Goal: Book appointment/travel/reservation

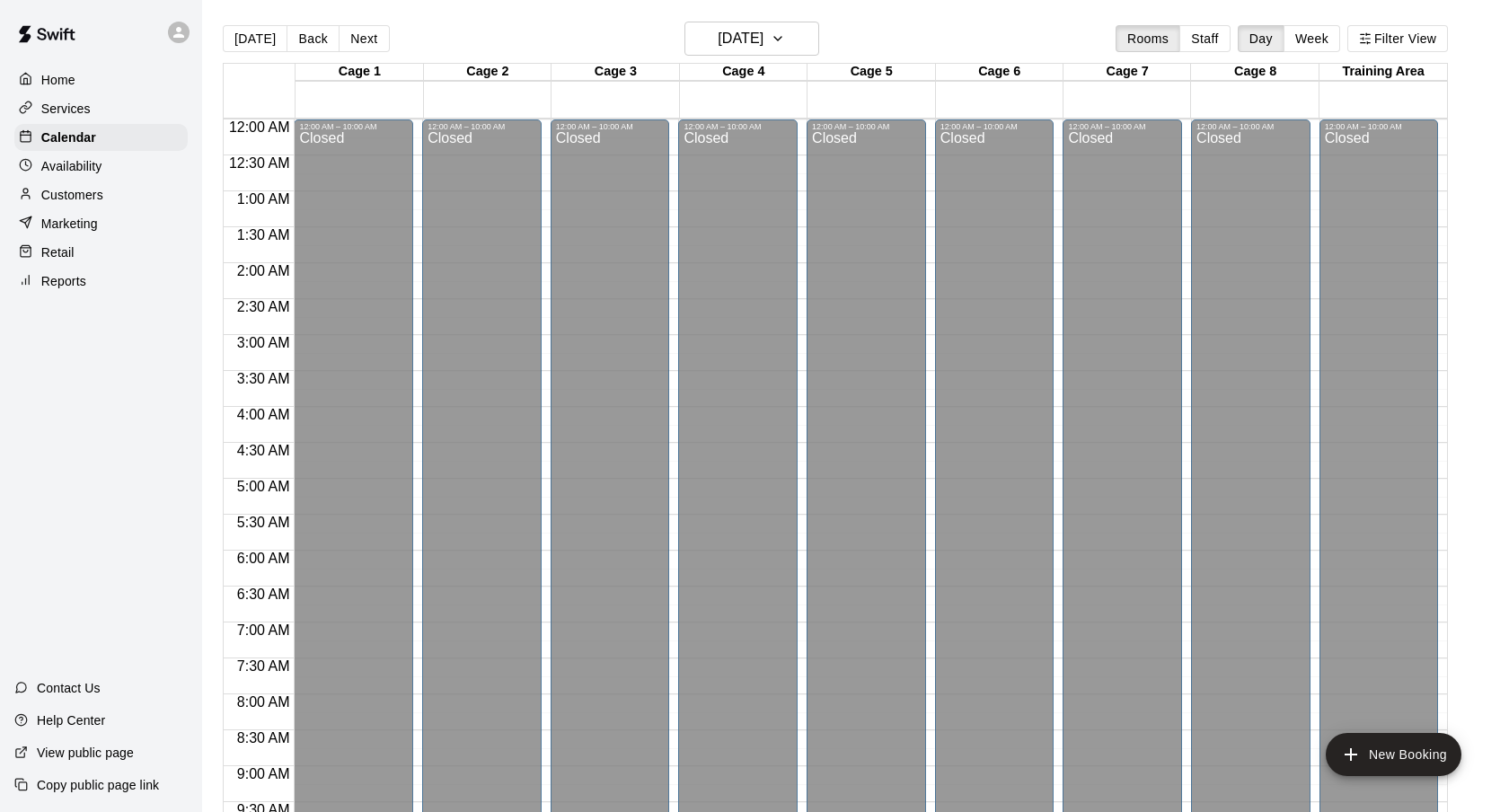
scroll to position [593, 0]
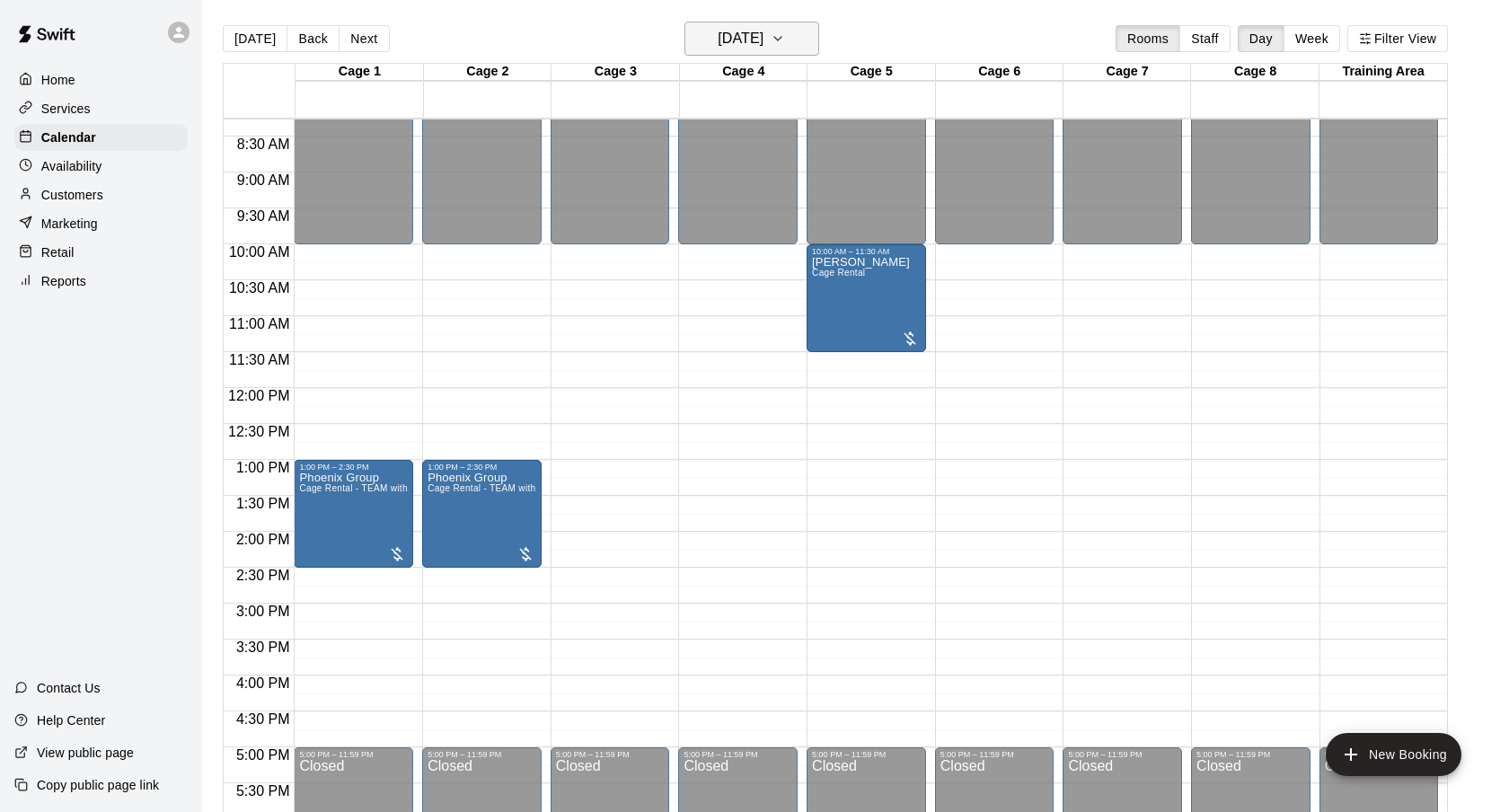
click at [763, 42] on h6 "[DATE]" at bounding box center [741, 38] width 46 height 25
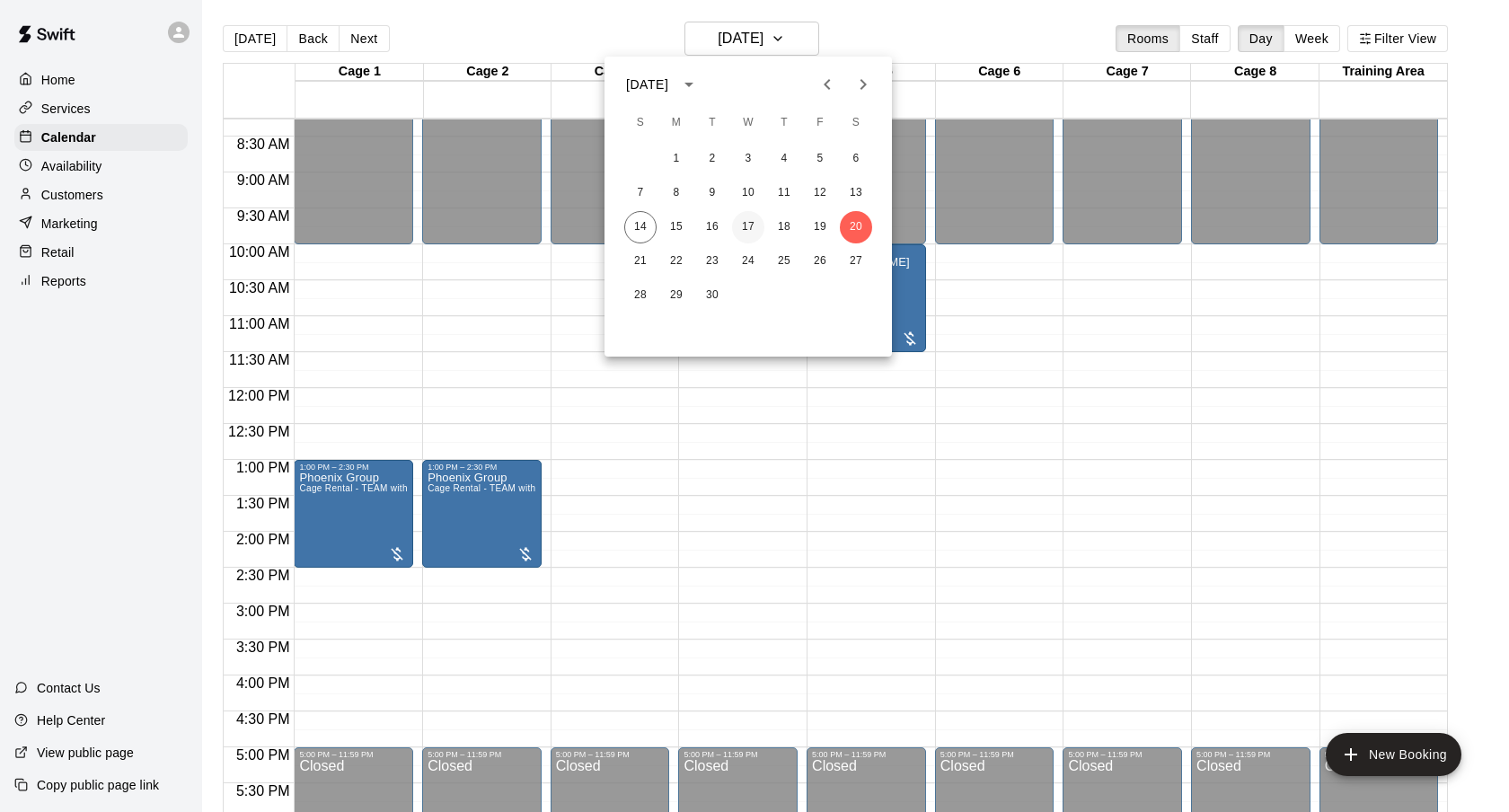
click at [742, 229] on button "17" at bounding box center [748, 227] width 32 height 32
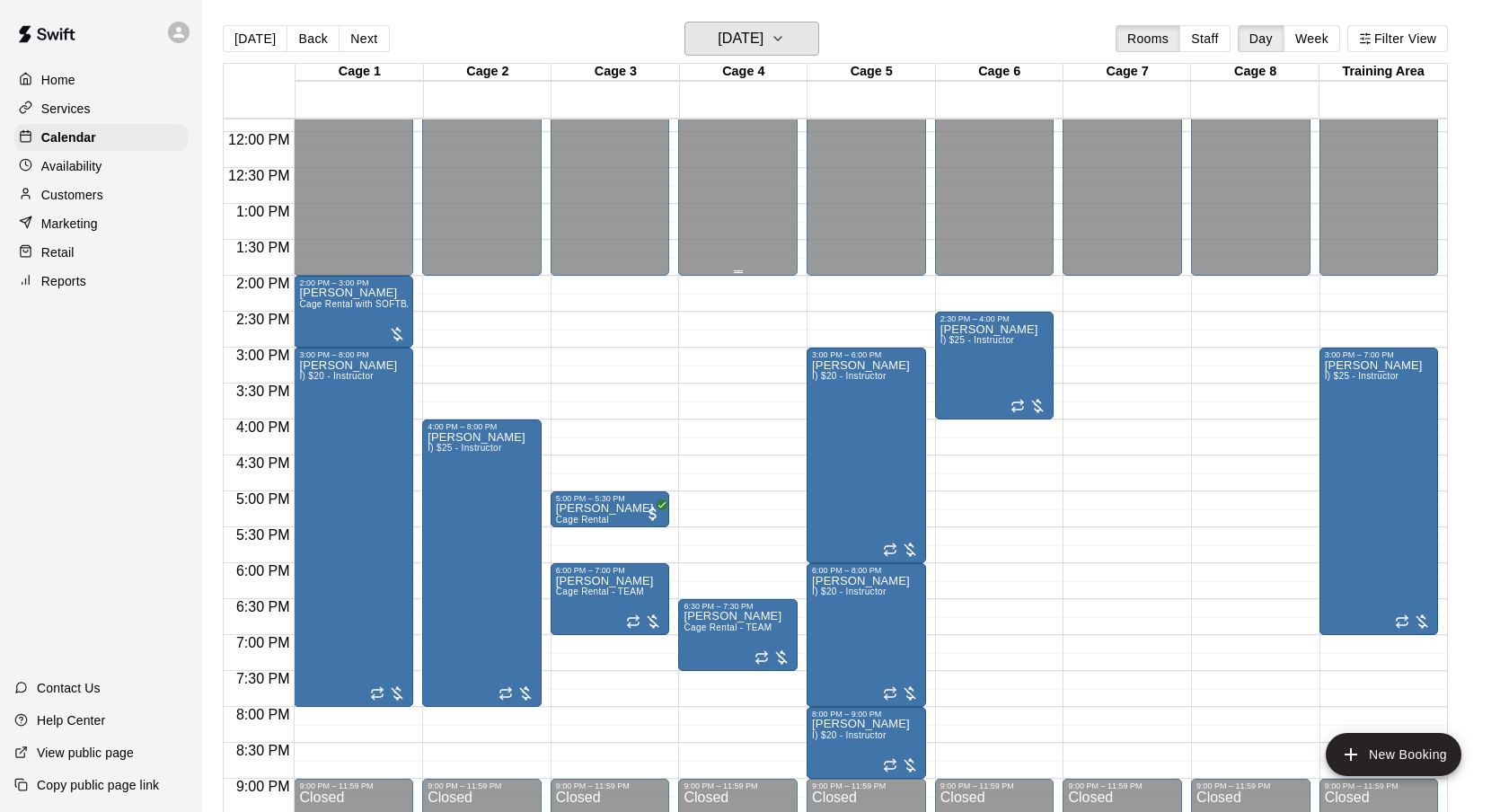
scroll to position [866, 0]
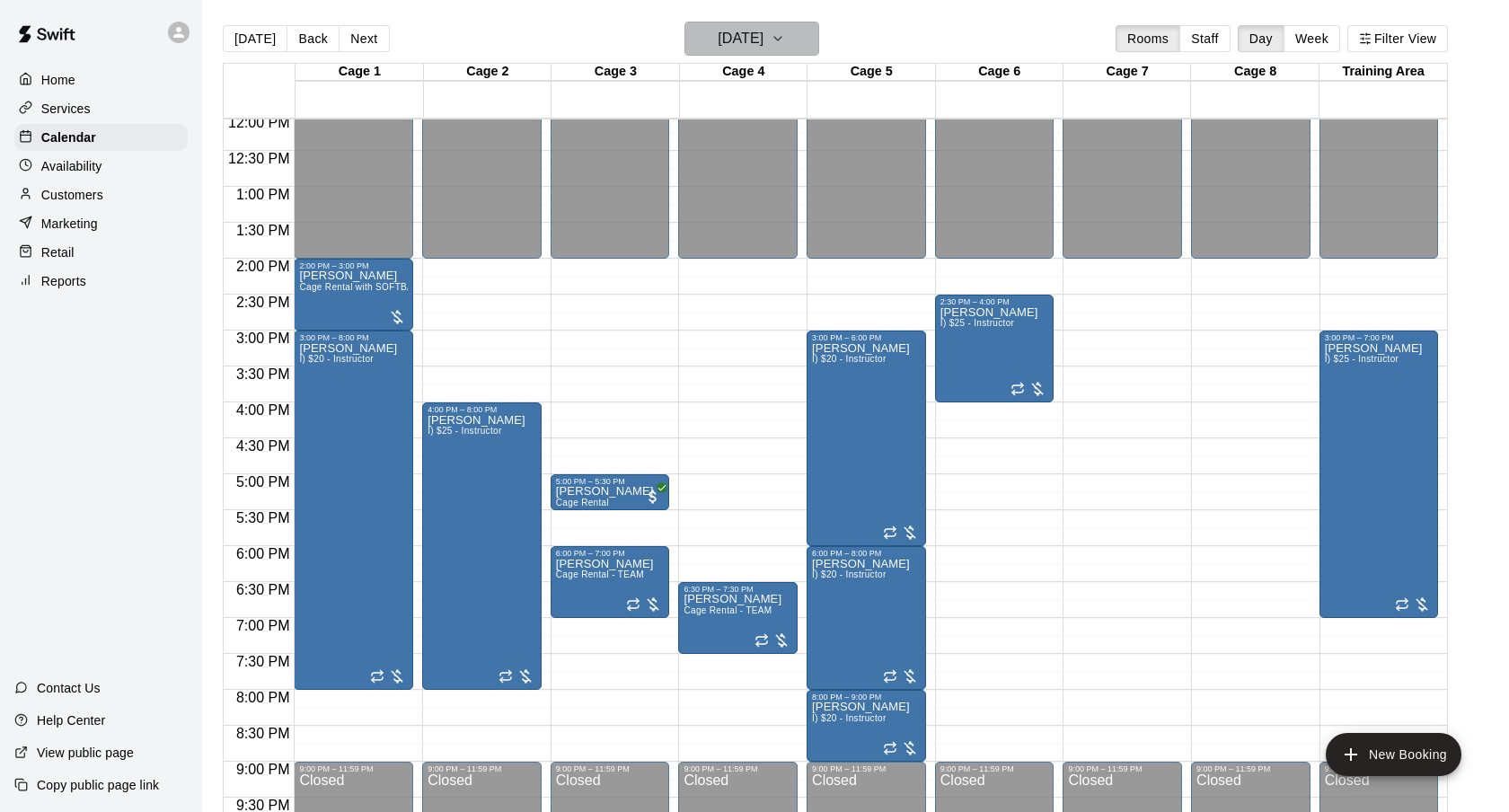
click at [804, 32] on button "[DATE]" at bounding box center [752, 38] width 135 height 34
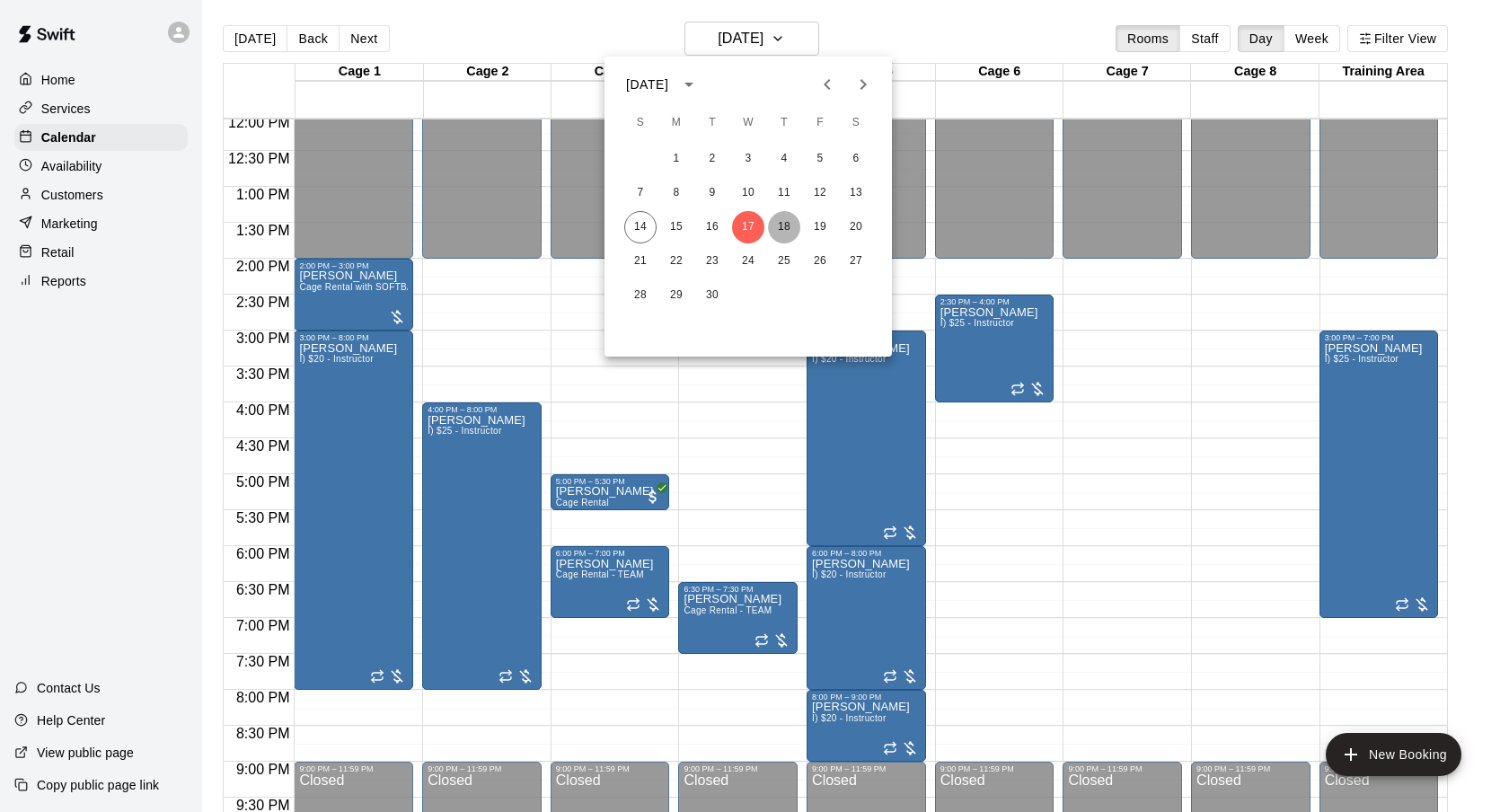
click at [787, 222] on button "18" at bounding box center [784, 227] width 32 height 32
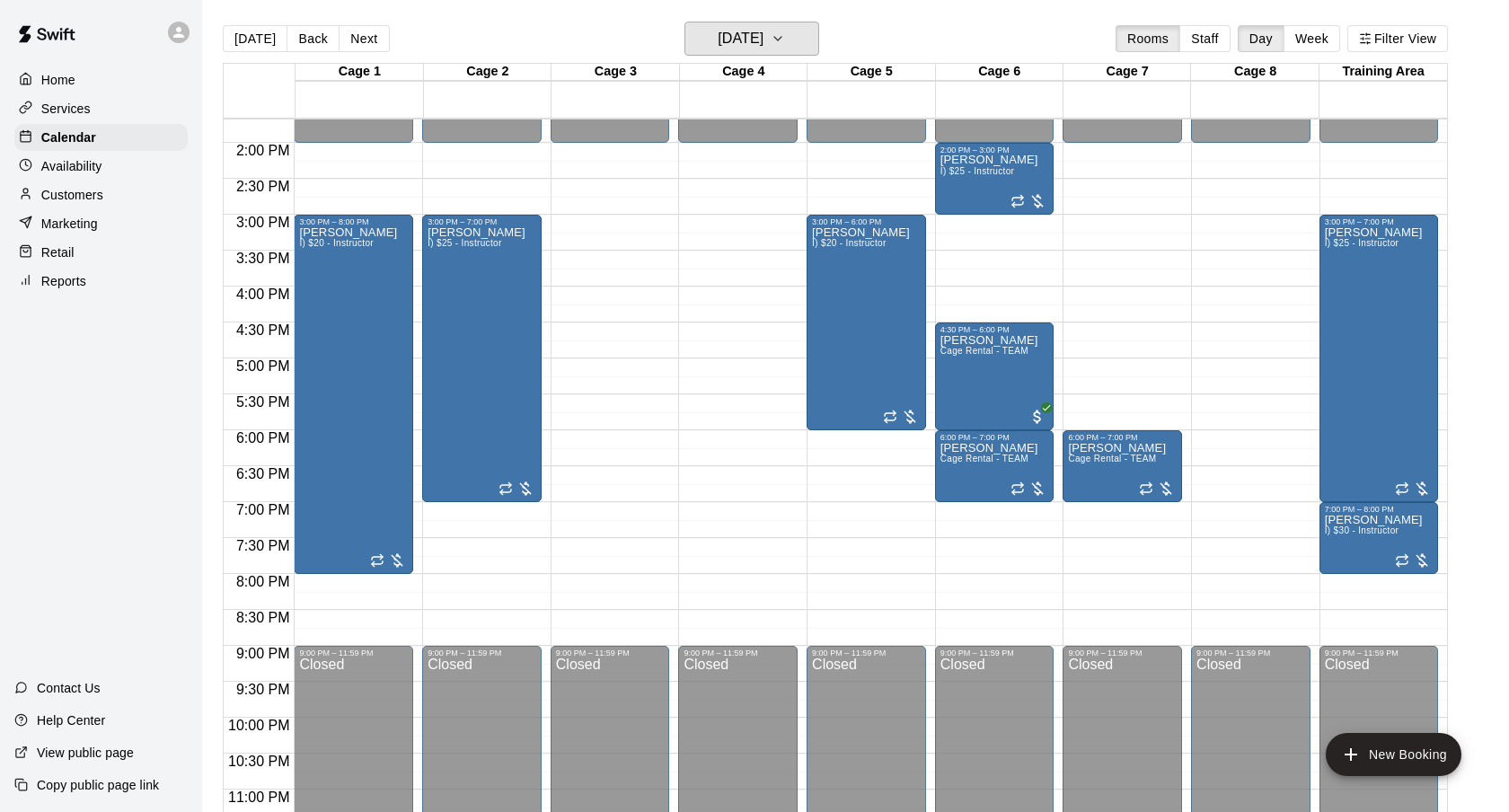
scroll to position [984, 0]
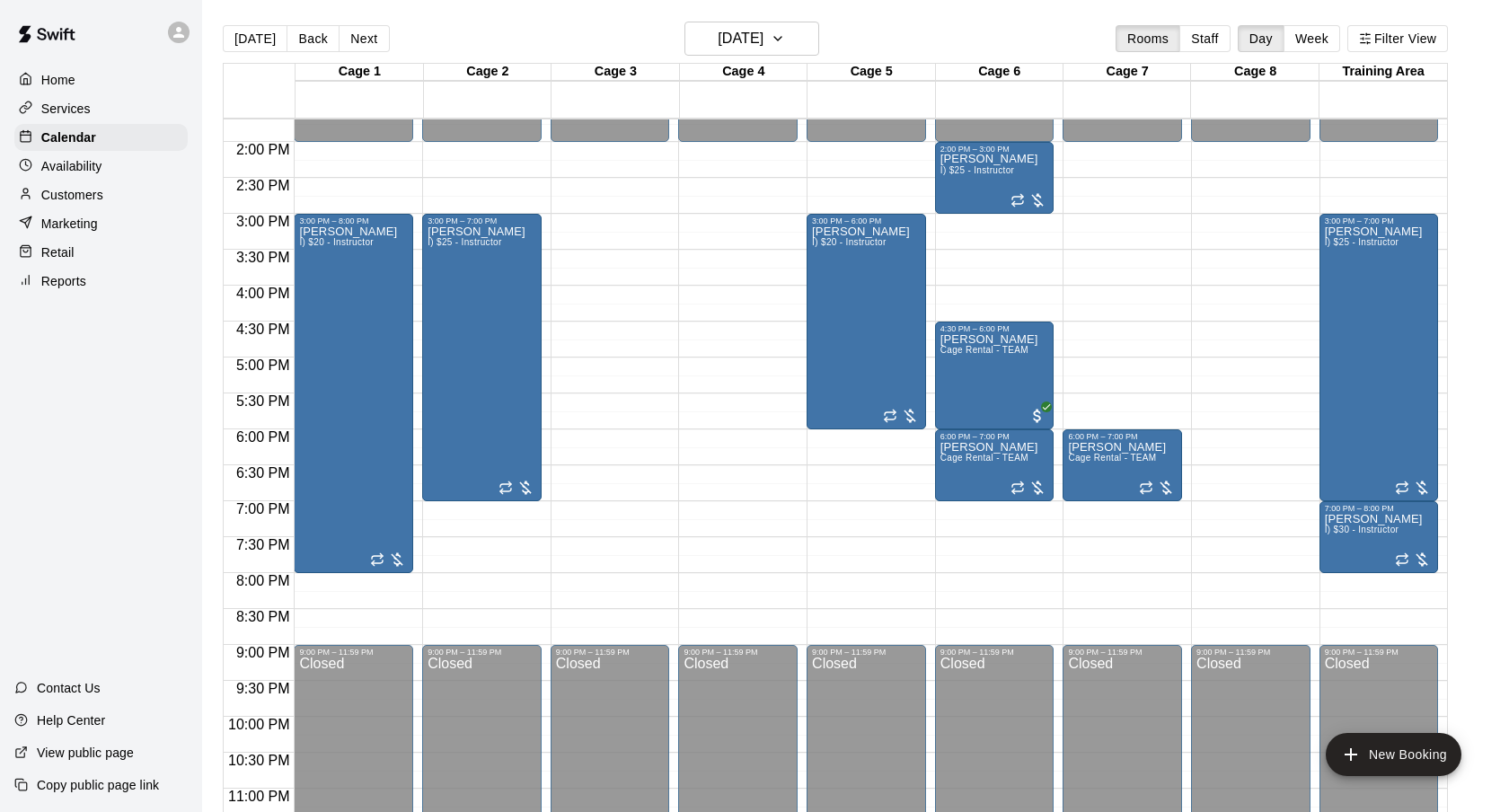
click at [920, 31] on div "[DATE] Back [DATE][DATE] Rooms Staff Day Week Filter View" at bounding box center [834, 42] width 1225 height 42
click at [910, 42] on div "[DATE] Back [DATE][DATE] Rooms Staff Day Week Filter View" at bounding box center [834, 42] width 1225 height 42
click at [763, 41] on h6 "[DATE]" at bounding box center [741, 38] width 46 height 25
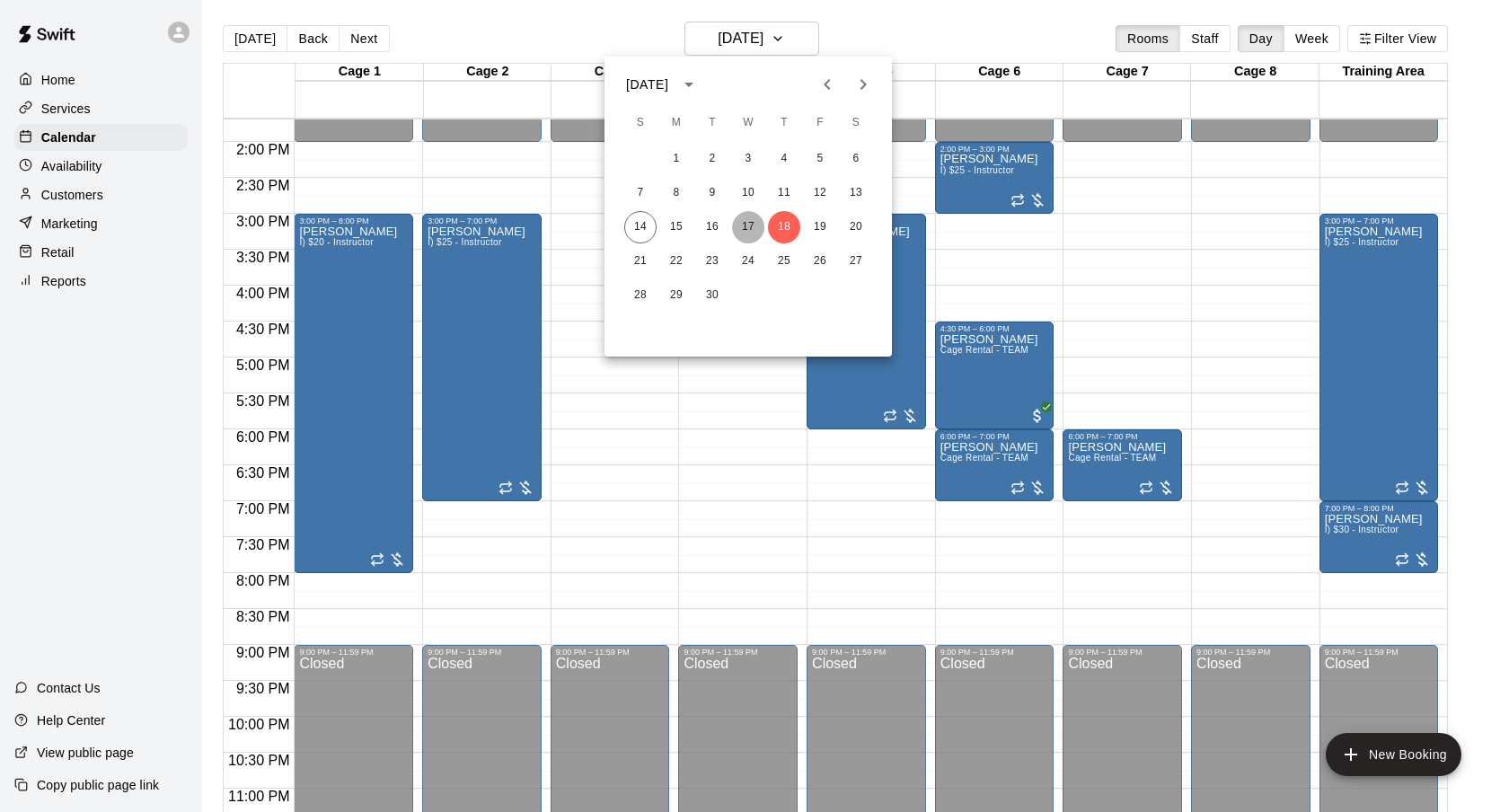
click at [745, 221] on button "17" at bounding box center [748, 227] width 32 height 32
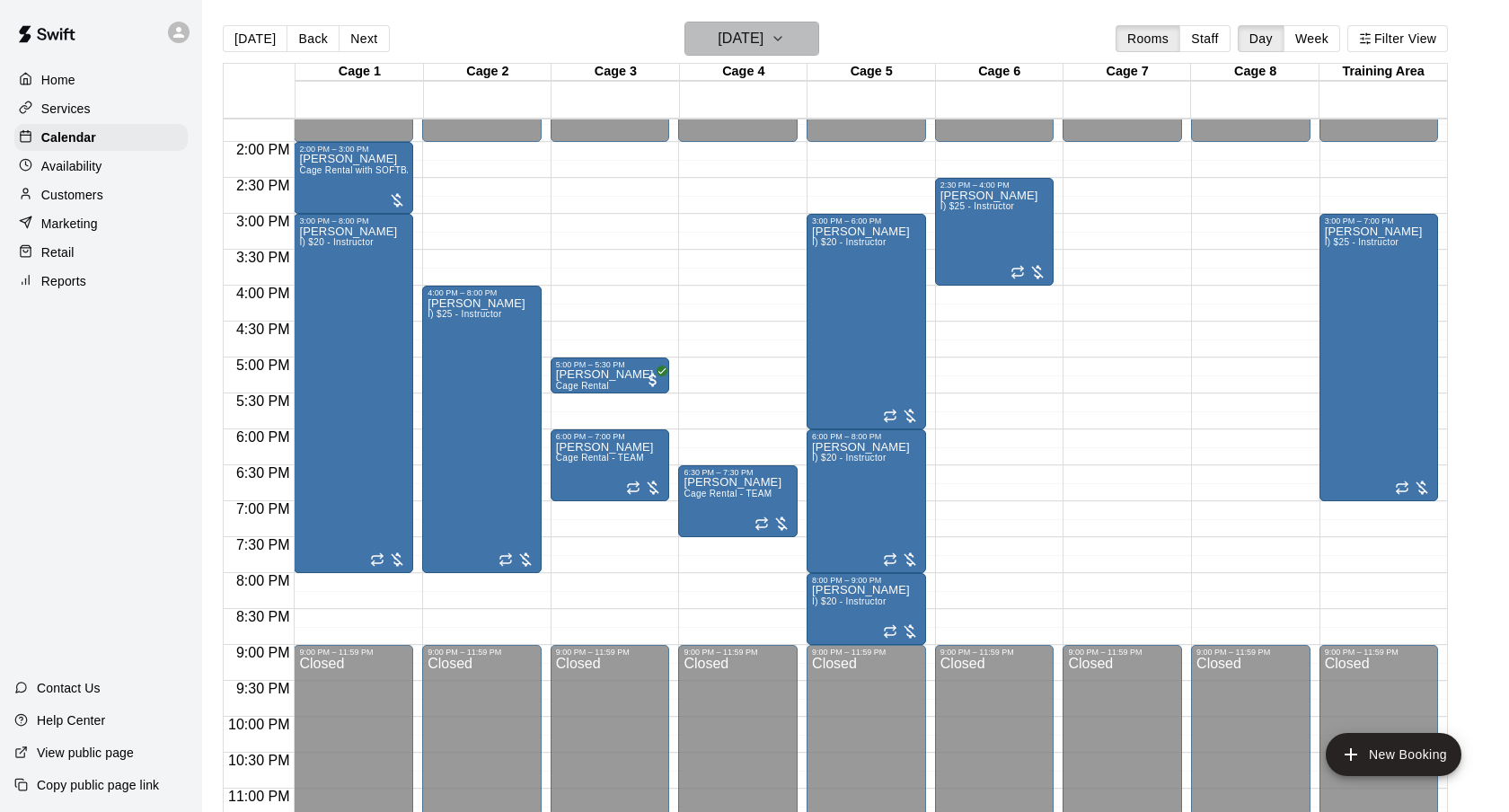
click at [820, 27] on button "[DATE]" at bounding box center [752, 38] width 135 height 34
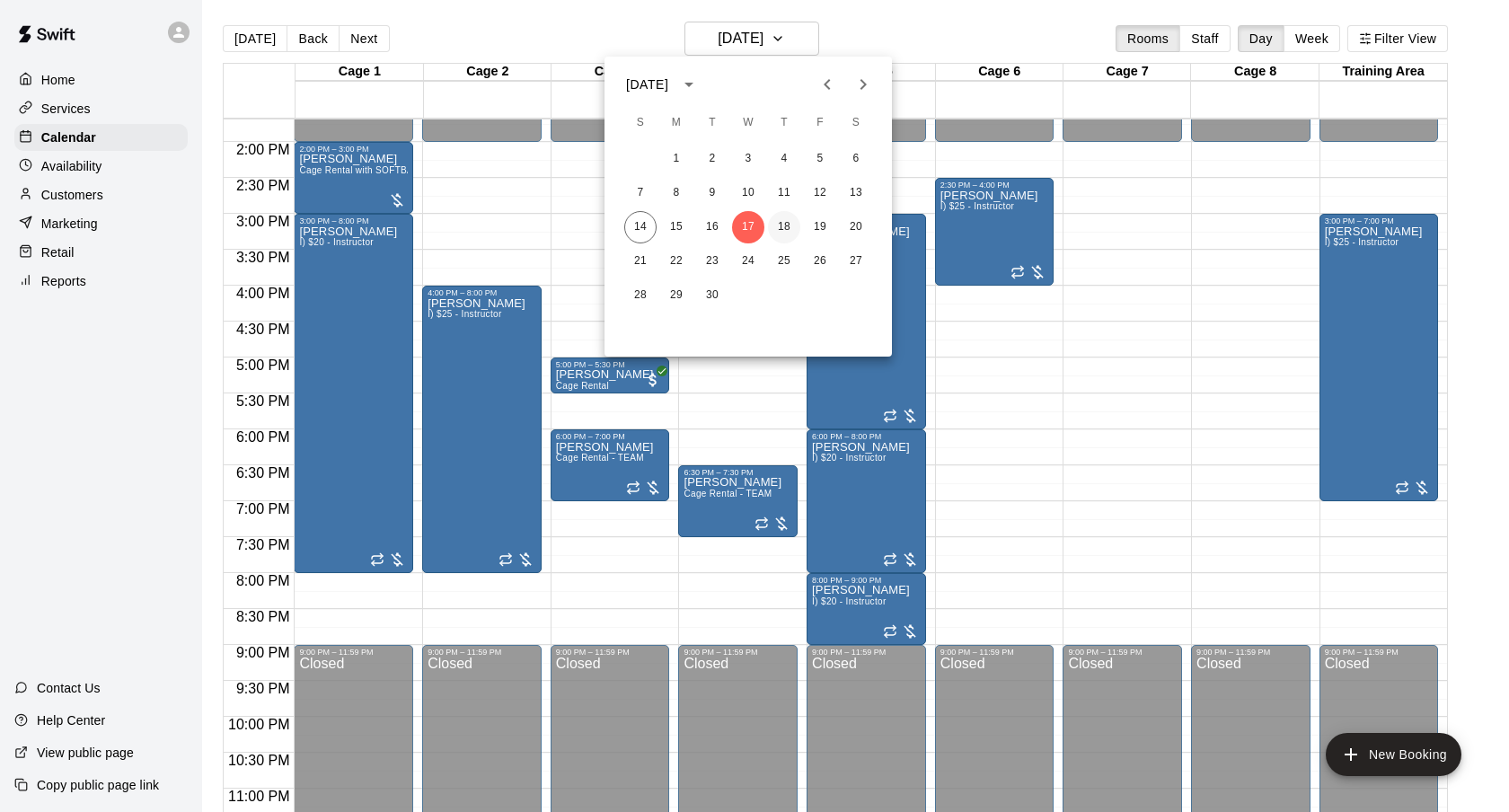
click at [787, 219] on button "18" at bounding box center [784, 227] width 32 height 32
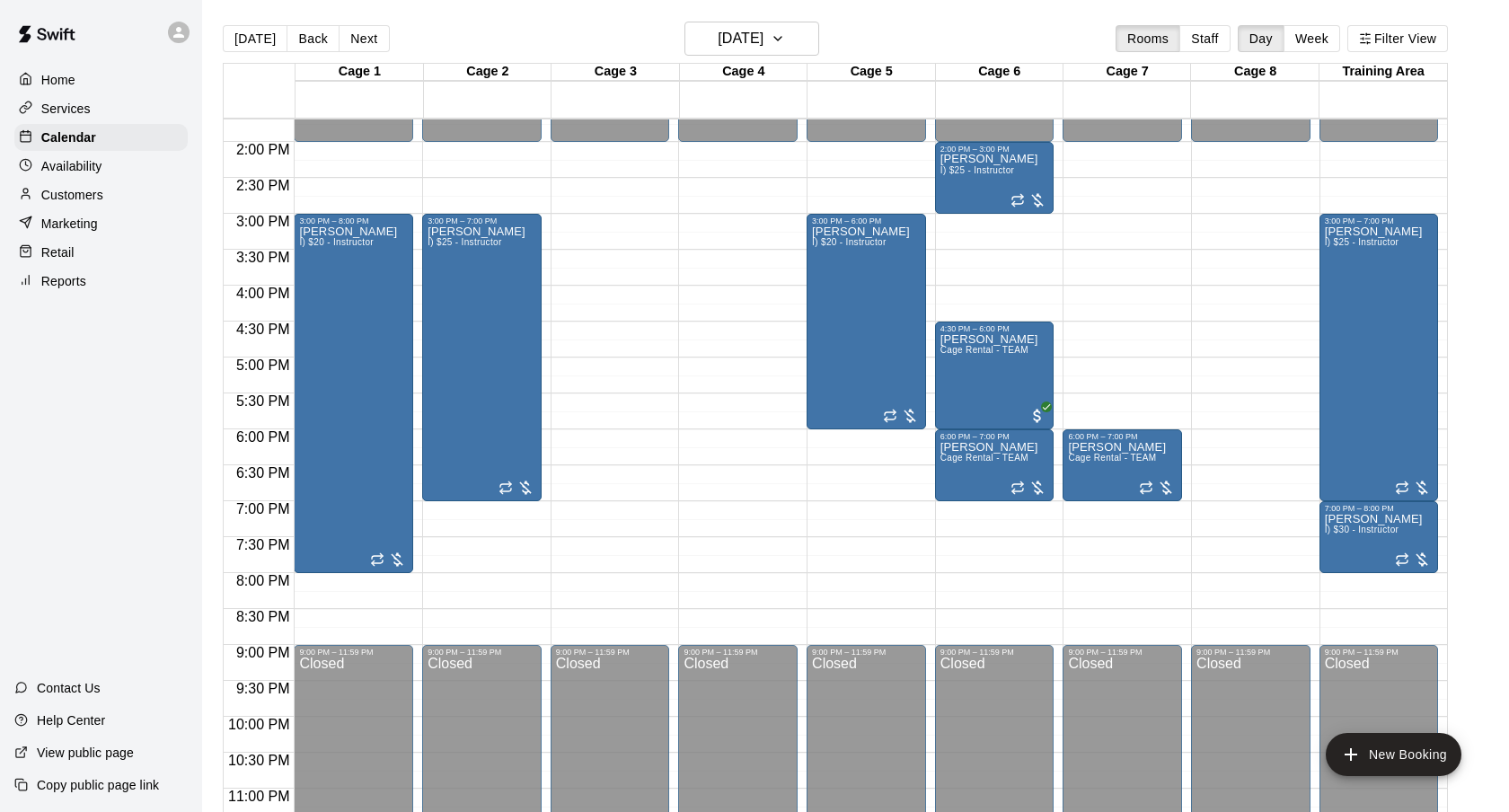
click at [910, 13] on main "[DATE] Back [DATE][DATE] Rooms Staff Day Week Filter View Cage 1 18 Thu Cage 2 …" at bounding box center [856, 420] width 1307 height 841
click at [808, 17] on main "[DATE] Back [DATE][DATE] Rooms Staff Day Week Filter View Cage 1 18 Thu Cage 2 …" at bounding box center [856, 420] width 1307 height 841
click at [785, 36] on icon "button" at bounding box center [778, 38] width 15 height 21
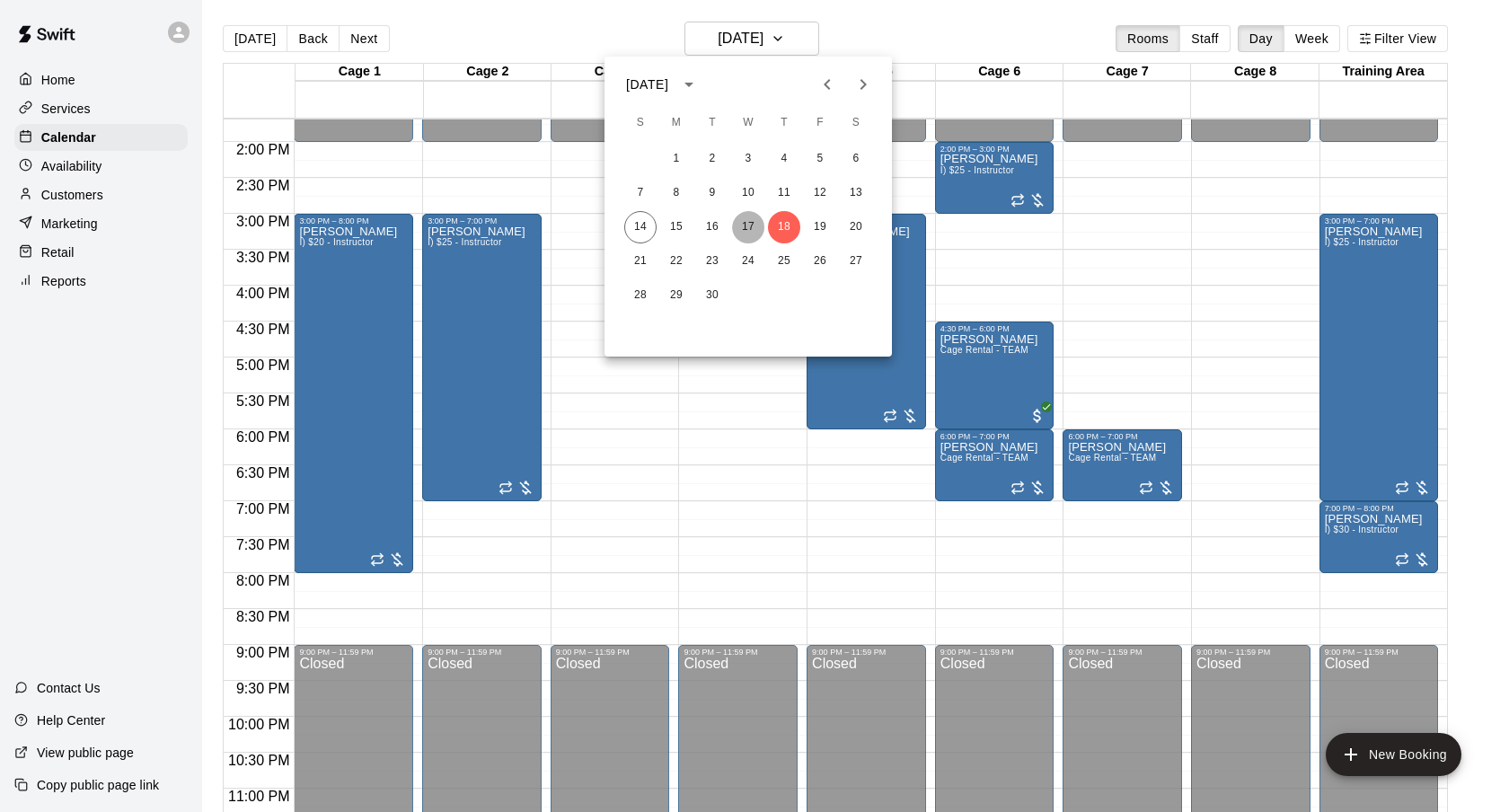
click at [741, 226] on button "17" at bounding box center [748, 227] width 32 height 32
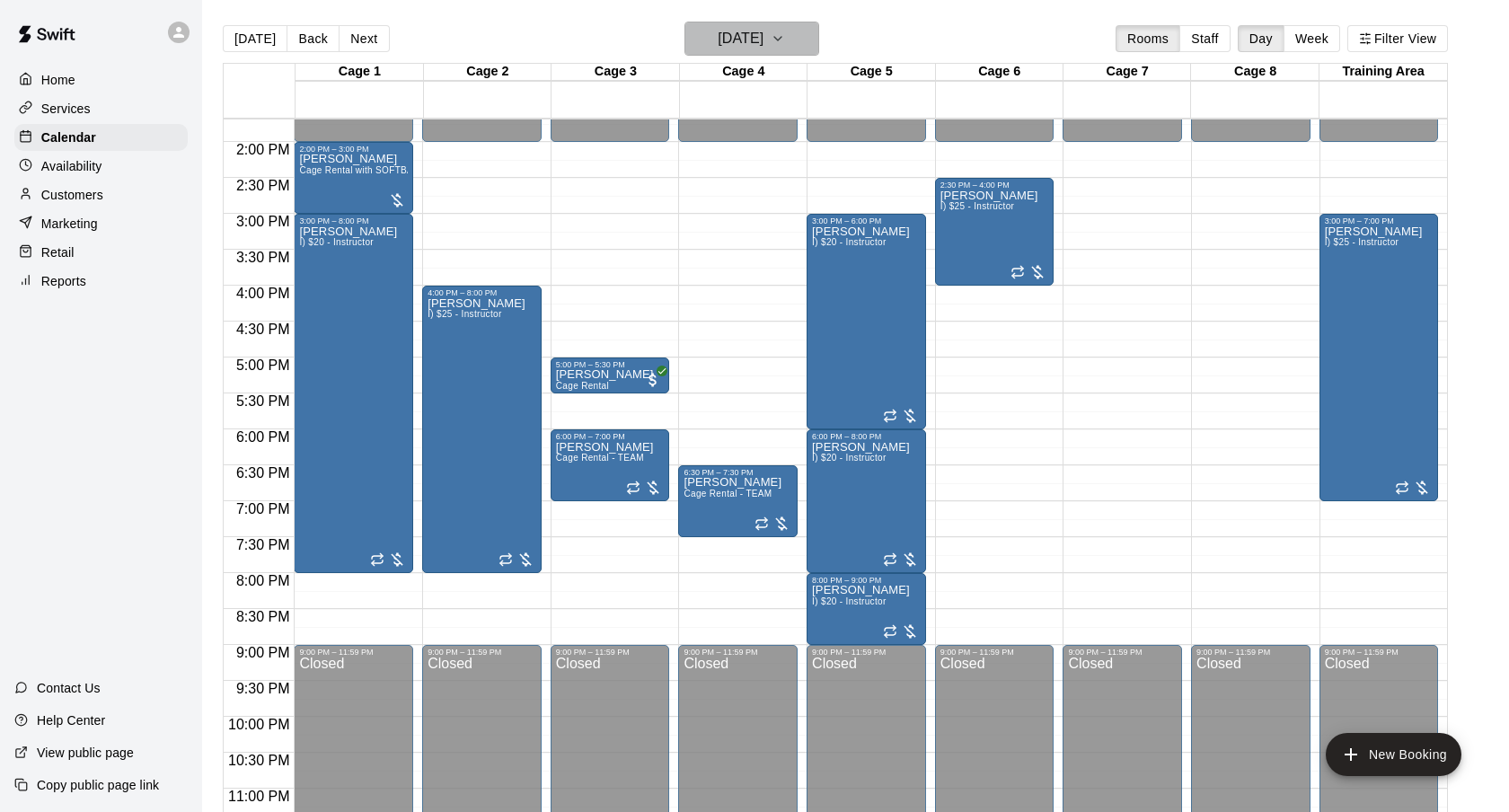
click at [782, 40] on icon "button" at bounding box center [778, 39] width 7 height 4
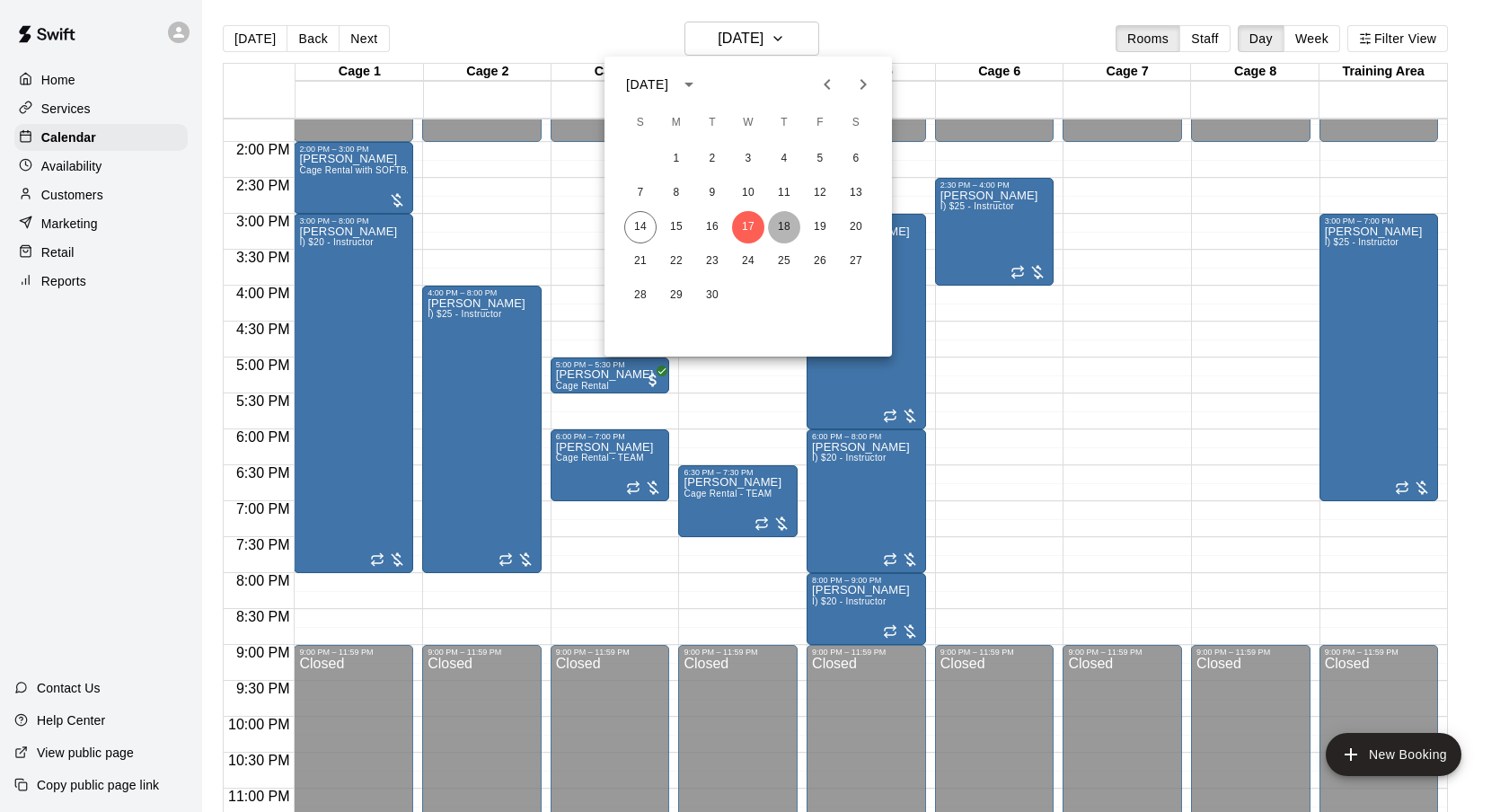
click at [782, 229] on button "18" at bounding box center [784, 227] width 32 height 32
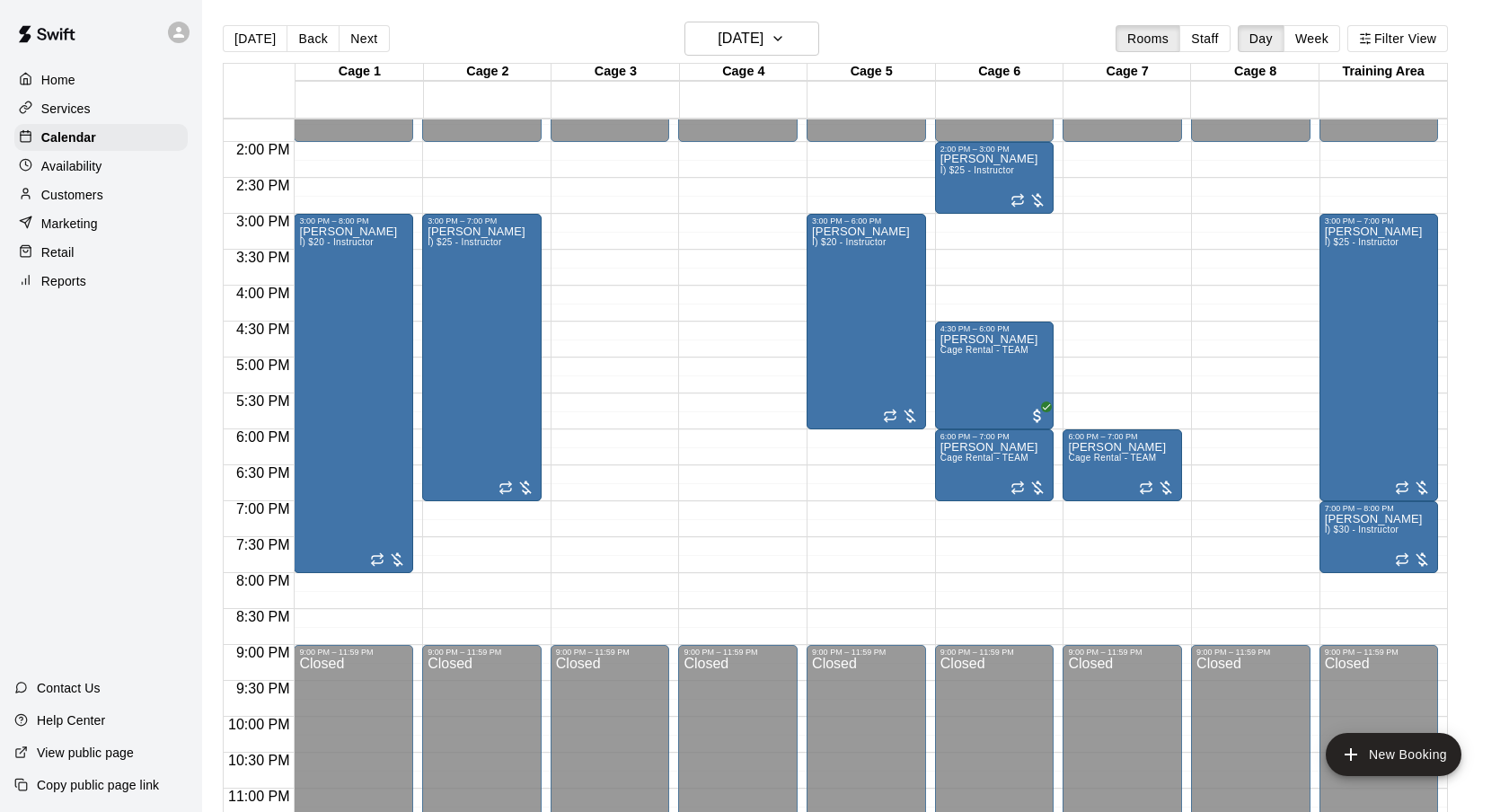
click at [888, 32] on div "[DATE] Back [DATE][DATE] Rooms Staff Day Week Filter View" at bounding box center [834, 42] width 1225 height 42
click at [883, 32] on div "[DATE] Back [DATE][DATE] Rooms Staff Day Week Filter View" at bounding box center [834, 42] width 1225 height 42
click at [723, 51] on button "[DATE]" at bounding box center [752, 38] width 135 height 34
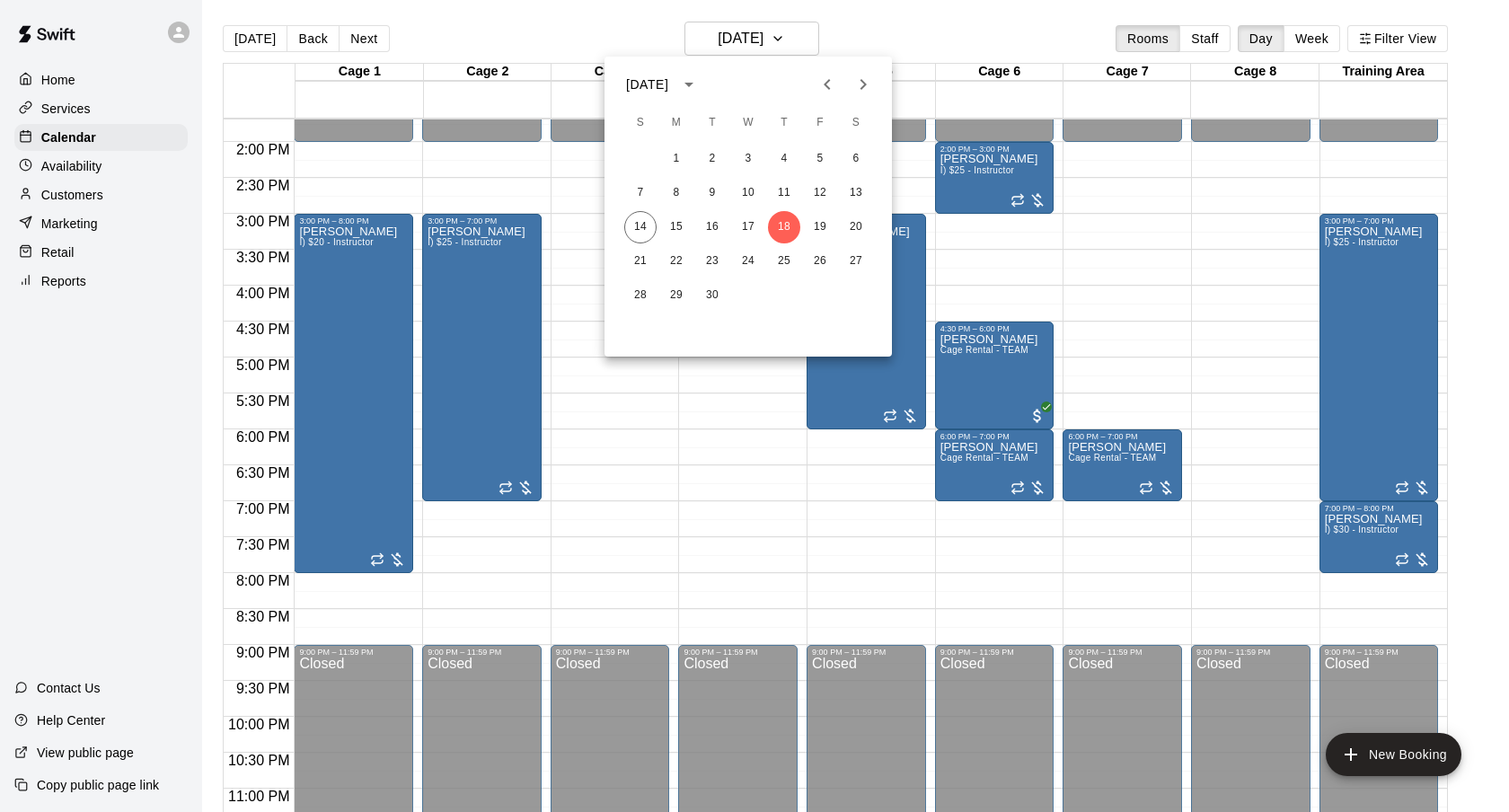
click at [925, 18] on div at bounding box center [754, 406] width 1509 height 812
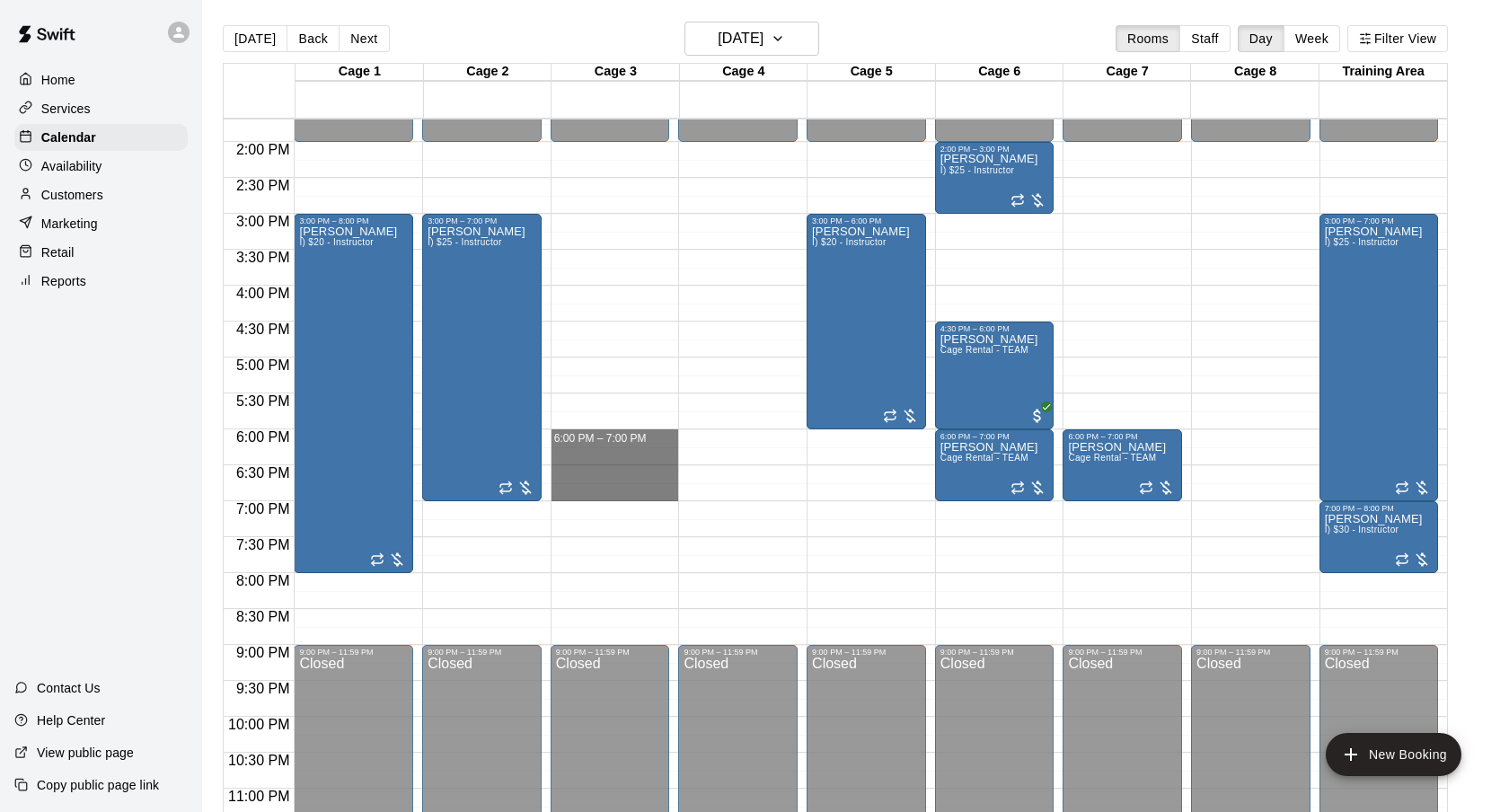
drag, startPoint x: 636, startPoint y: 435, endPoint x: 635, endPoint y: 491, distance: 56.0
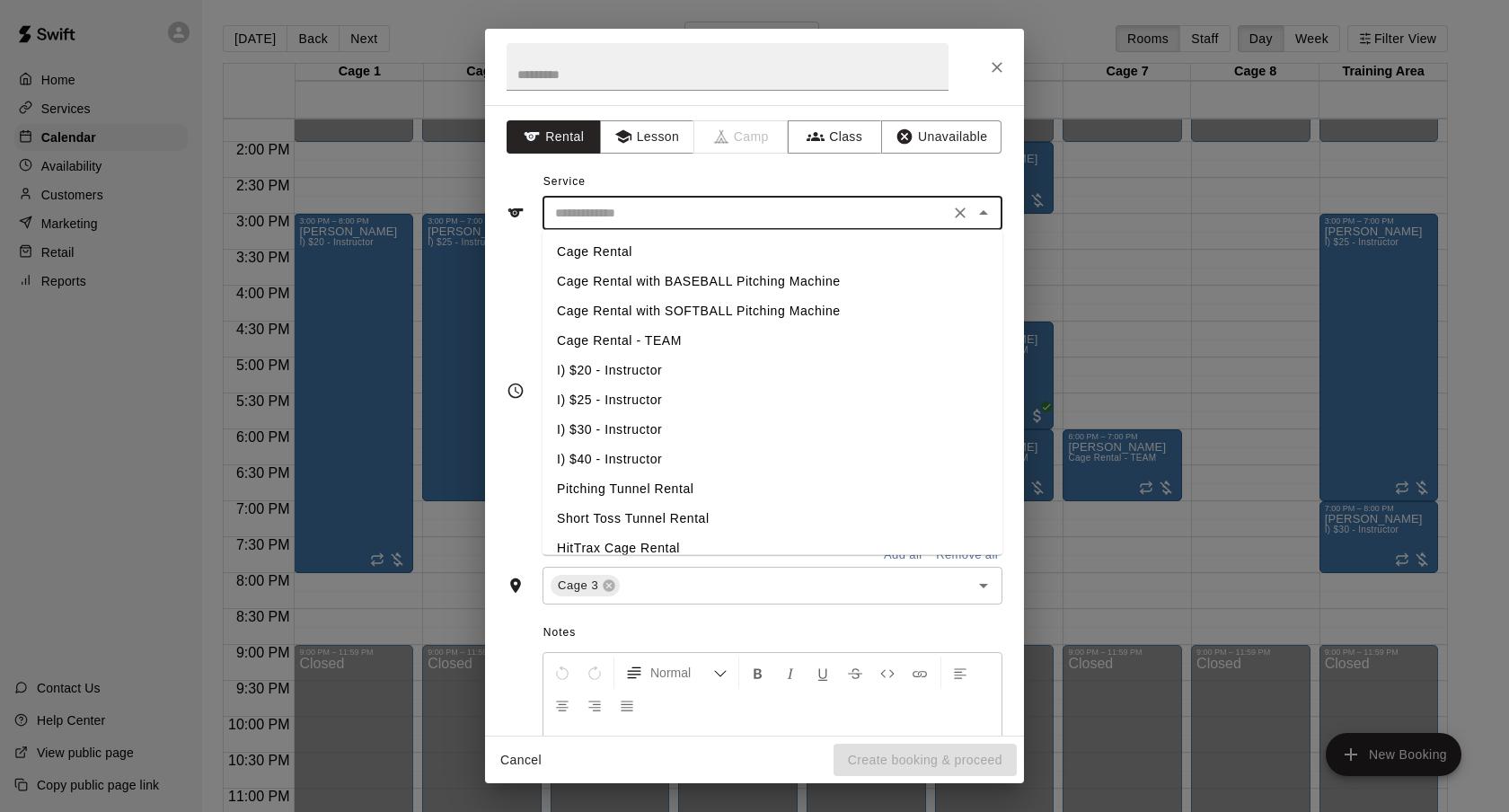
click at [902, 221] on input "text" at bounding box center [746, 213] width 396 height 22
click at [678, 343] on li "Cage Rental - TEAM" at bounding box center [772, 340] width 460 height 30
type input "**********"
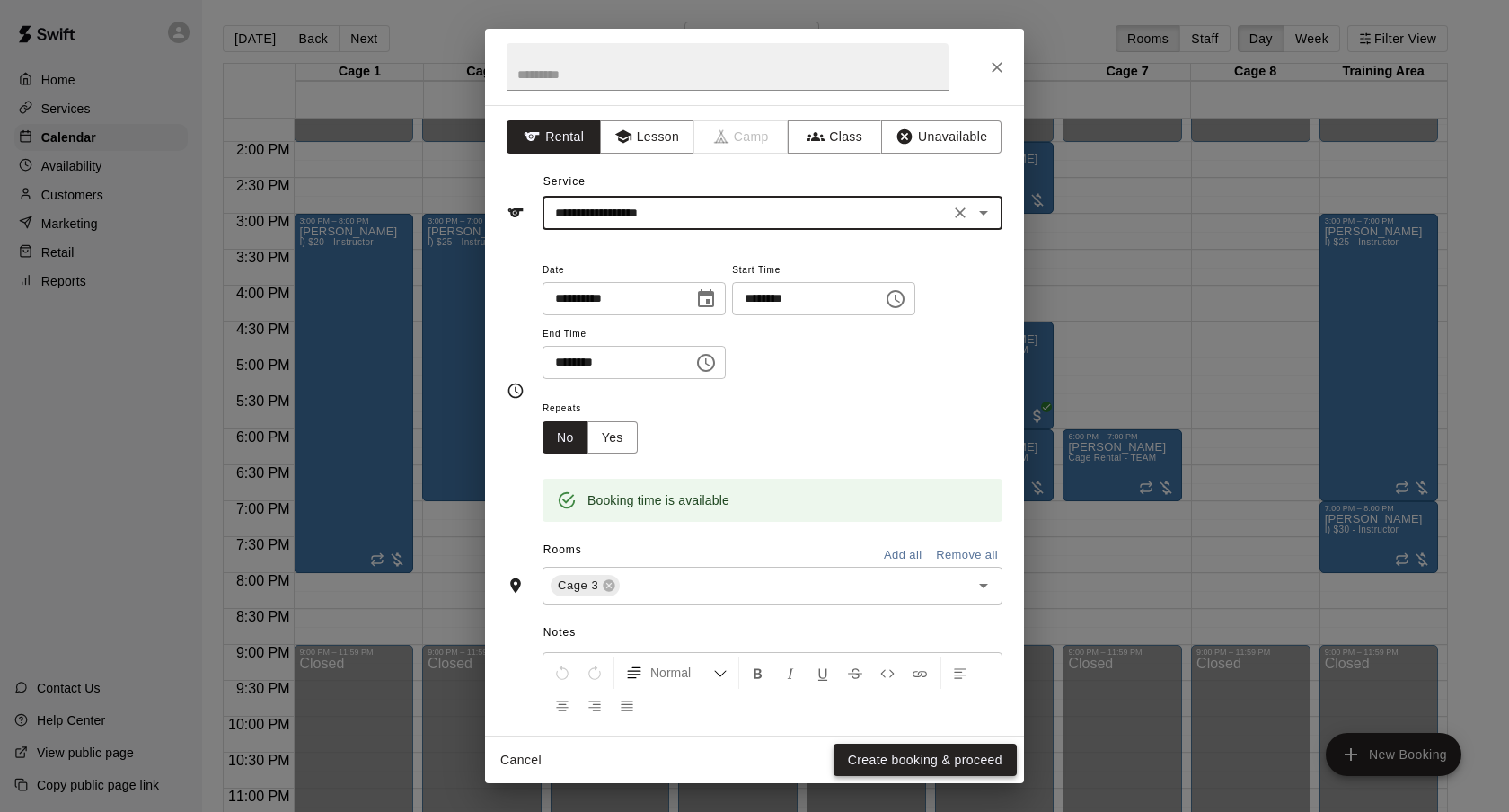
click at [894, 758] on button "Create booking & proceed" at bounding box center [925, 760] width 184 height 33
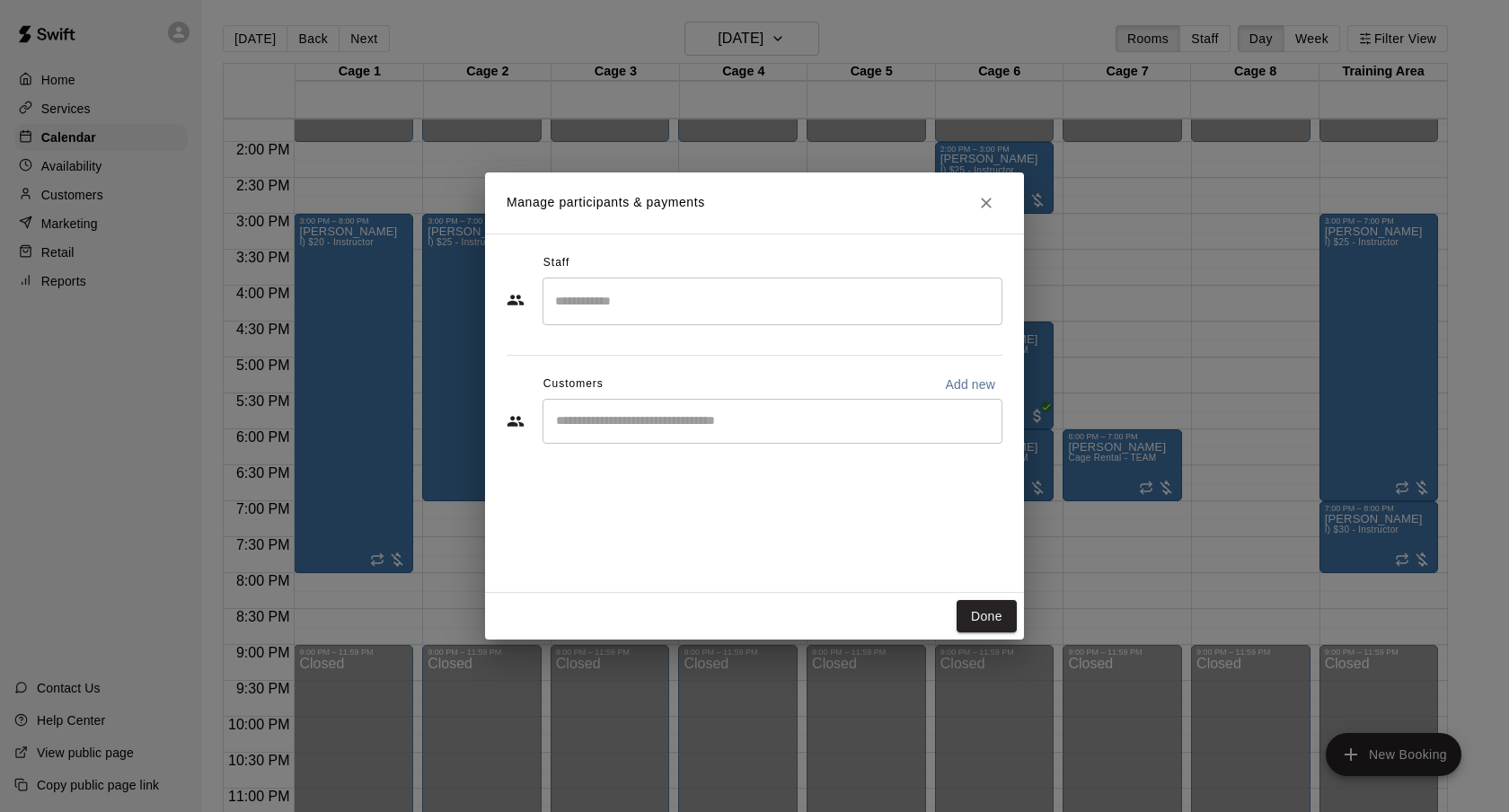
click at [737, 421] on input "Start typing to search customers..." at bounding box center [772, 421] width 444 height 18
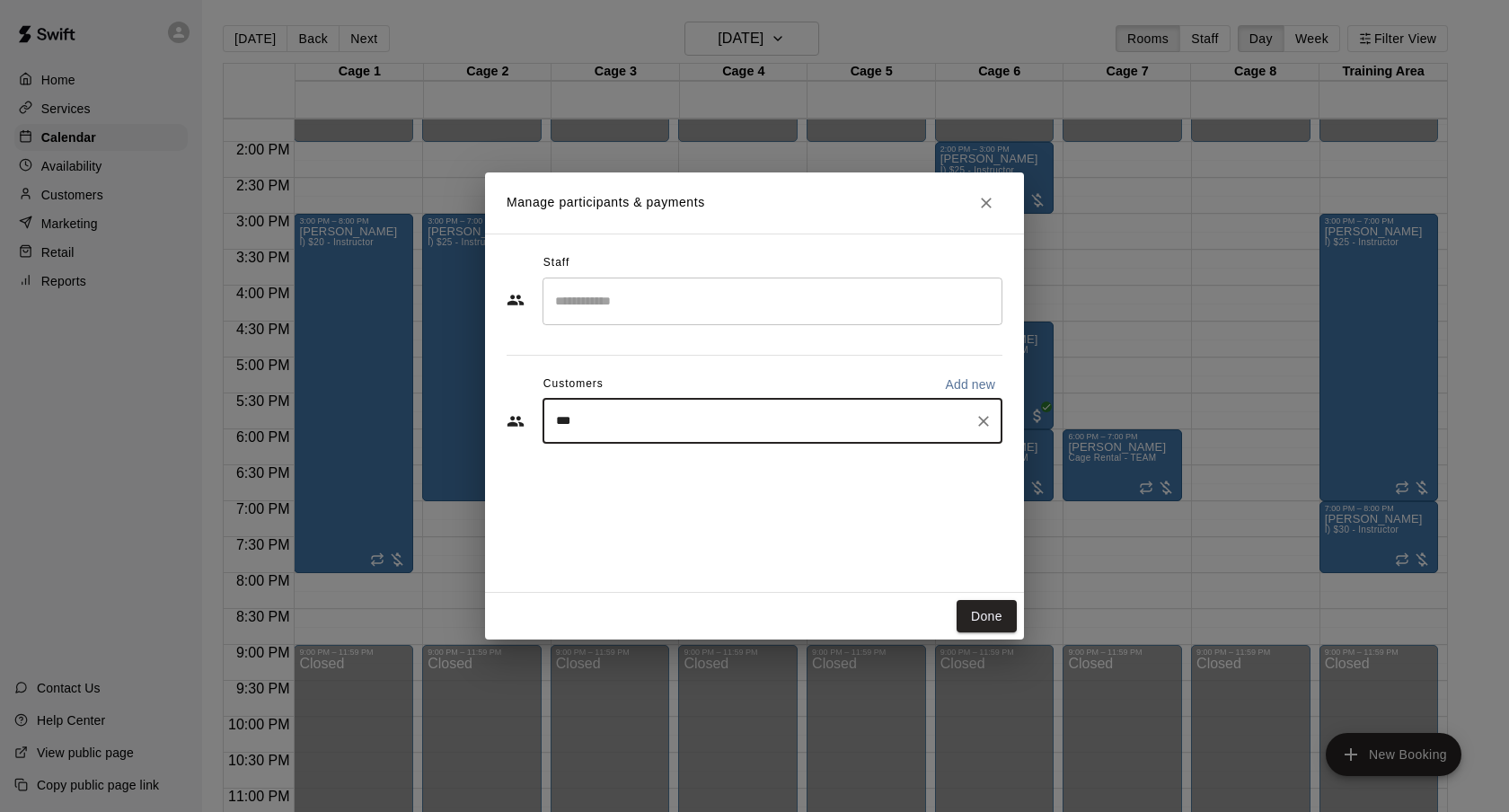
type input "****"
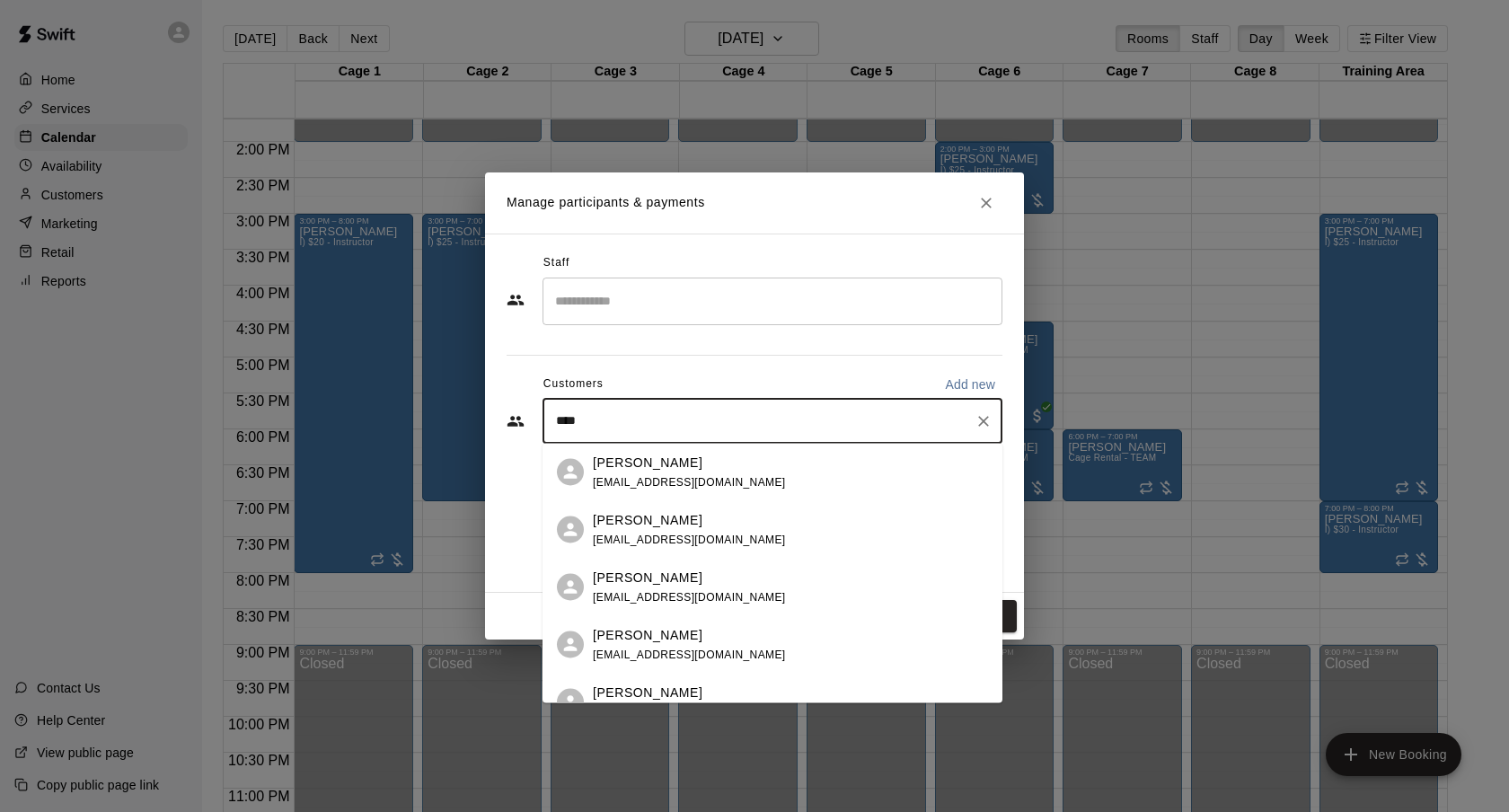
click at [701, 479] on span "[EMAIL_ADDRESS][DOMAIN_NAME]" at bounding box center [689, 482] width 193 height 13
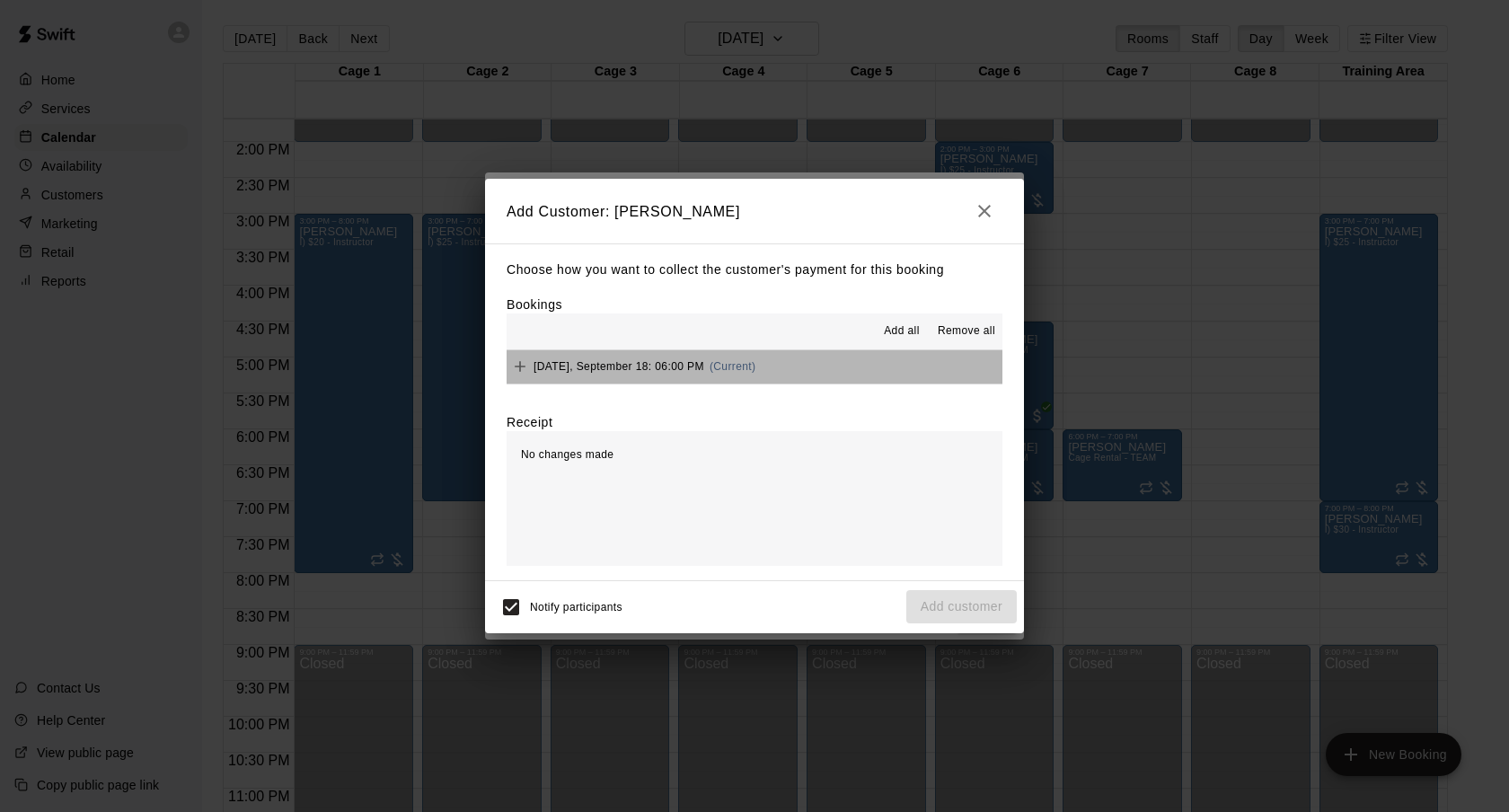
click at [804, 374] on button "[DATE], September 18: 06:00 PM (Current)" at bounding box center [754, 367] width 496 height 33
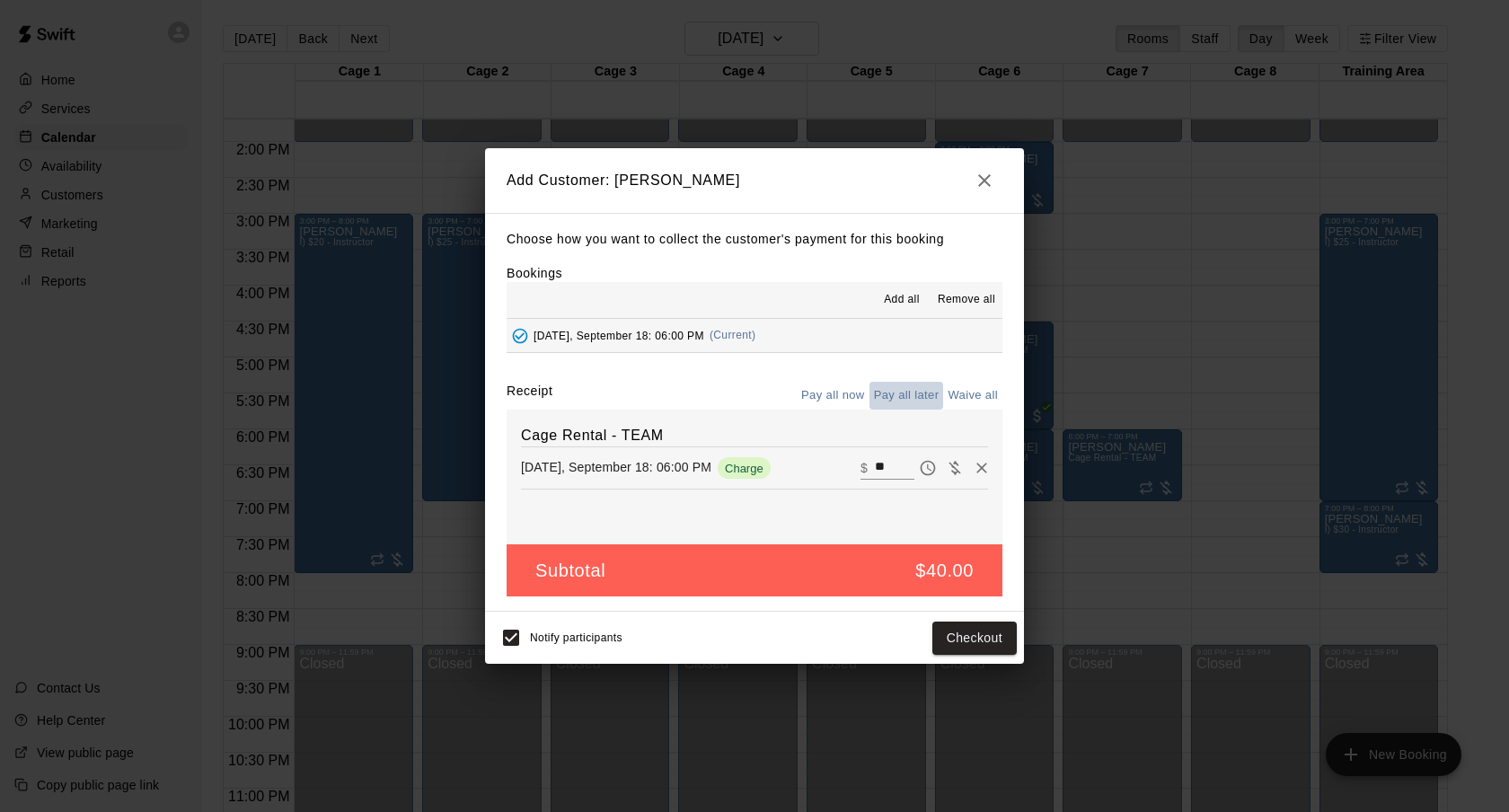
click at [884, 388] on button "Pay all later" at bounding box center [906, 396] width 75 height 28
click at [931, 633] on button "Add customer" at bounding box center [962, 638] width 111 height 33
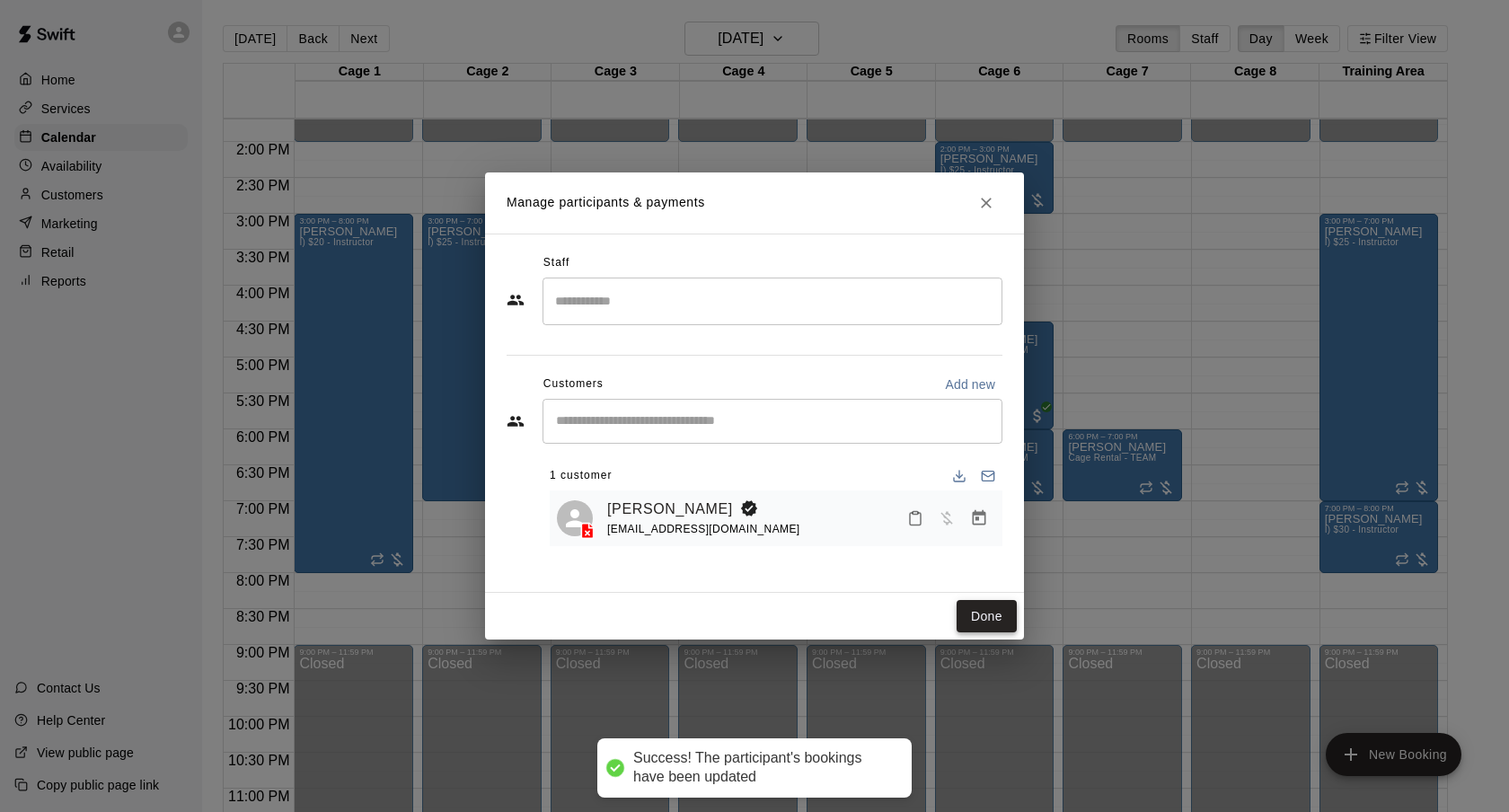
click at [998, 617] on button "Done" at bounding box center [986, 616] width 60 height 33
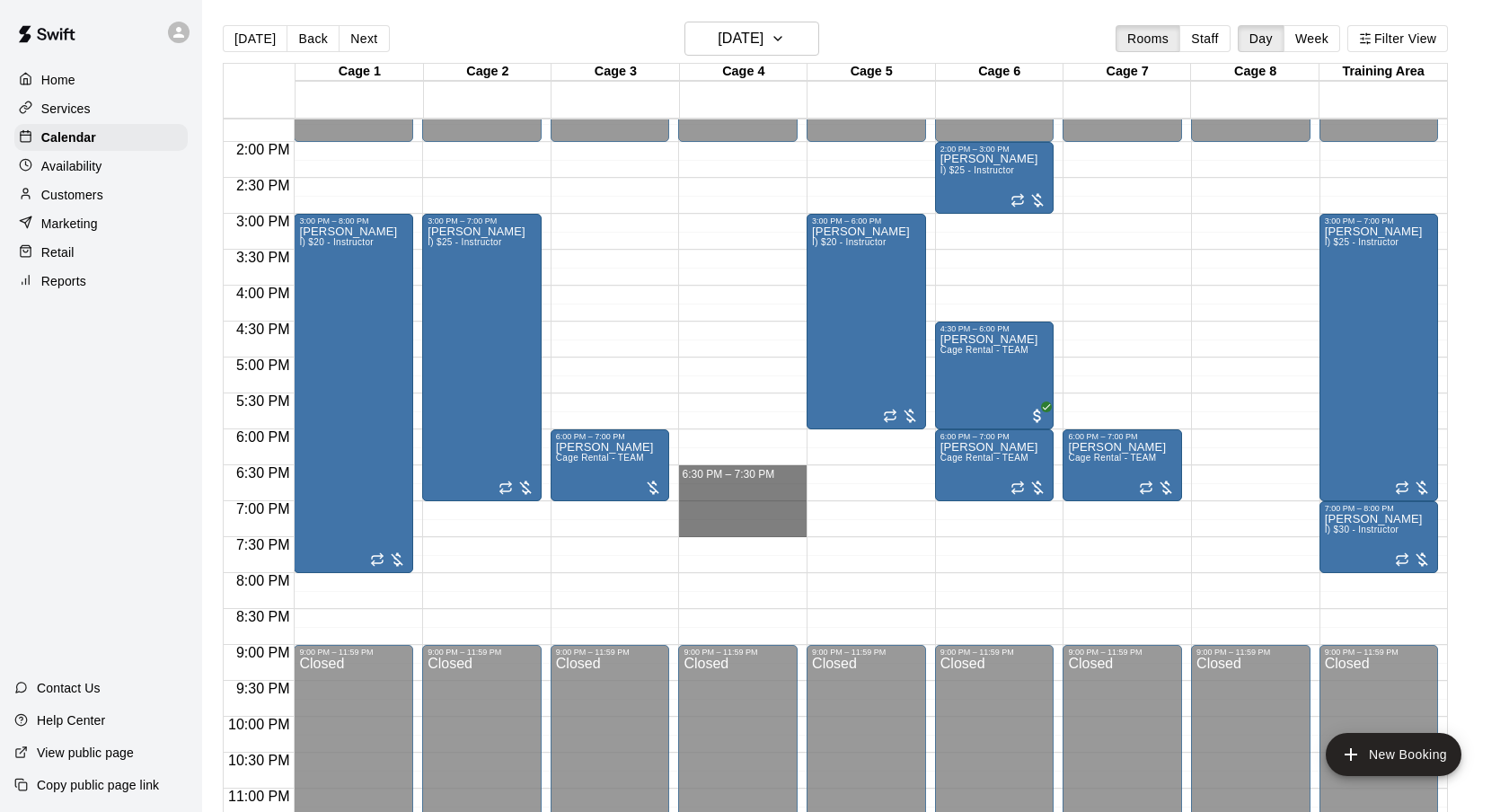
drag, startPoint x: 724, startPoint y: 472, endPoint x: 726, endPoint y: 524, distance: 52.0
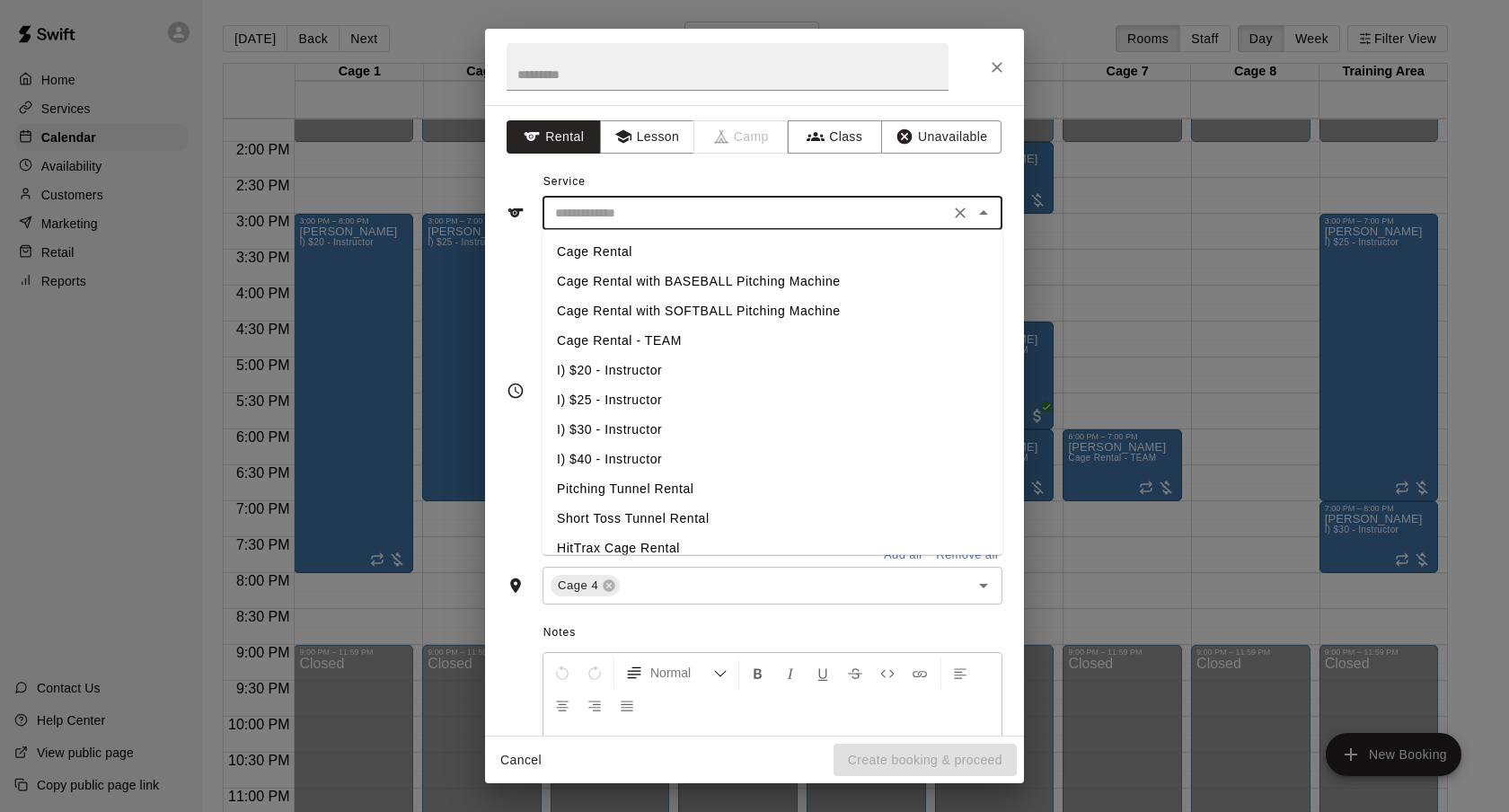
click at [702, 210] on input "text" at bounding box center [746, 213] width 396 height 22
click at [669, 344] on li "Cage Rental - TEAM" at bounding box center [772, 340] width 460 height 30
type input "**********"
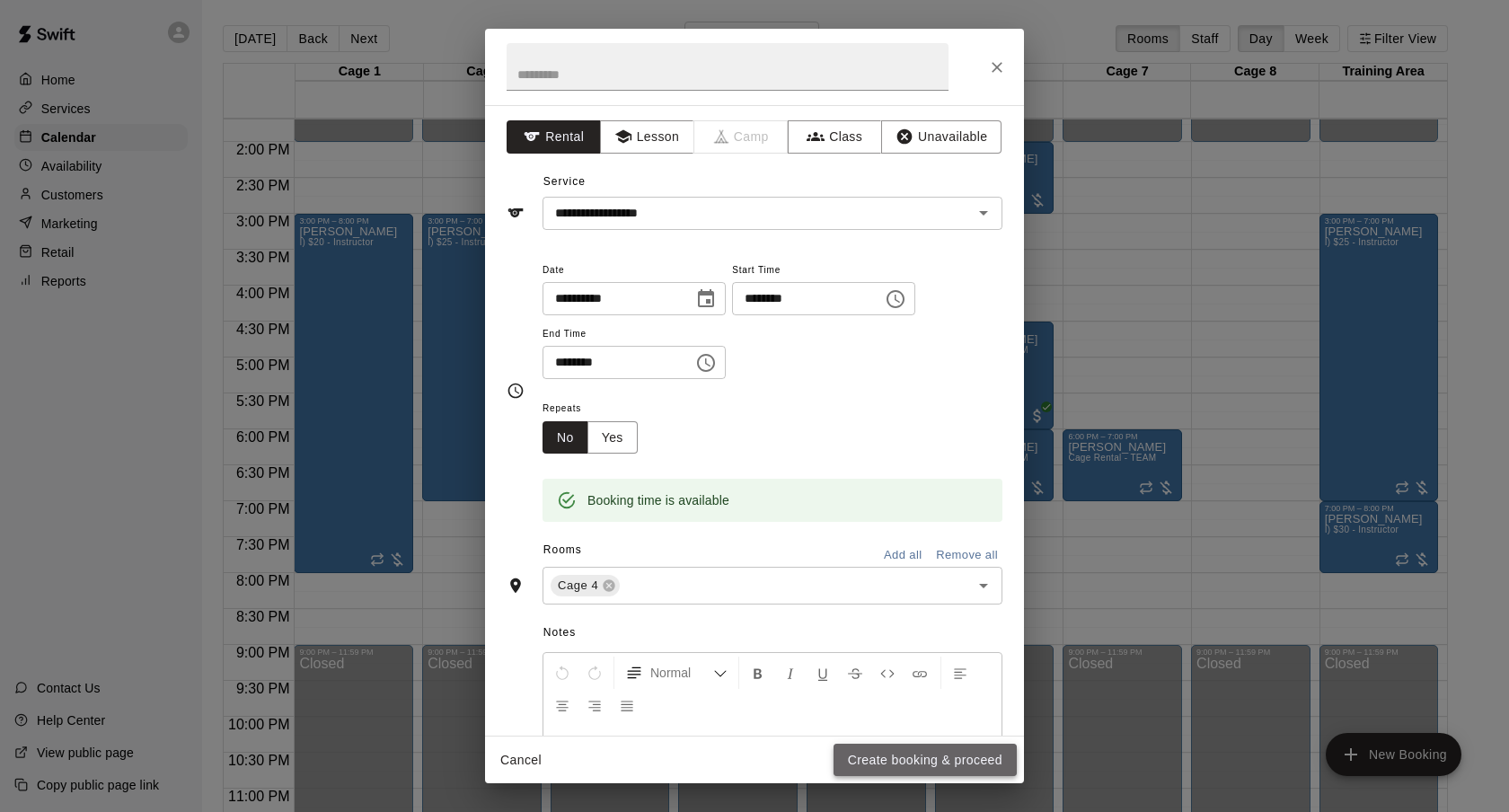
click at [897, 757] on button "Create booking & proceed" at bounding box center [925, 760] width 184 height 33
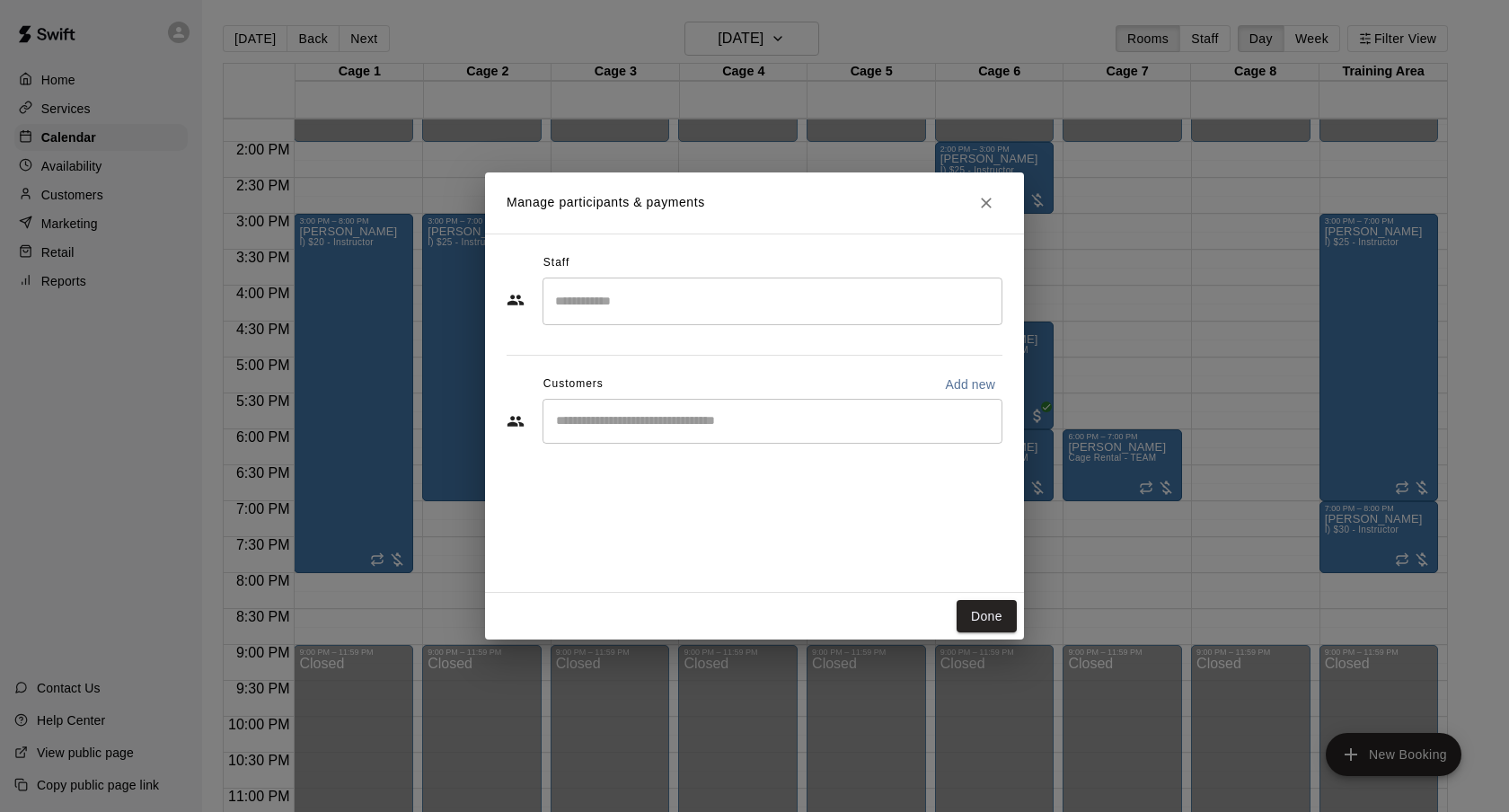
click at [701, 414] on input "Start typing to search customers..." at bounding box center [772, 421] width 444 height 18
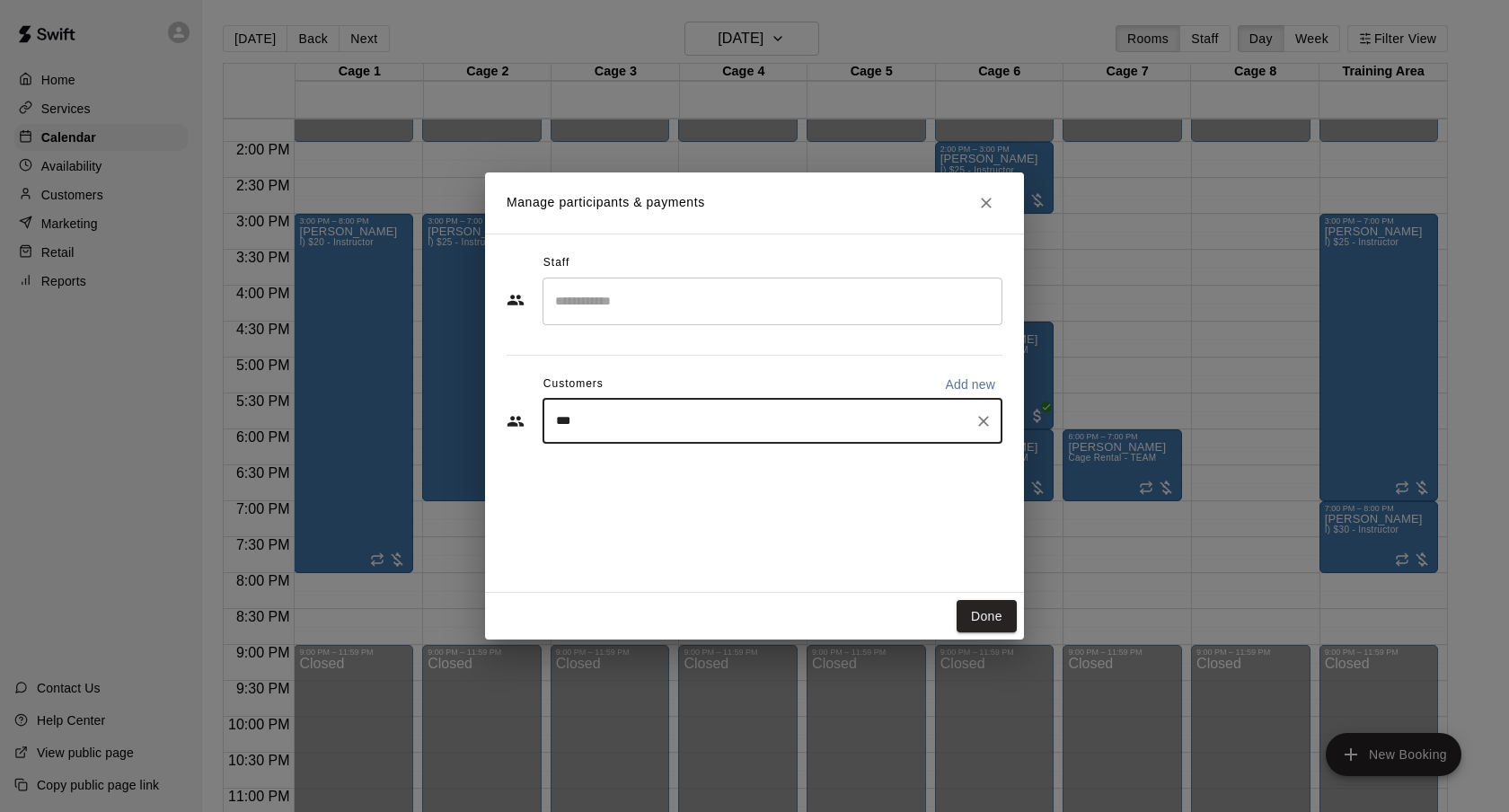
type input "****"
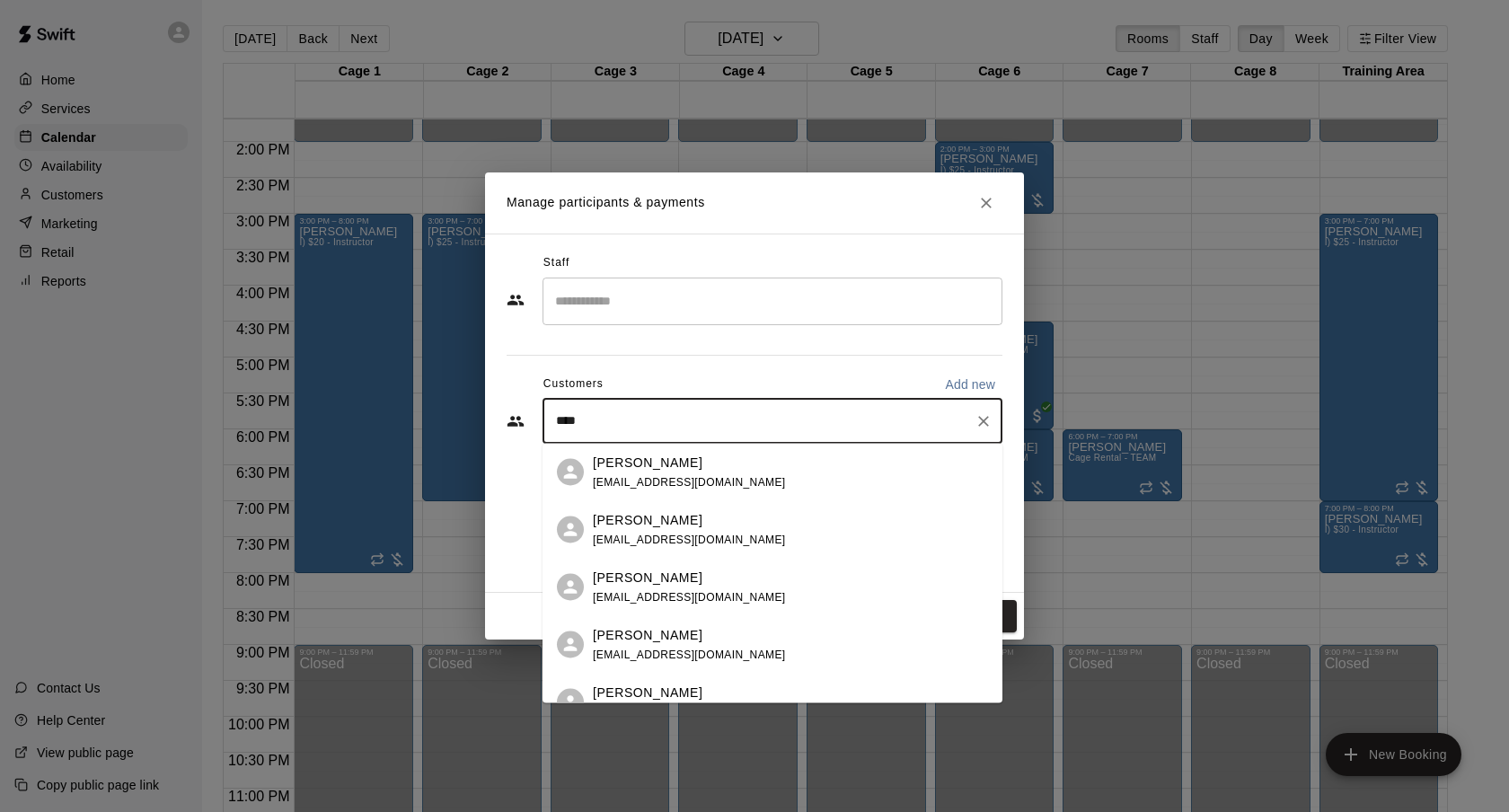
click at [737, 475] on span "[EMAIL_ADDRESS][DOMAIN_NAME]" at bounding box center [689, 482] width 193 height 13
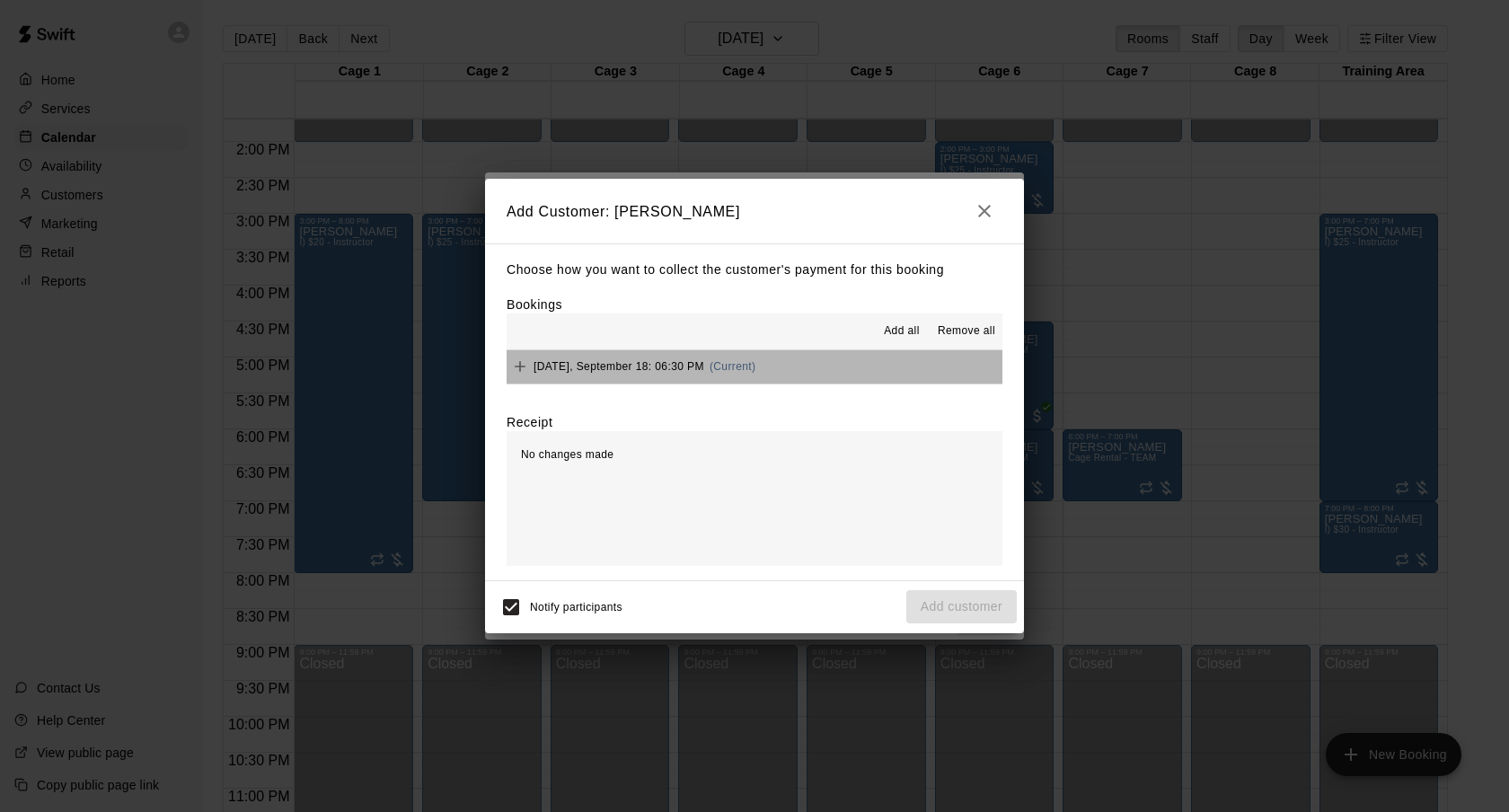
click at [755, 368] on span "(Current)" at bounding box center [733, 366] width 47 height 13
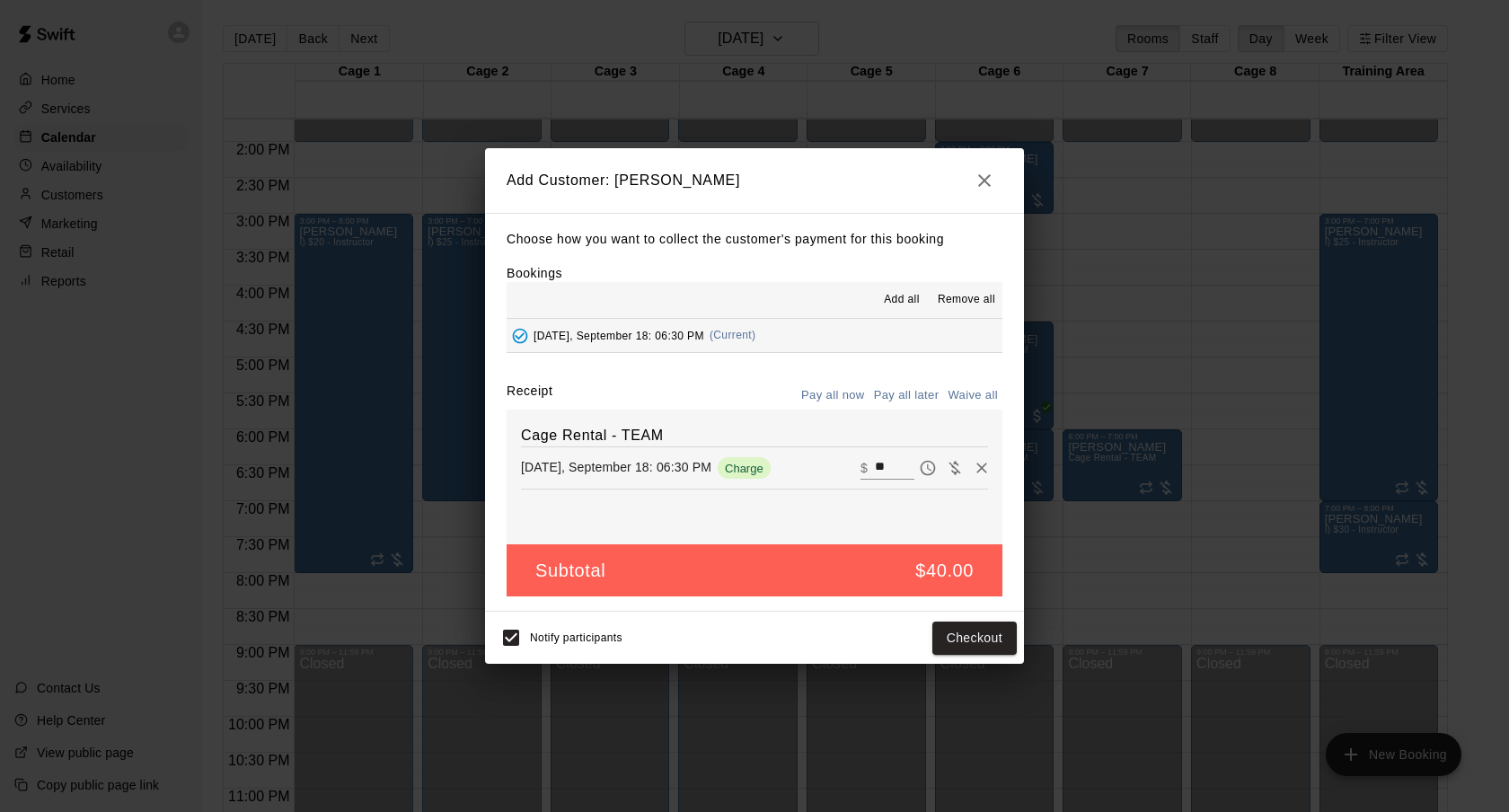
click at [905, 391] on button "Pay all later" at bounding box center [906, 396] width 75 height 28
click at [966, 641] on button "Add customer" at bounding box center [962, 638] width 111 height 33
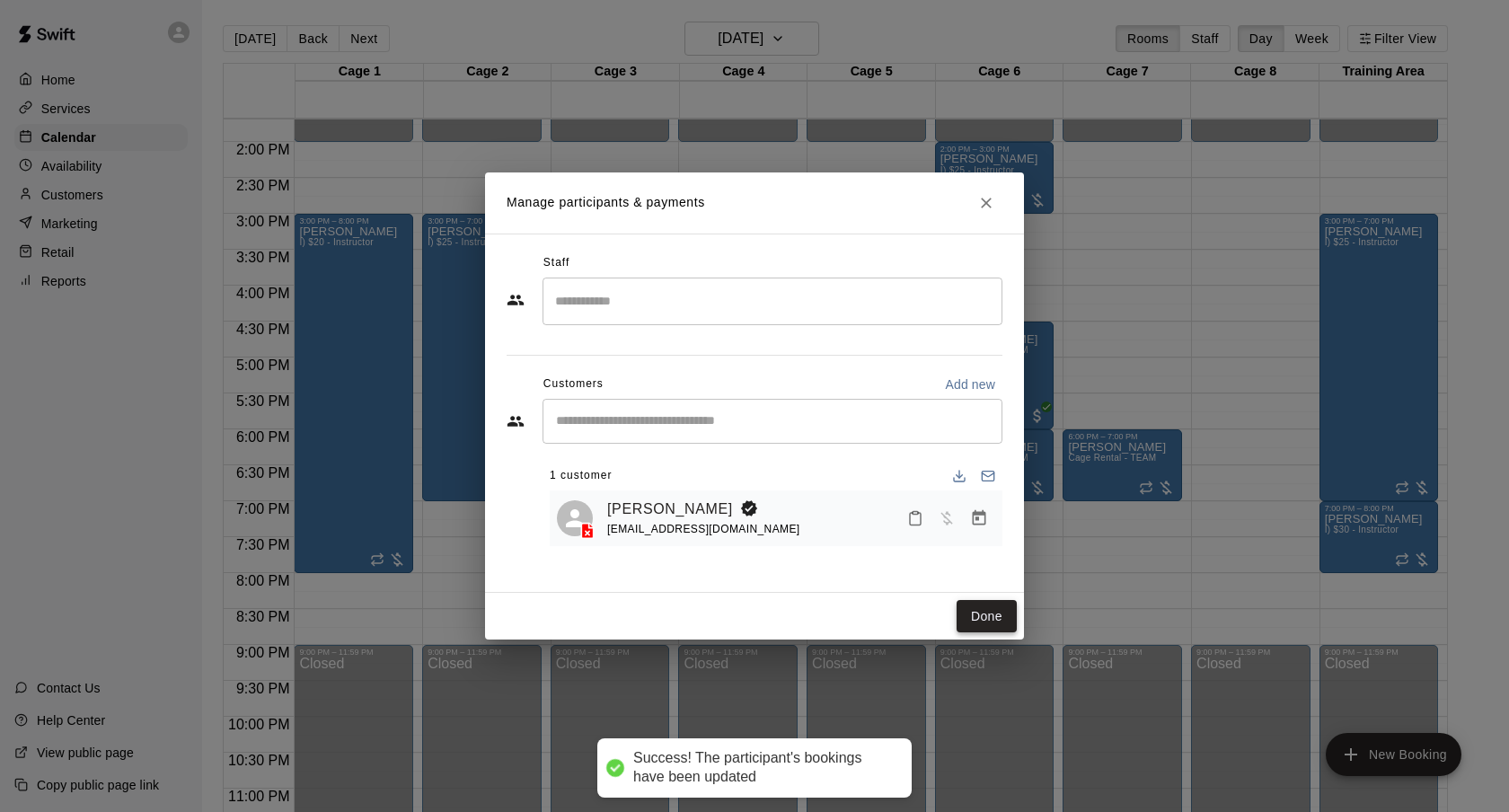
click at [988, 627] on button "Done" at bounding box center [986, 616] width 60 height 33
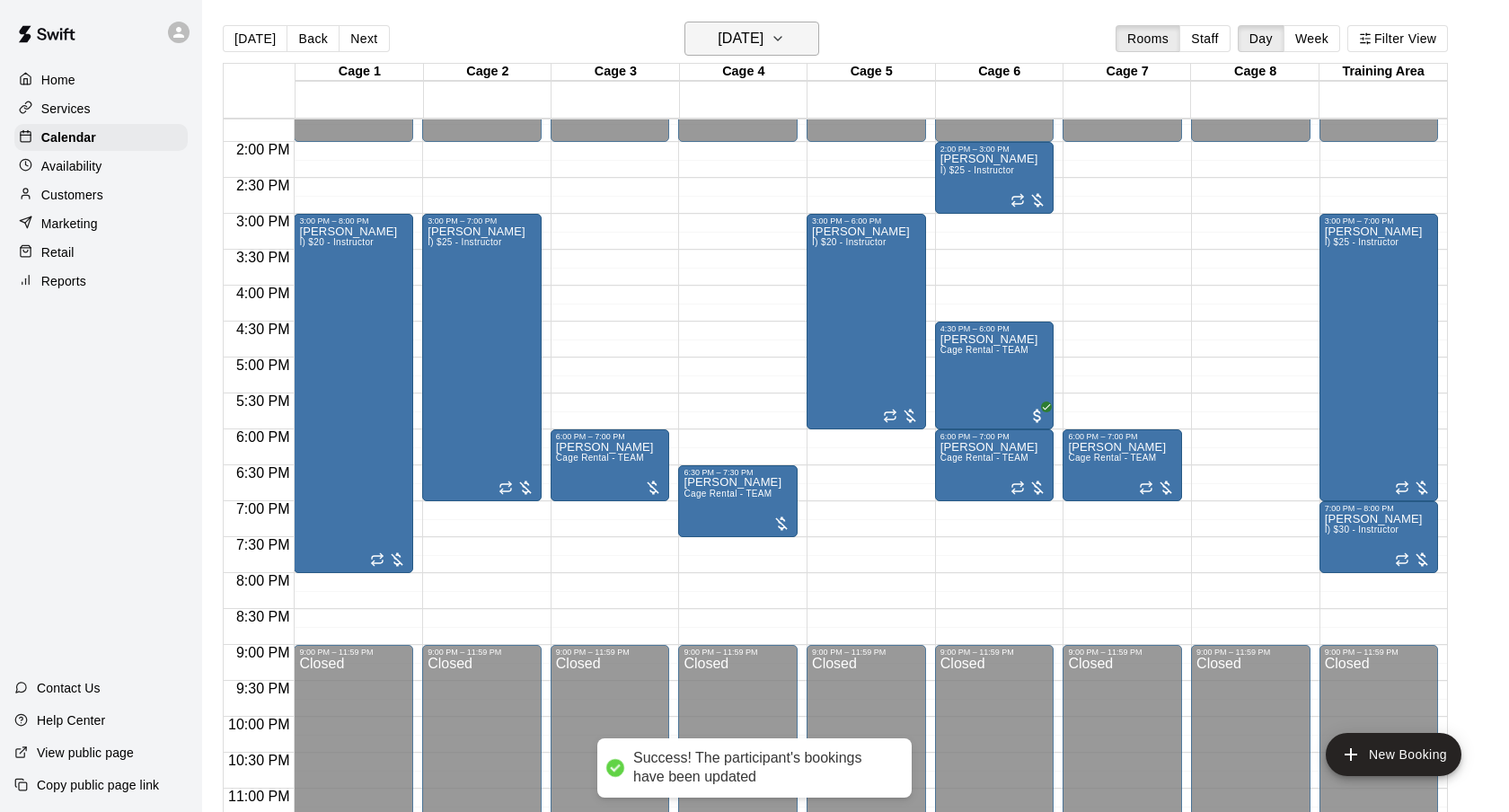
click at [763, 49] on h6 "[DATE]" at bounding box center [741, 38] width 46 height 25
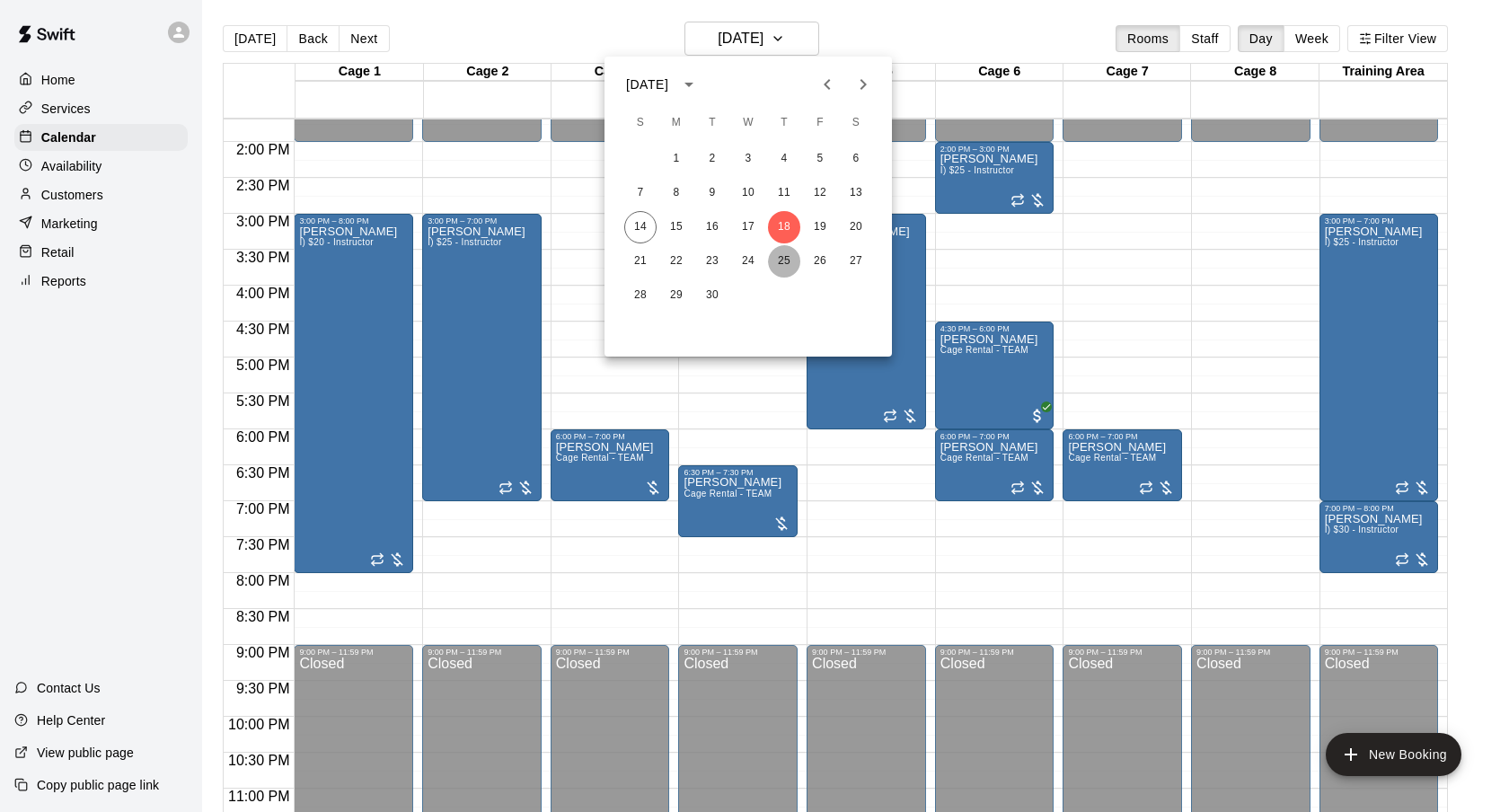
click at [789, 253] on button "25" at bounding box center [784, 261] width 32 height 32
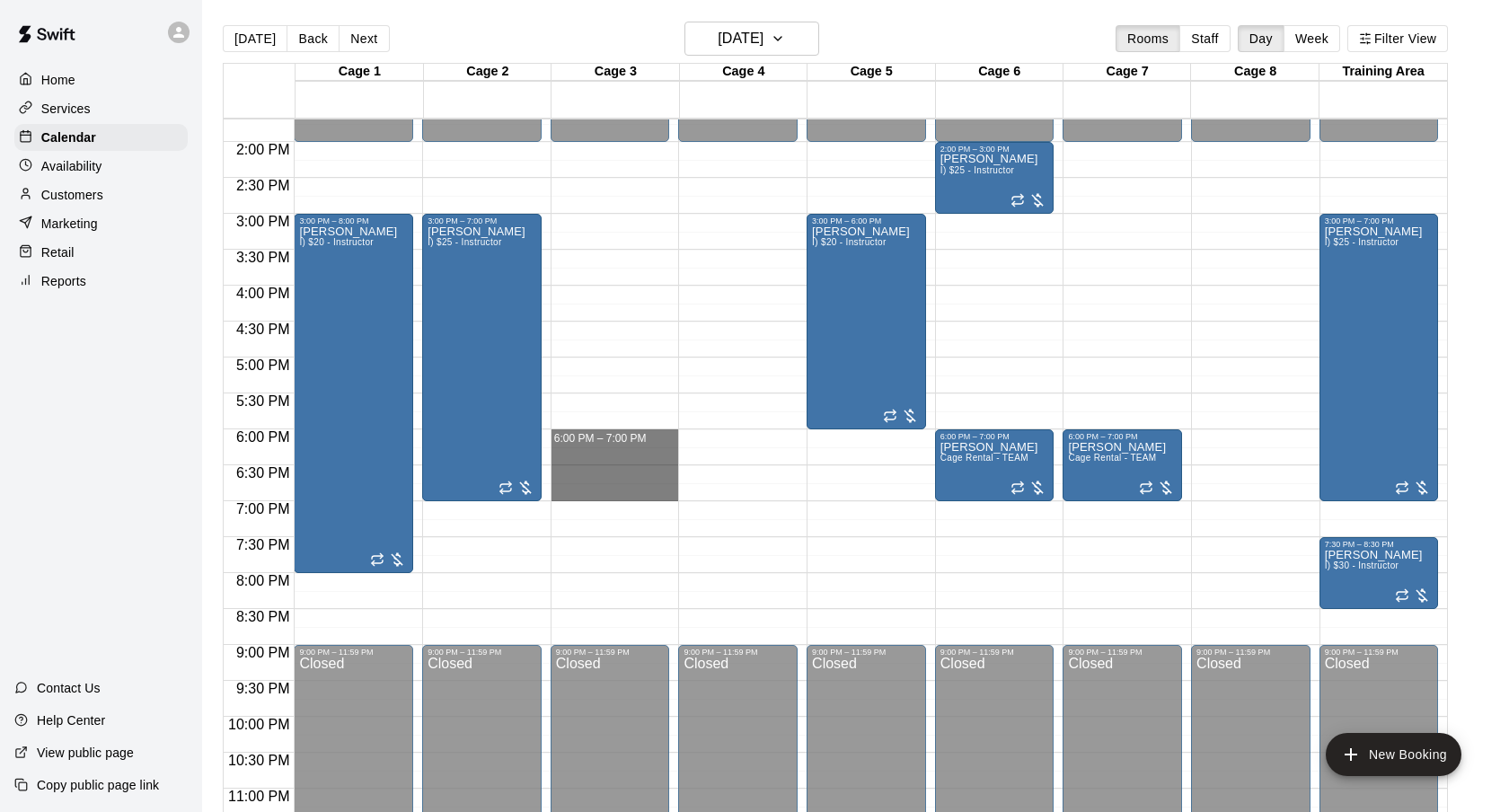
drag, startPoint x: 618, startPoint y: 436, endPoint x: 618, endPoint y: 491, distance: 55.0
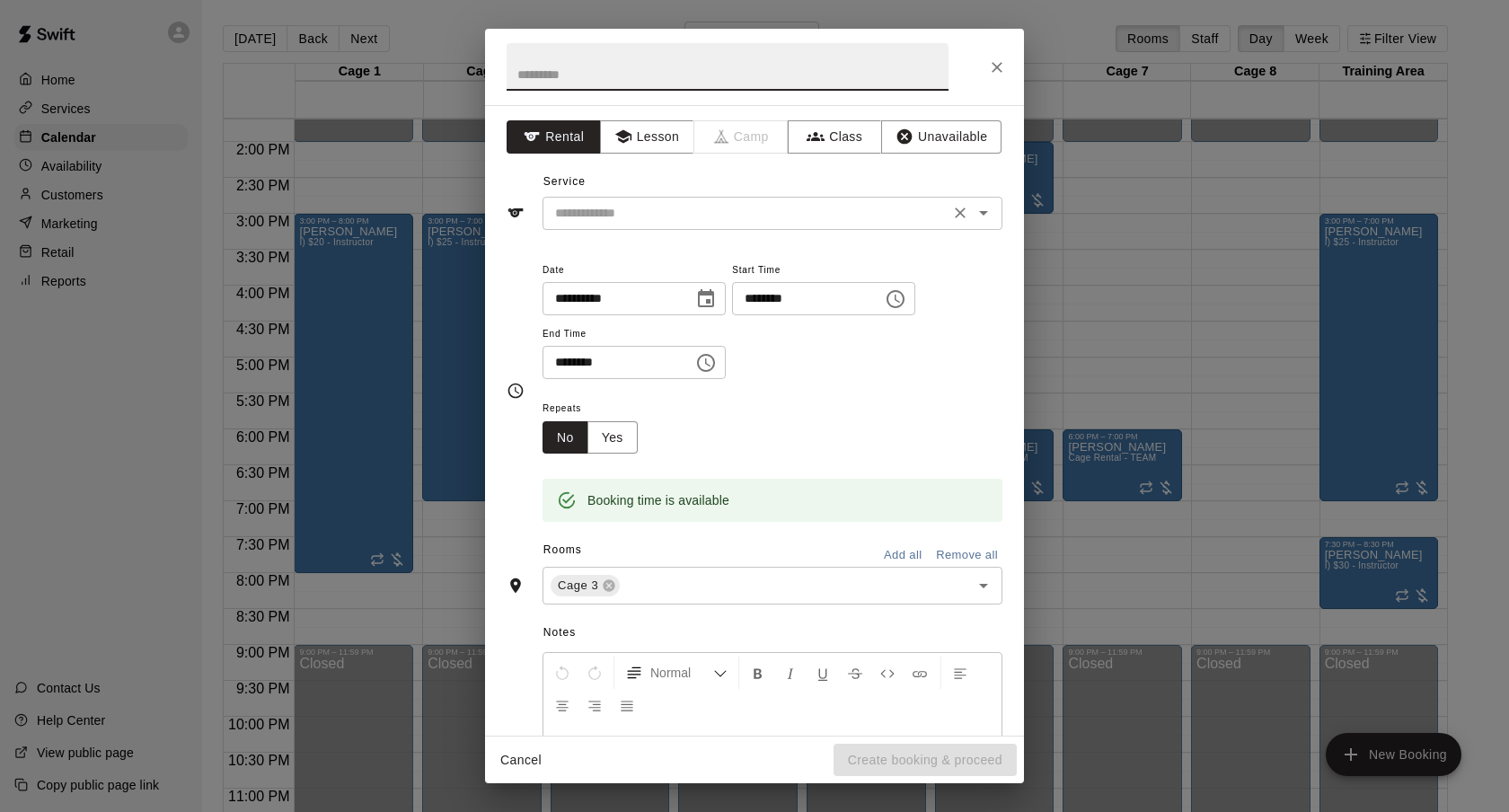
click at [766, 226] on div "​" at bounding box center [772, 213] width 460 height 33
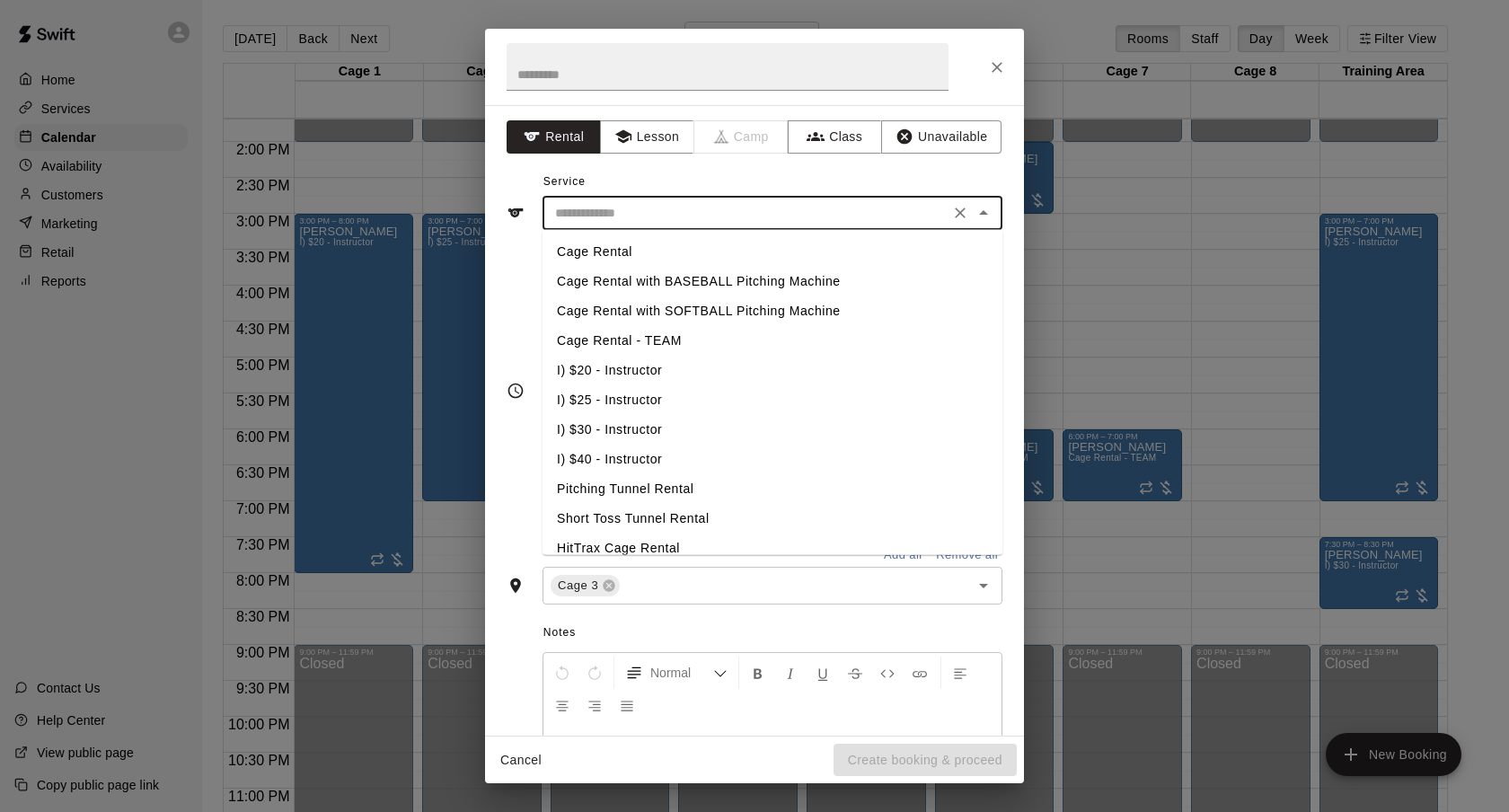
click at [699, 342] on li "Cage Rental - TEAM" at bounding box center [772, 340] width 460 height 30
type input "**********"
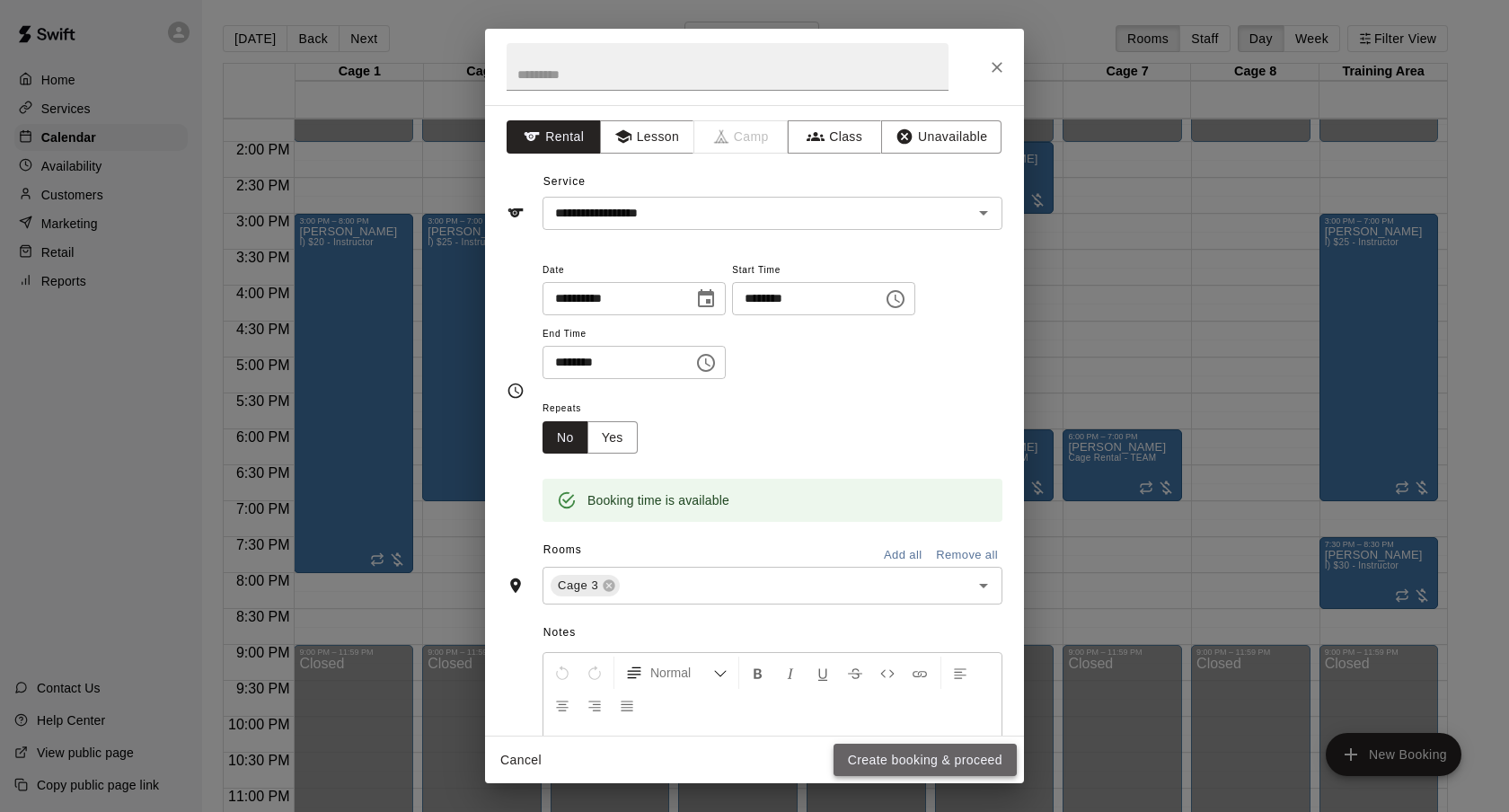
click at [925, 764] on button "Create booking & proceed" at bounding box center [925, 760] width 184 height 33
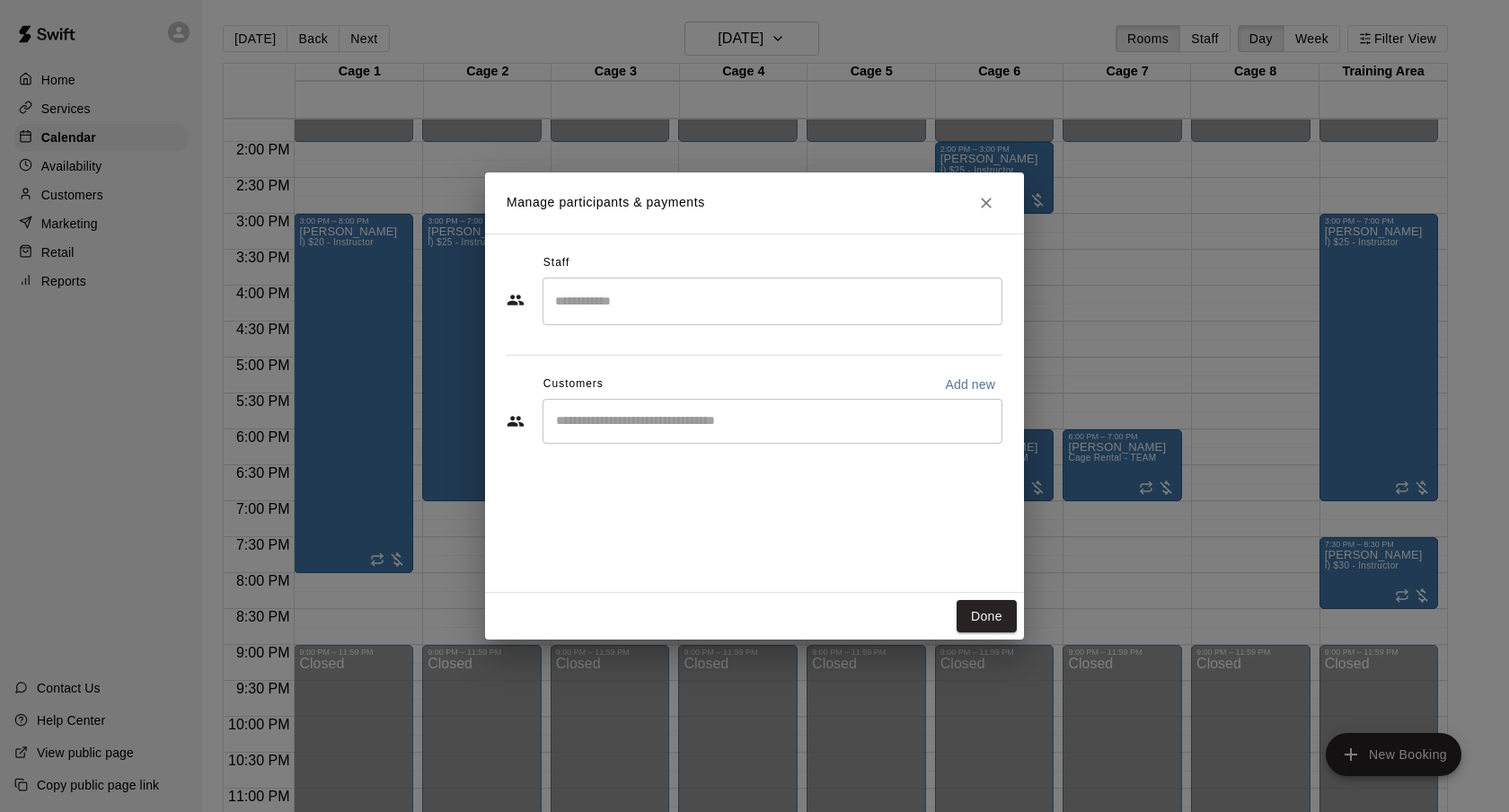
click at [740, 425] on input "Start typing to search customers..." at bounding box center [772, 421] width 444 height 18
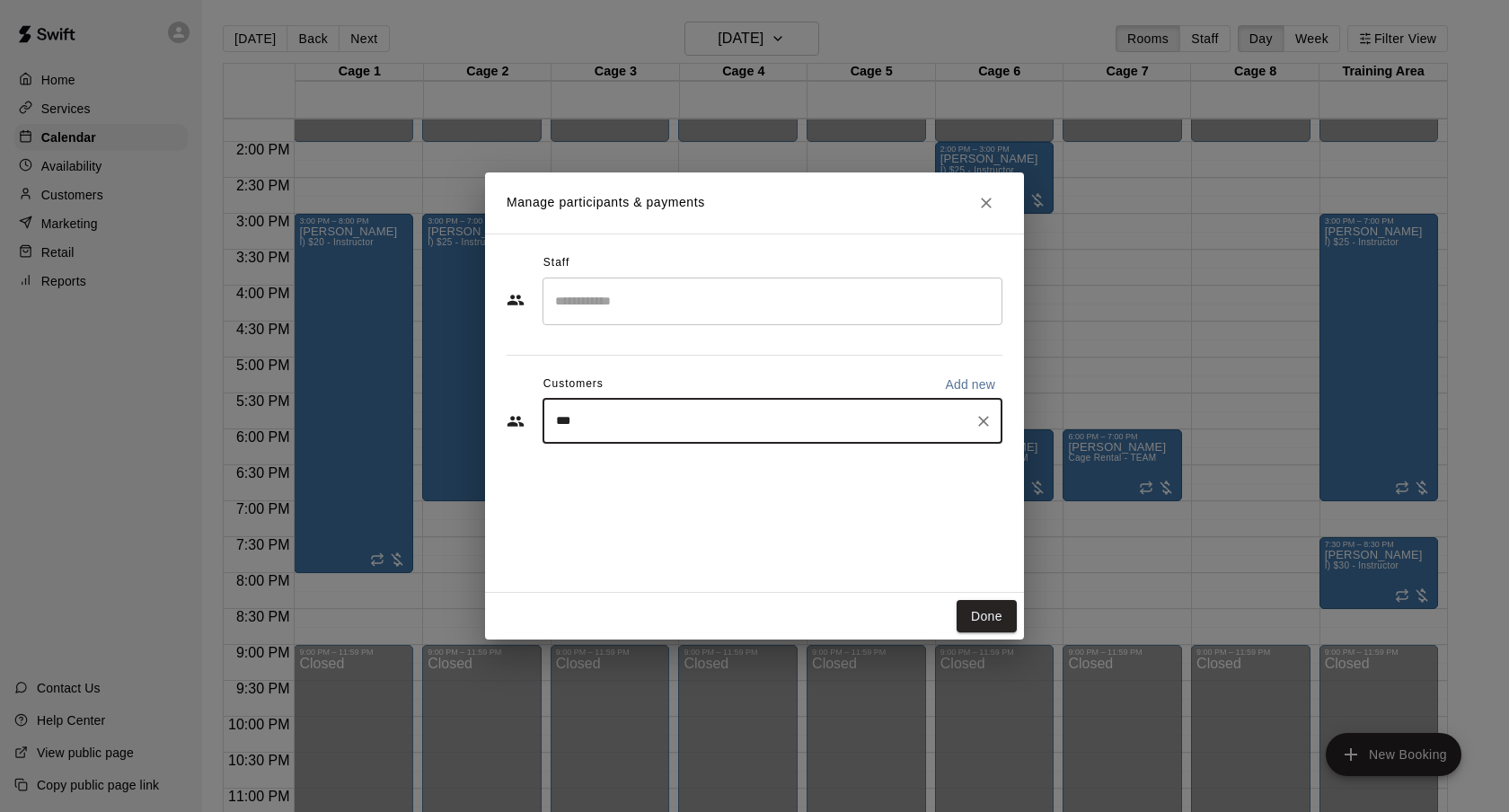
type input "****"
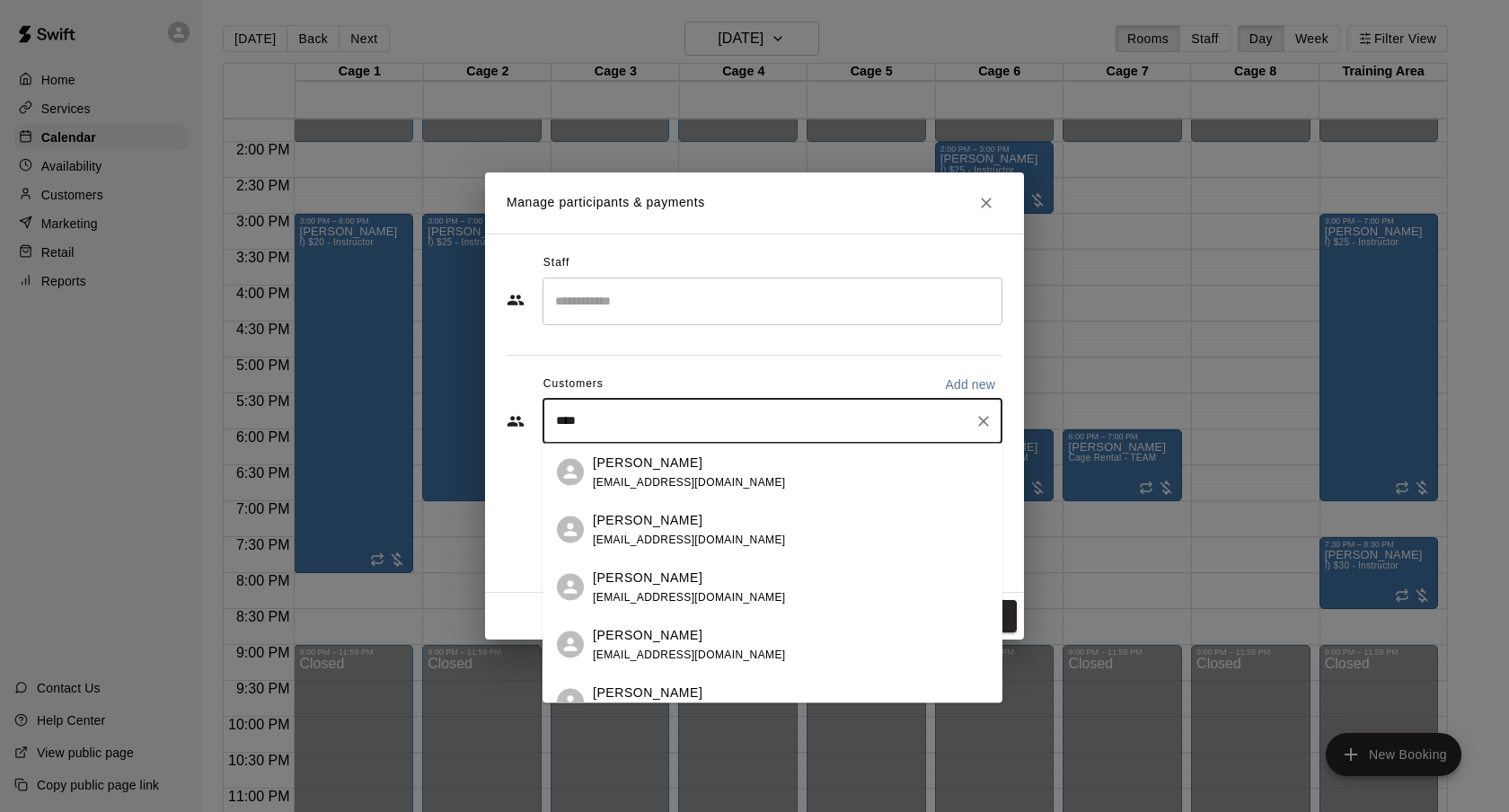
click at [716, 480] on span "[EMAIL_ADDRESS][DOMAIN_NAME]" at bounding box center [689, 482] width 193 height 13
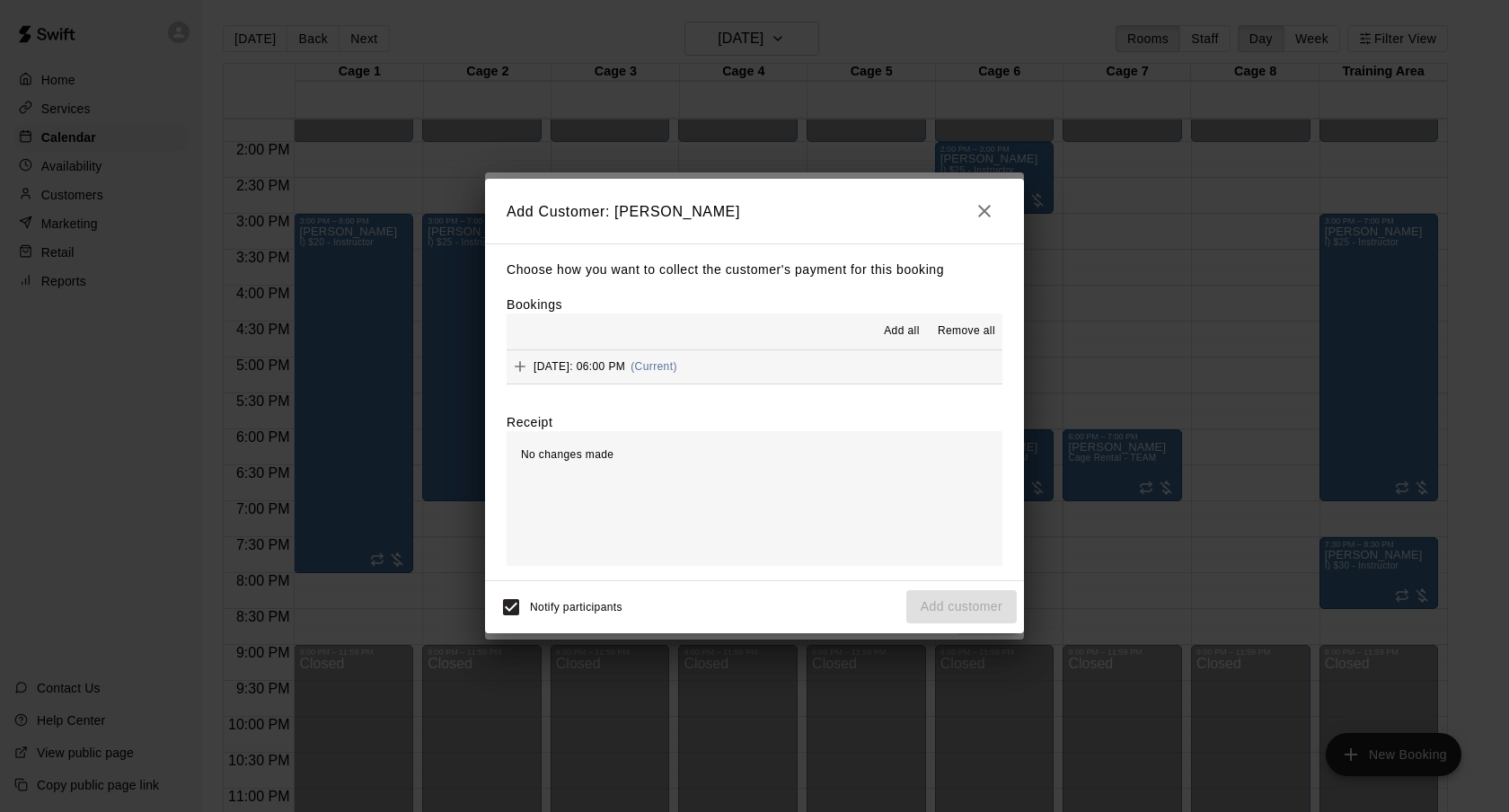
click at [772, 357] on button "[DATE]: 06:00 PM (Current)" at bounding box center [754, 367] width 496 height 33
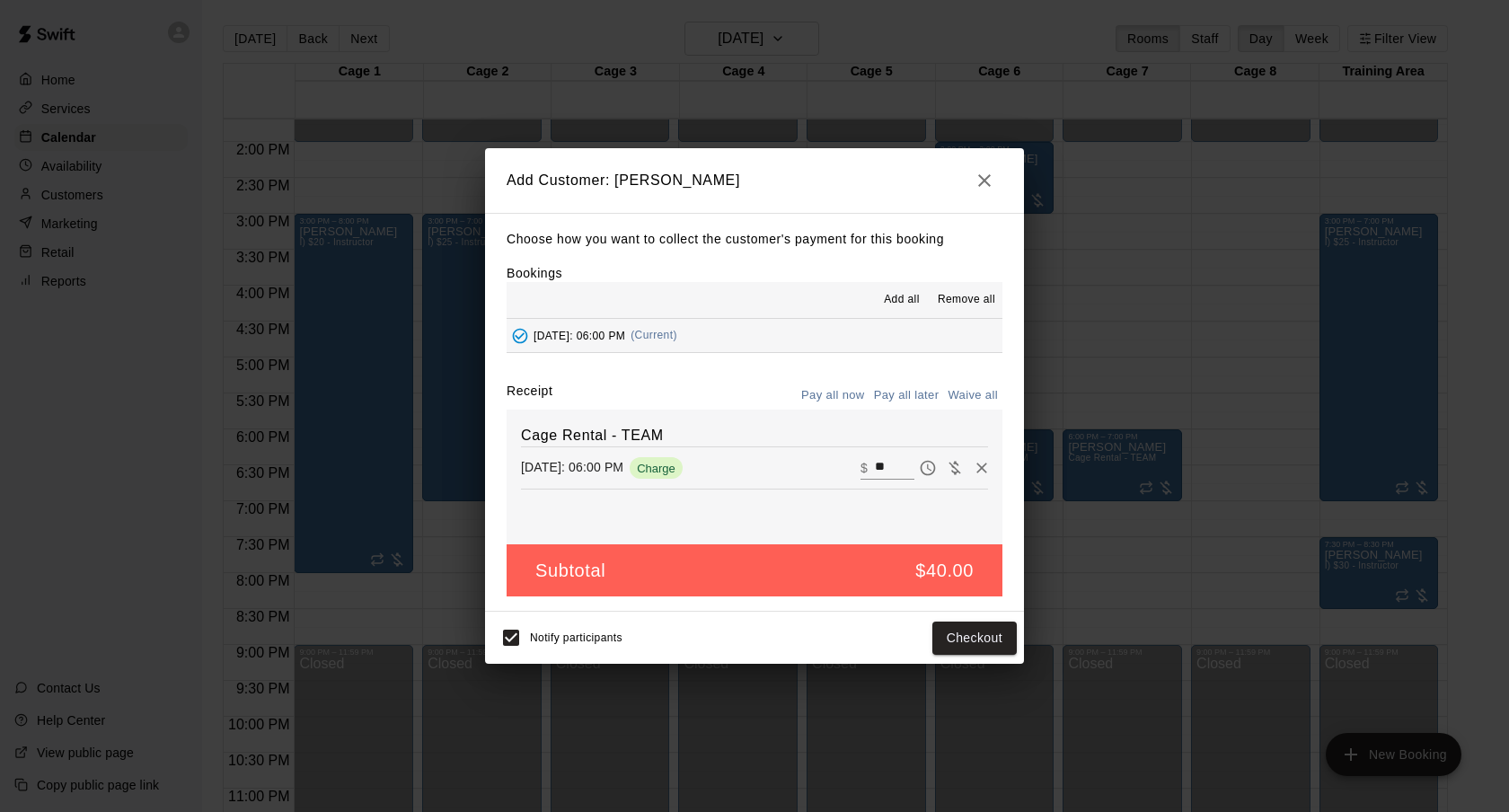
click at [894, 387] on button "Pay all later" at bounding box center [906, 396] width 75 height 28
click at [934, 651] on button "Add customer" at bounding box center [962, 638] width 111 height 33
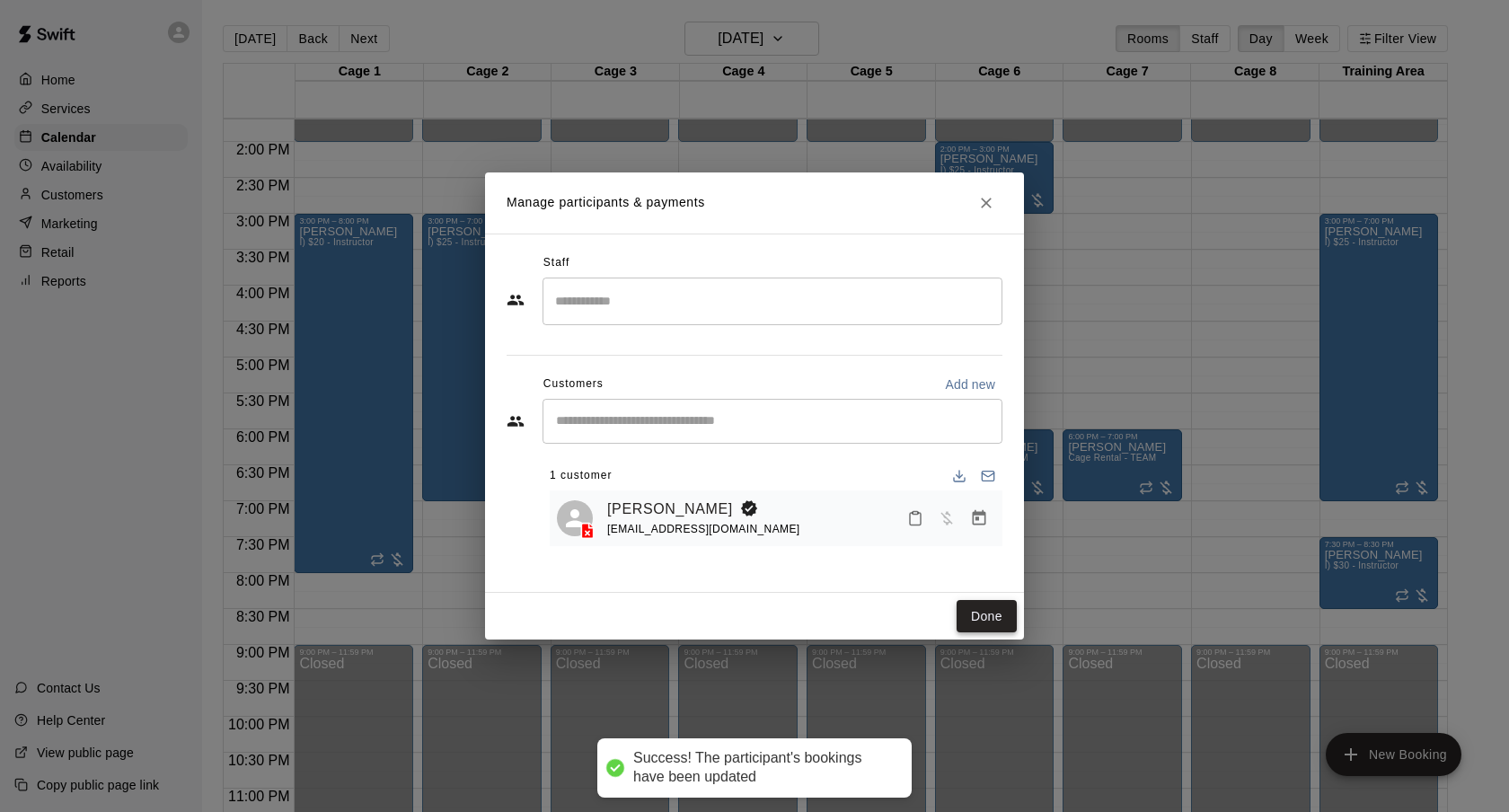
click at [999, 611] on button "Done" at bounding box center [986, 616] width 60 height 33
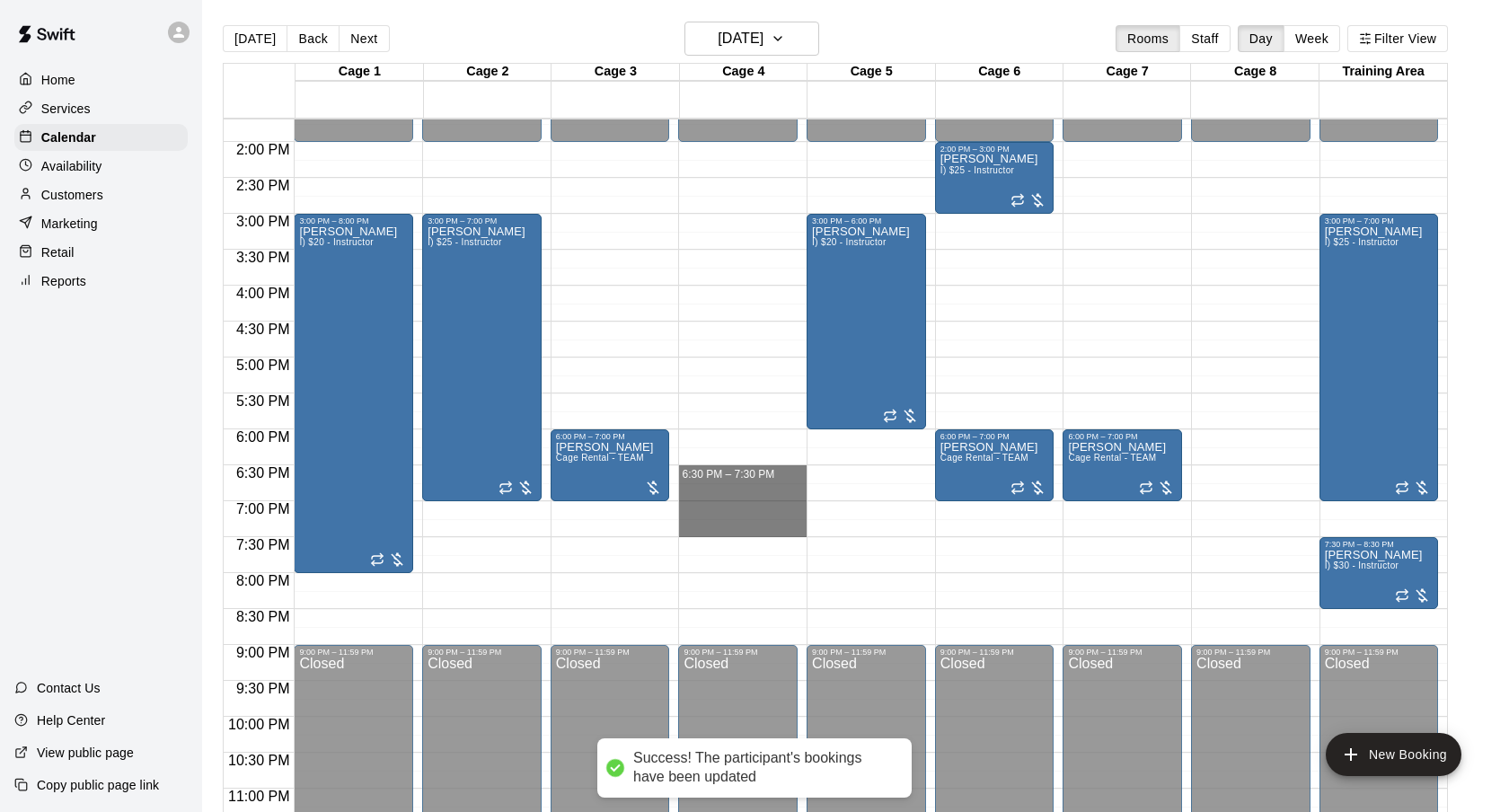
drag, startPoint x: 731, startPoint y: 472, endPoint x: 731, endPoint y: 534, distance: 62.0
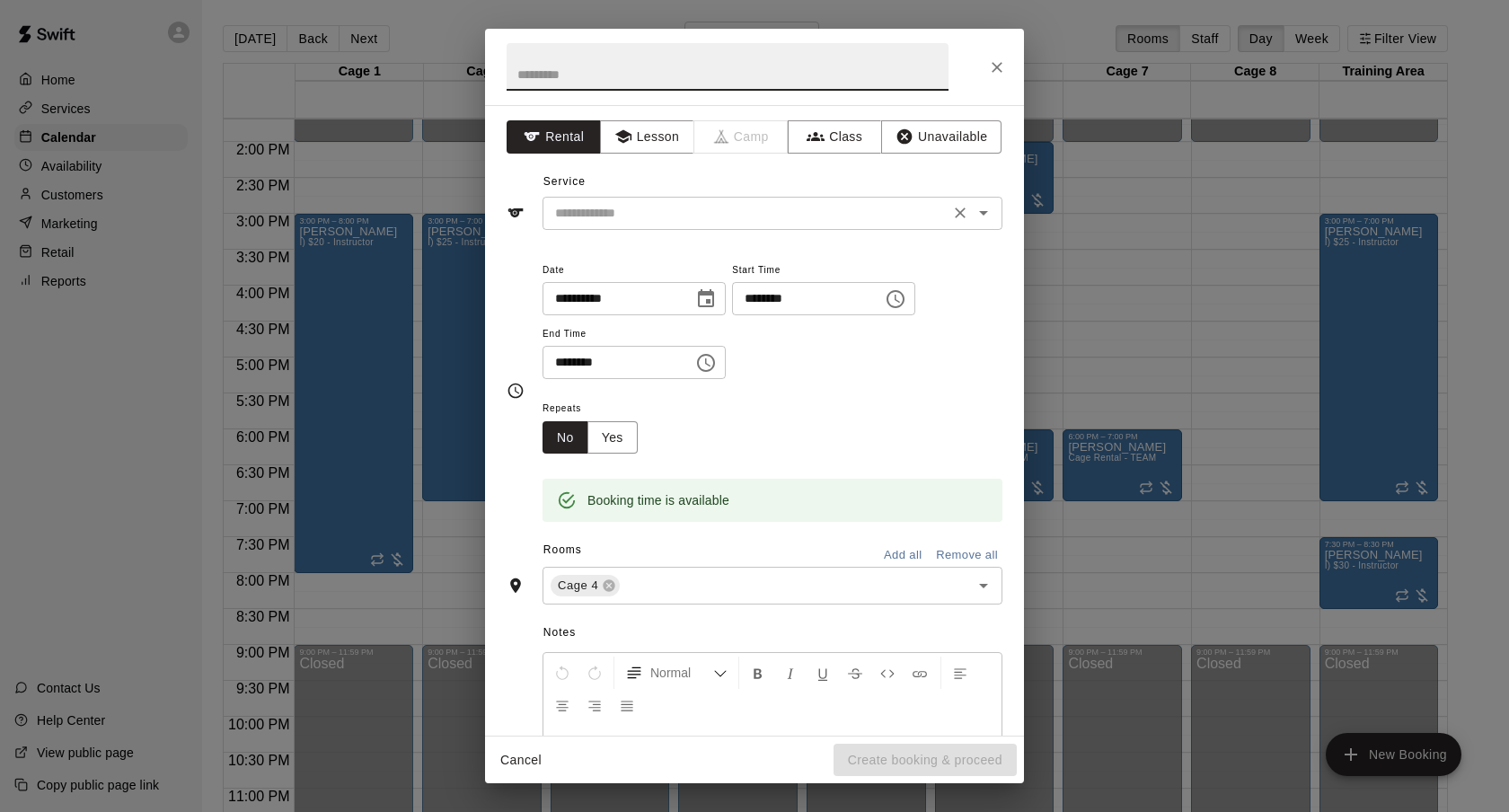
click at [796, 209] on input "text" at bounding box center [746, 213] width 396 height 22
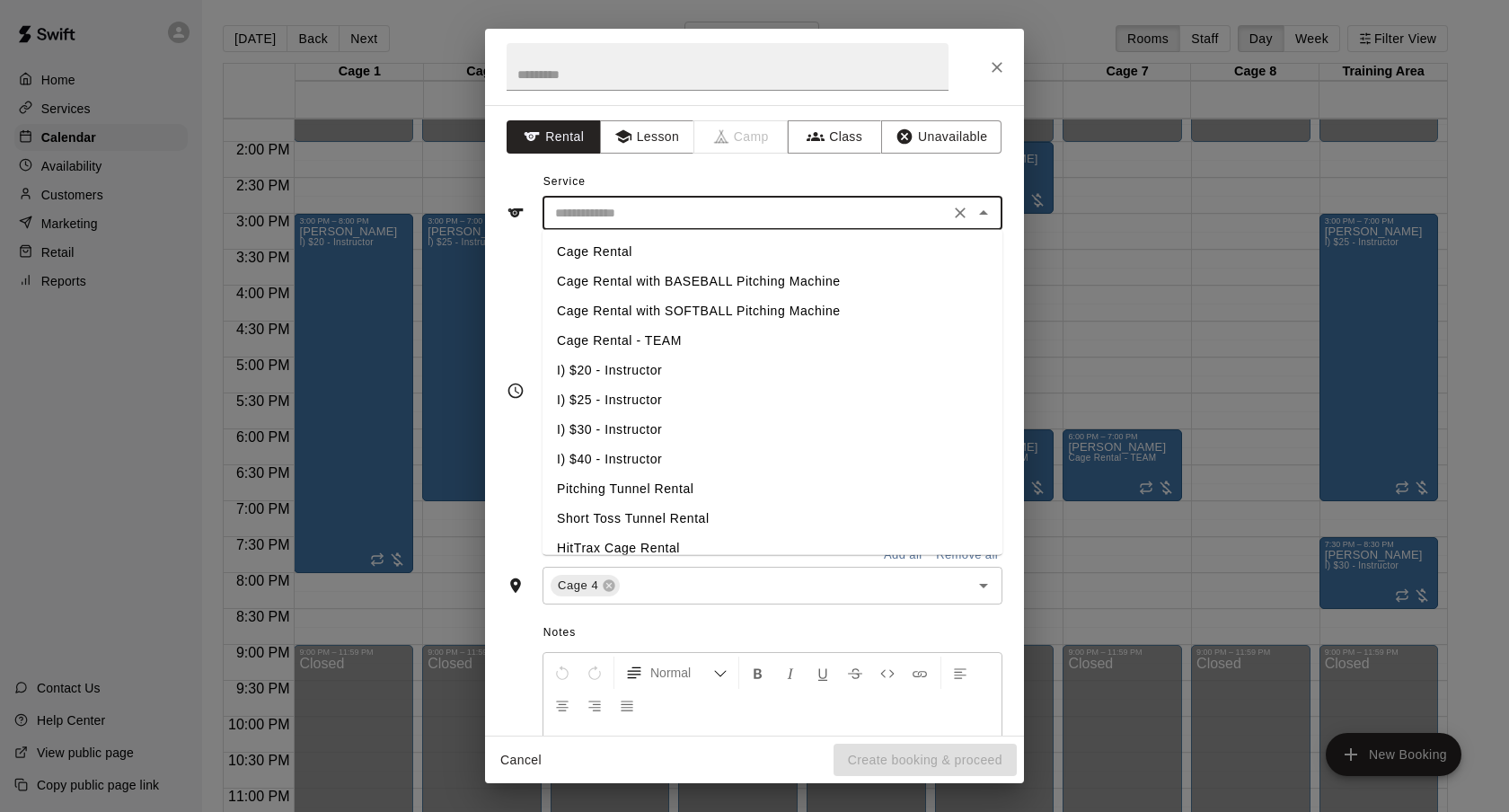
click at [651, 344] on li "Cage Rental - TEAM" at bounding box center [772, 340] width 460 height 30
type input "**********"
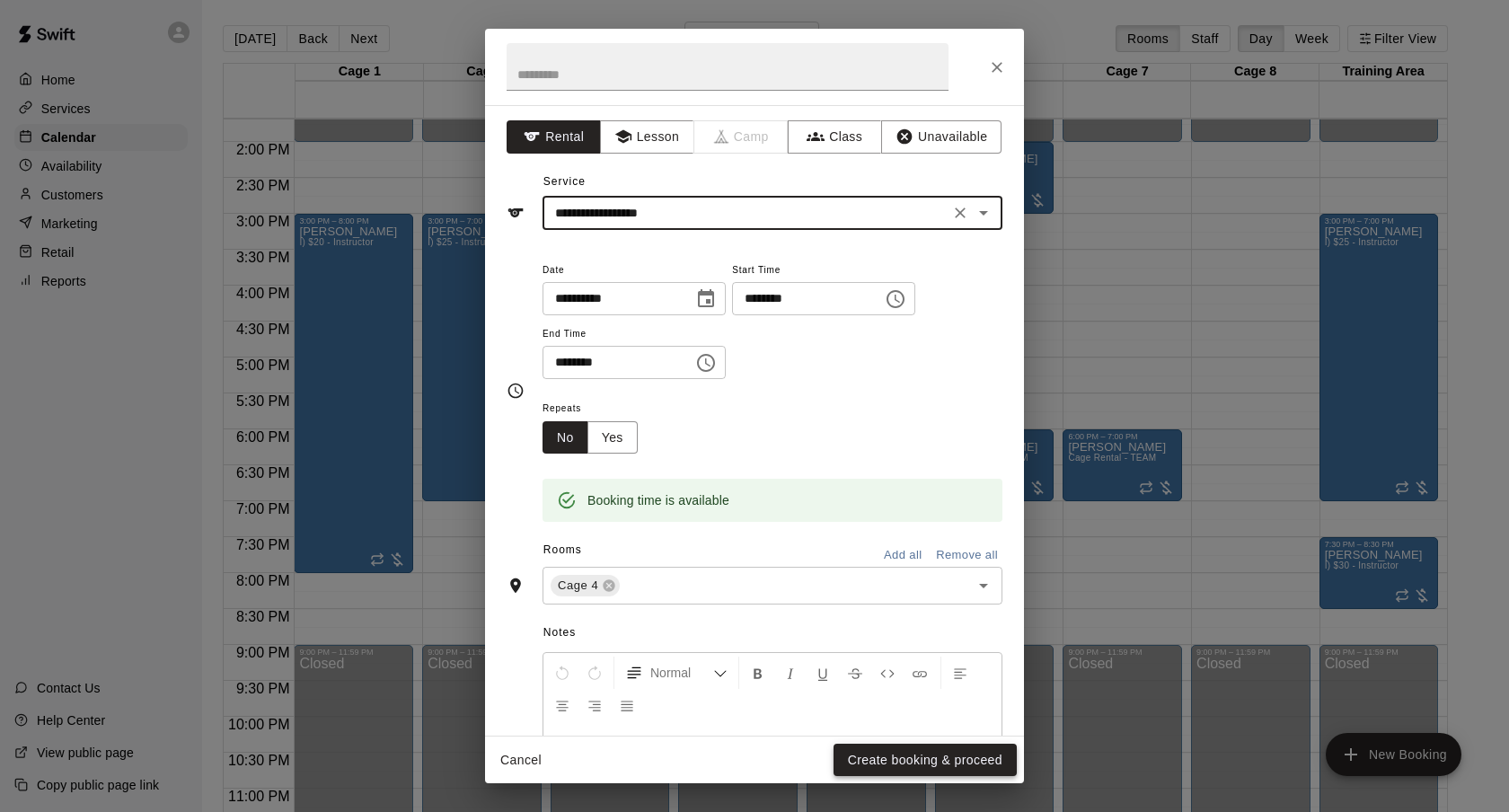
click at [918, 747] on button "Create booking & proceed" at bounding box center [925, 760] width 184 height 33
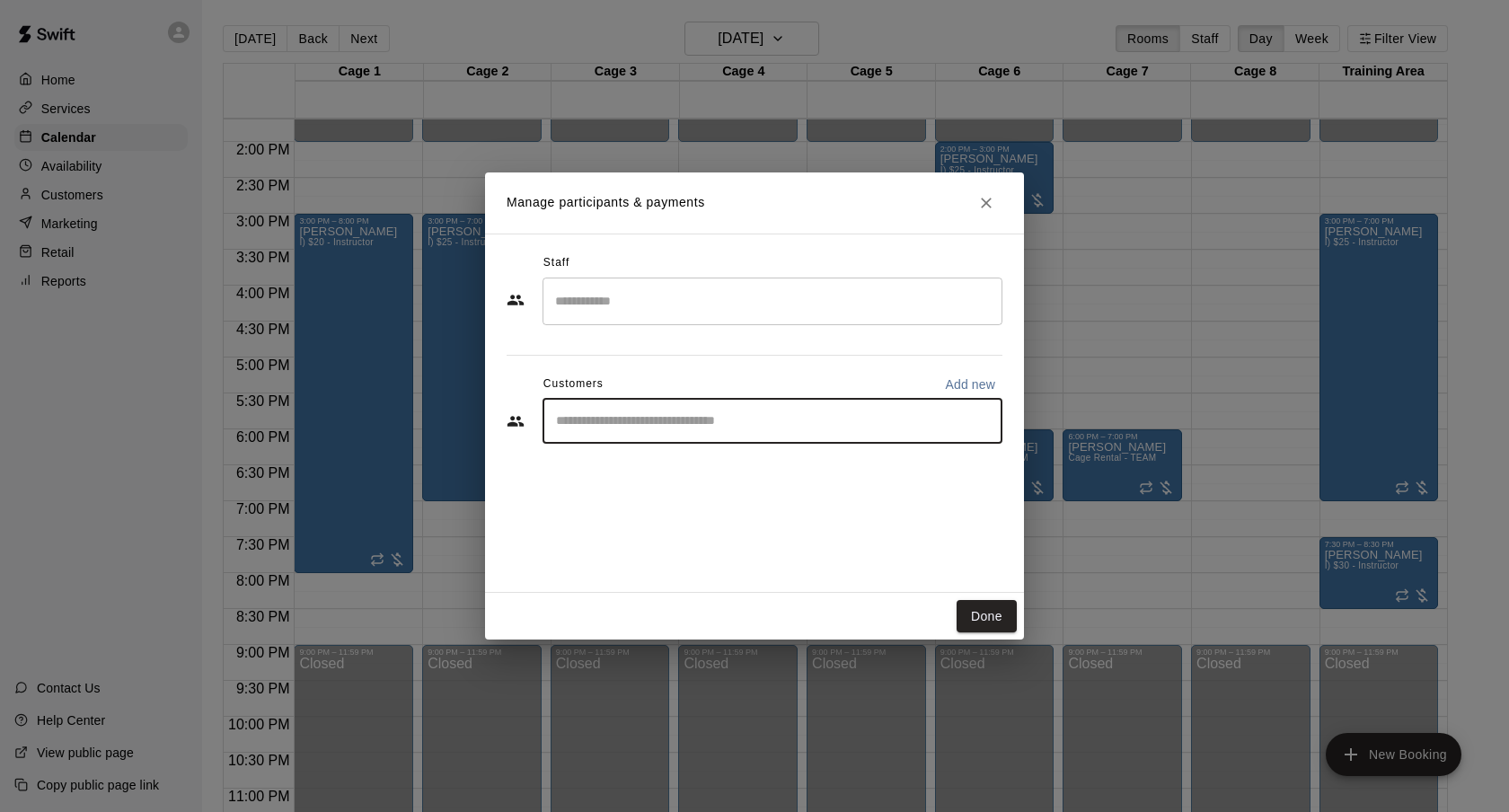
click at [746, 421] on input "Start typing to search customers..." at bounding box center [772, 421] width 444 height 18
type input "****"
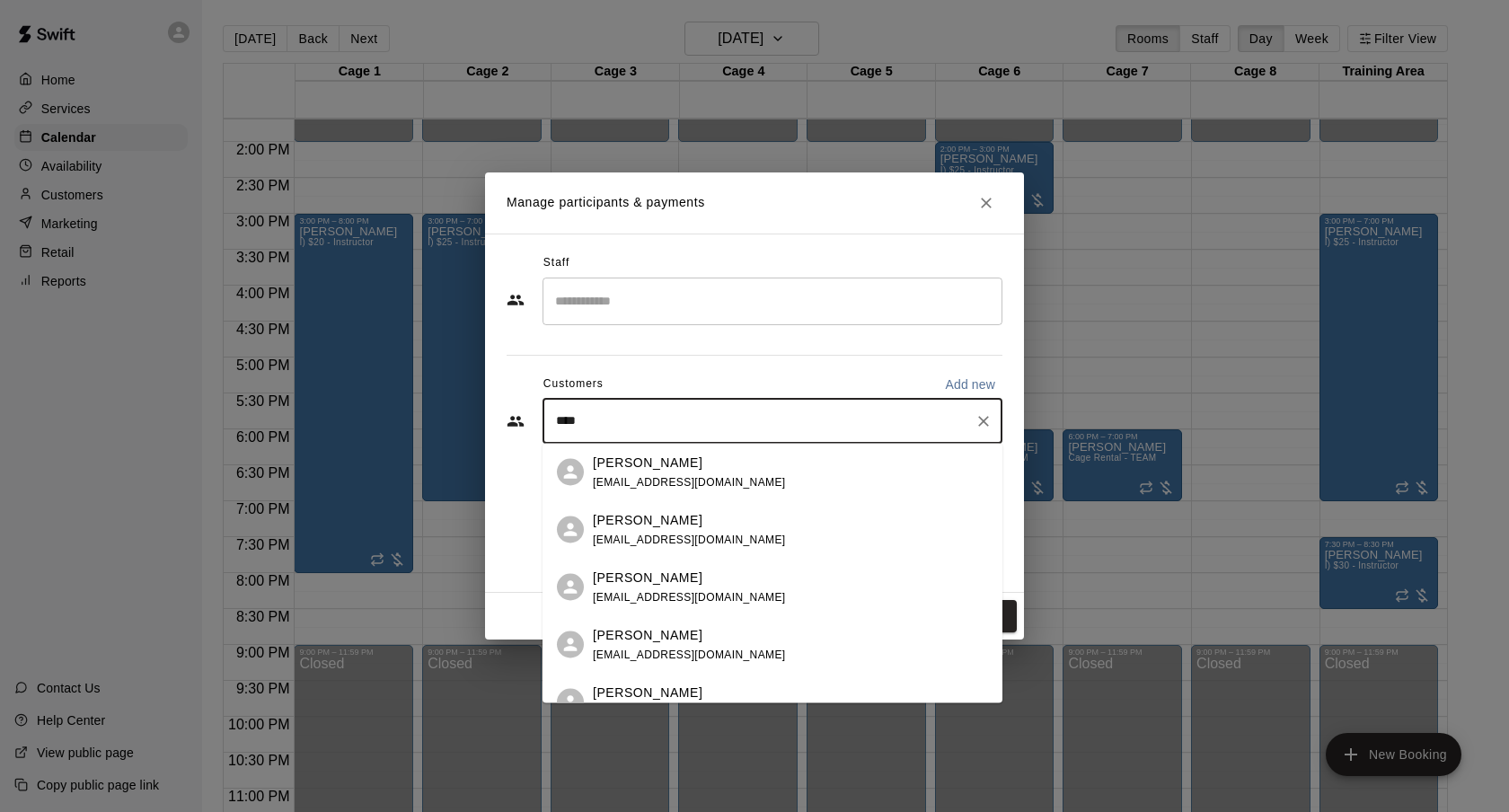
click at [749, 468] on div "[PERSON_NAME]" at bounding box center [689, 461] width 193 height 18
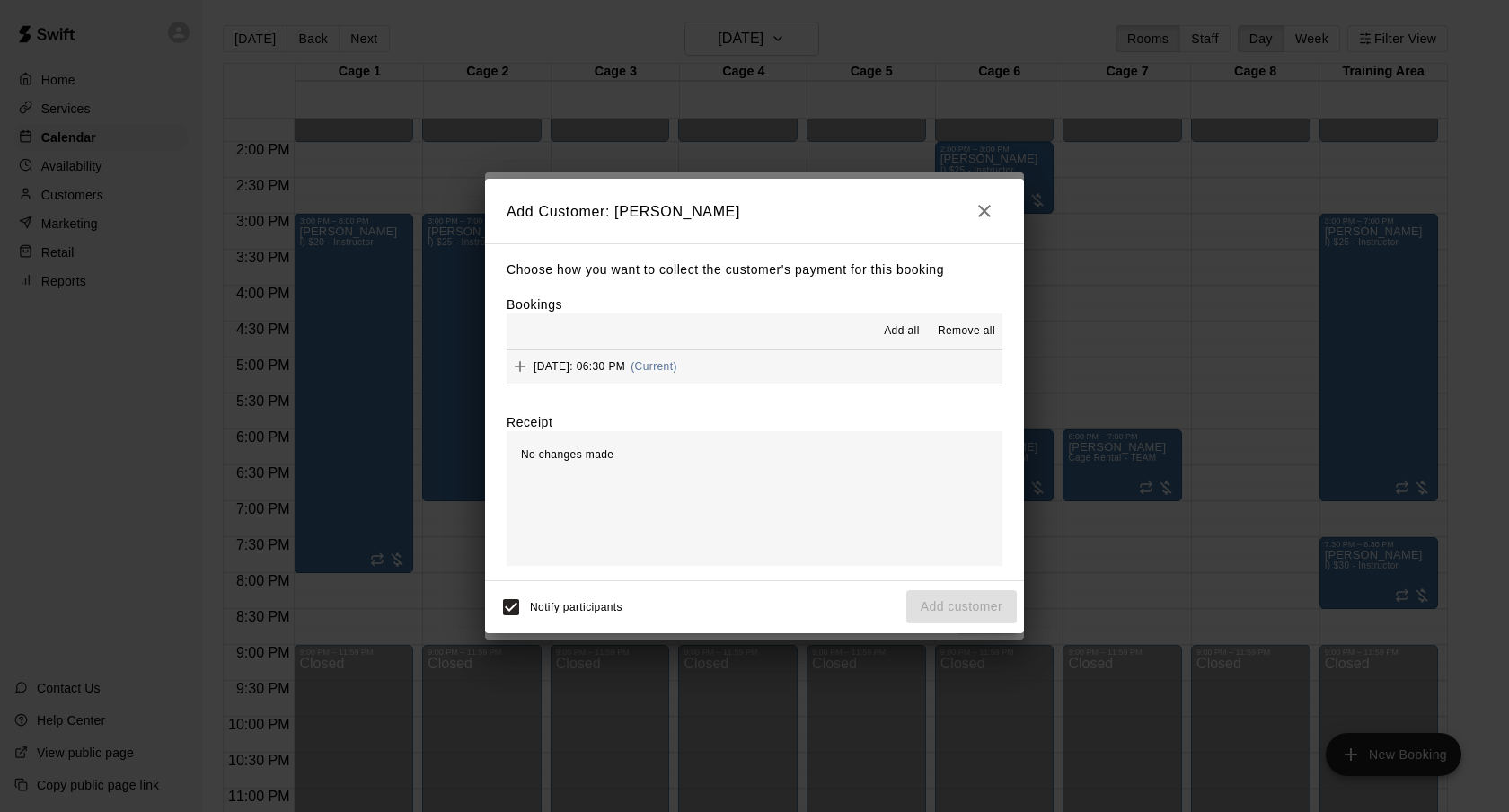
click at [742, 343] on div "Add all Remove all" at bounding box center [754, 331] width 496 height 36
click at [677, 360] on span "(Current)" at bounding box center [653, 366] width 47 height 13
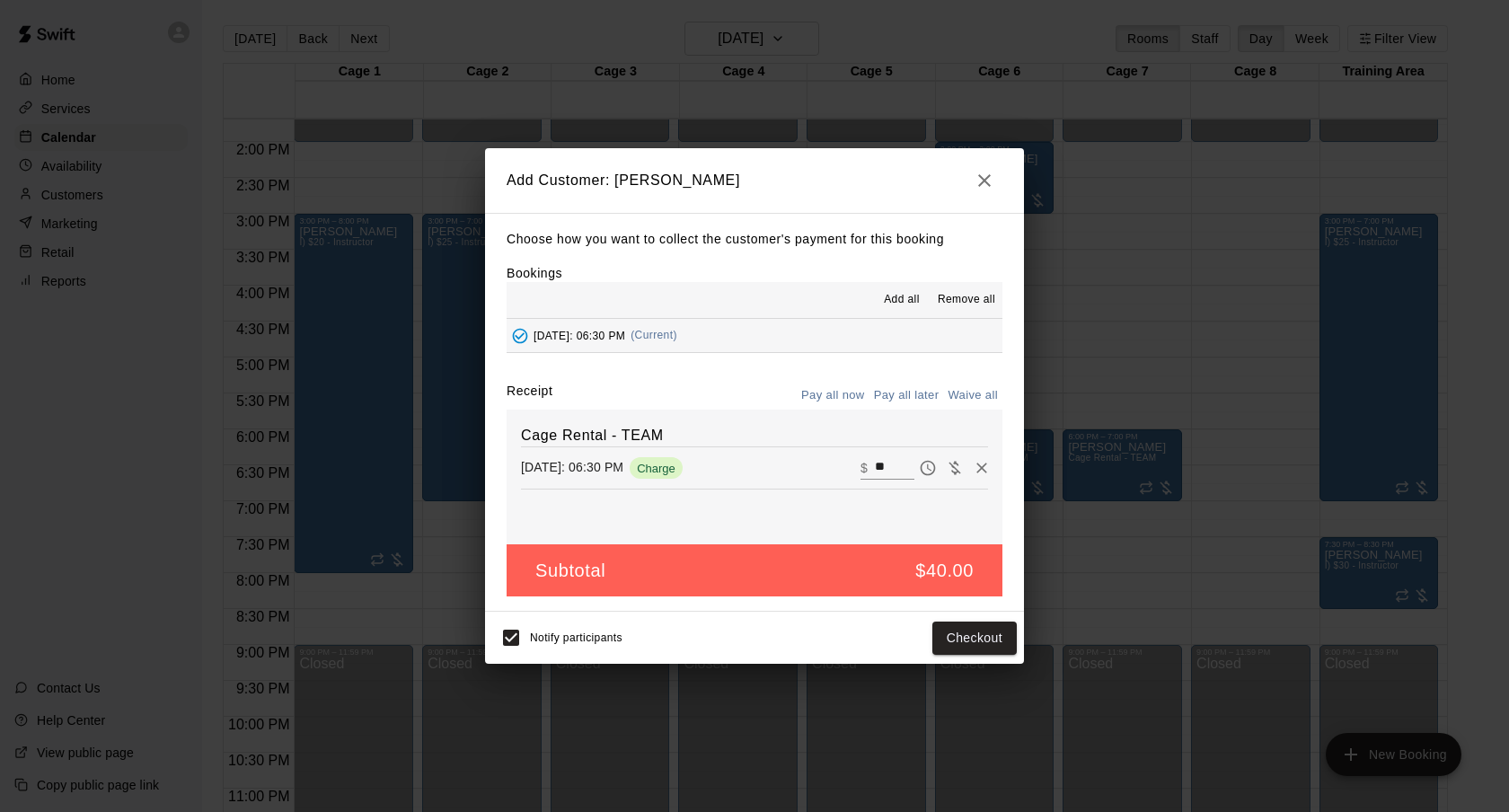
click at [891, 399] on button "Pay all later" at bounding box center [906, 396] width 75 height 28
click at [963, 646] on button "Add customer" at bounding box center [962, 638] width 111 height 33
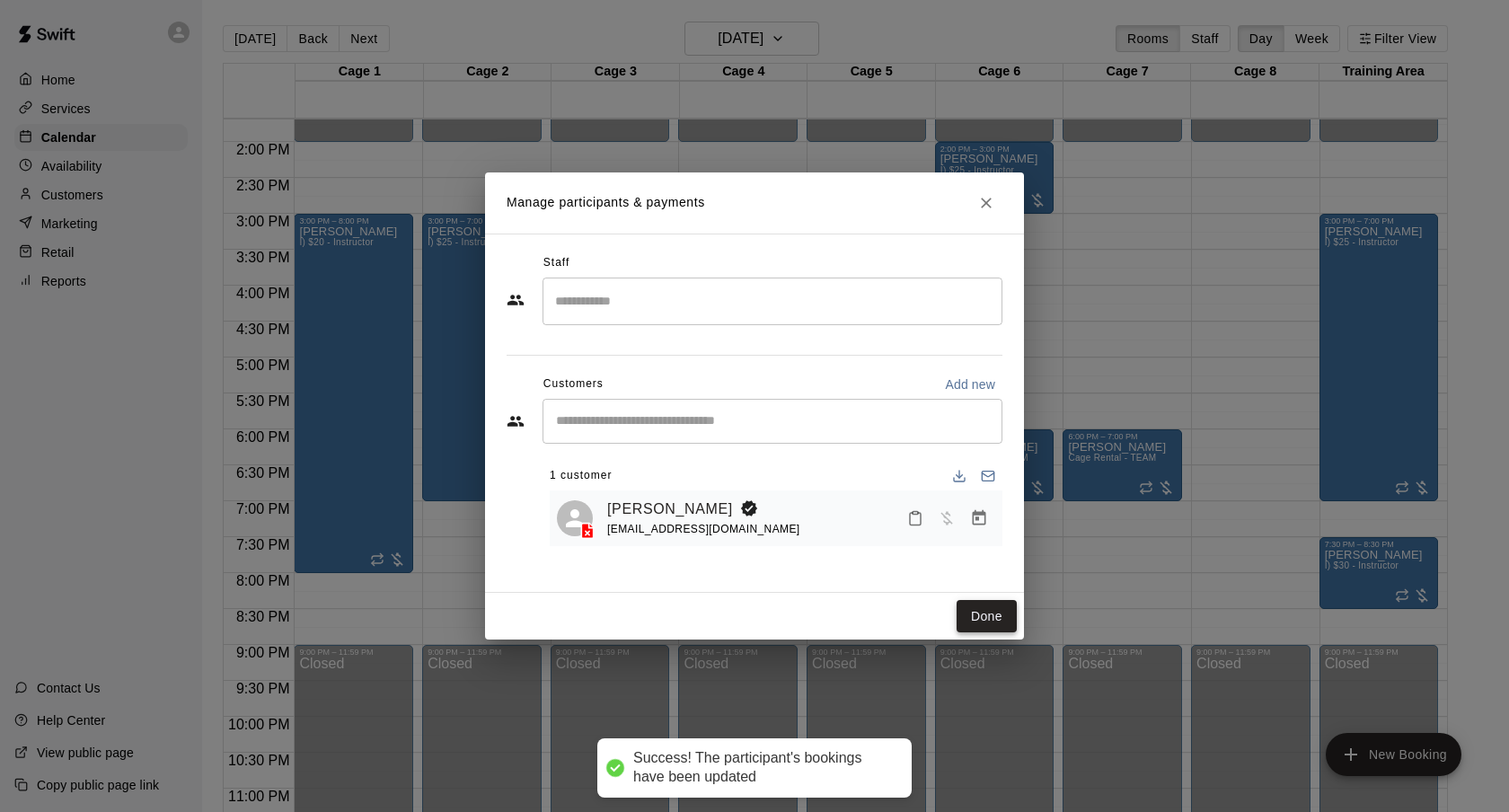
click at [990, 617] on button "Done" at bounding box center [986, 616] width 60 height 33
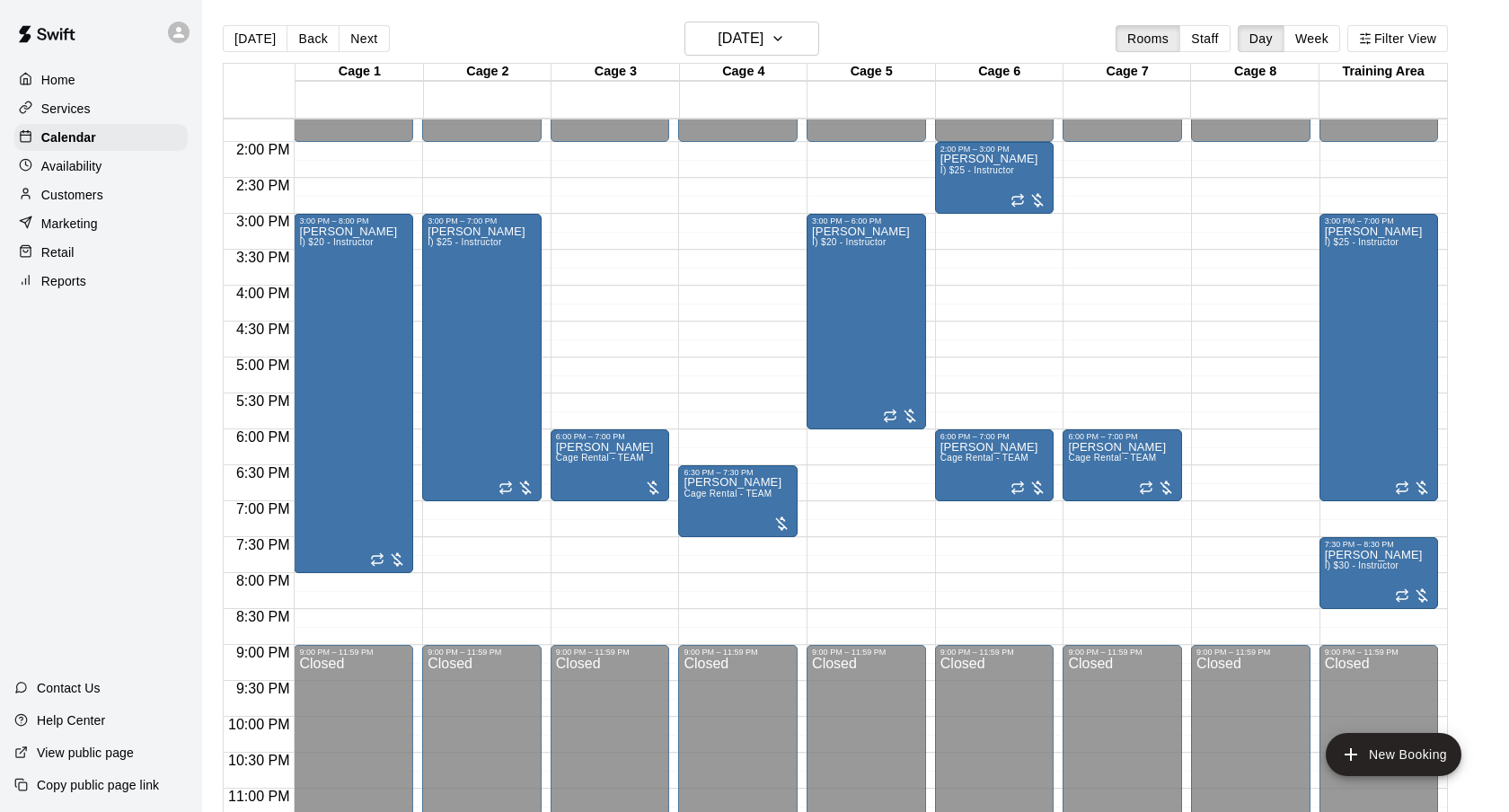
click at [763, 56] on div "[DATE] Back [DATE][DATE] Rooms Staff Day Week Filter View" at bounding box center [834, 42] width 1225 height 42
click at [761, 54] on button "[DATE]" at bounding box center [752, 38] width 135 height 34
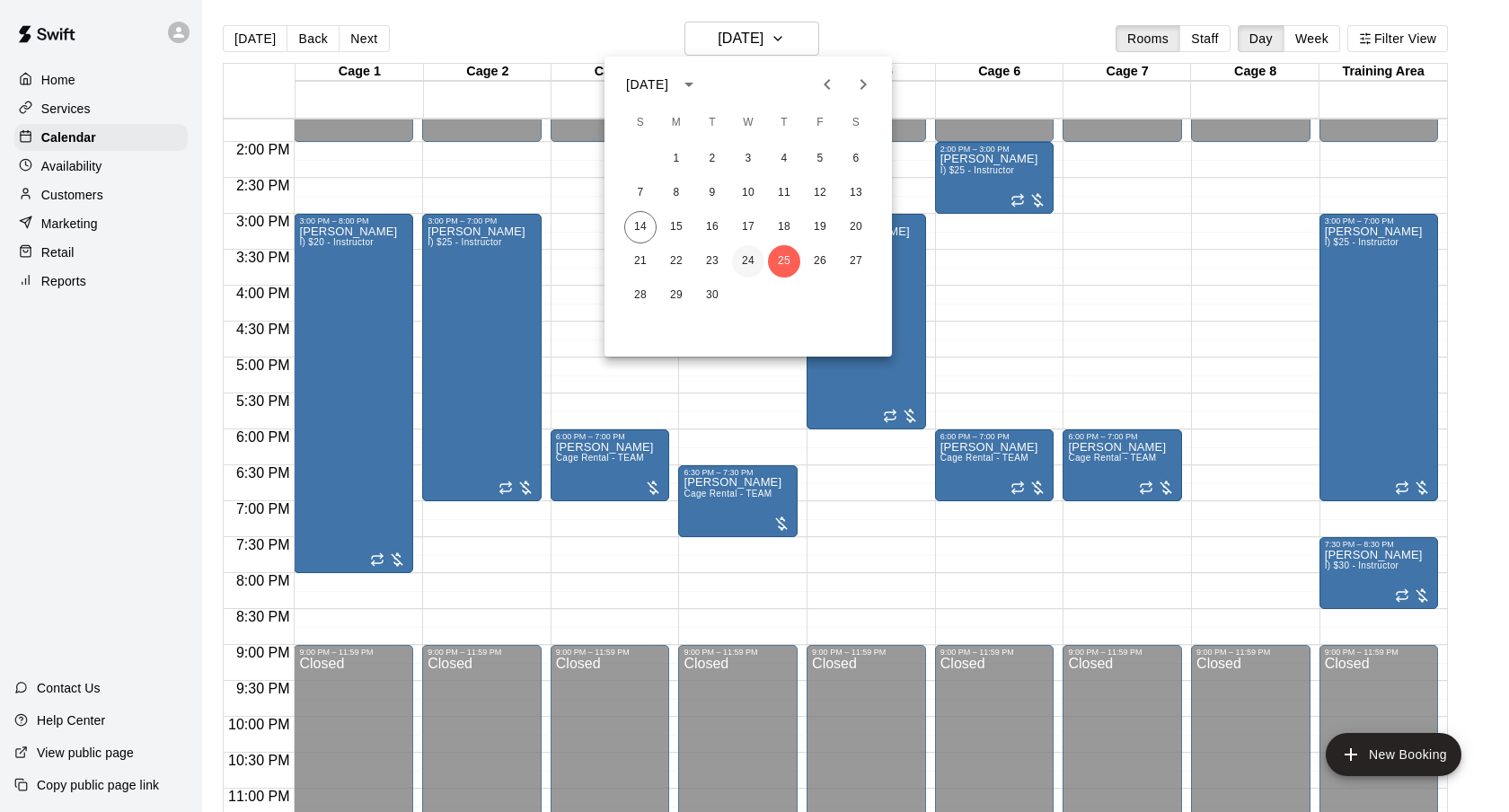
click at [748, 261] on button "24" at bounding box center [748, 261] width 32 height 32
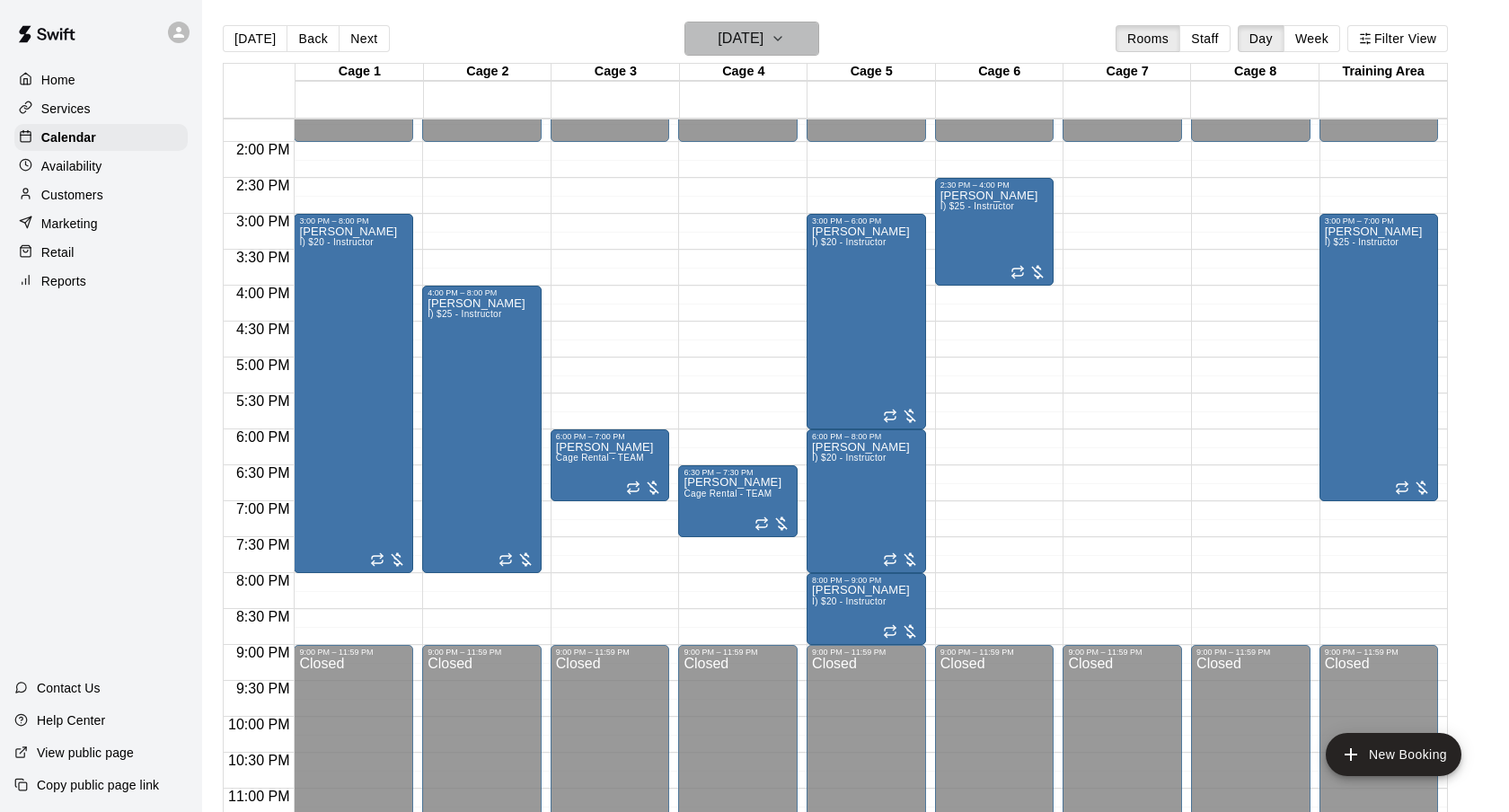
click at [803, 45] on button "[DATE]" at bounding box center [752, 38] width 135 height 34
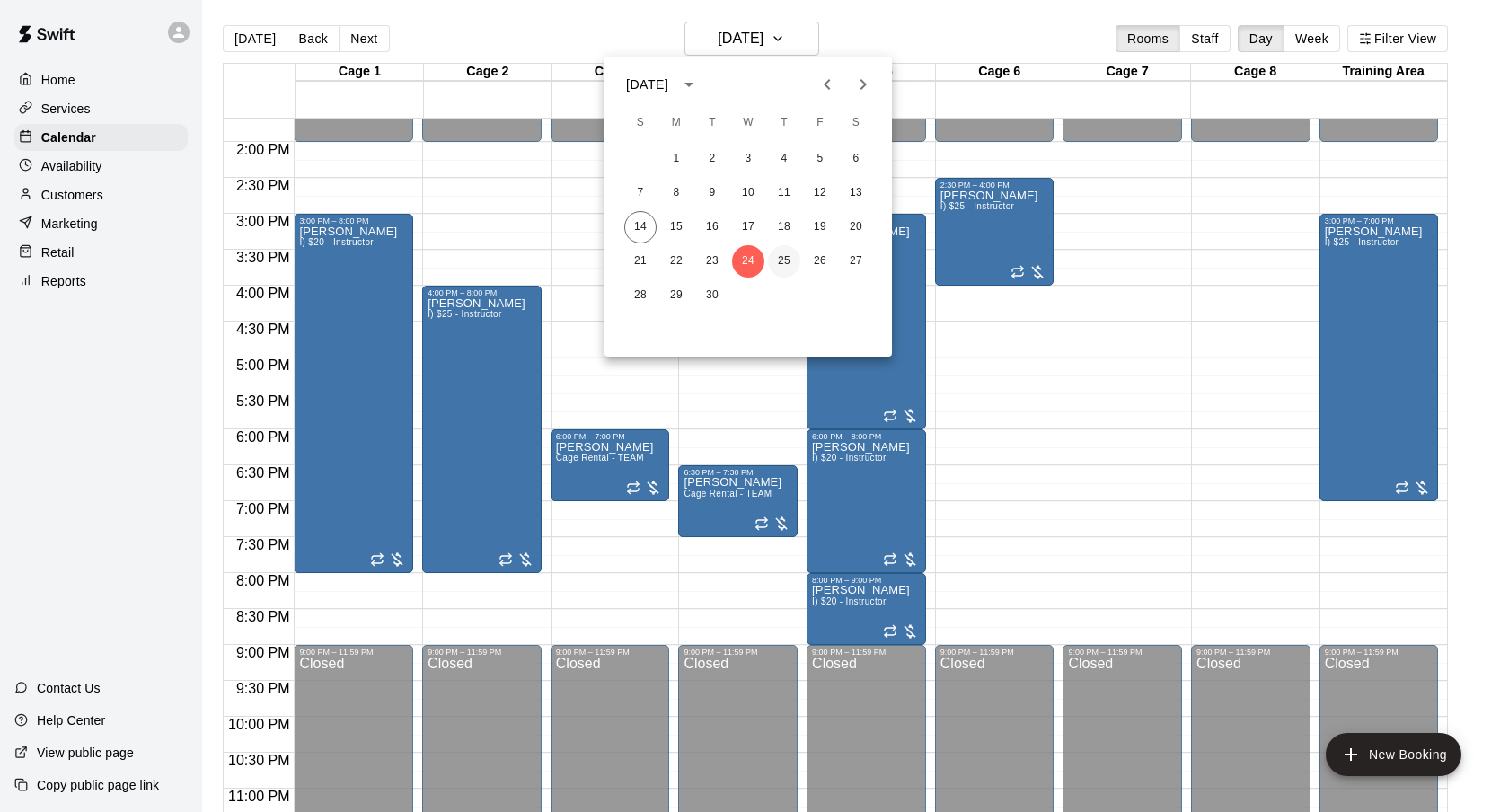
click at [783, 265] on button "25" at bounding box center [784, 261] width 32 height 32
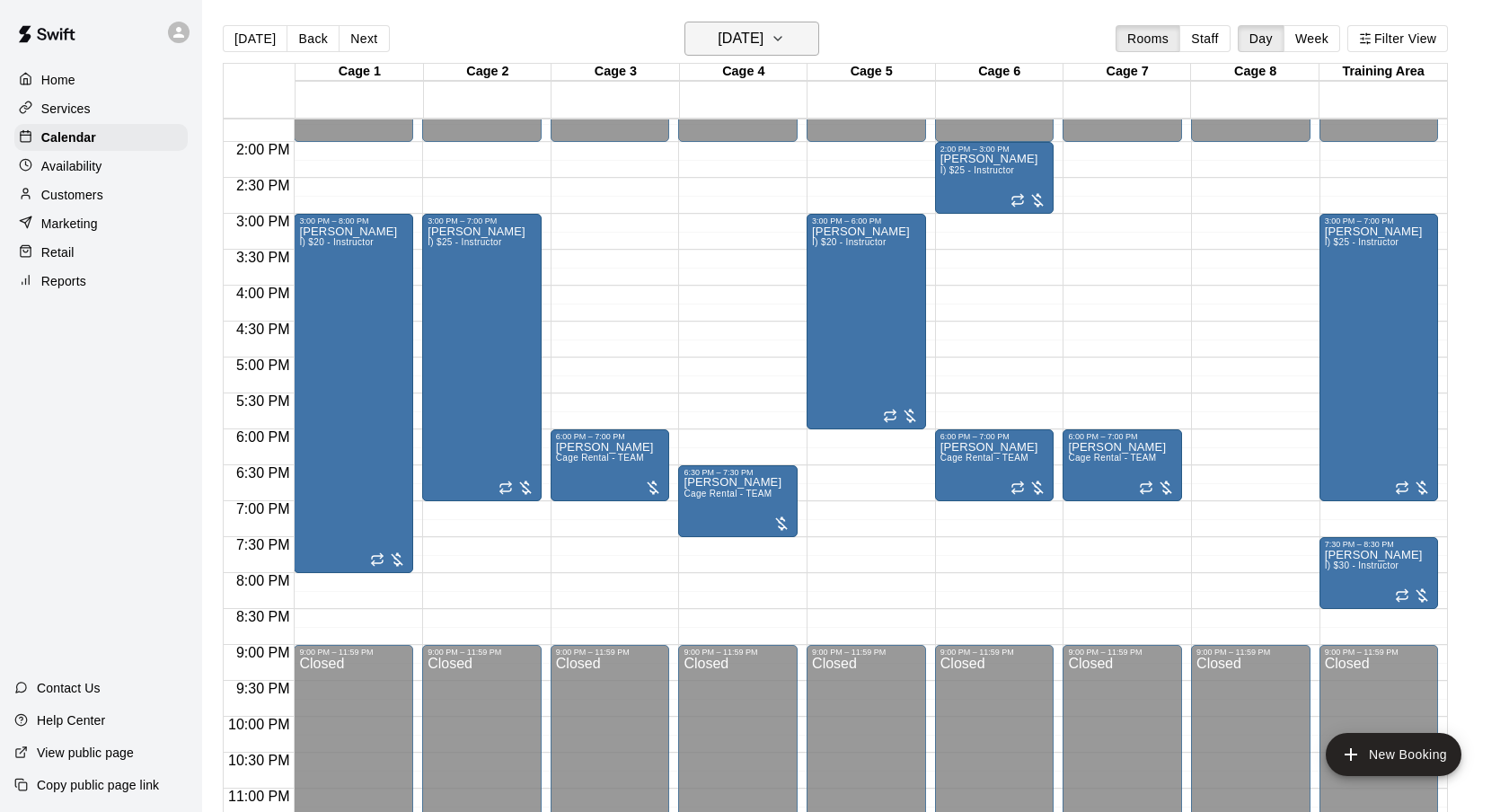
click at [763, 42] on h6 "[DATE]" at bounding box center [741, 38] width 46 height 25
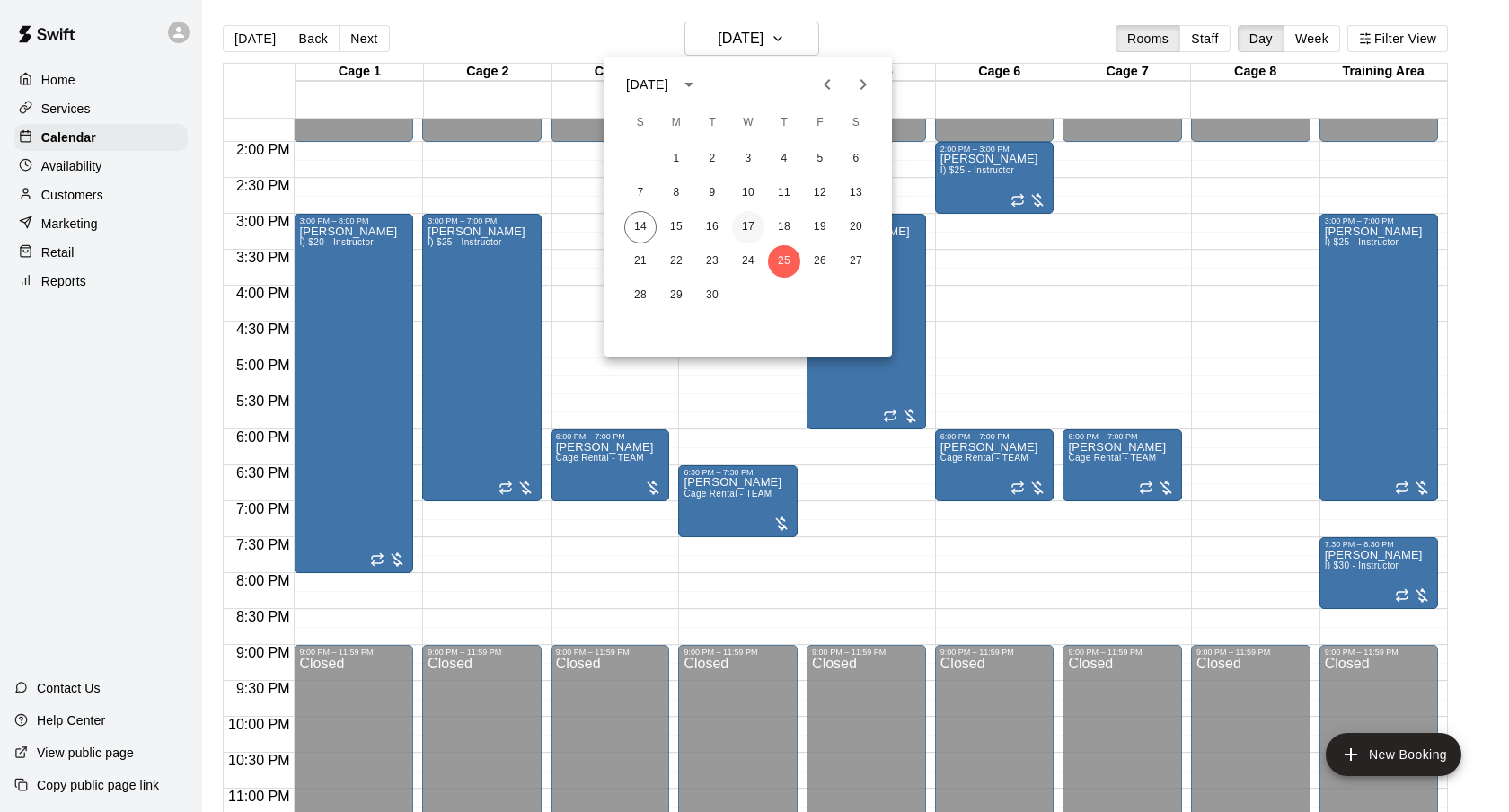
click at [758, 223] on button "17" at bounding box center [748, 227] width 32 height 32
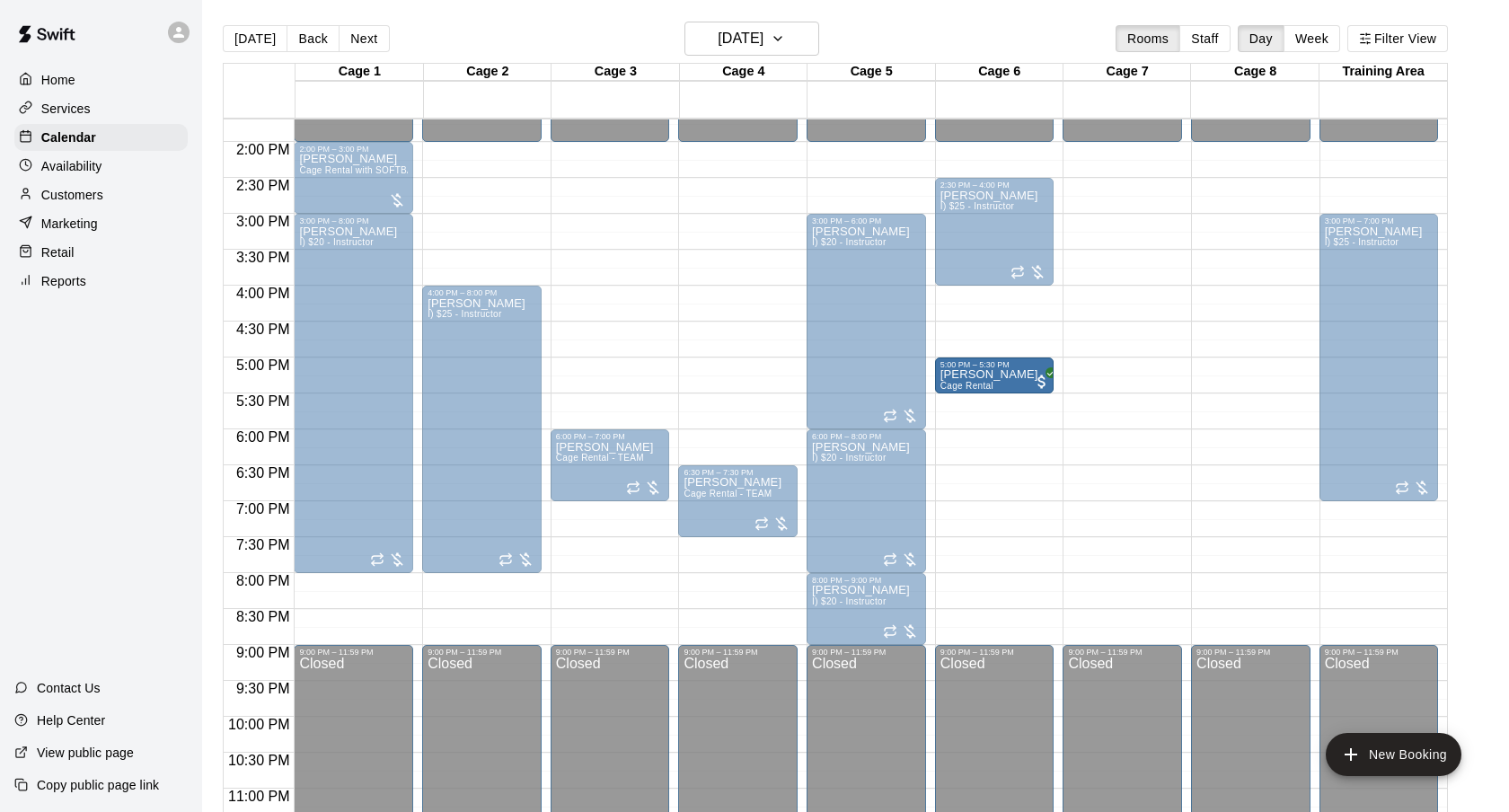
drag, startPoint x: 609, startPoint y: 367, endPoint x: 988, endPoint y: 369, distance: 379.0
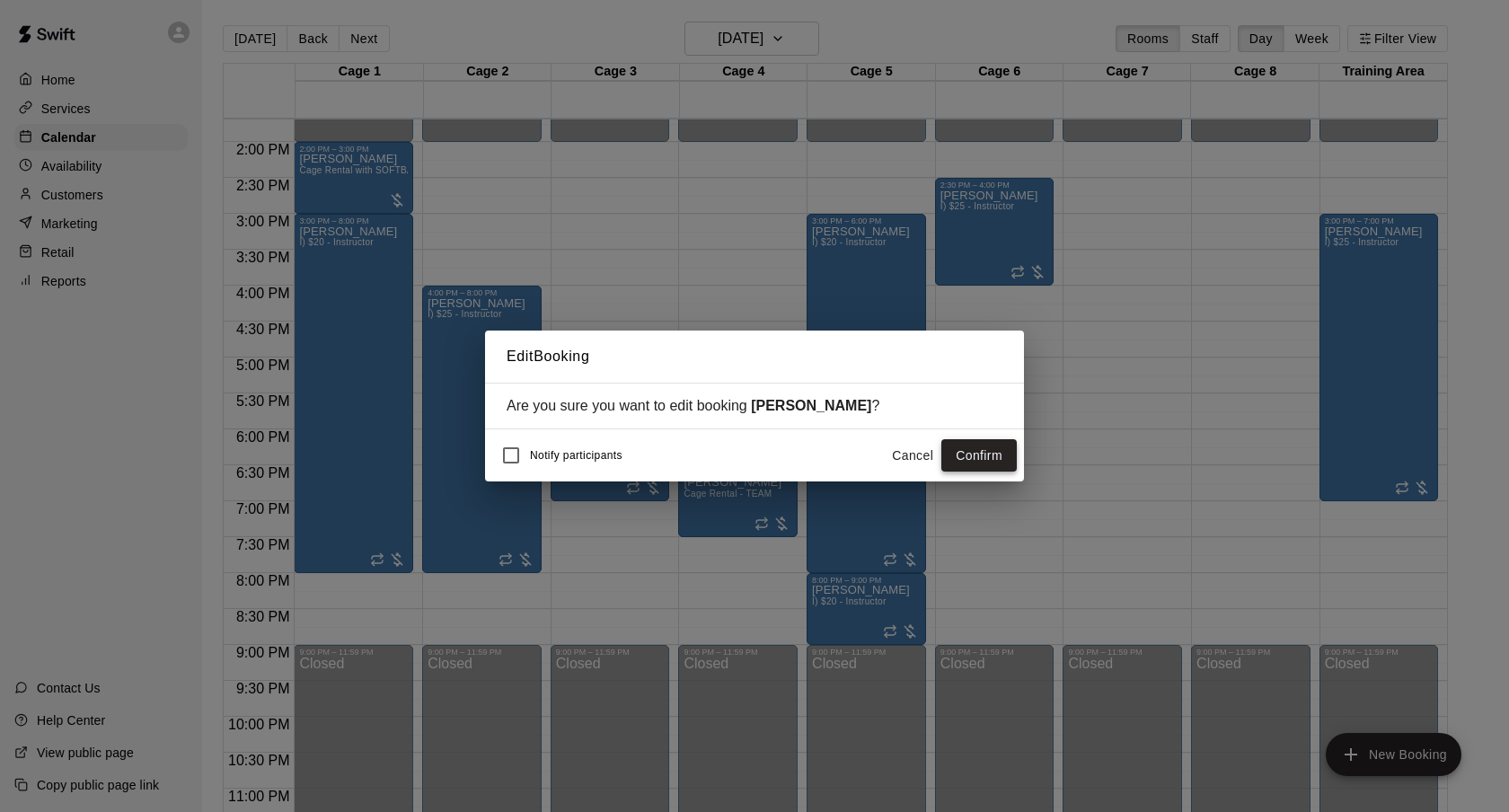
click at [996, 452] on button "Confirm" at bounding box center [979, 456] width 76 height 33
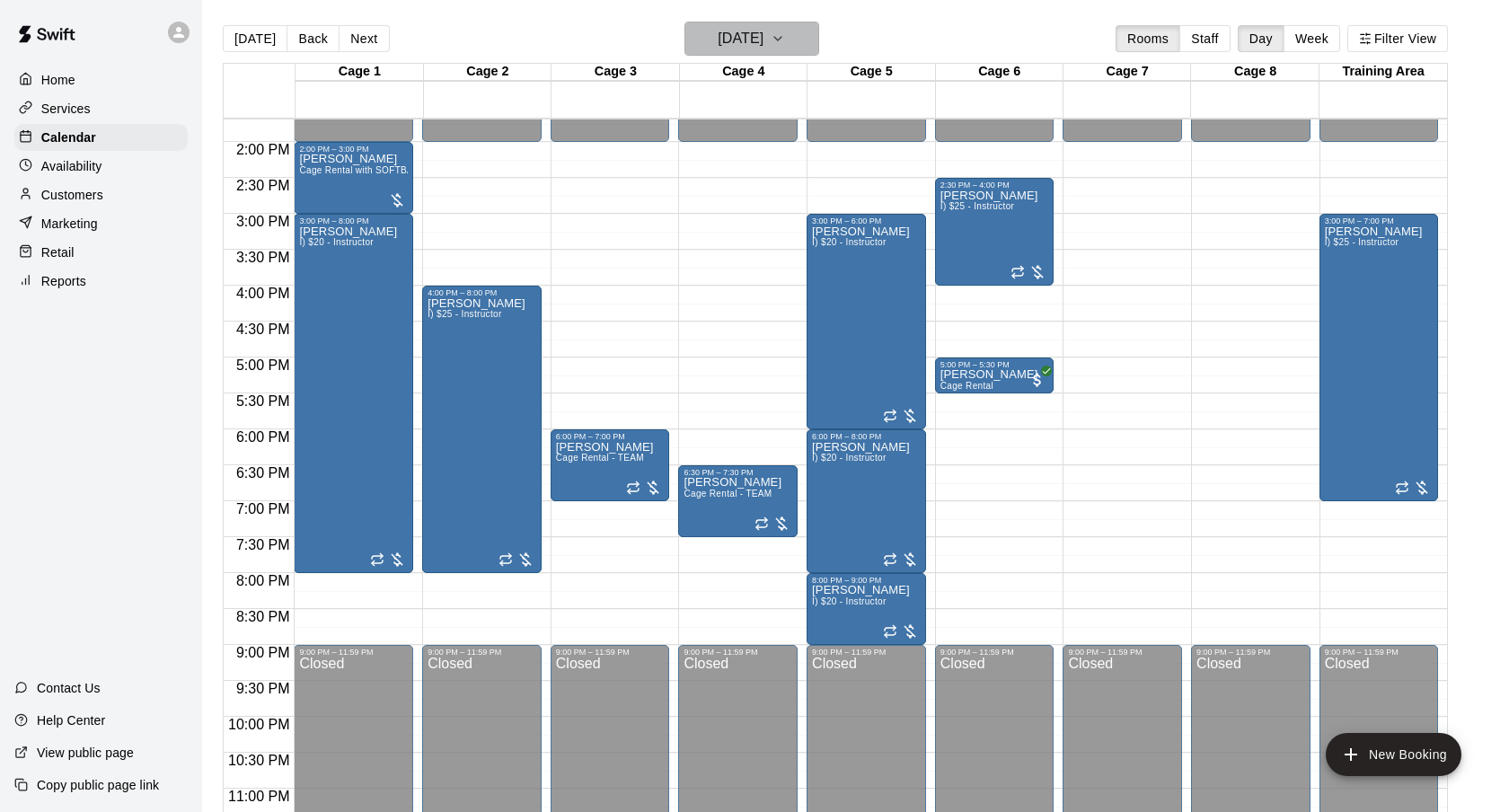
click at [759, 33] on h6 "[DATE]" at bounding box center [741, 38] width 46 height 25
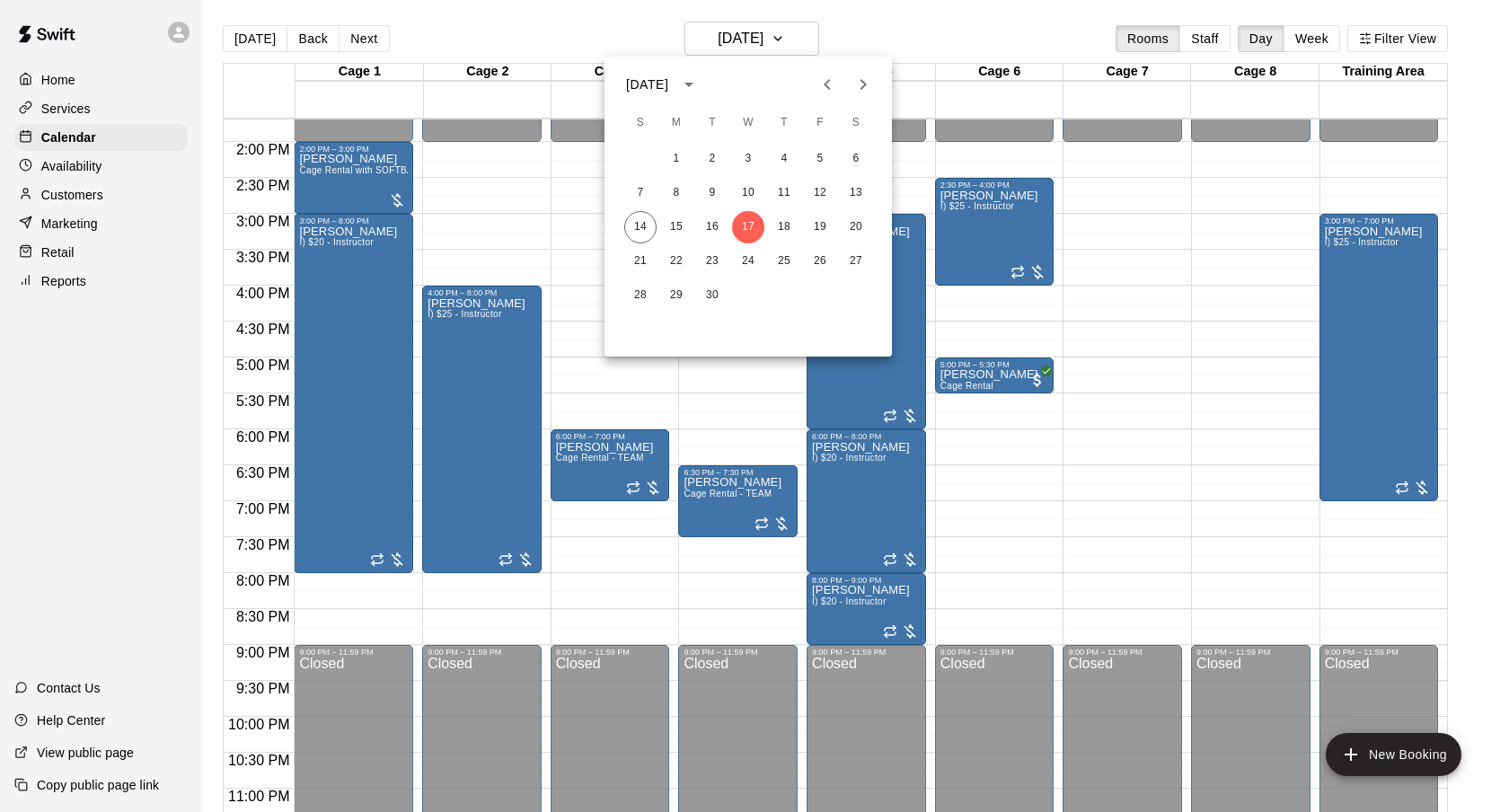
click at [946, 40] on div at bounding box center [754, 406] width 1509 height 812
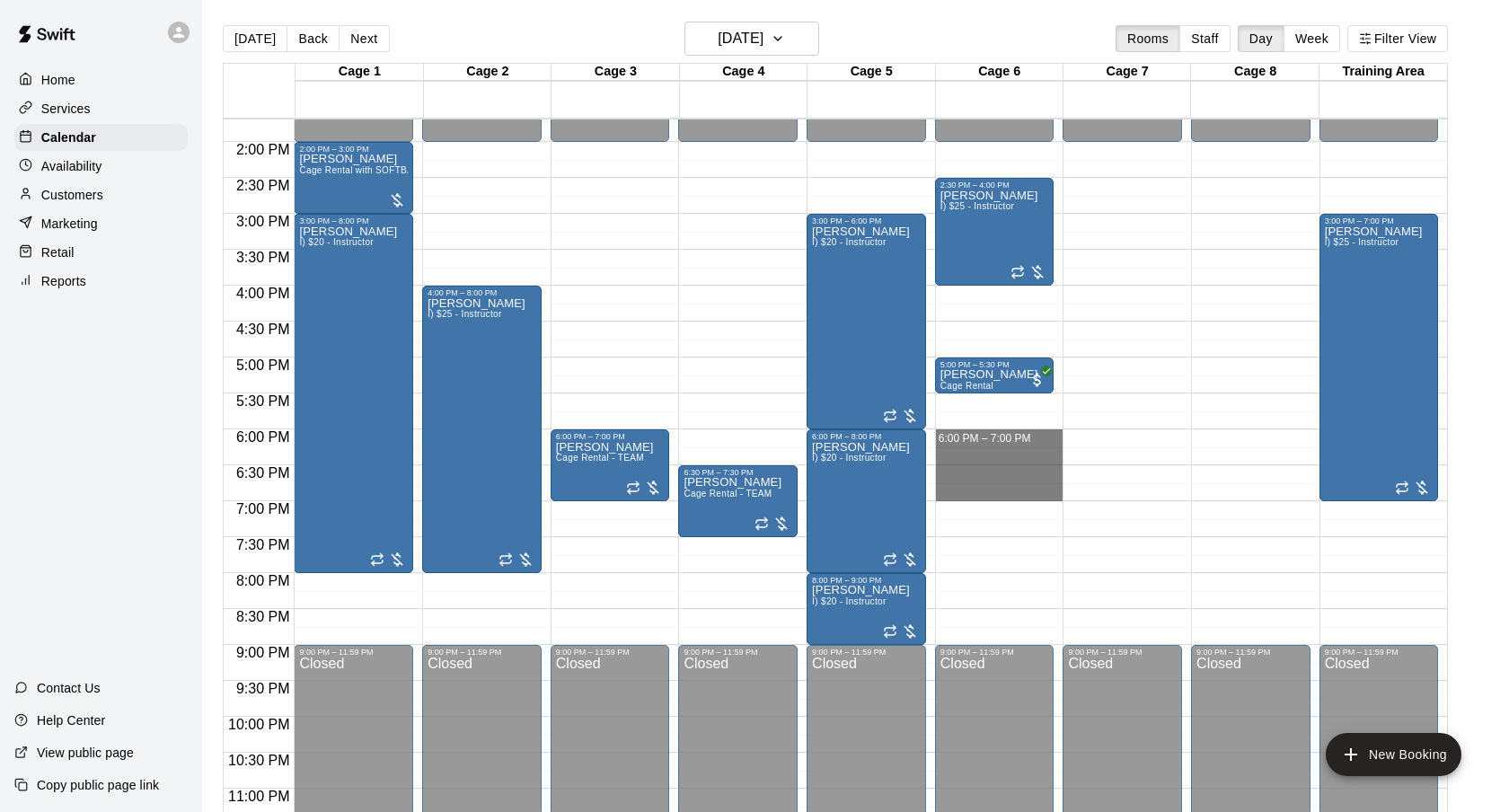
drag, startPoint x: 954, startPoint y: 440, endPoint x: 960, endPoint y: 492, distance: 52.3
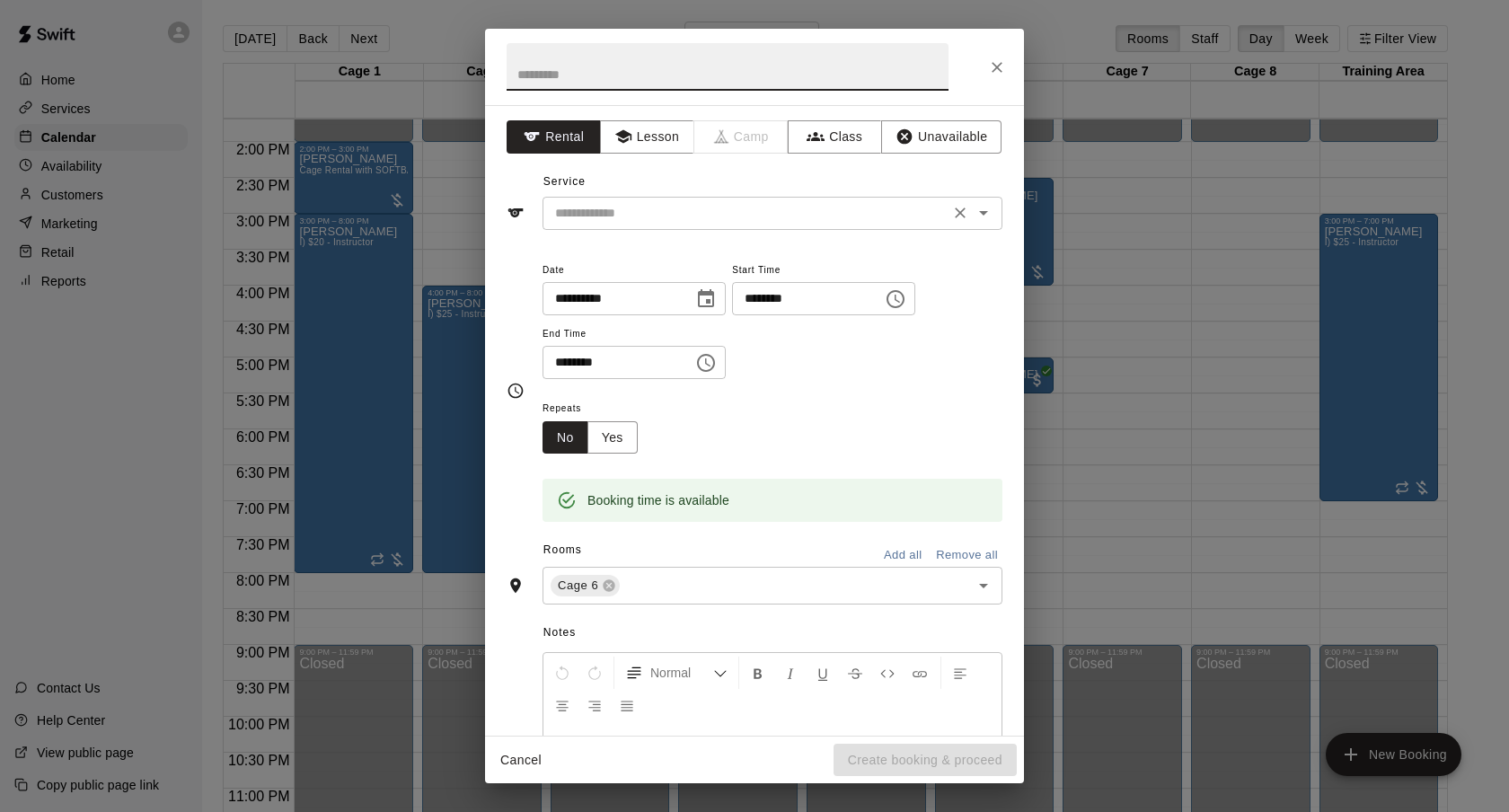
click at [658, 209] on input "text" at bounding box center [746, 213] width 396 height 22
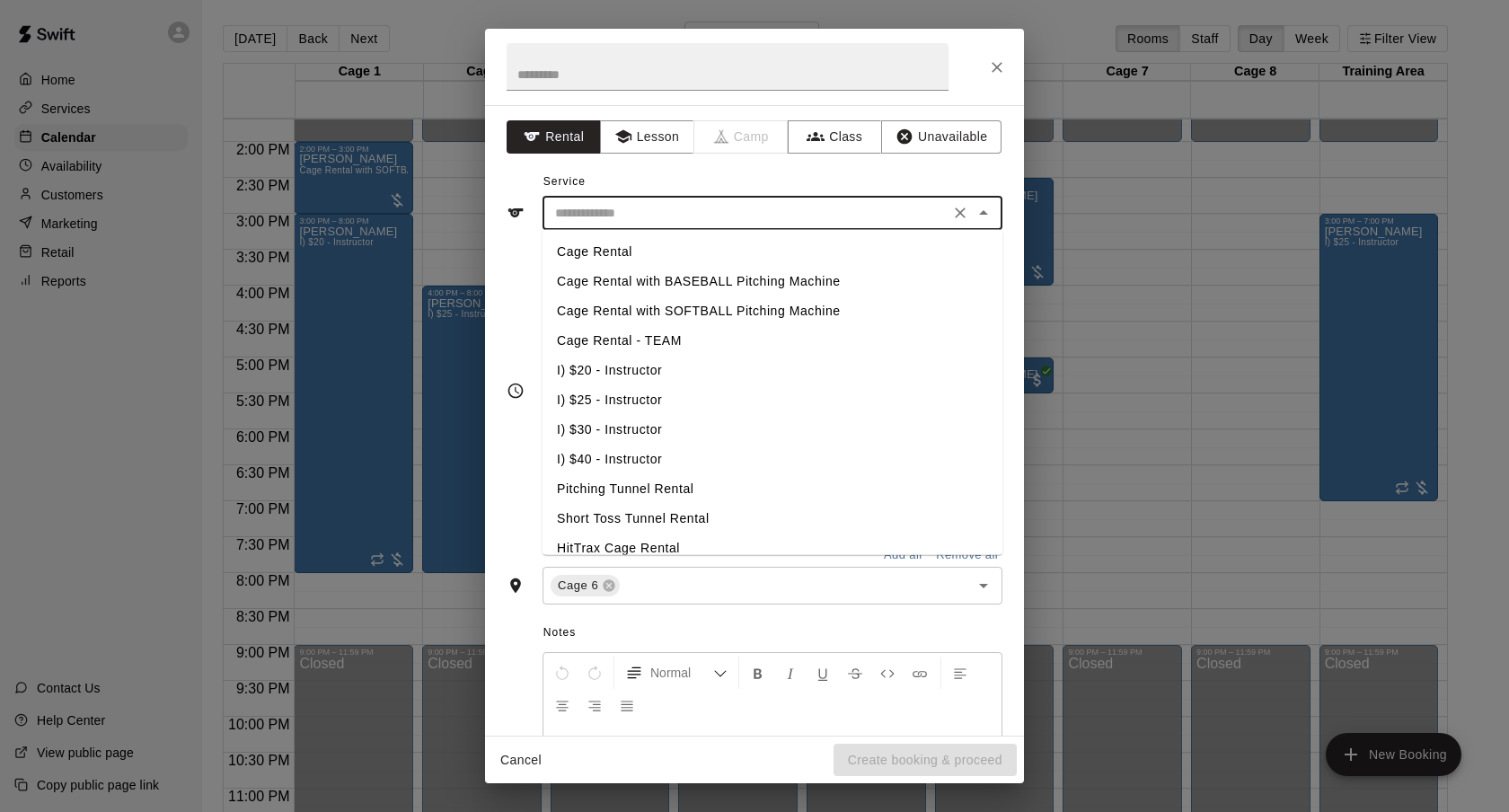
click at [659, 376] on li "I) $20 - Instructor" at bounding box center [772, 370] width 460 height 30
type input "**********"
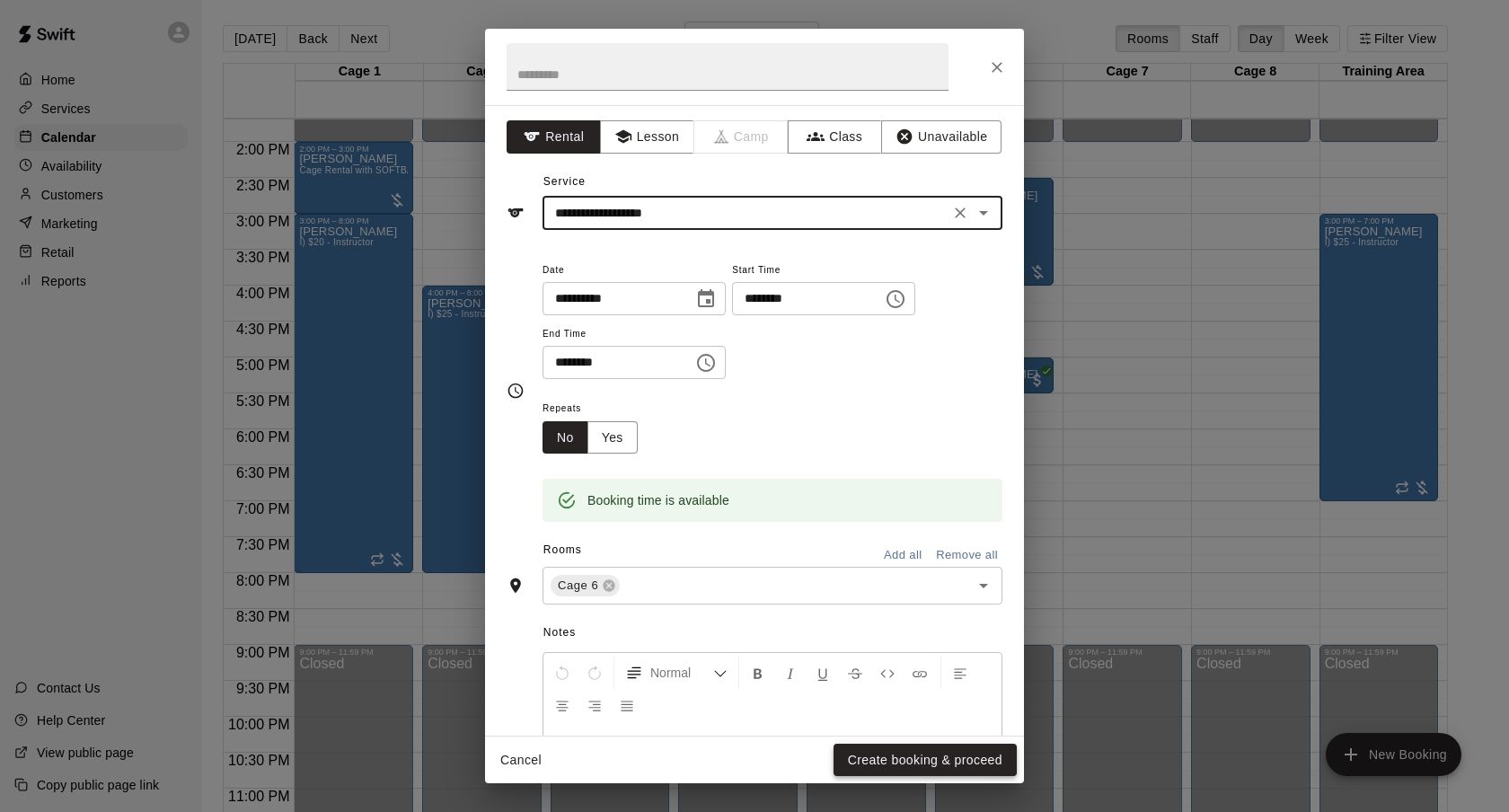
click at [930, 771] on button "Create booking & proceed" at bounding box center [925, 760] width 184 height 33
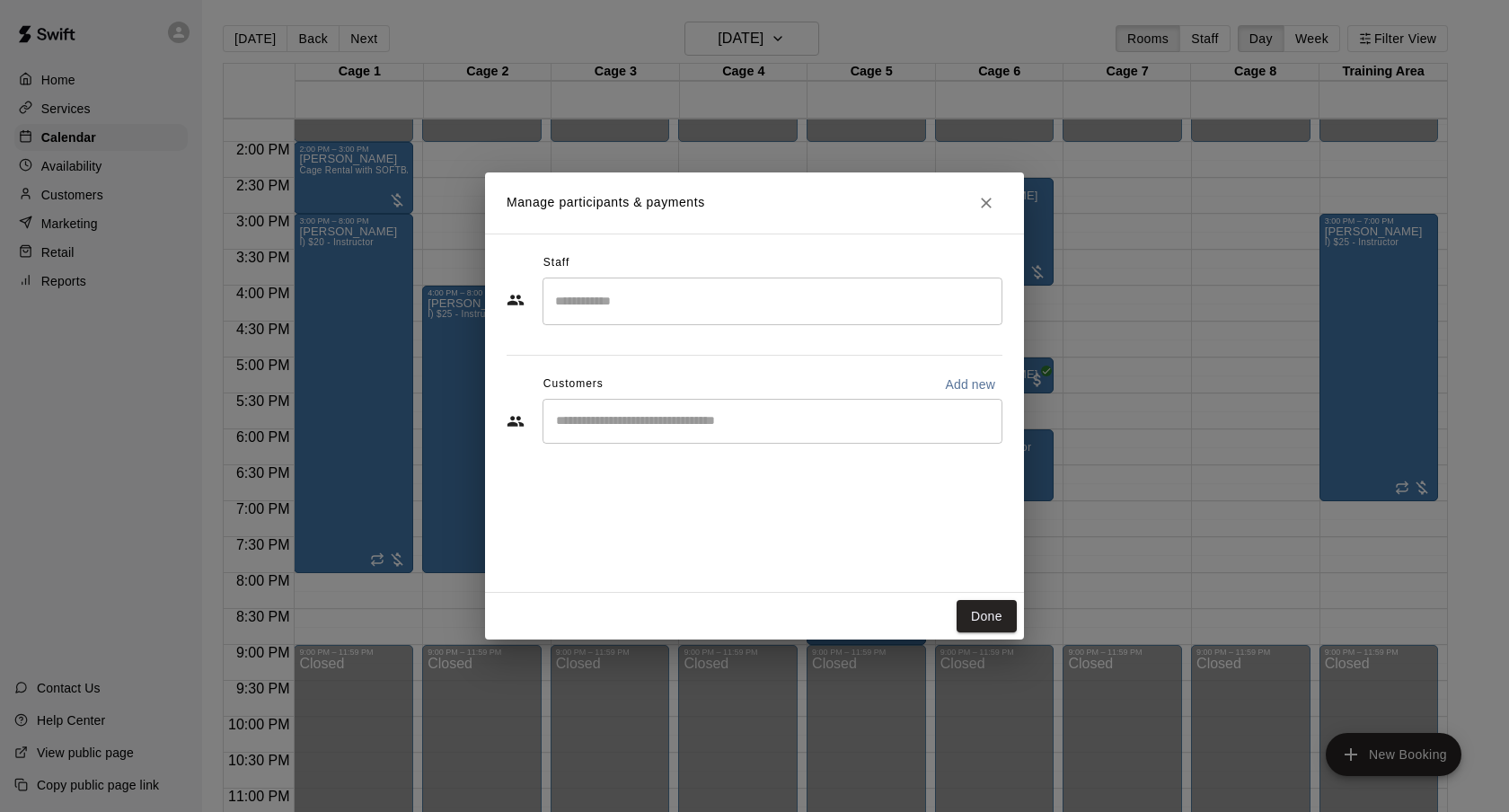
click at [658, 430] on div "​" at bounding box center [772, 421] width 460 height 45
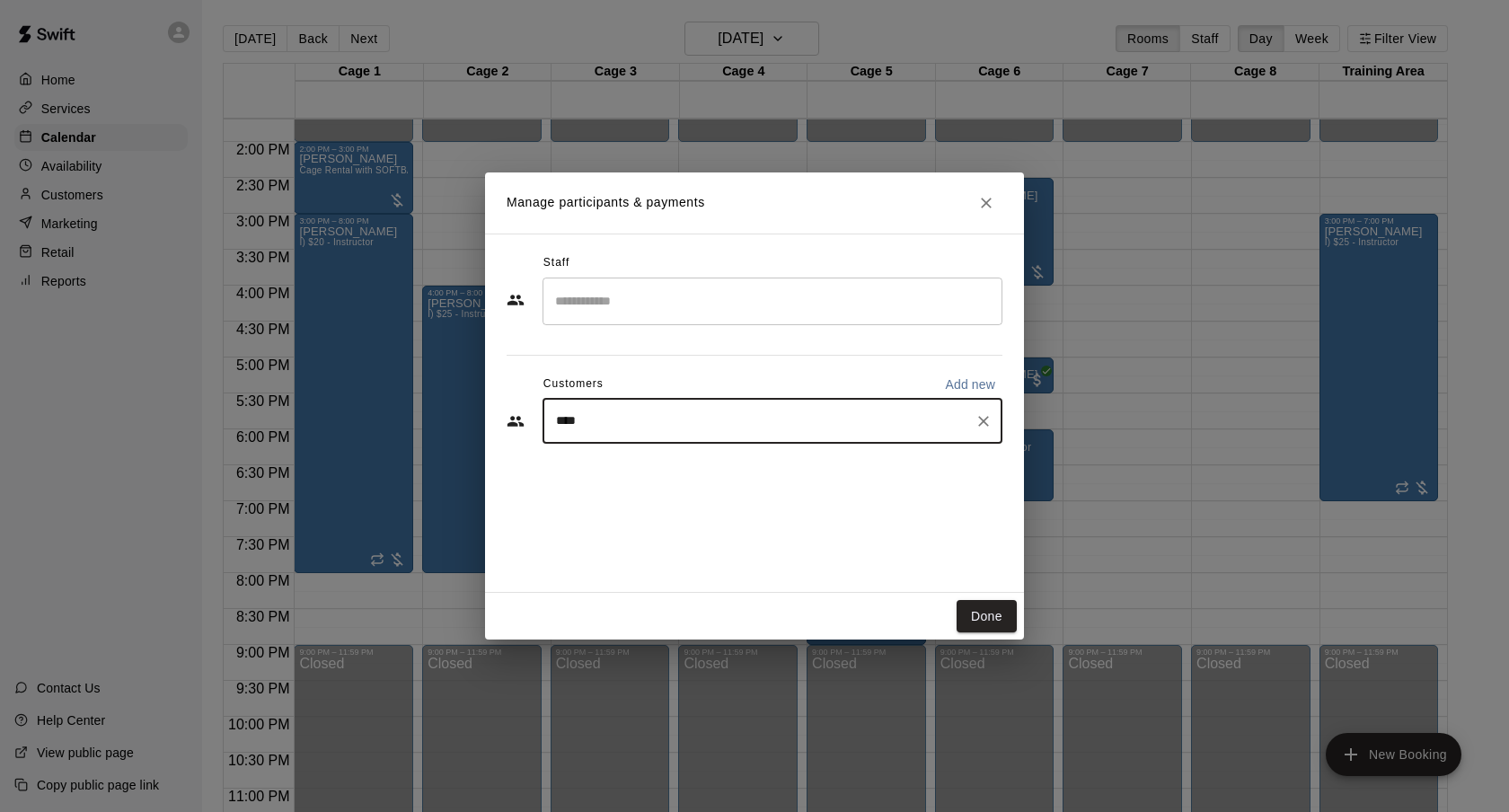
type input "*****"
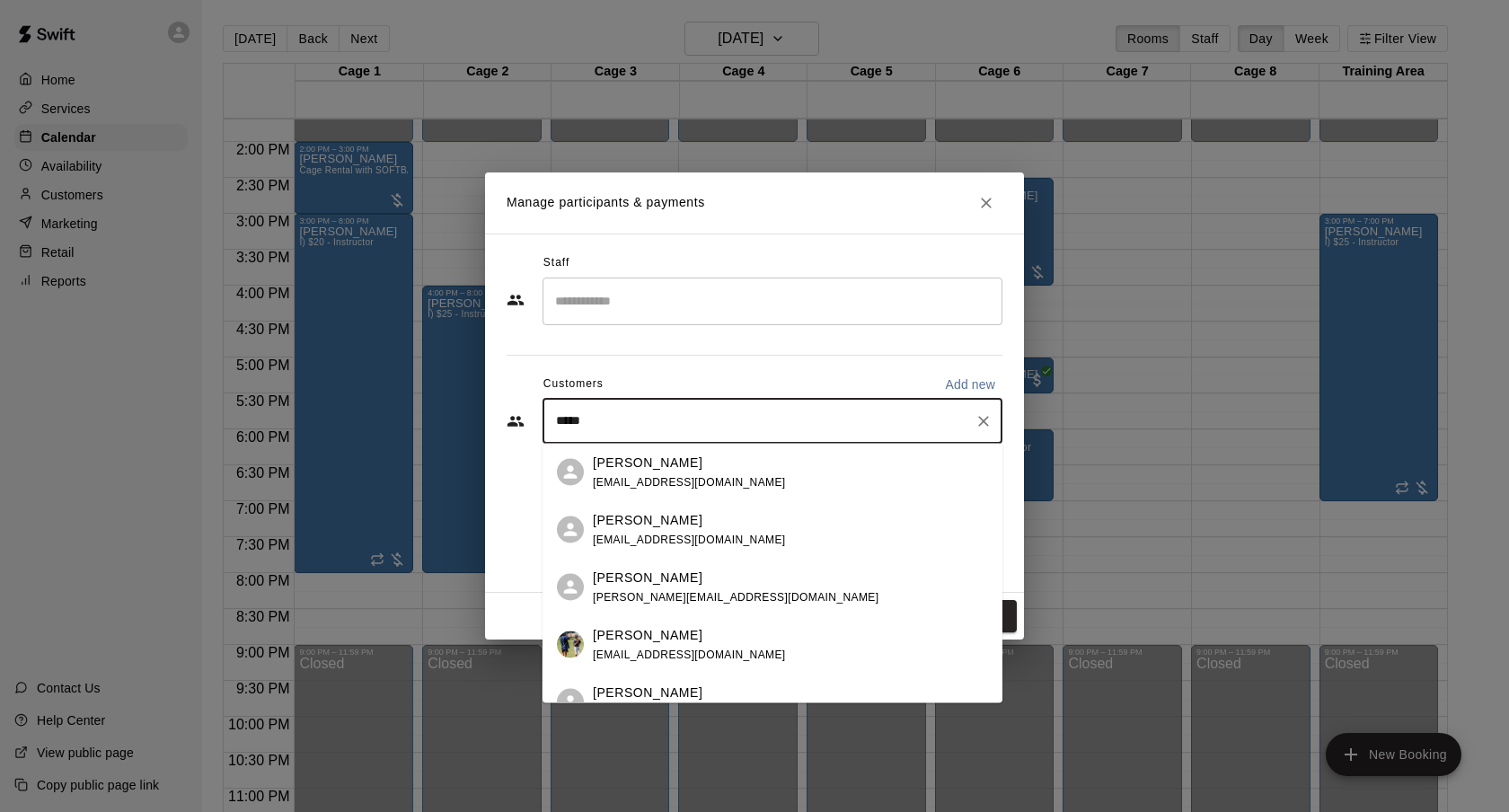
scroll to position [56, 0]
click at [671, 591] on span "[EMAIL_ADDRESS][DOMAIN_NAME]" at bounding box center [689, 597] width 193 height 13
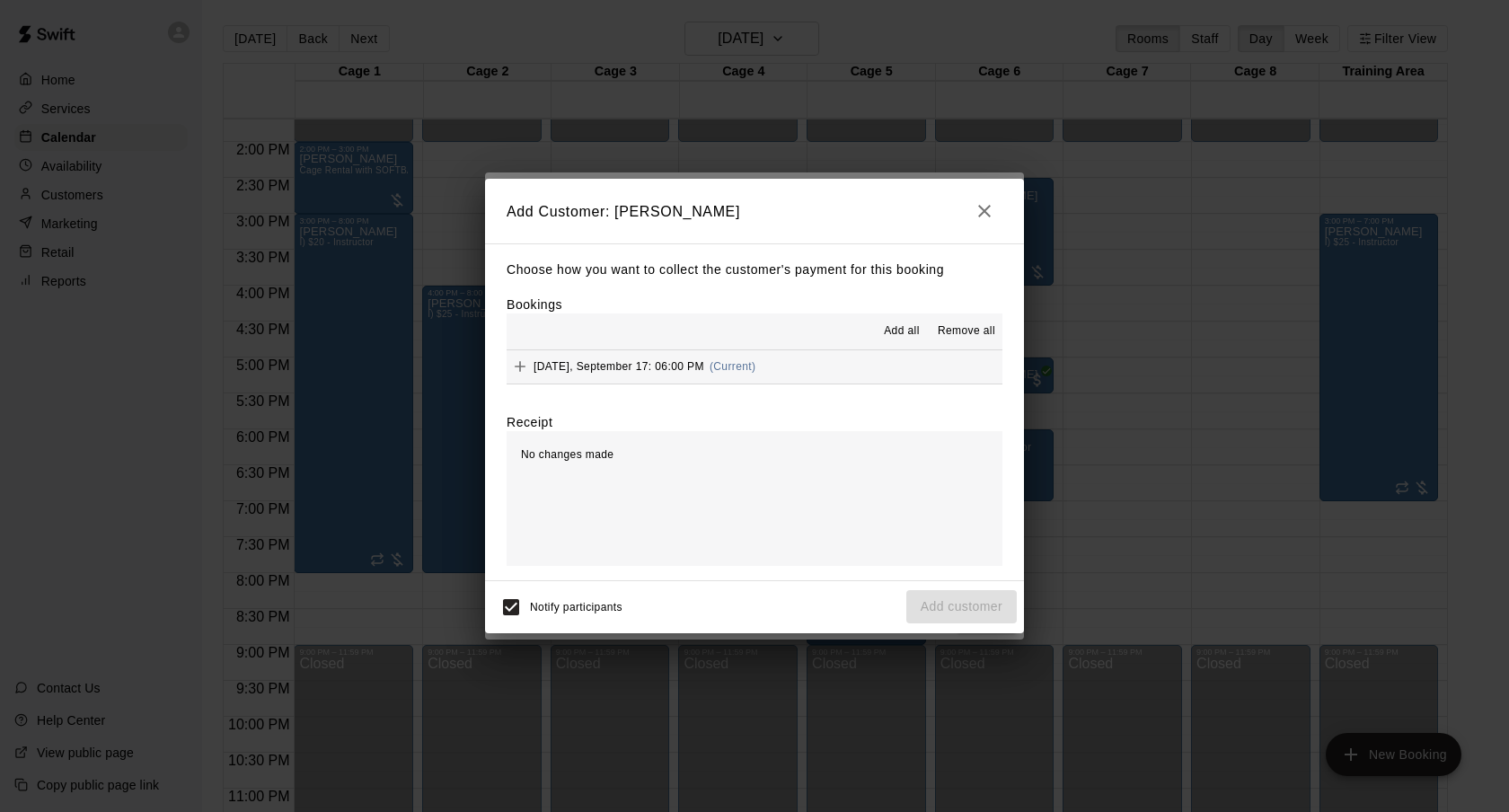
click at [682, 359] on div "[DATE], September 17: 06:00 PM (Current)" at bounding box center [631, 365] width 249 height 27
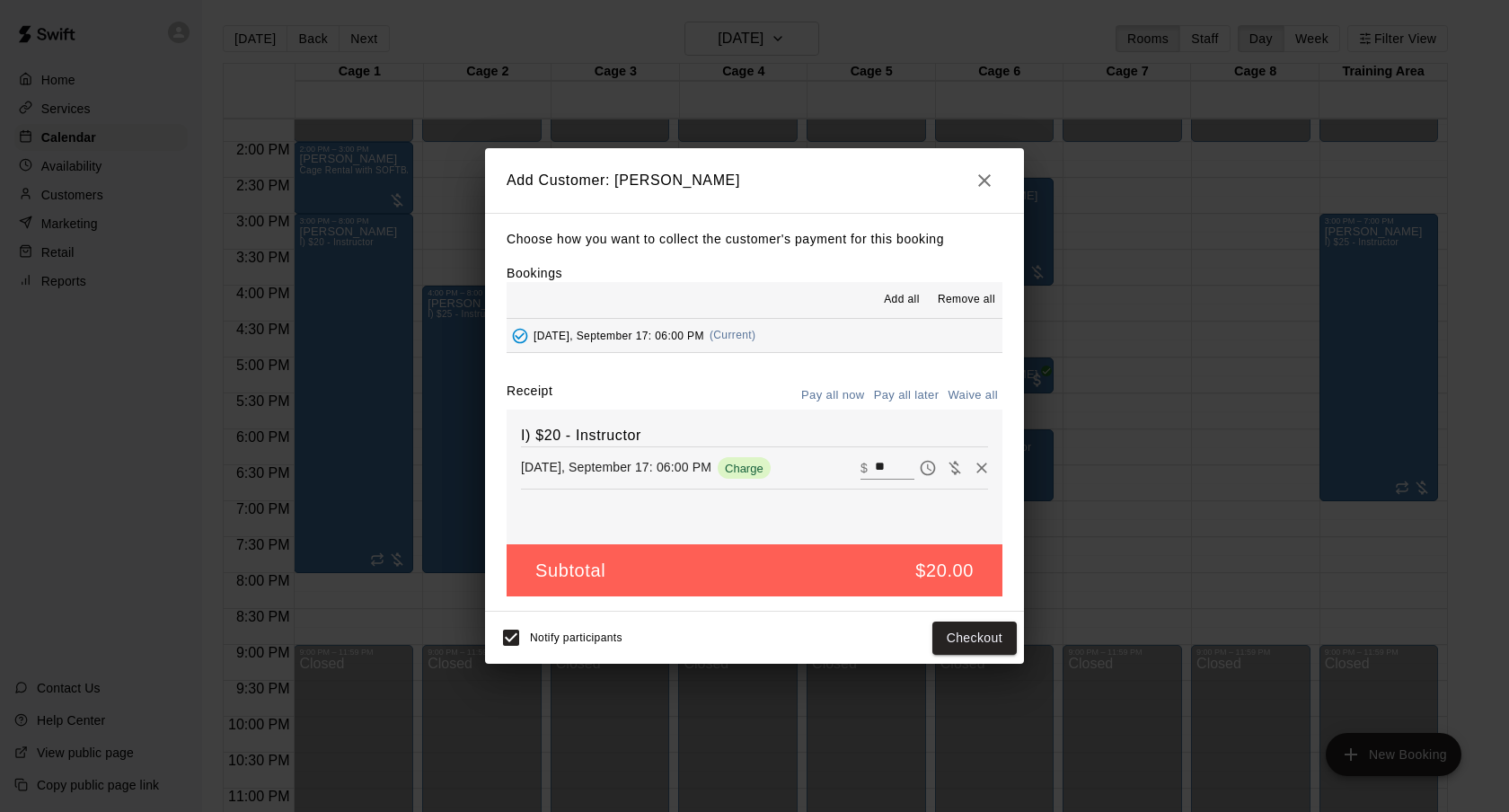
click at [893, 396] on button "Pay all later" at bounding box center [906, 396] width 75 height 28
click at [987, 632] on button "Add customer" at bounding box center [962, 638] width 111 height 33
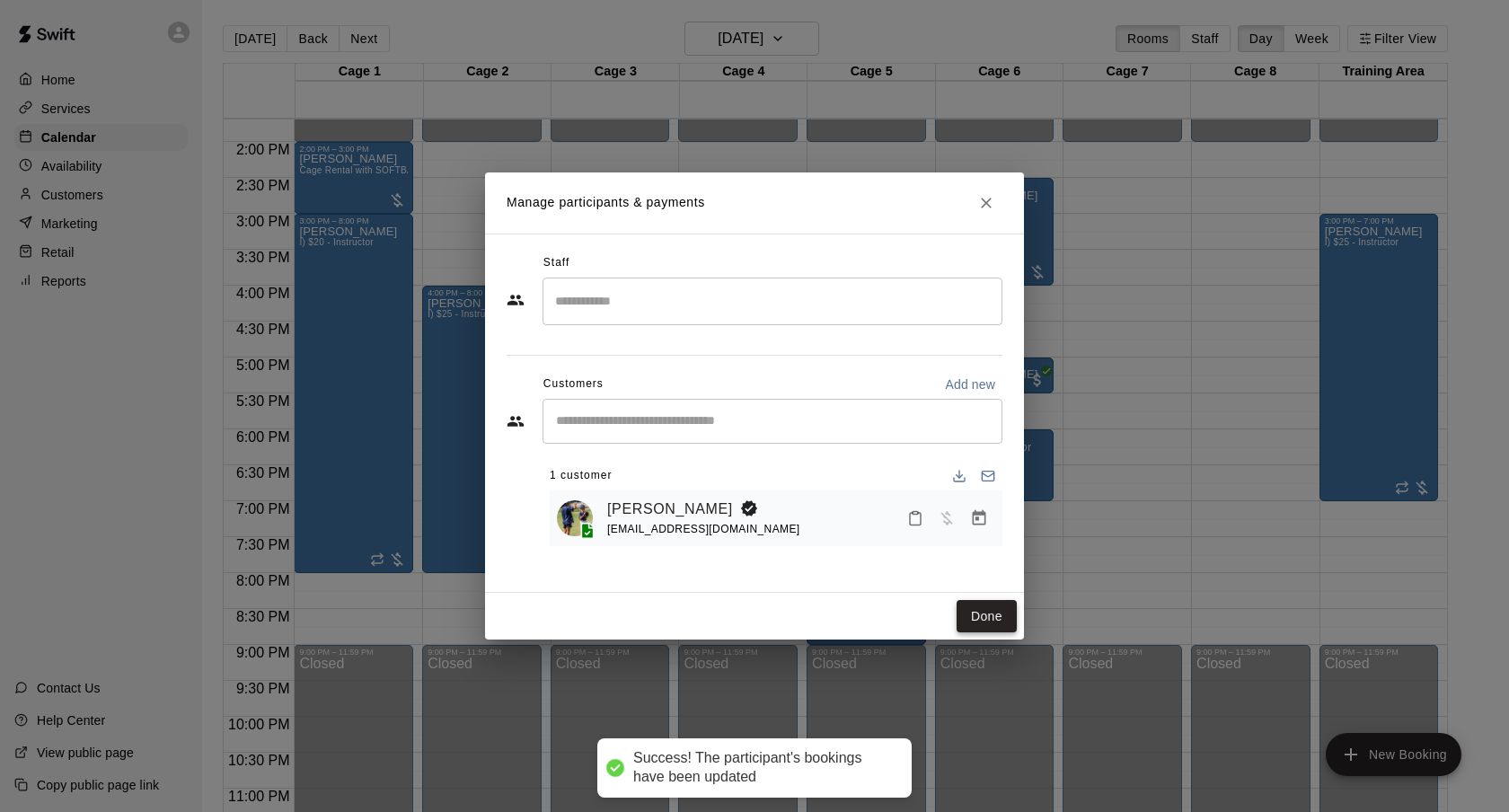
click at [996, 610] on button "Done" at bounding box center [986, 616] width 60 height 33
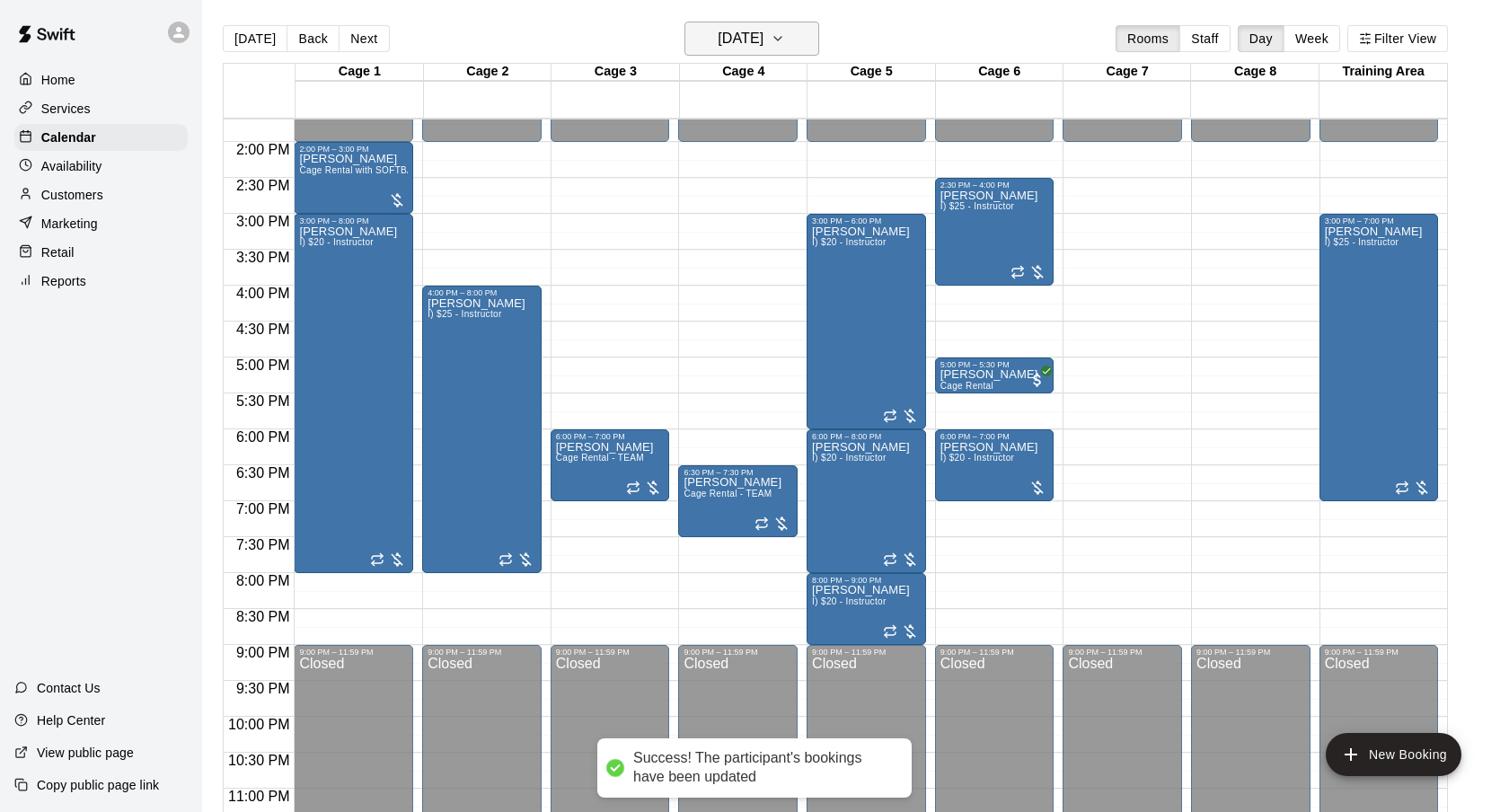
click at [763, 37] on h6 "[DATE]" at bounding box center [741, 38] width 46 height 25
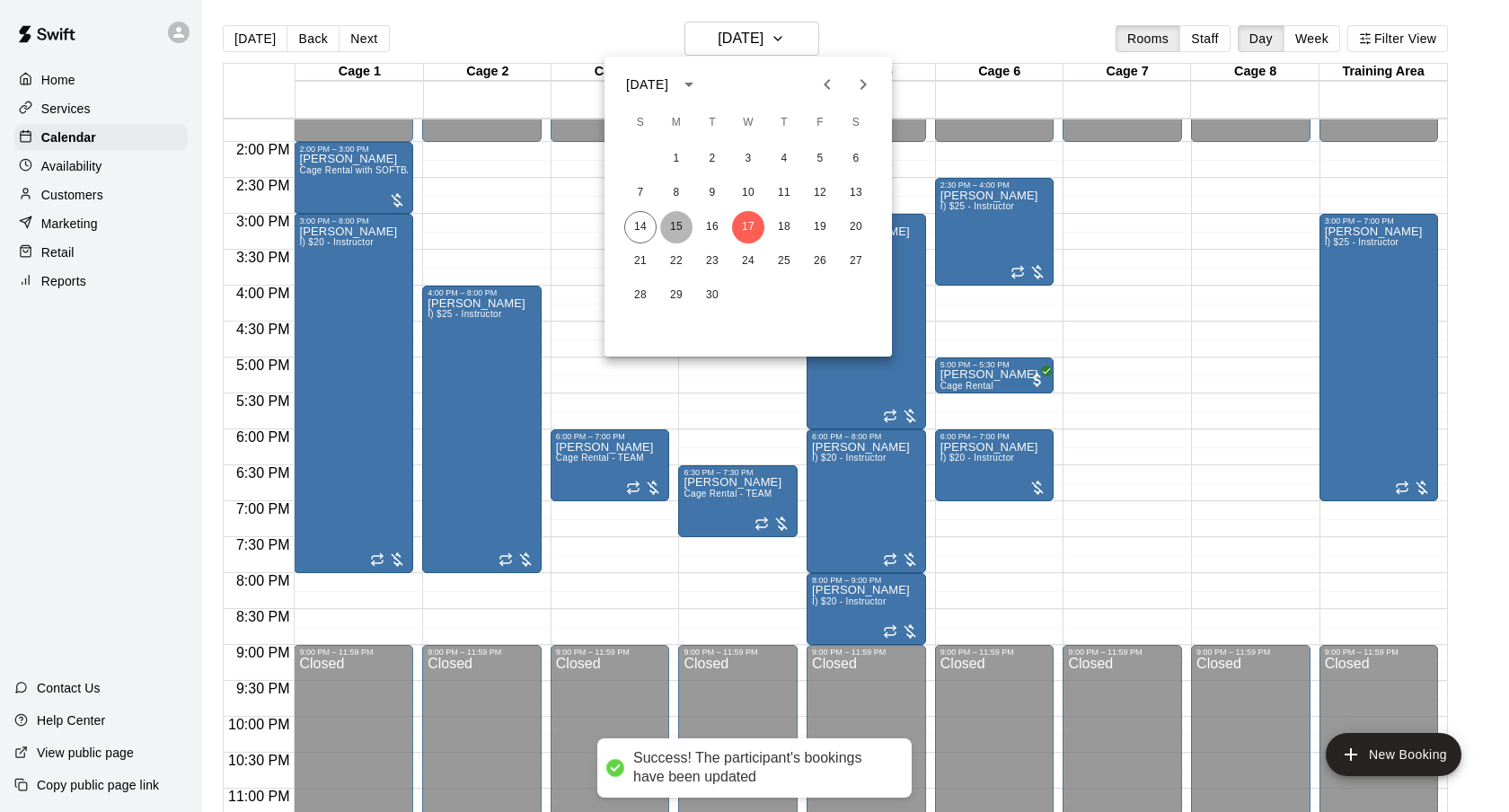
click at [676, 227] on button "15" at bounding box center [676, 227] width 32 height 32
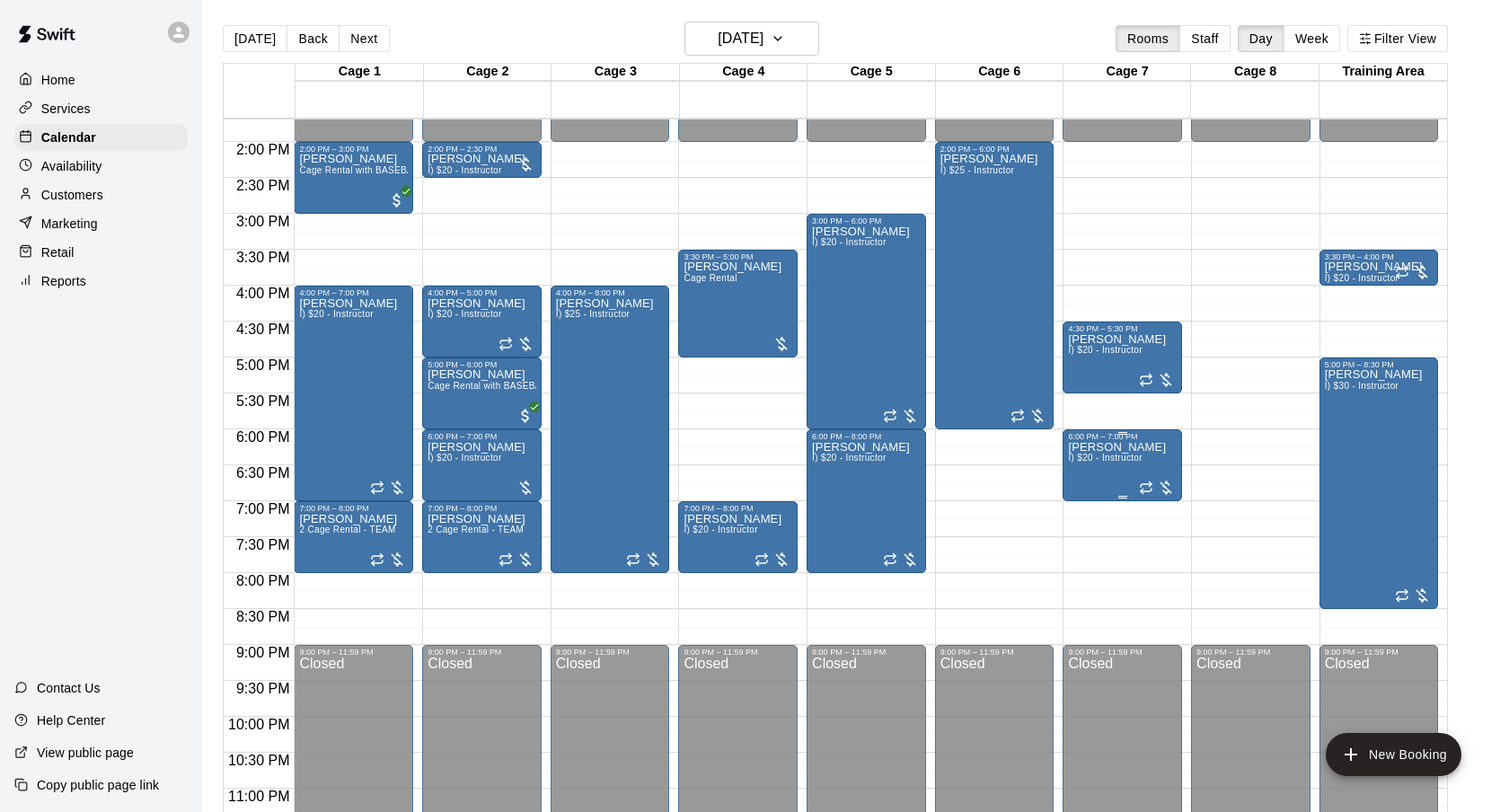
click at [1084, 543] on icon "delete" at bounding box center [1087, 546] width 13 height 17
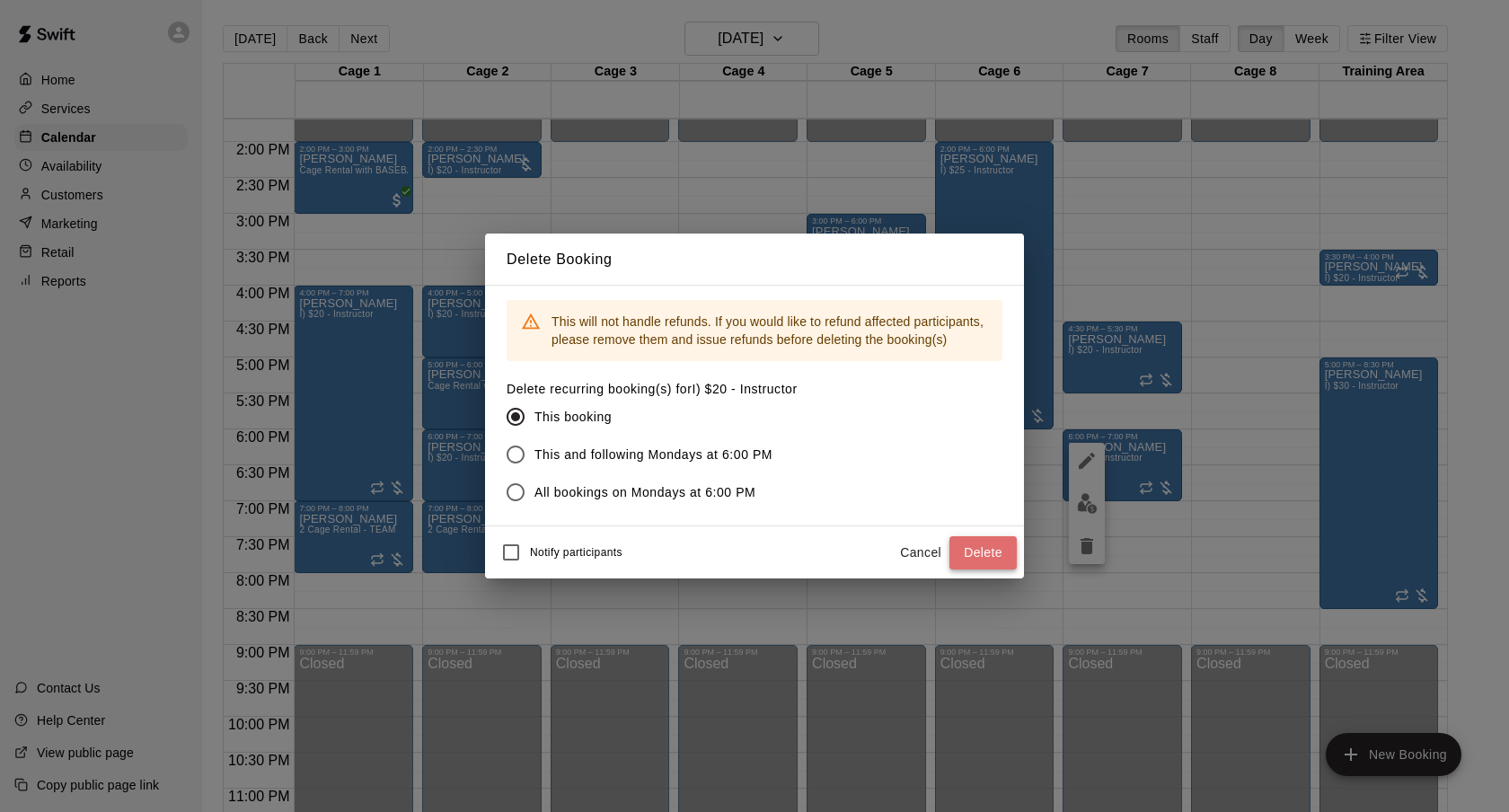
click at [977, 556] on button "Delete" at bounding box center [983, 553] width 67 height 33
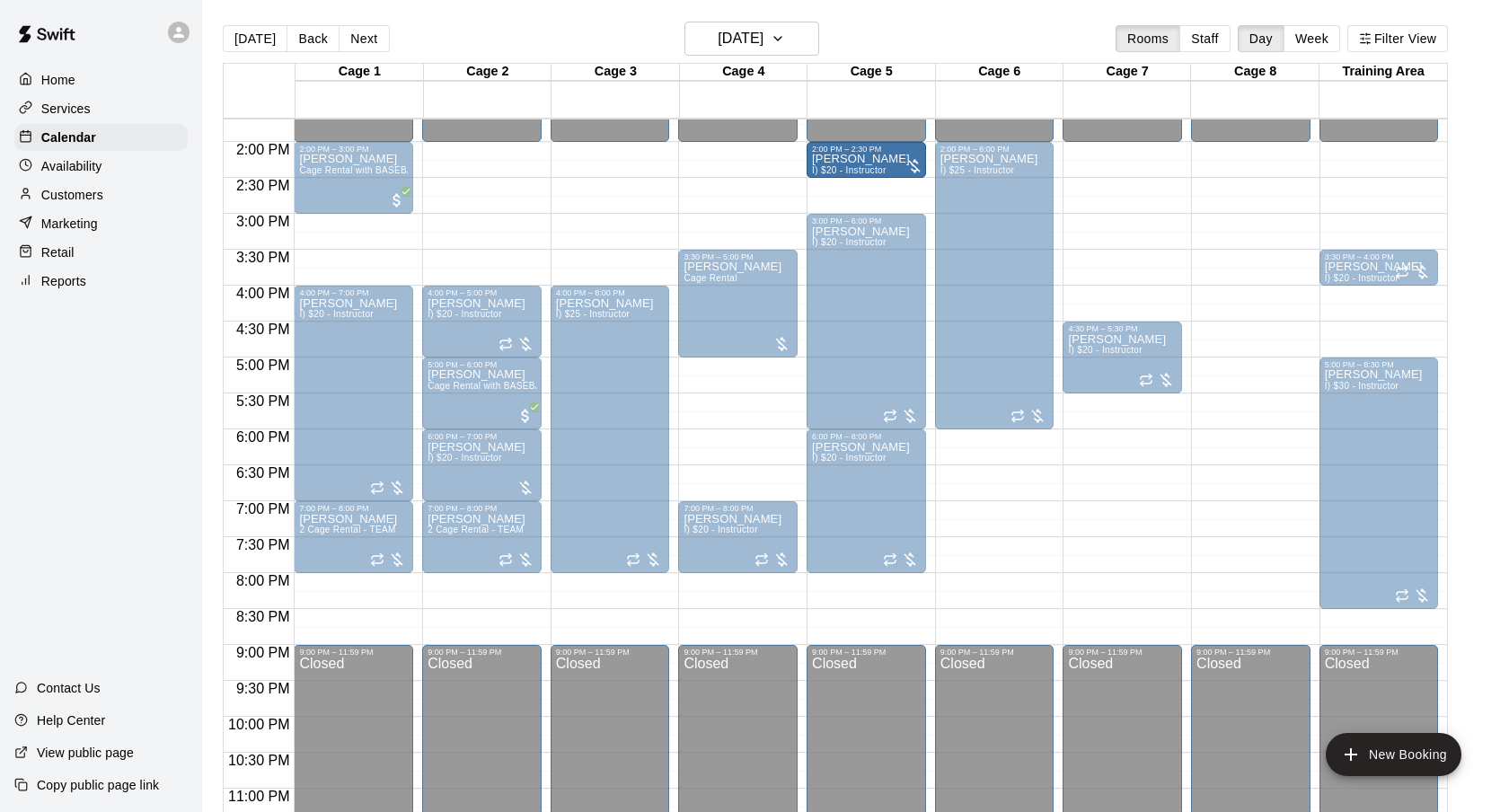
drag, startPoint x: 497, startPoint y: 161, endPoint x: 855, endPoint y: 176, distance: 358.3
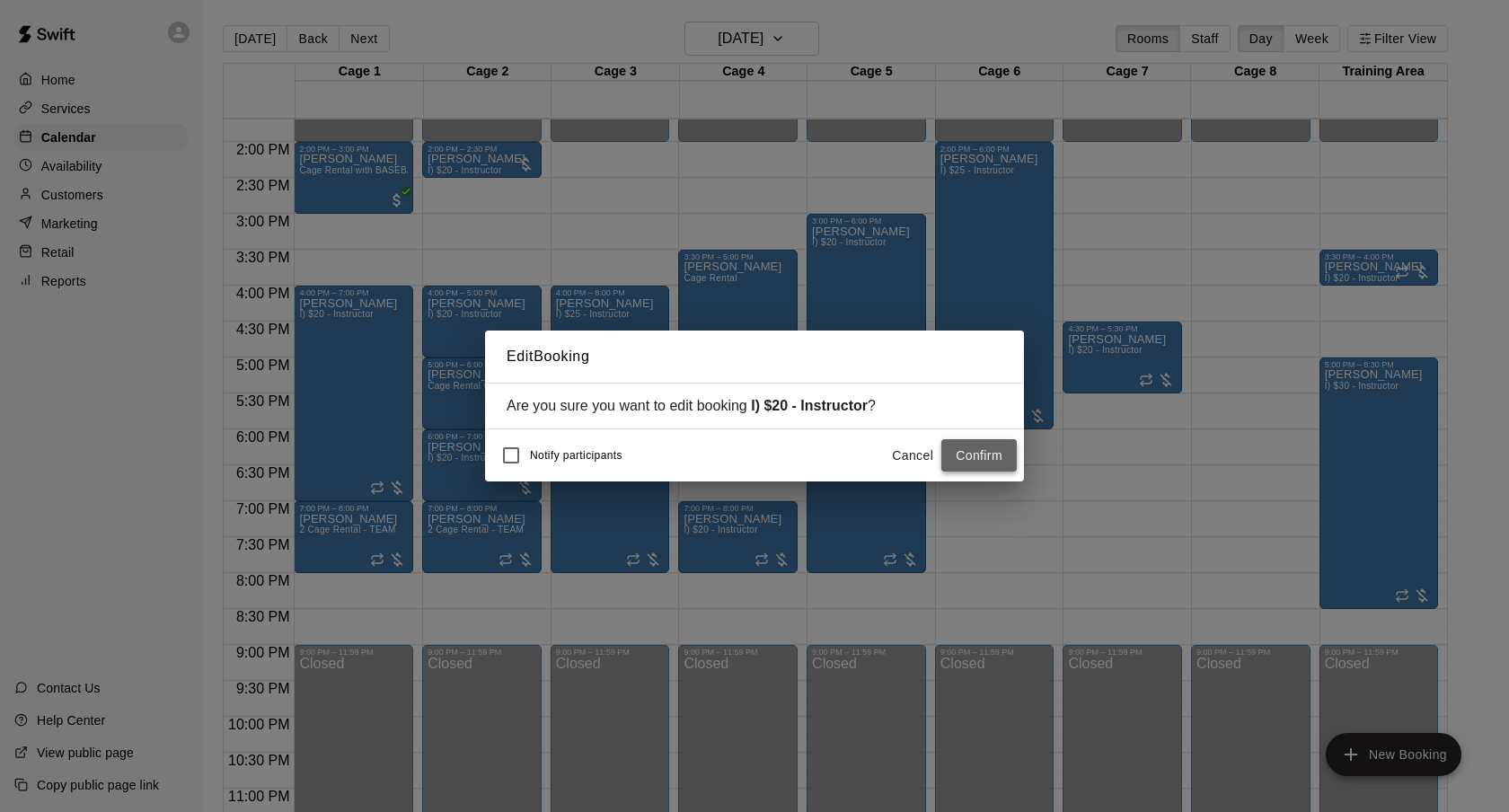
click at [968, 452] on button "Confirm" at bounding box center [979, 456] width 76 height 33
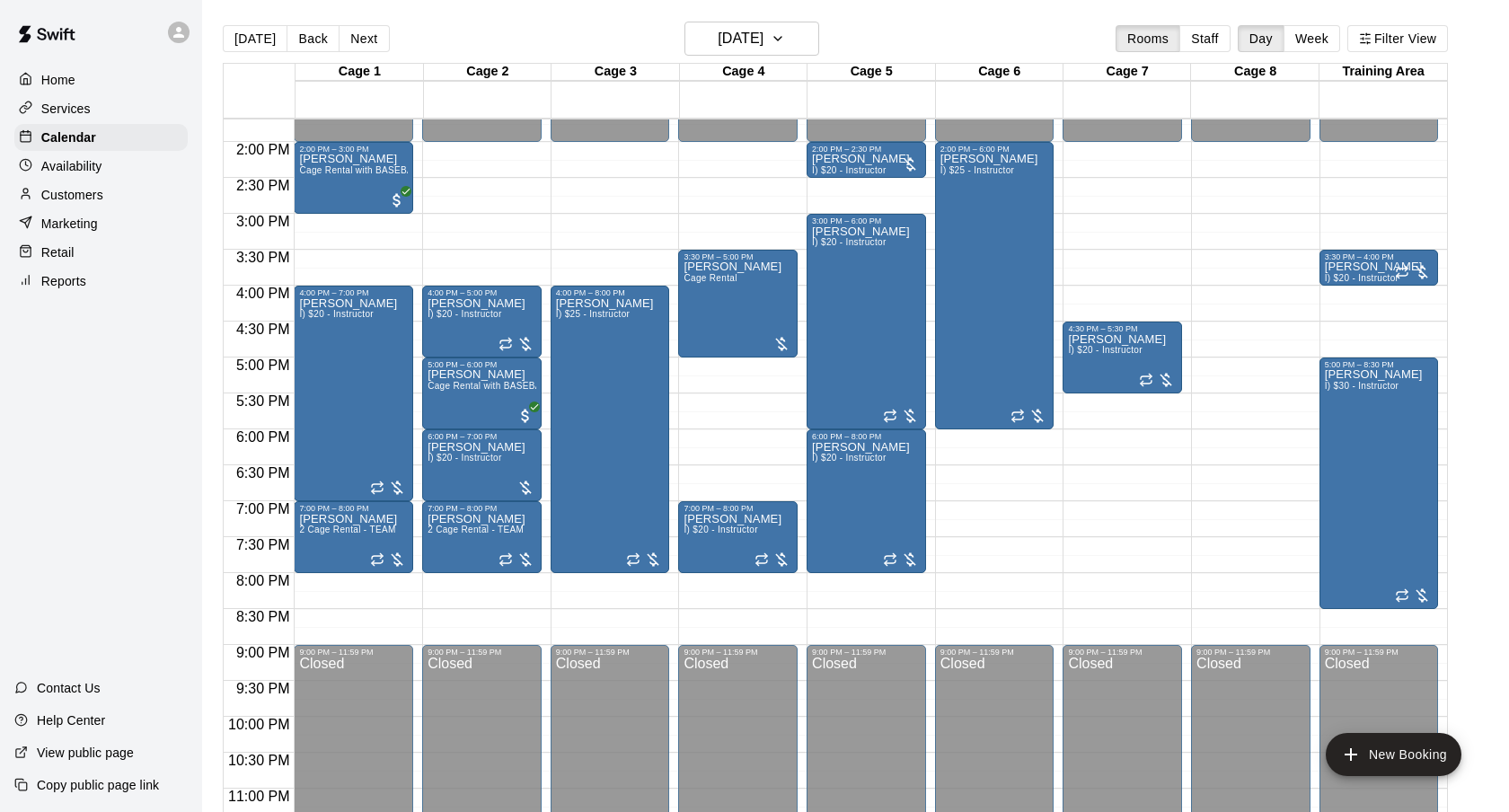
click at [967, 16] on main "[DATE] Back [DATE][DATE] Rooms Staff Day Week Filter View Cage 1 15 Mon Cage 2 …" at bounding box center [856, 420] width 1307 height 841
click at [733, 50] on h6 "[DATE]" at bounding box center [741, 38] width 46 height 25
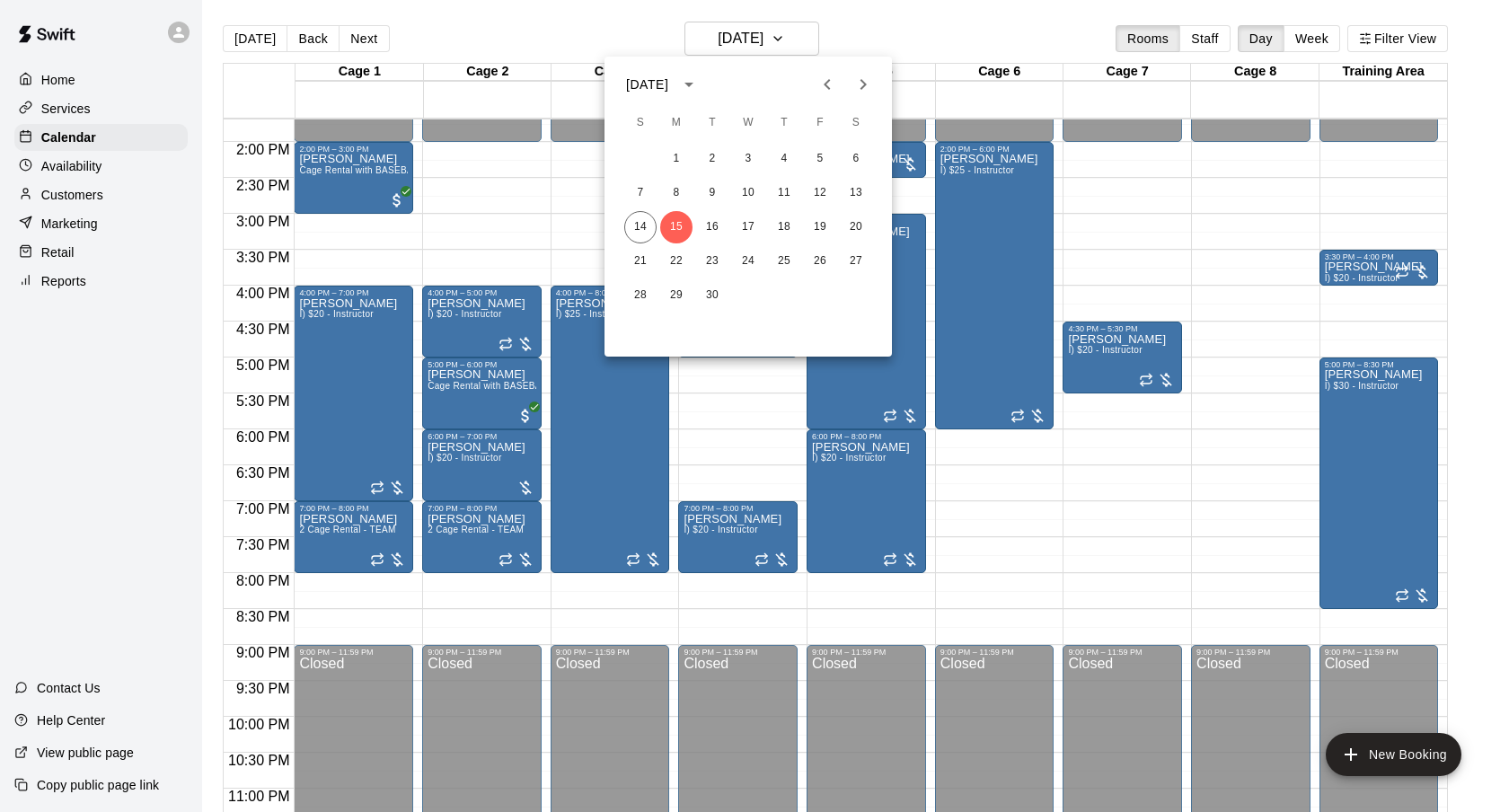
click at [962, 36] on div at bounding box center [754, 406] width 1509 height 812
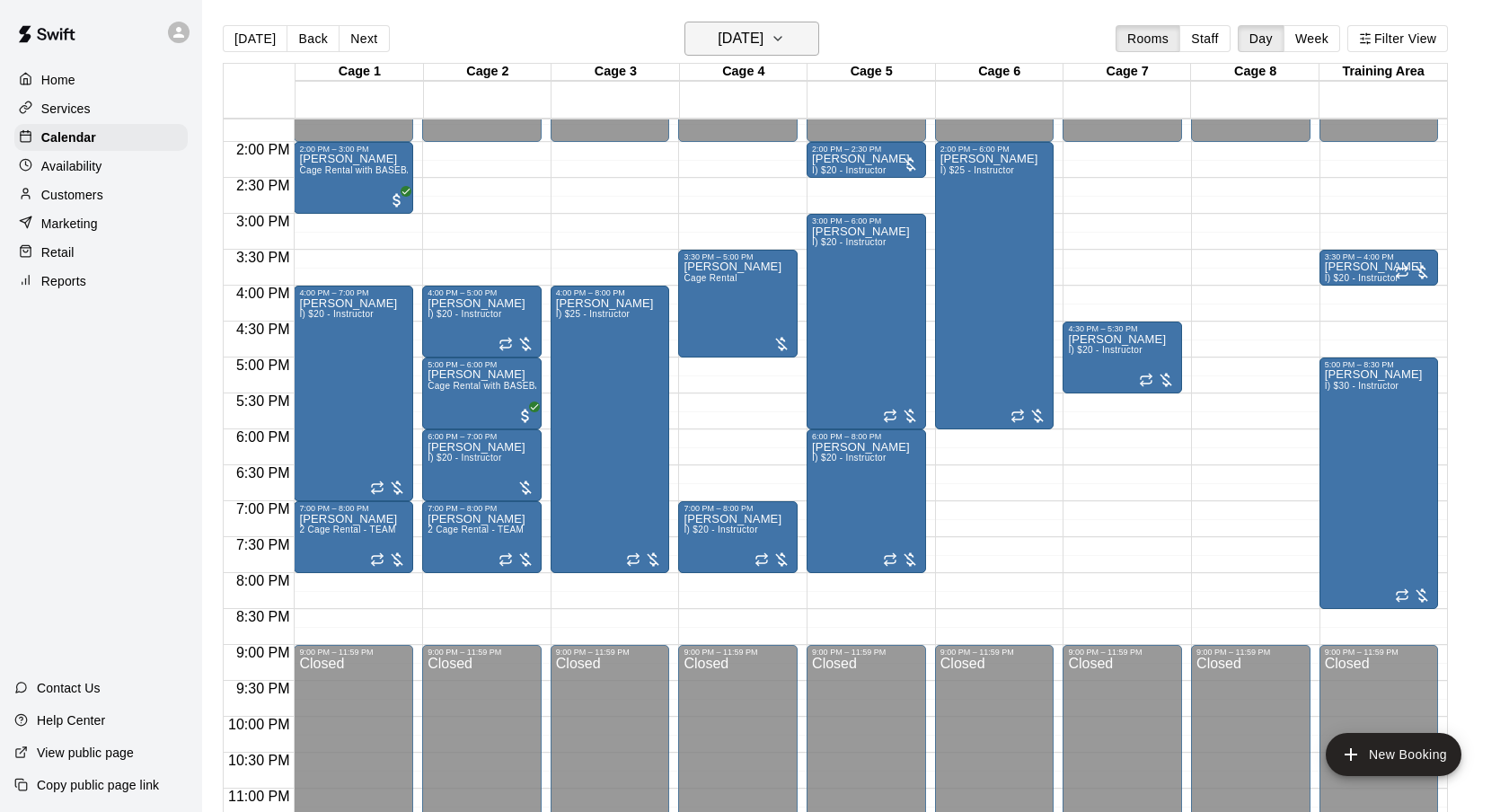
click at [749, 30] on h6 "[DATE]" at bounding box center [741, 38] width 46 height 25
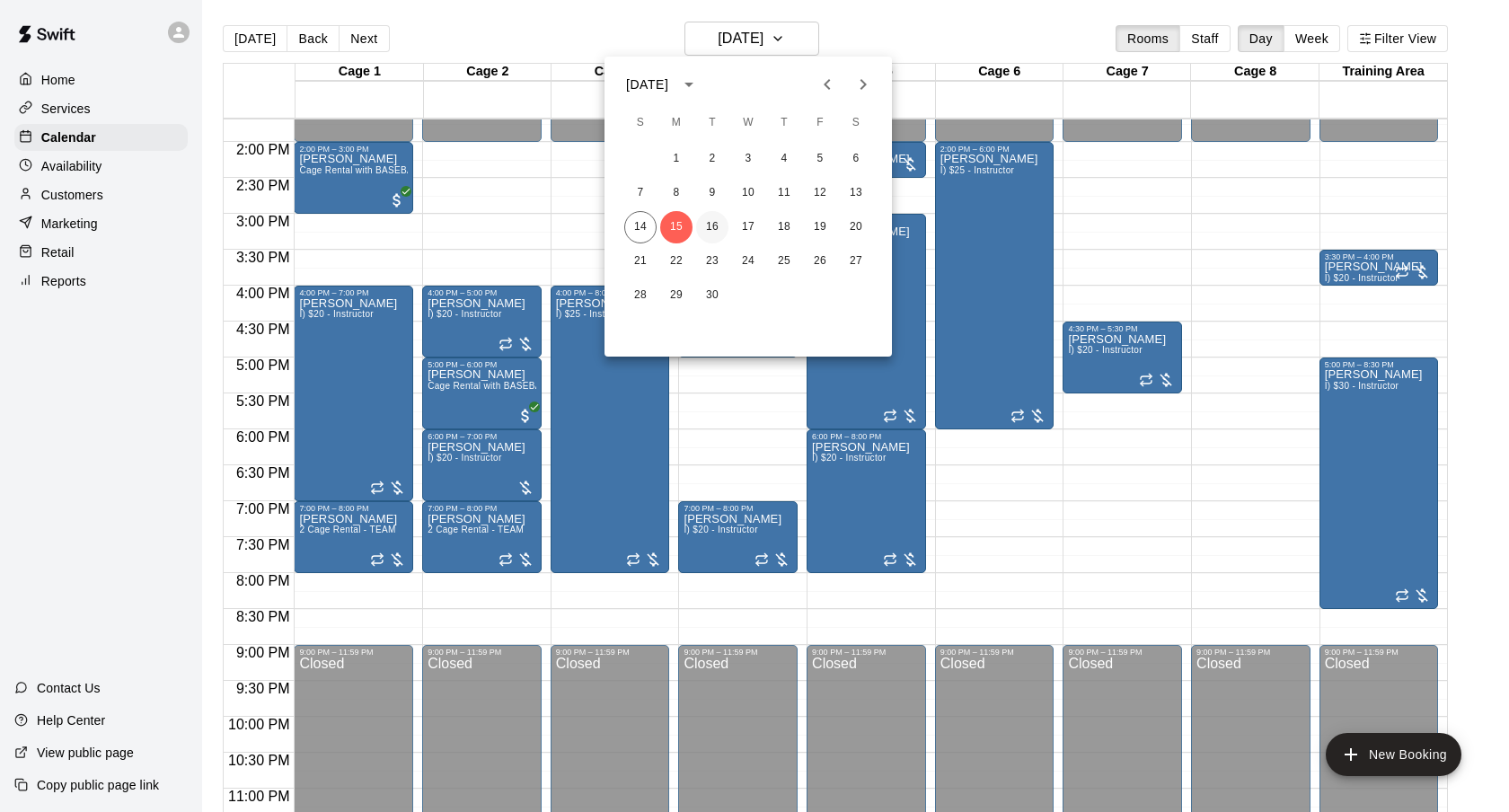
click at [714, 219] on button "16" at bounding box center [712, 227] width 32 height 32
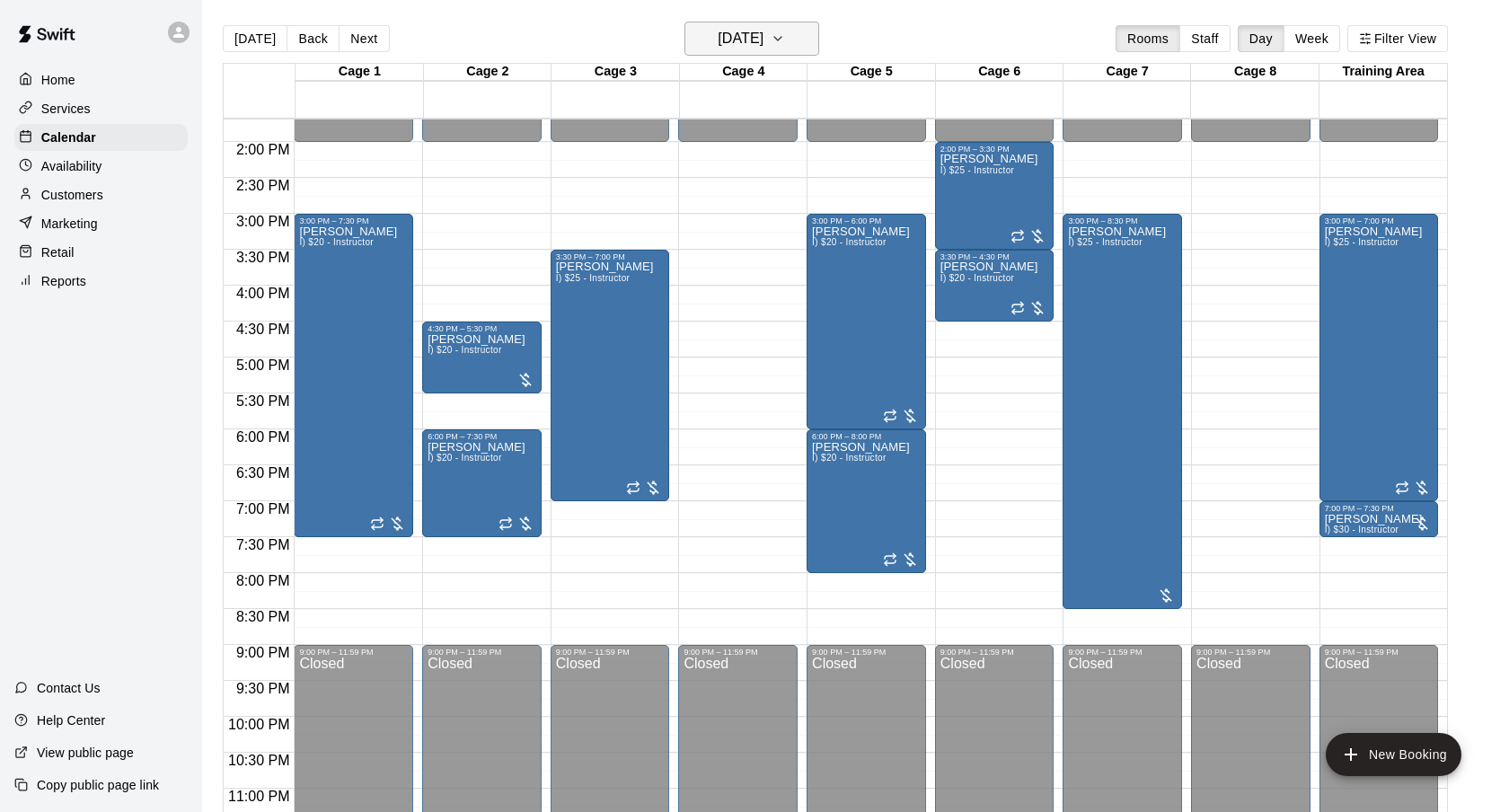
click at [800, 27] on button "[DATE]" at bounding box center [752, 38] width 135 height 34
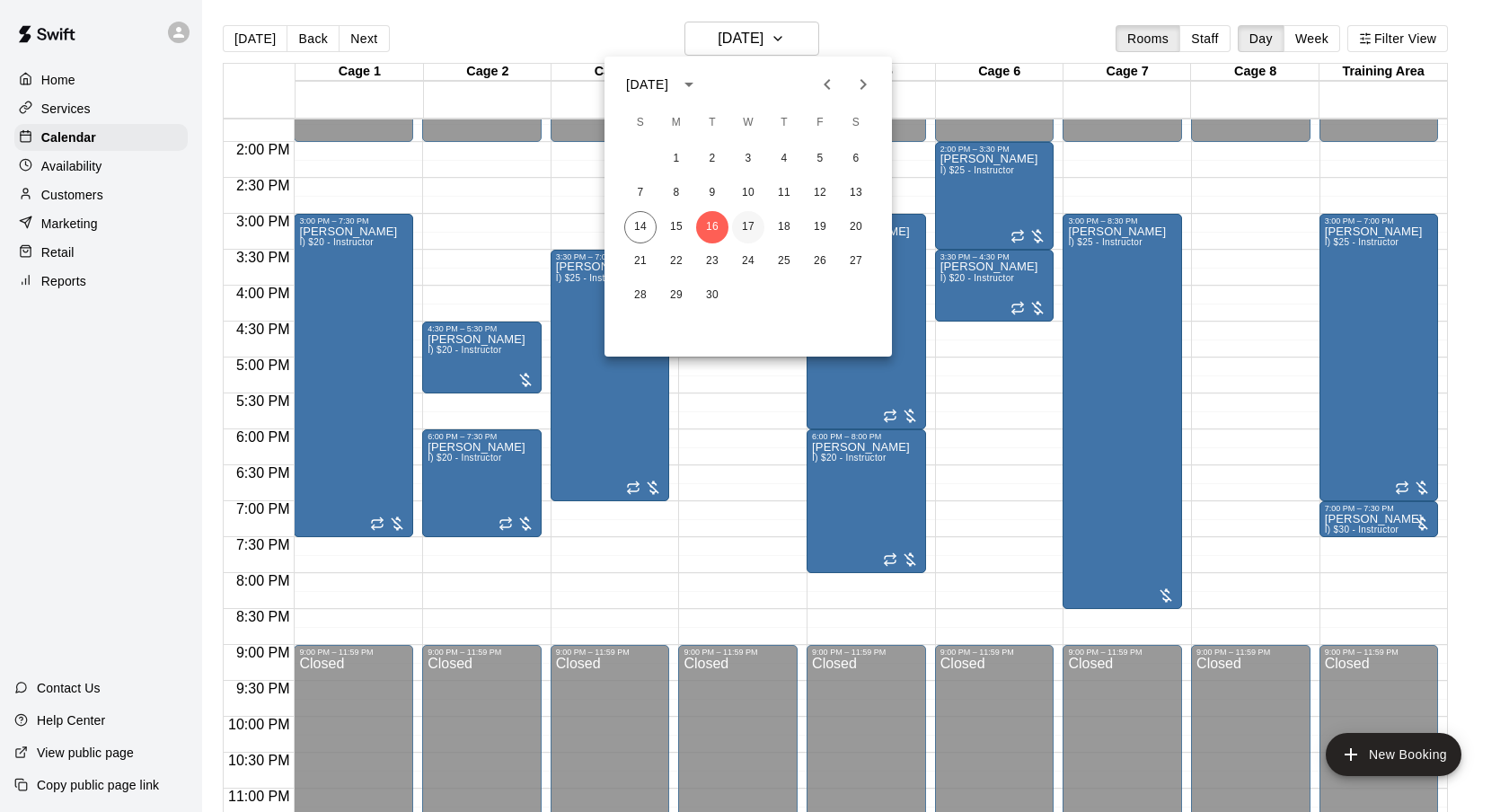
click at [749, 227] on button "17" at bounding box center [748, 227] width 32 height 32
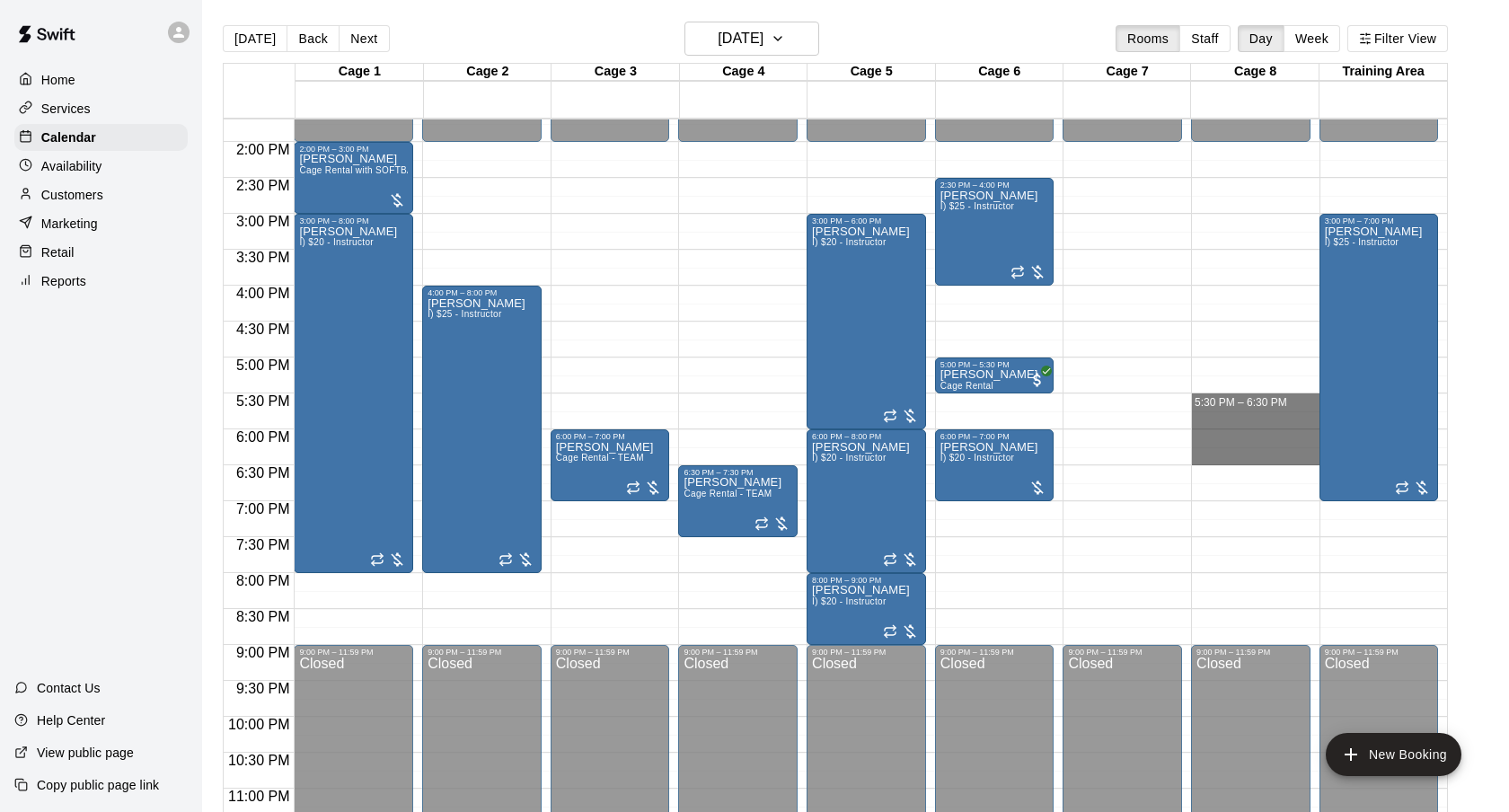
drag, startPoint x: 1223, startPoint y: 402, endPoint x: 1224, endPoint y: 452, distance: 50.0
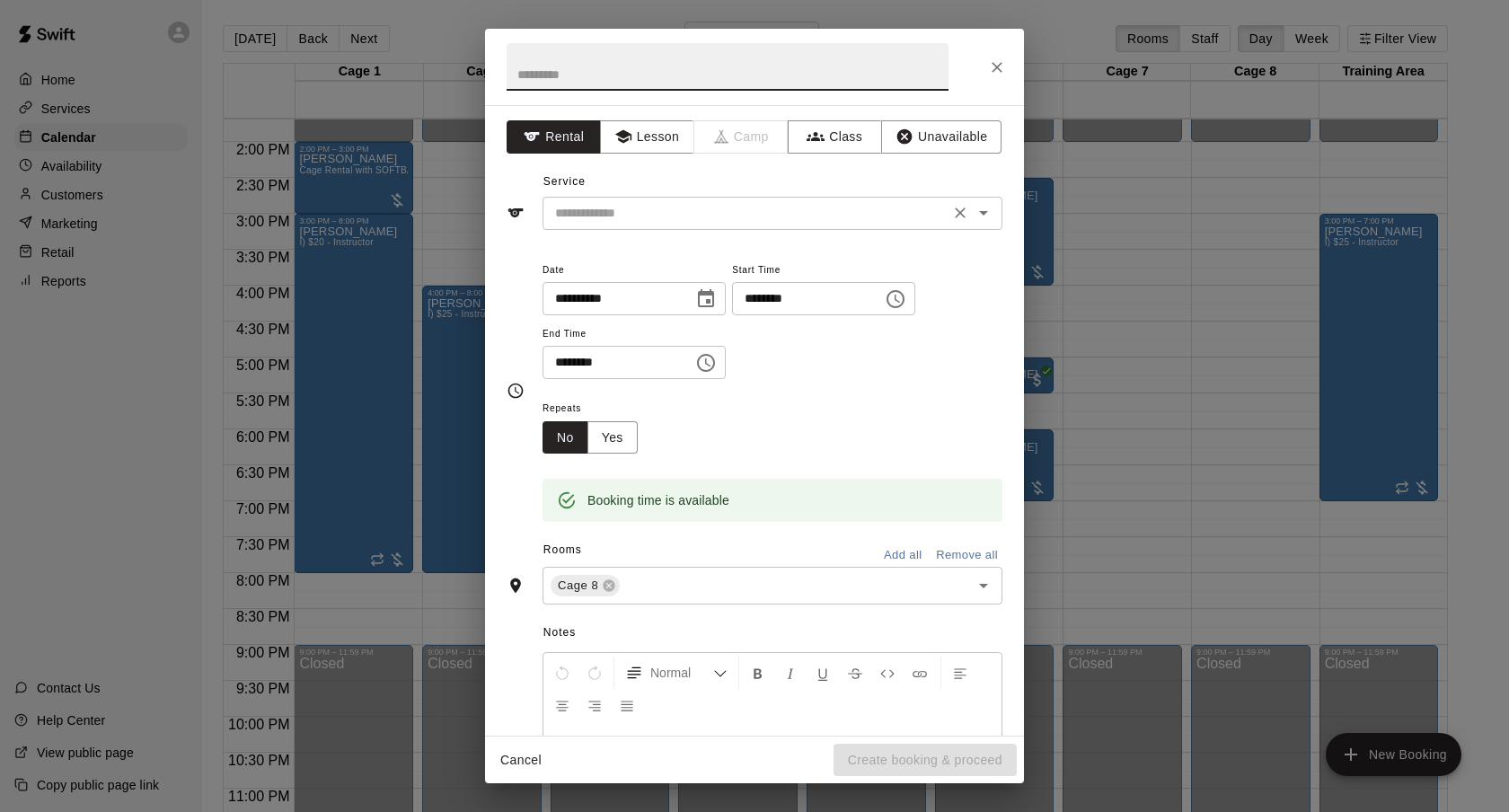
click at [676, 225] on div "​" at bounding box center [772, 213] width 460 height 33
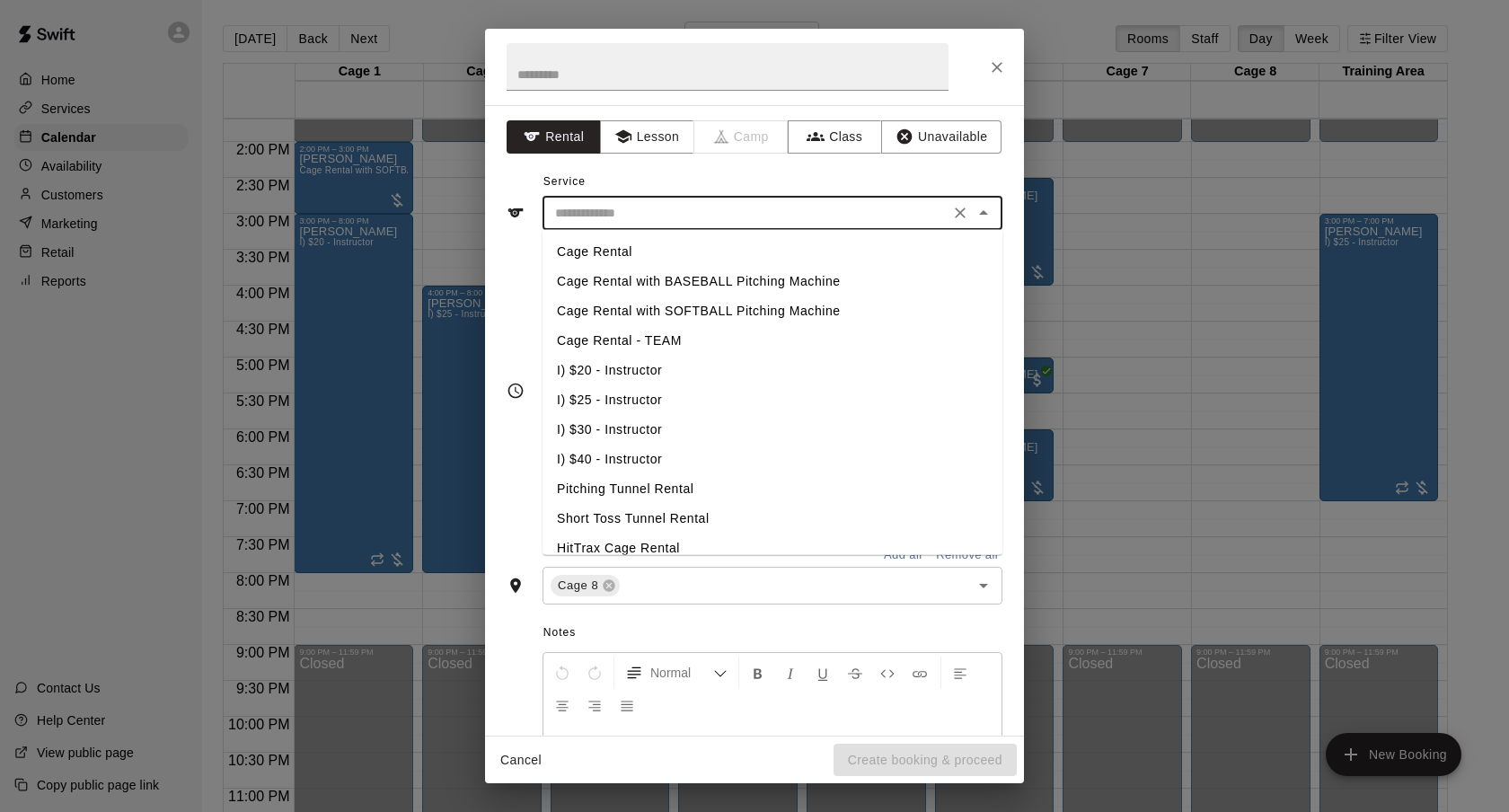
click at [628, 370] on li "I) $20 - Instructor" at bounding box center [772, 370] width 460 height 30
type input "**********"
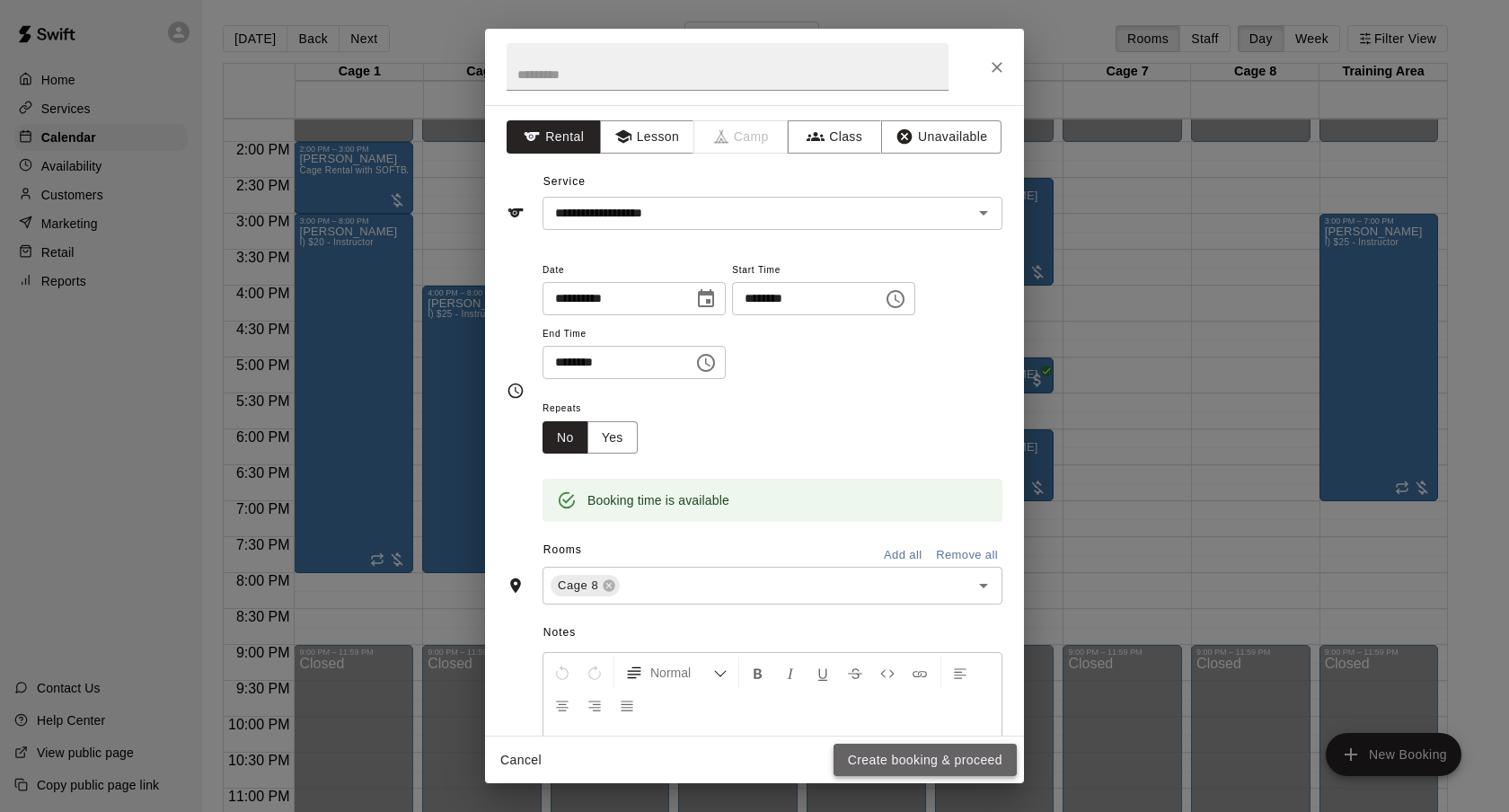
click at [885, 758] on button "Create booking & proceed" at bounding box center [925, 760] width 184 height 33
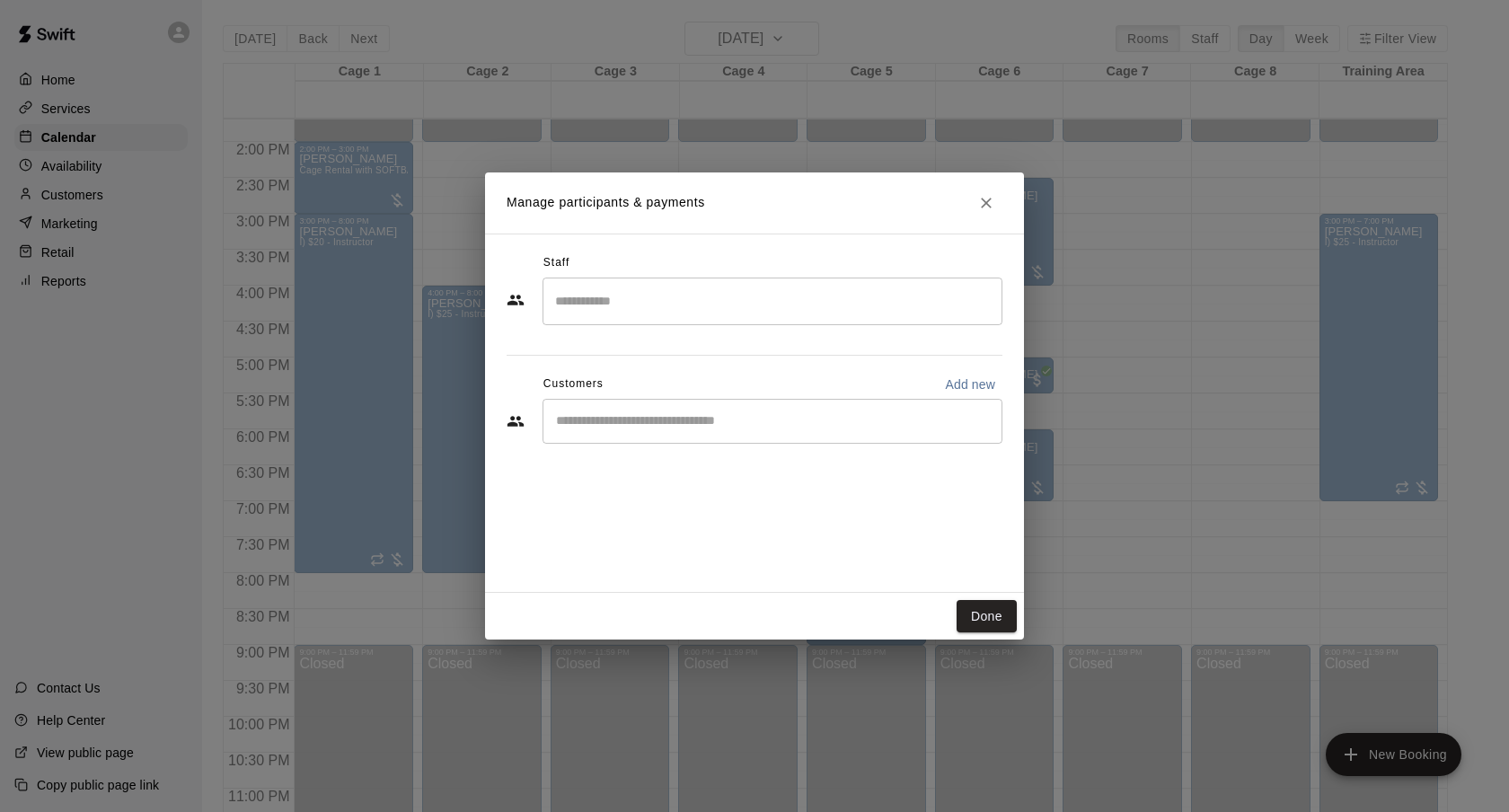
click at [710, 419] on input "Start typing to search customers..." at bounding box center [772, 421] width 444 height 18
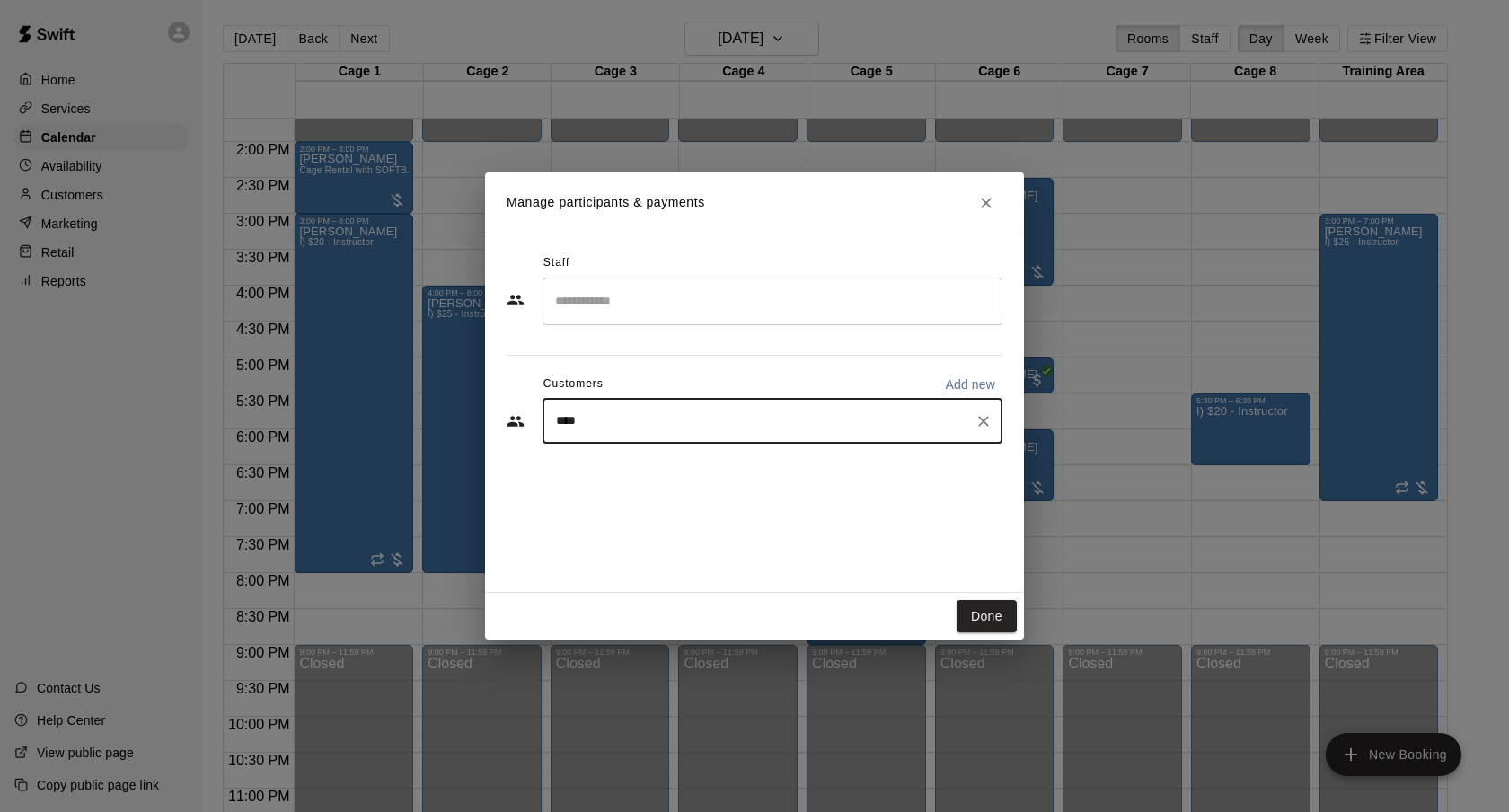
type input "*****"
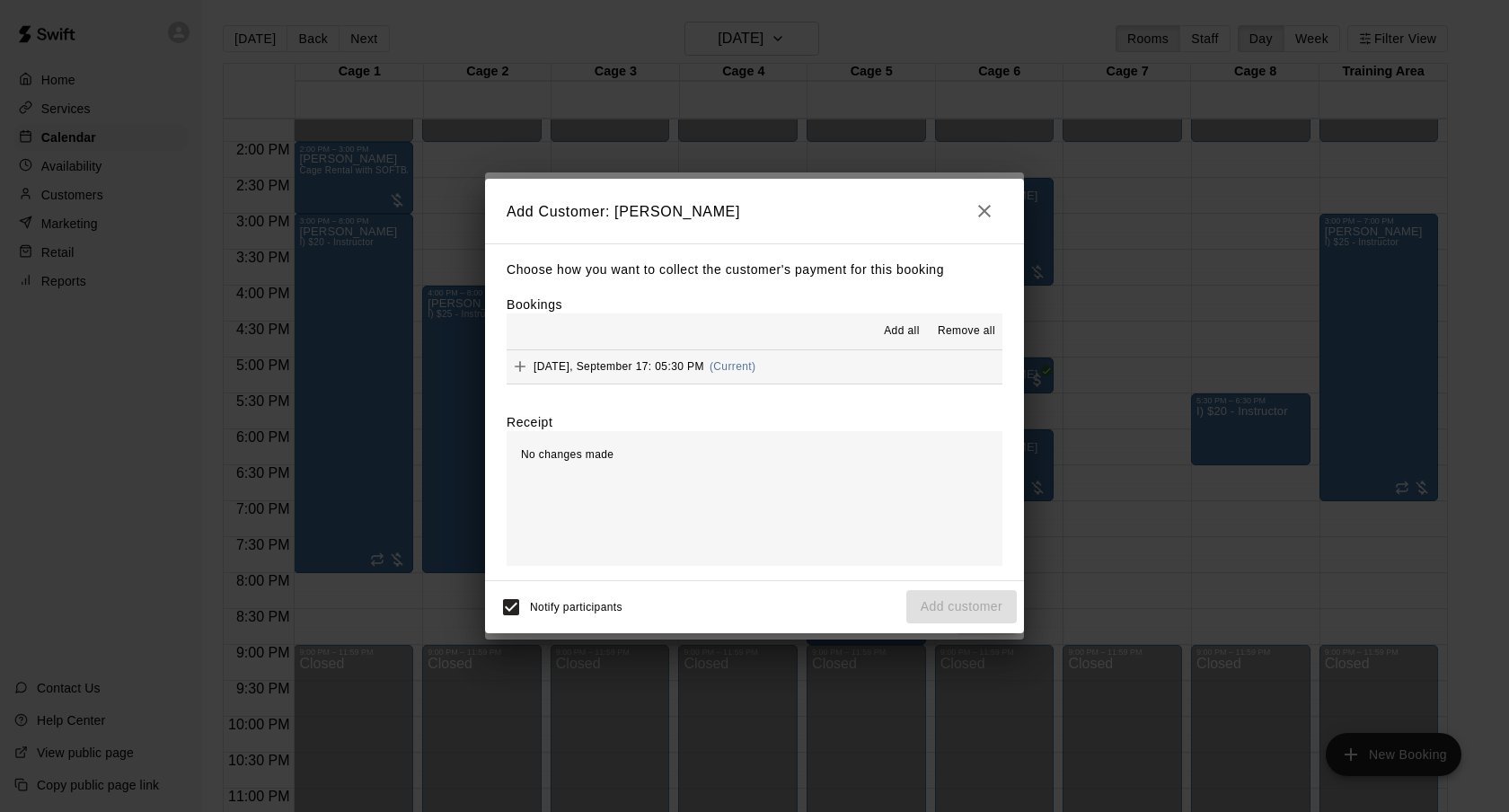
click at [754, 373] on div "[DATE], September 17: 05:30 PM (Current)" at bounding box center [631, 365] width 249 height 27
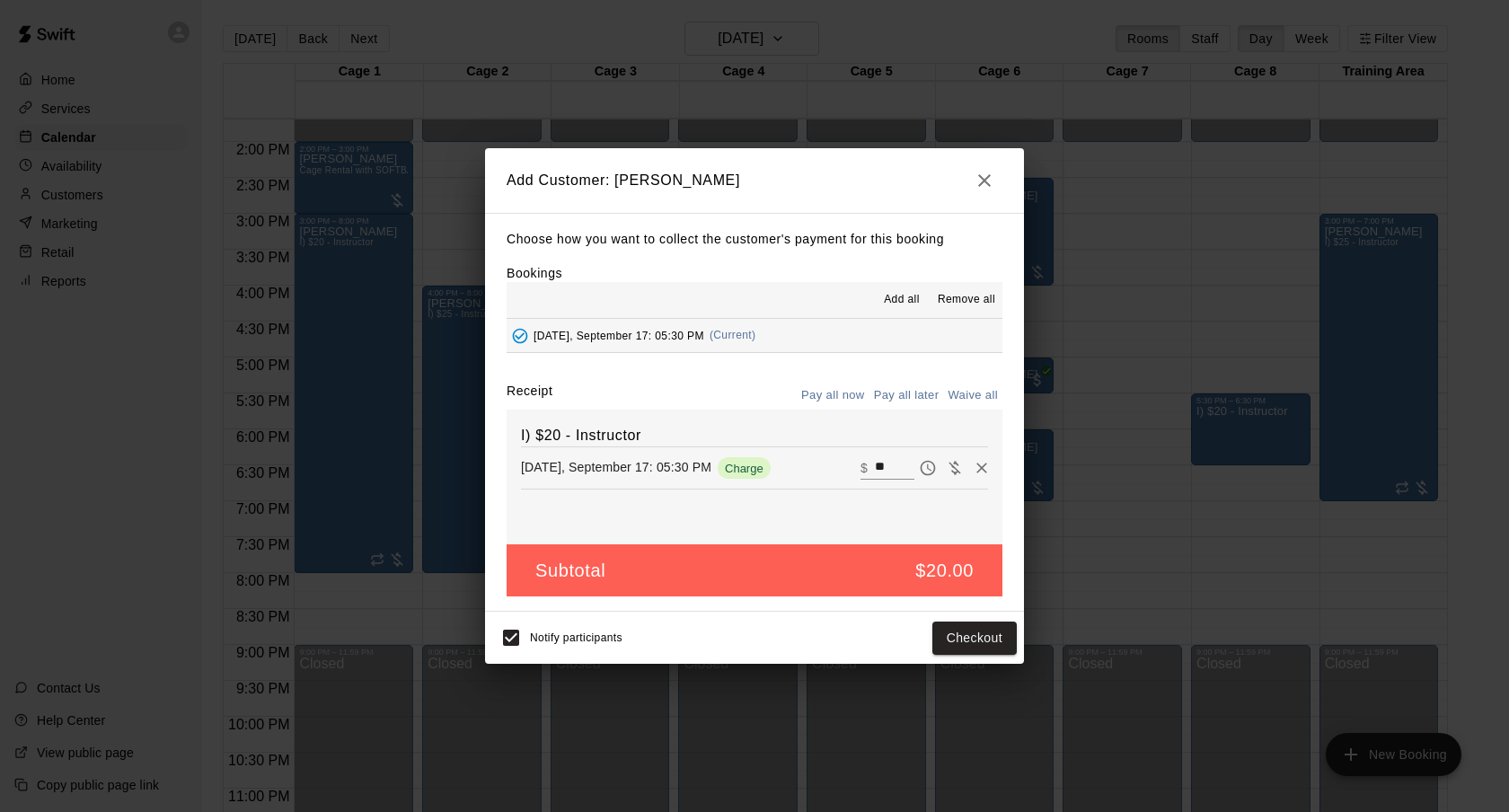
click at [902, 393] on button "Pay all later" at bounding box center [906, 396] width 75 height 28
click at [991, 649] on button "Add customer" at bounding box center [962, 638] width 111 height 33
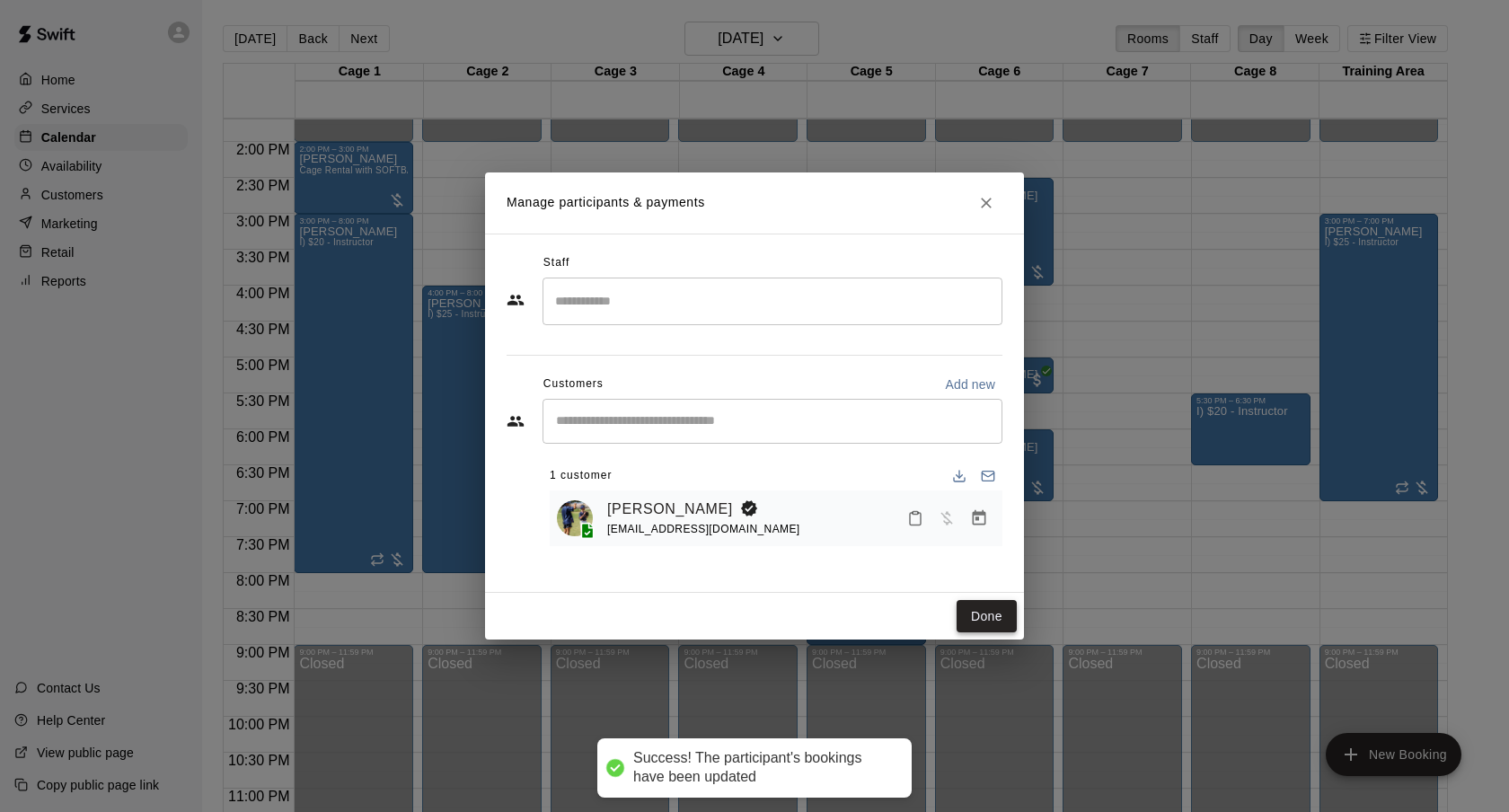
click at [1003, 618] on button "Done" at bounding box center [986, 616] width 60 height 33
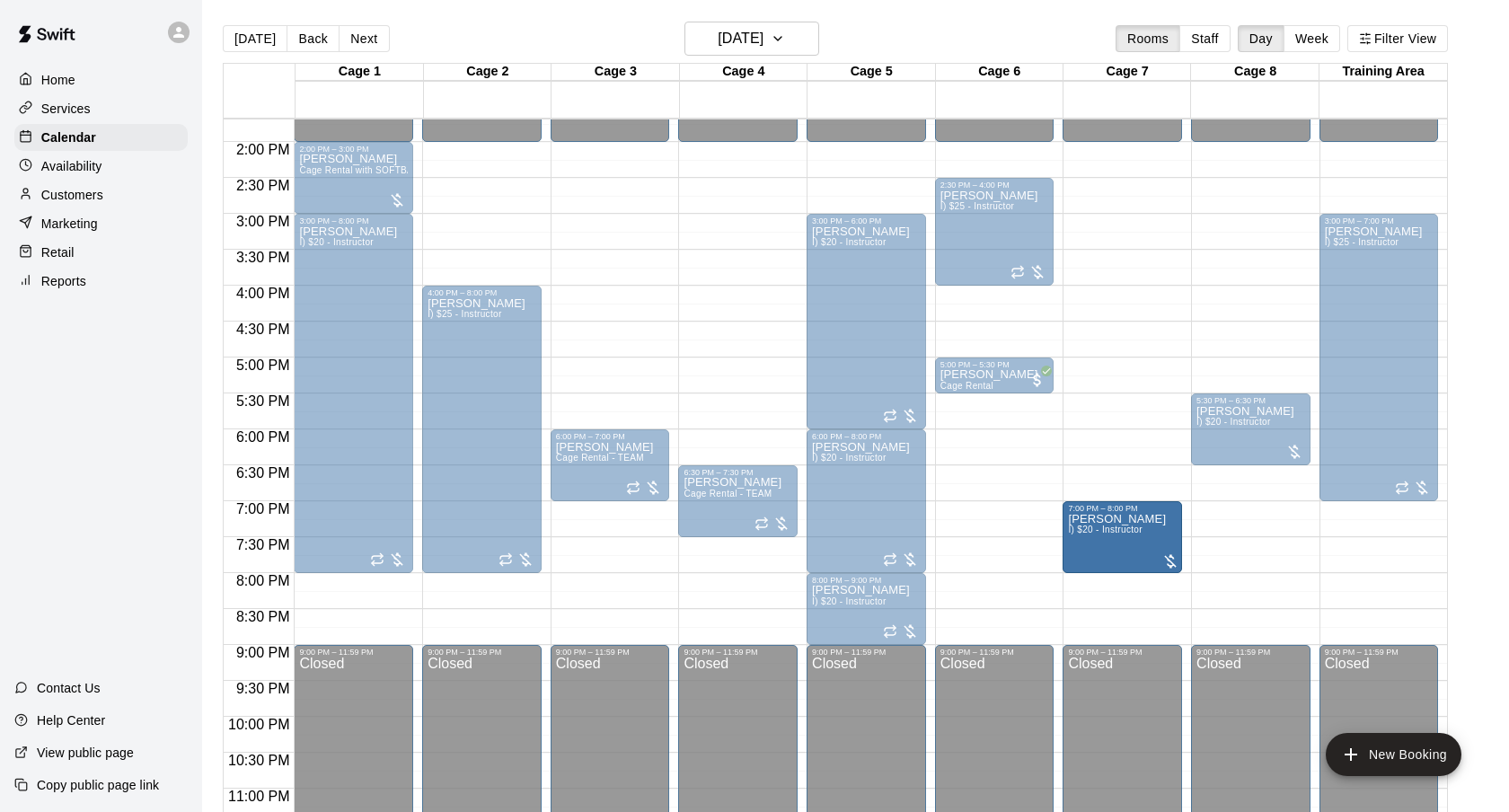
drag, startPoint x: 1009, startPoint y: 466, endPoint x: 1141, endPoint y: 548, distance: 155.4
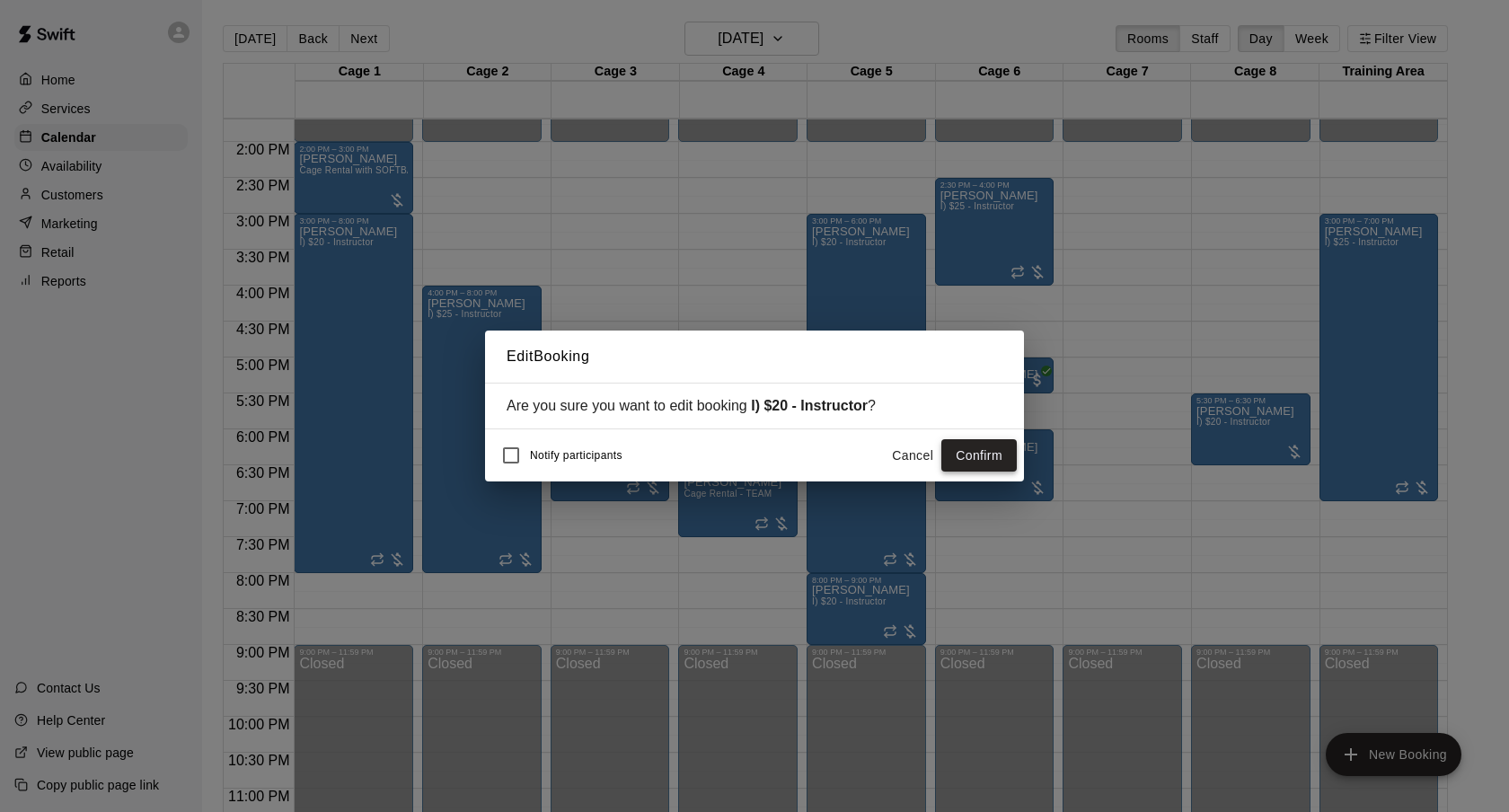
click at [988, 450] on button "Confirm" at bounding box center [979, 456] width 76 height 33
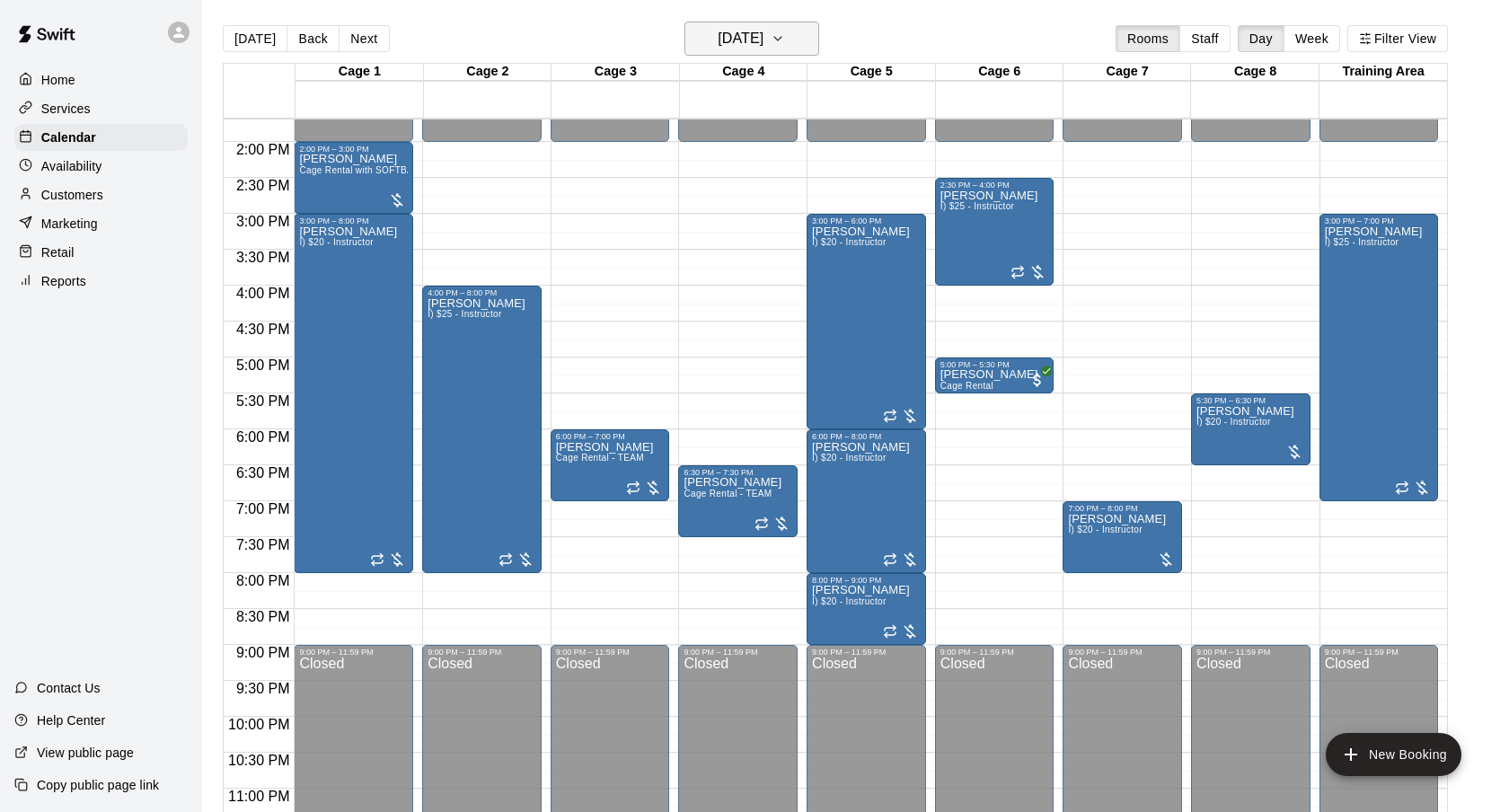
click at [785, 30] on icon "button" at bounding box center [778, 38] width 15 height 21
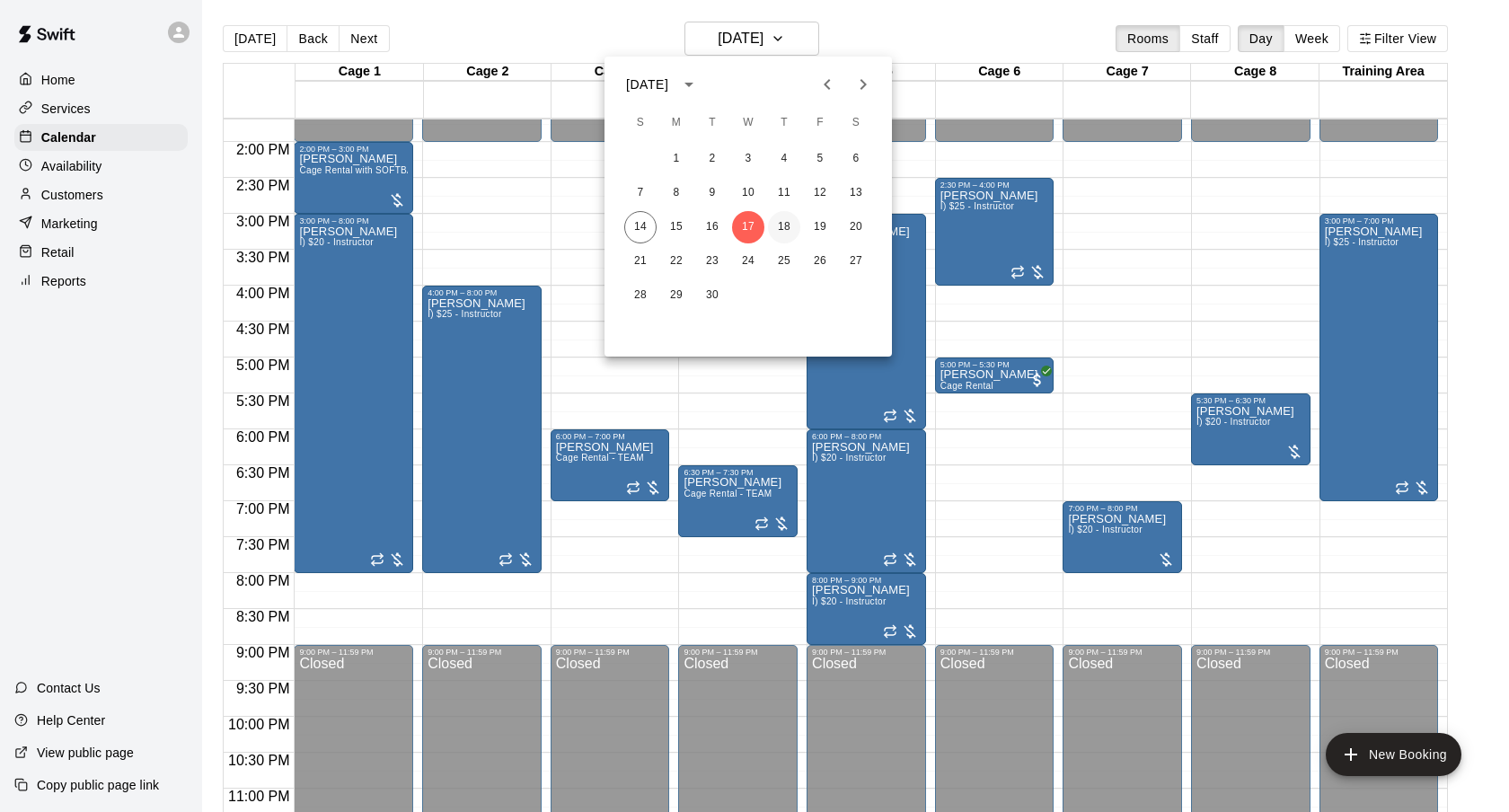
click at [789, 215] on button "18" at bounding box center [784, 227] width 32 height 32
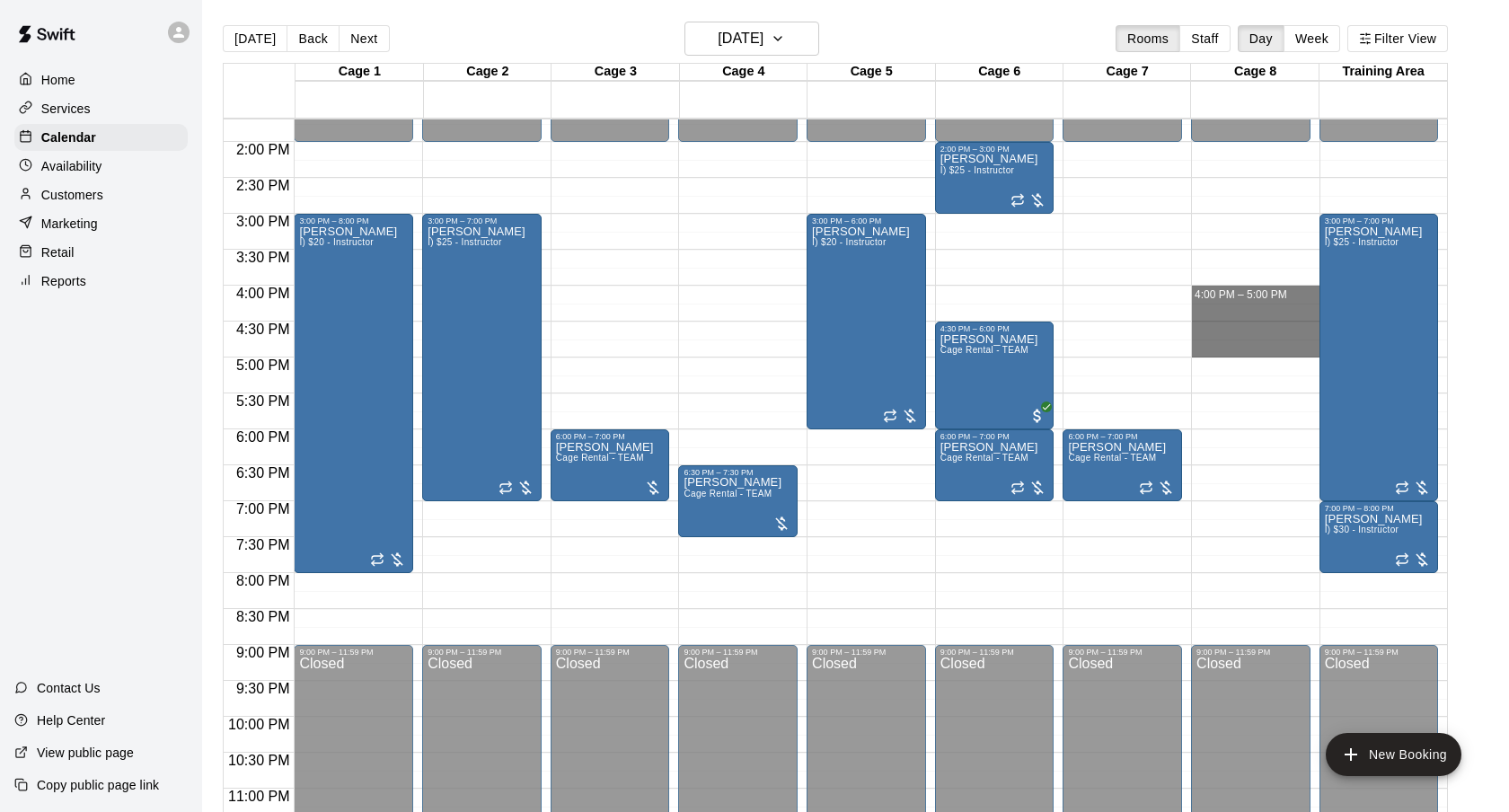
drag, startPoint x: 1231, startPoint y: 290, endPoint x: 1233, endPoint y: 349, distance: 59.0
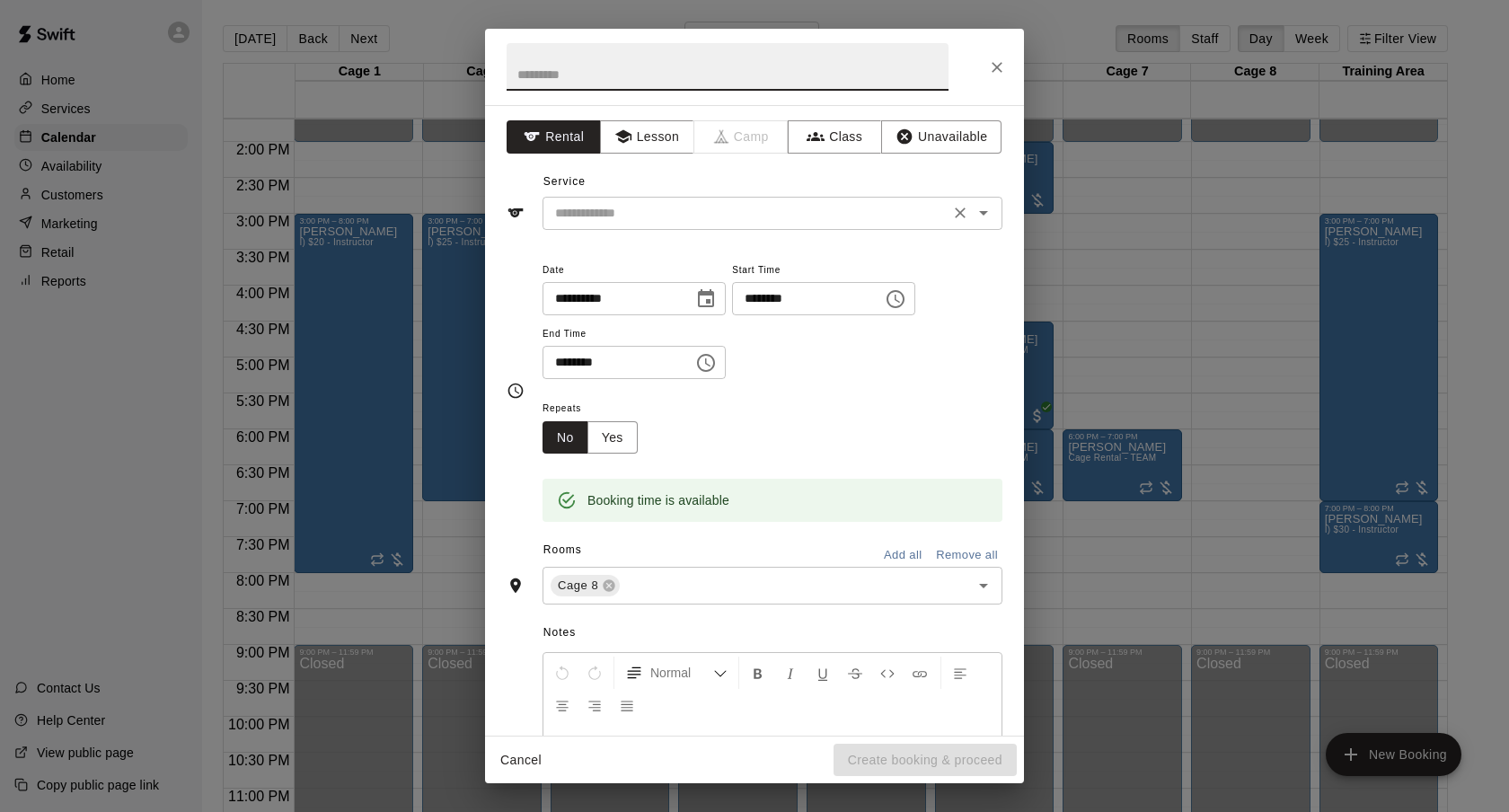
click at [637, 199] on div "​" at bounding box center [772, 213] width 460 height 33
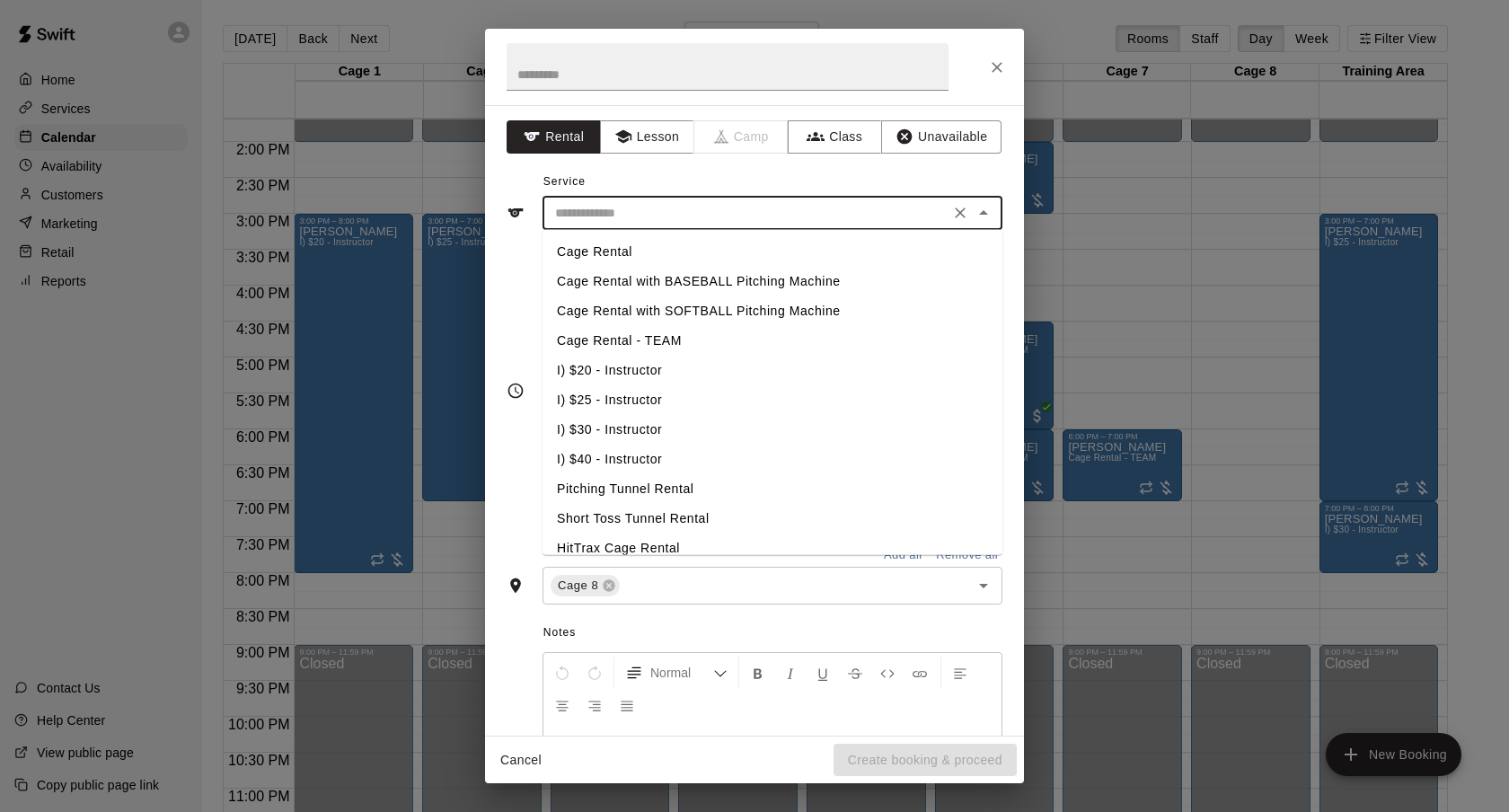
click at [627, 362] on li "I) $20 - Instructor" at bounding box center [772, 370] width 460 height 30
type input "**********"
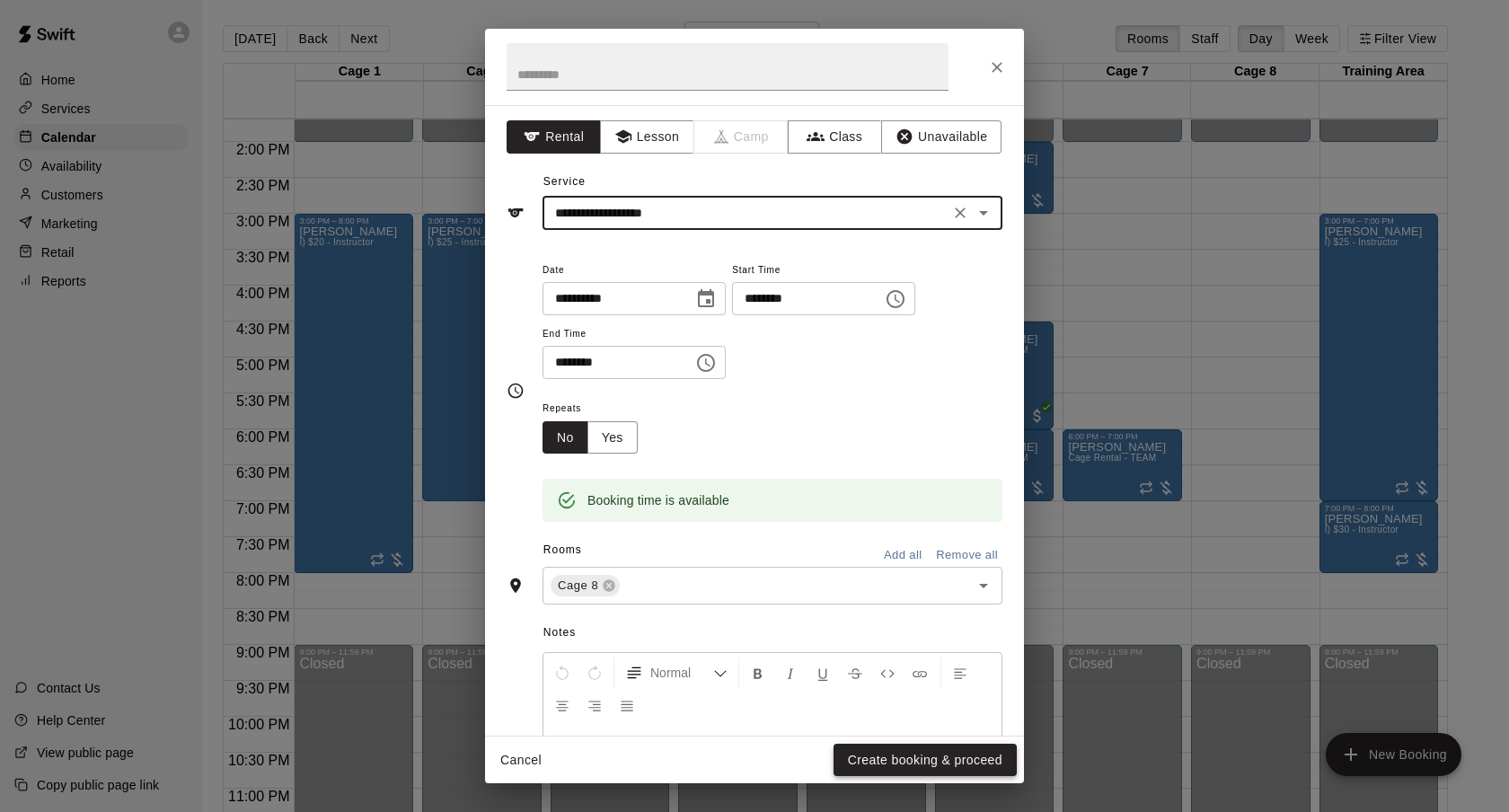
click at [880, 755] on button "Create booking & proceed" at bounding box center [925, 760] width 184 height 33
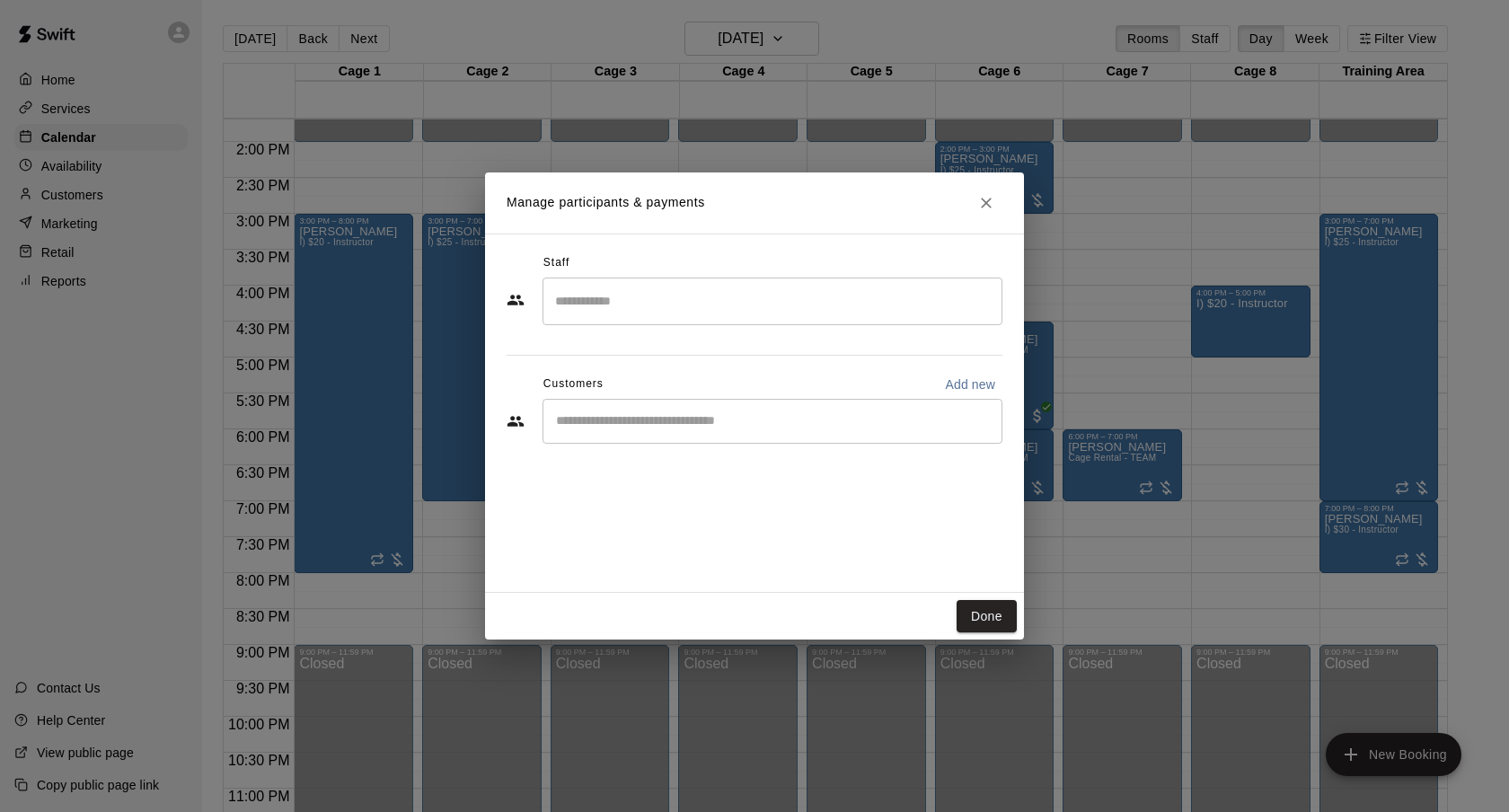
click at [736, 423] on input "Start typing to search customers..." at bounding box center [772, 421] width 444 height 18
type input "*"
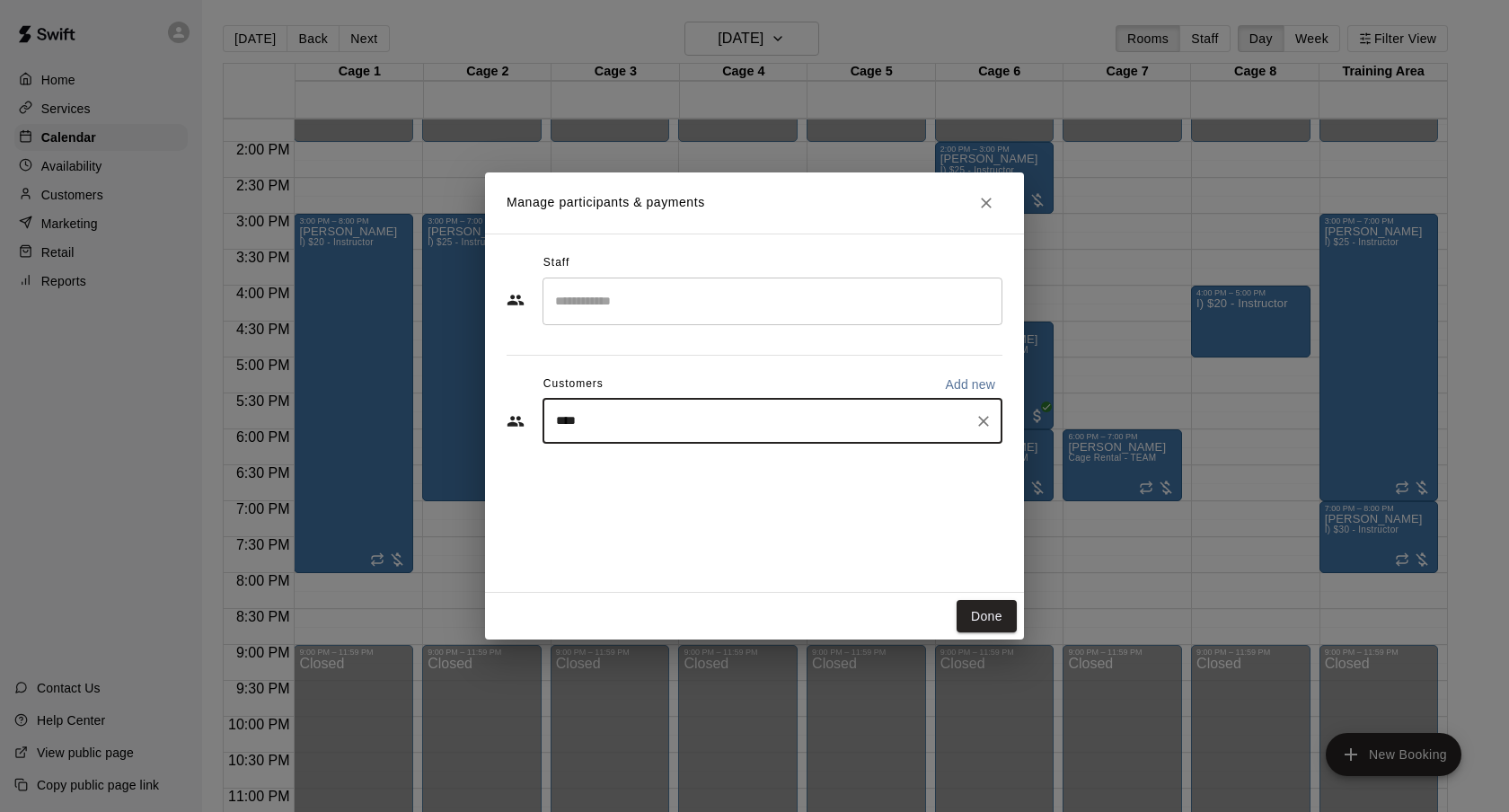
type input "*****"
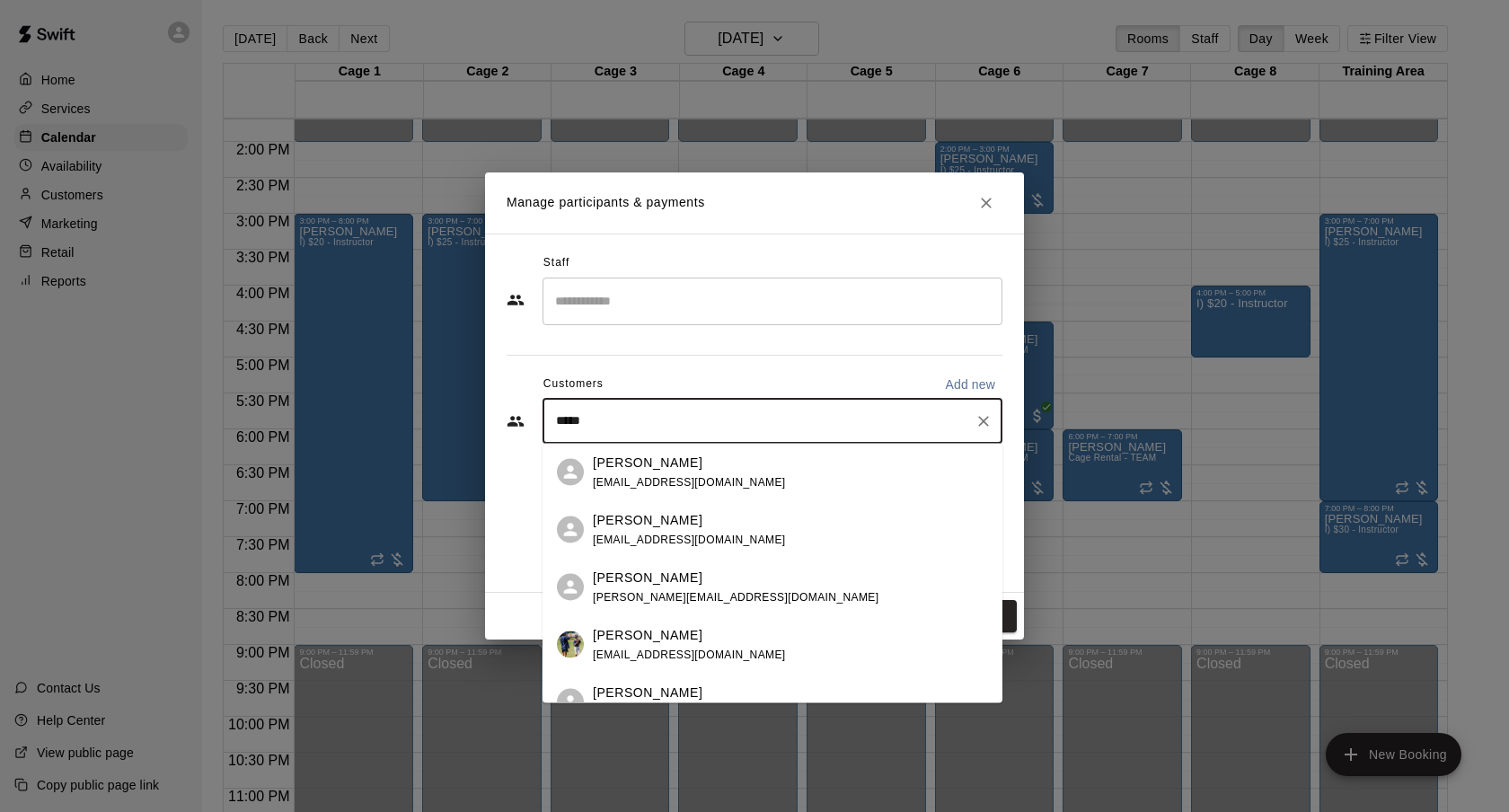
drag, startPoint x: 689, startPoint y: 598, endPoint x: 685, endPoint y: 651, distance: 53.2
click at [685, 651] on span "[EMAIL_ADDRESS][DOMAIN_NAME]" at bounding box center [689, 654] width 193 height 13
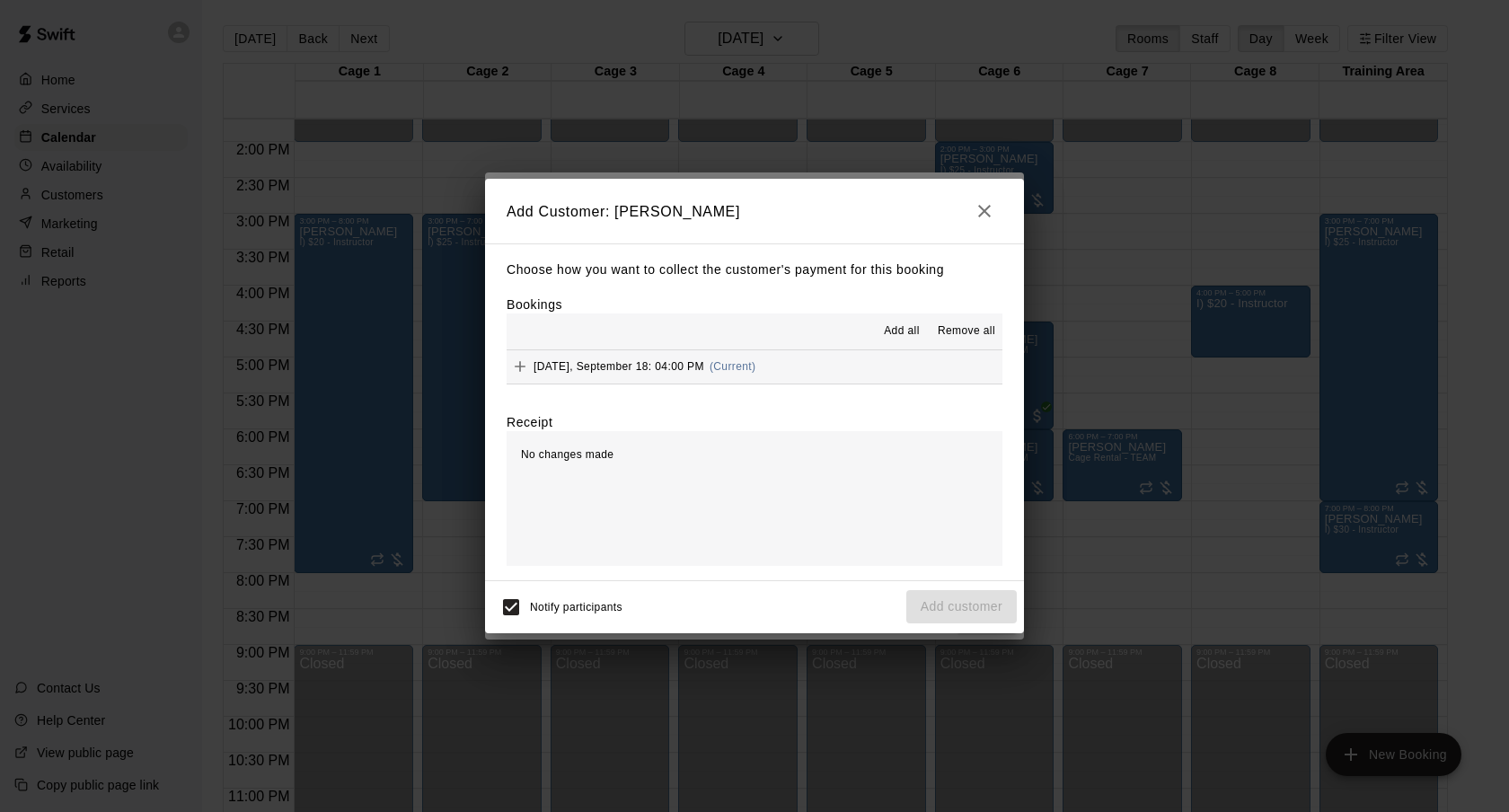
click at [726, 363] on span "(Current)" at bounding box center [733, 366] width 47 height 13
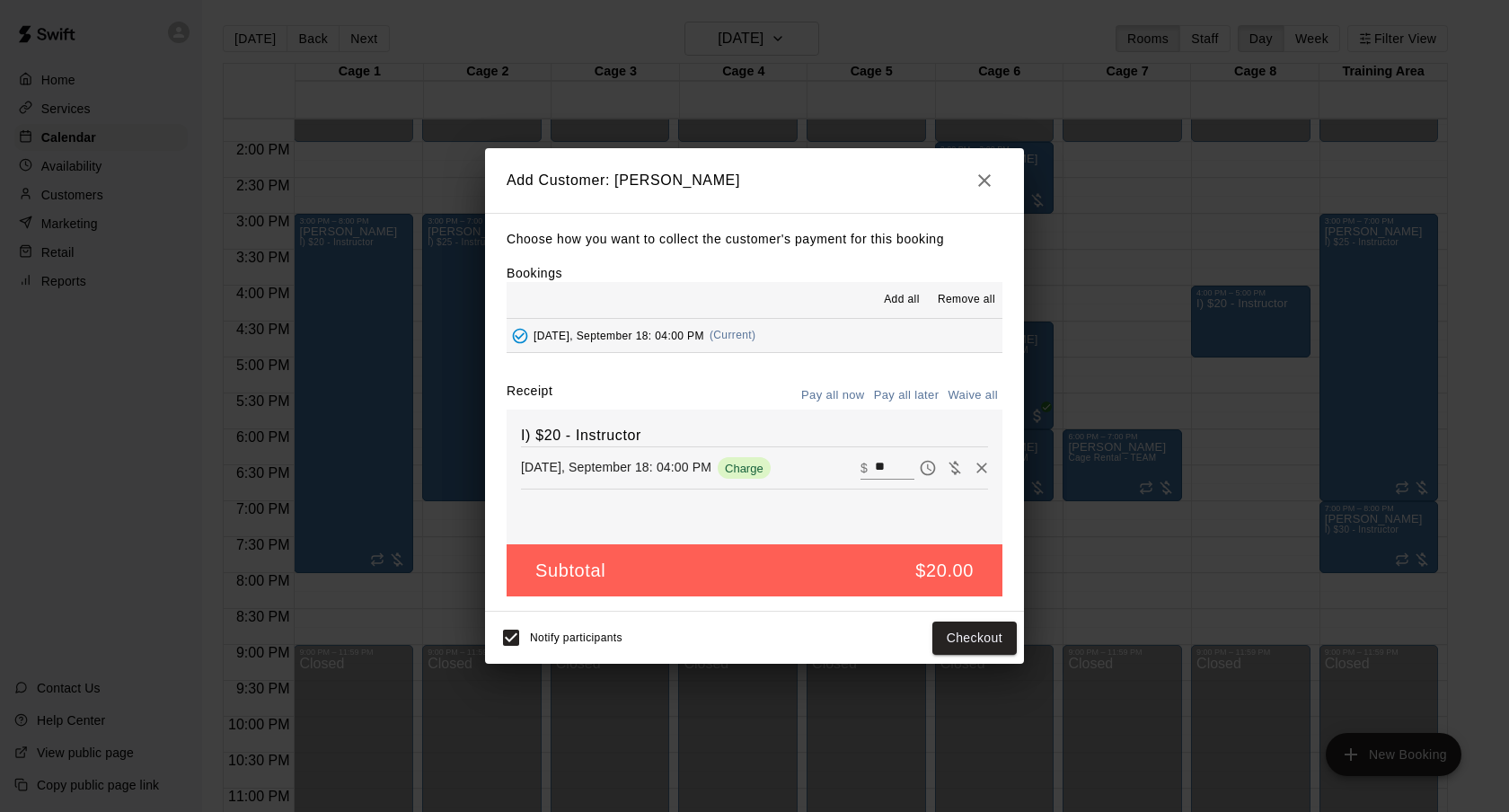
click at [899, 380] on div "Choose how you want to collect the customer's payment for this booking Bookings…" at bounding box center [755, 412] width 539 height 400
click at [899, 390] on button "Pay all later" at bounding box center [906, 396] width 75 height 28
click at [970, 641] on button "Add customer" at bounding box center [962, 638] width 111 height 33
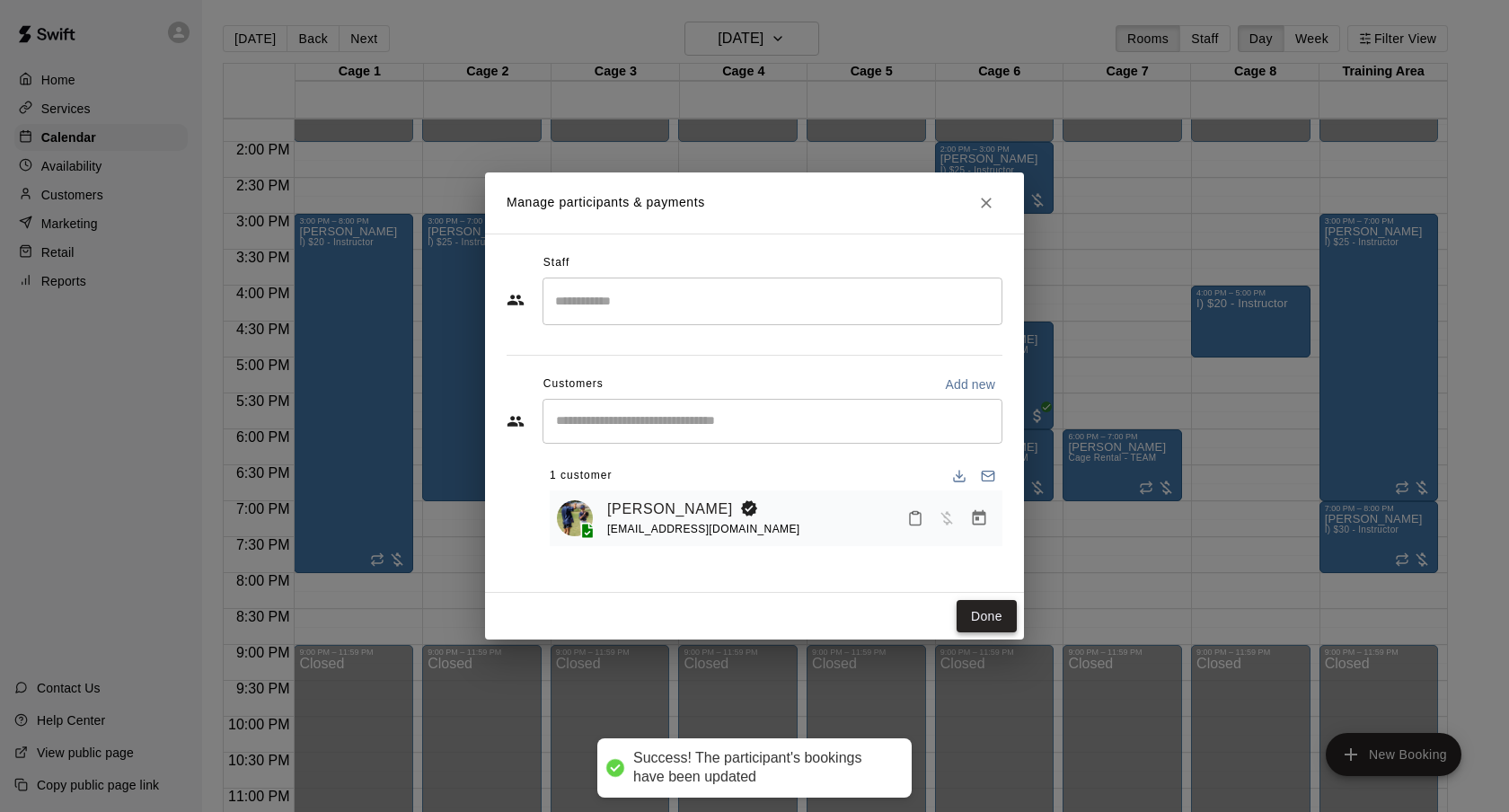
click at [993, 603] on button "Done" at bounding box center [986, 616] width 60 height 33
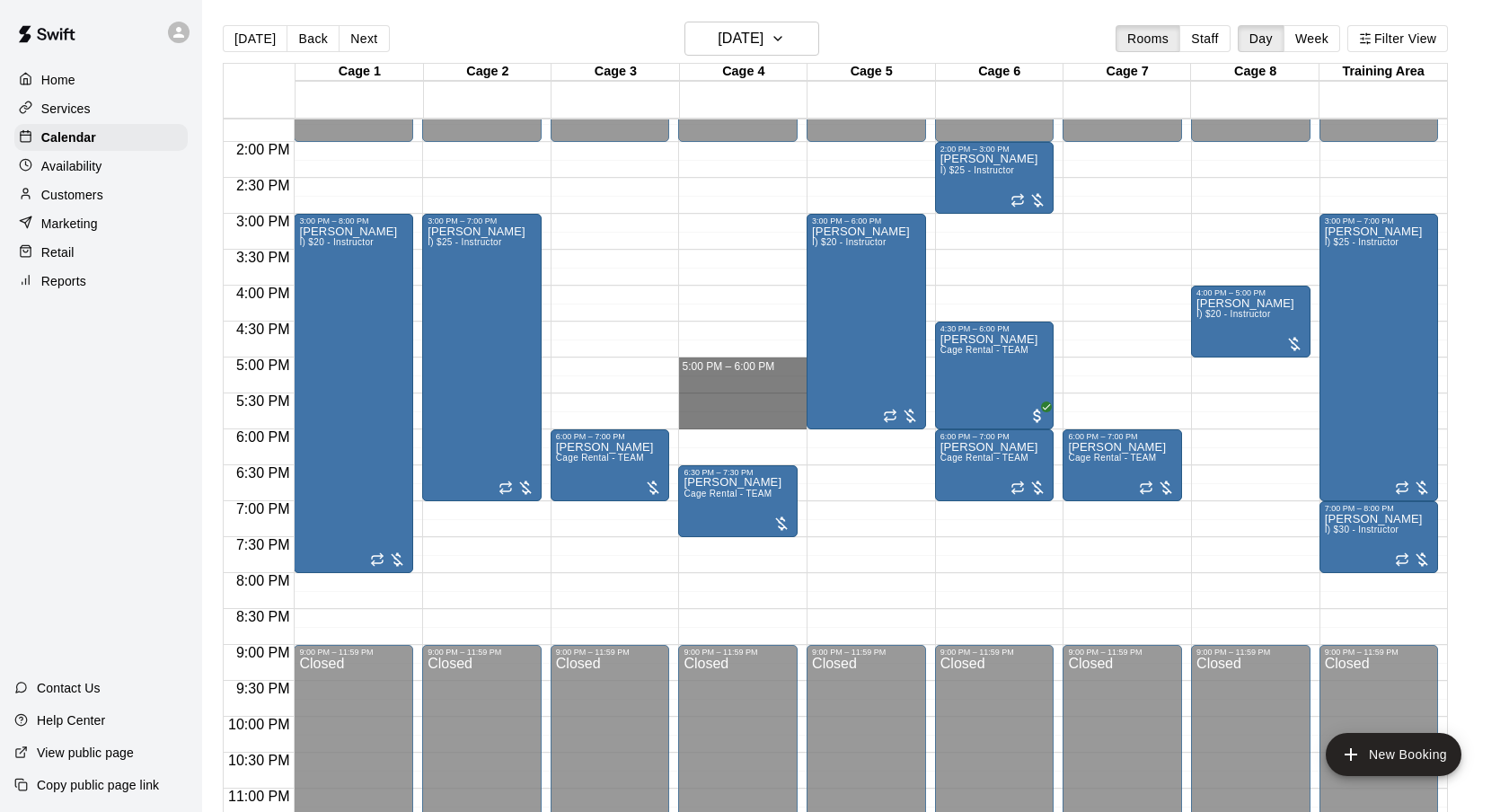
drag, startPoint x: 717, startPoint y: 368, endPoint x: 716, endPoint y: 420, distance: 52.0
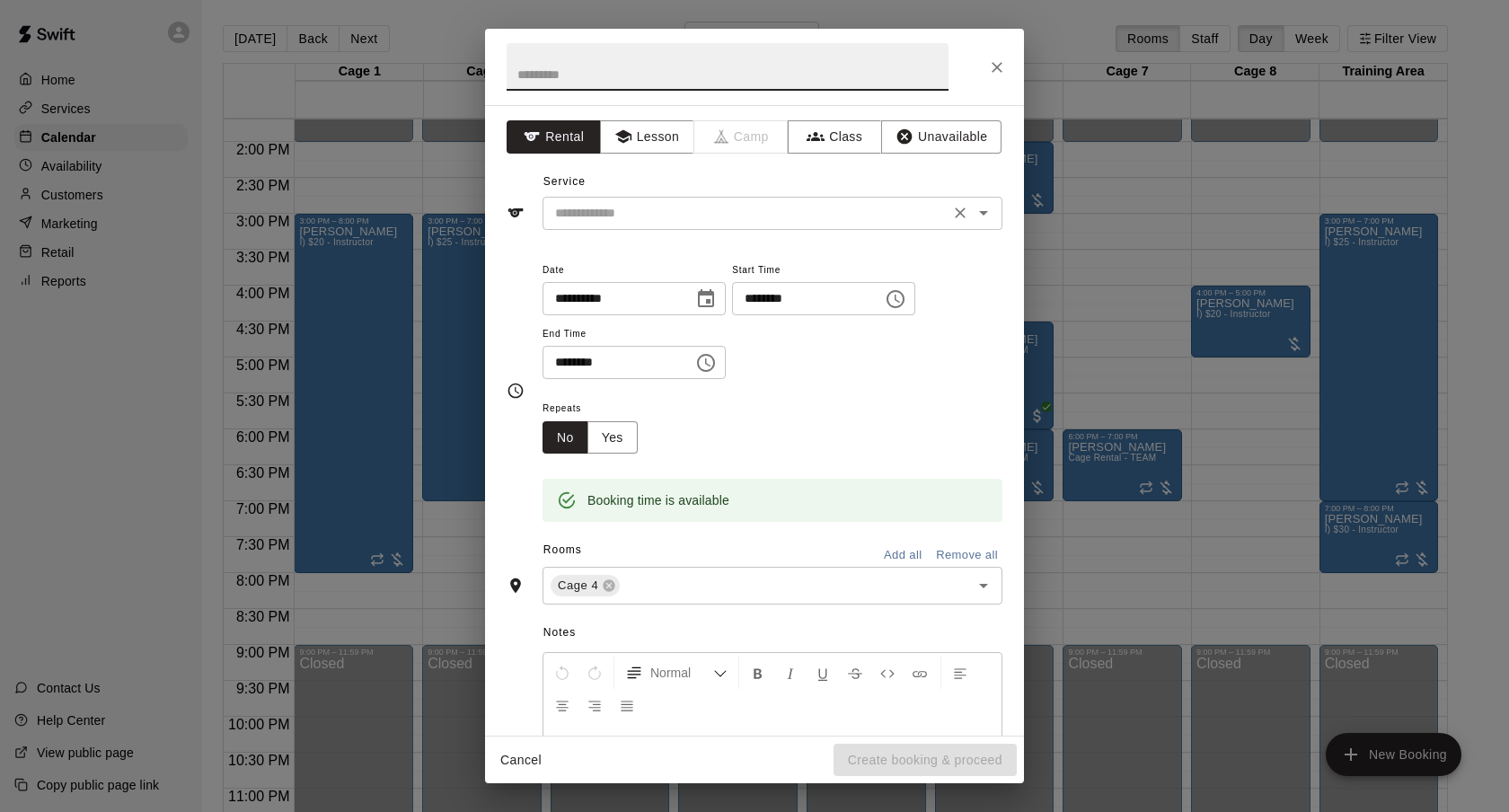
click at [698, 205] on input "text" at bounding box center [746, 213] width 396 height 22
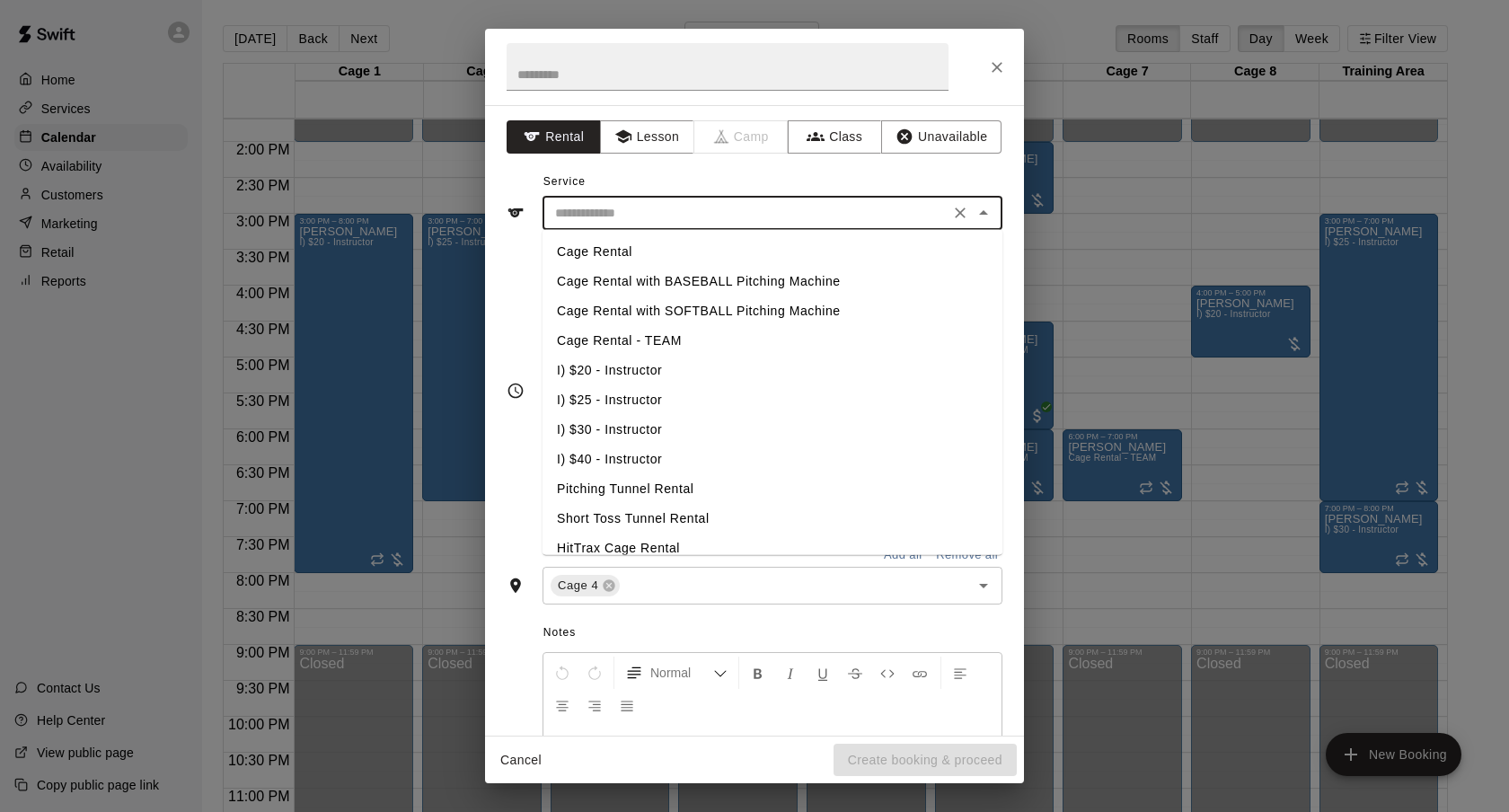
click at [633, 365] on li "I) $20 - Instructor" at bounding box center [772, 370] width 460 height 30
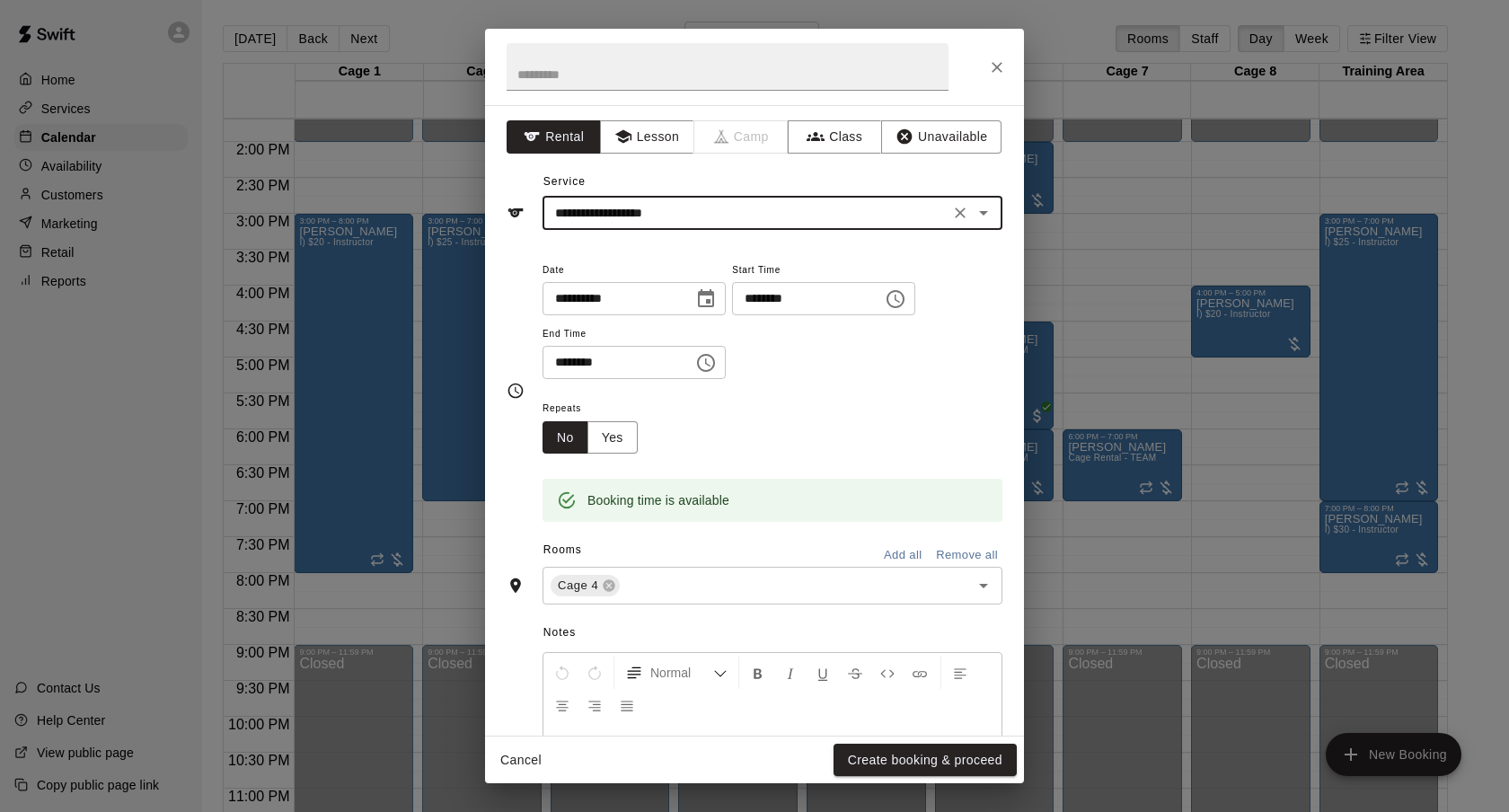
type input "**********"
click at [953, 751] on button "Create booking & proceed" at bounding box center [925, 760] width 184 height 33
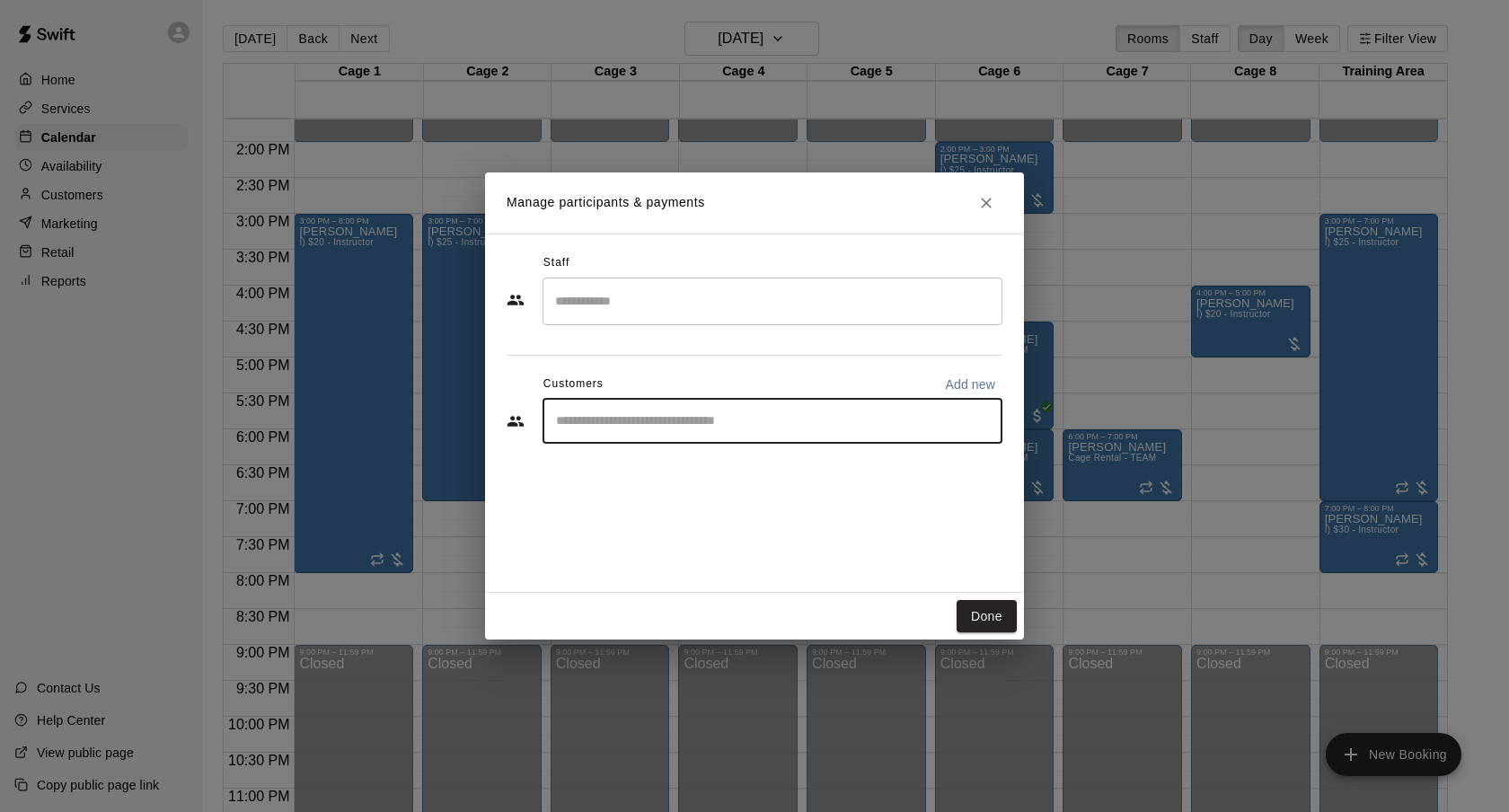
click at [656, 429] on input "Start typing to search customers..." at bounding box center [772, 421] width 444 height 18
type input "******"
click at [698, 485] on span "[EMAIL_ADDRESS][DOMAIN_NAME]" at bounding box center [689, 482] width 193 height 13
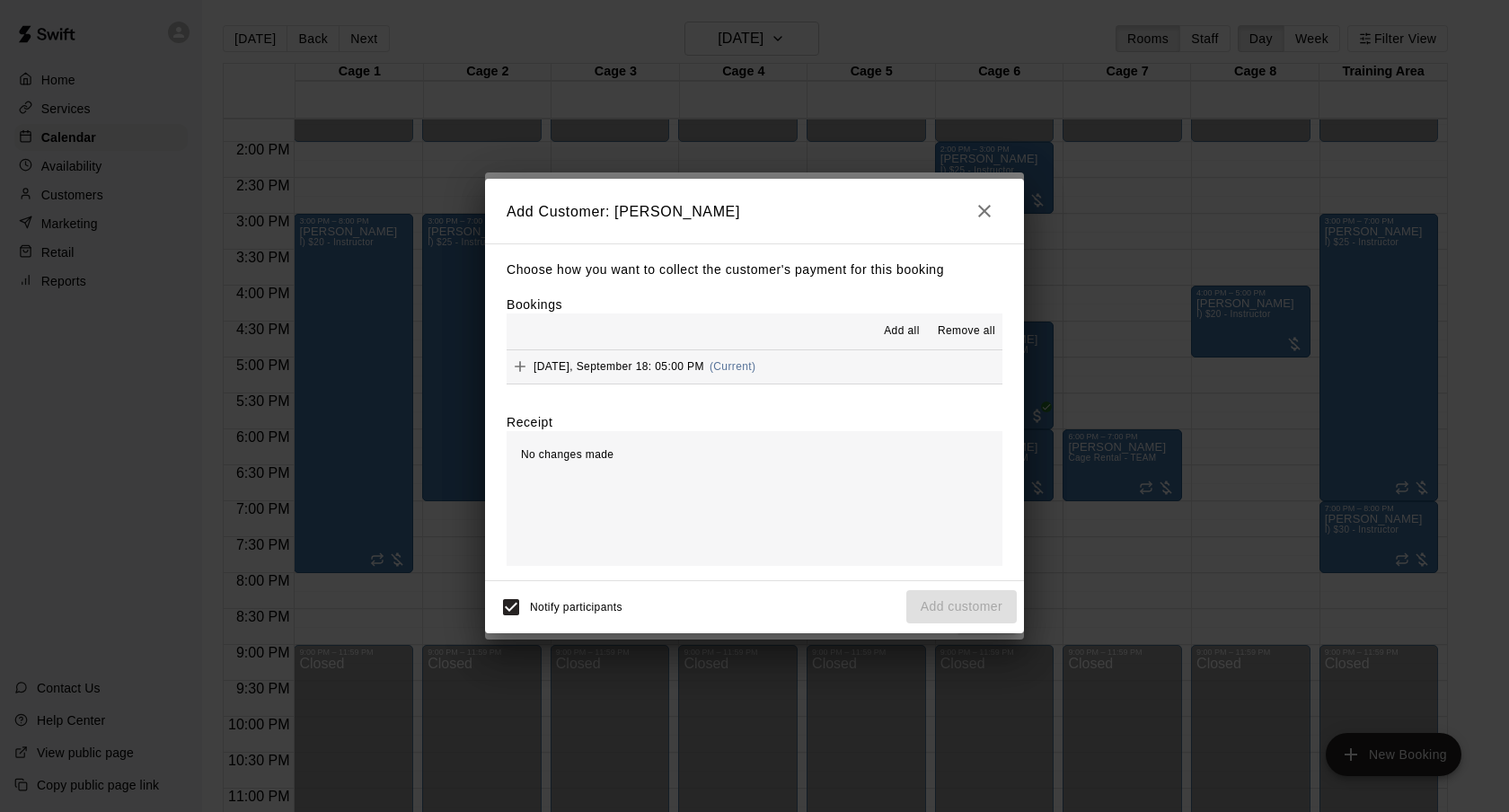
click at [745, 359] on div "[DATE], September 18: 05:00 PM (Current)" at bounding box center [631, 365] width 249 height 27
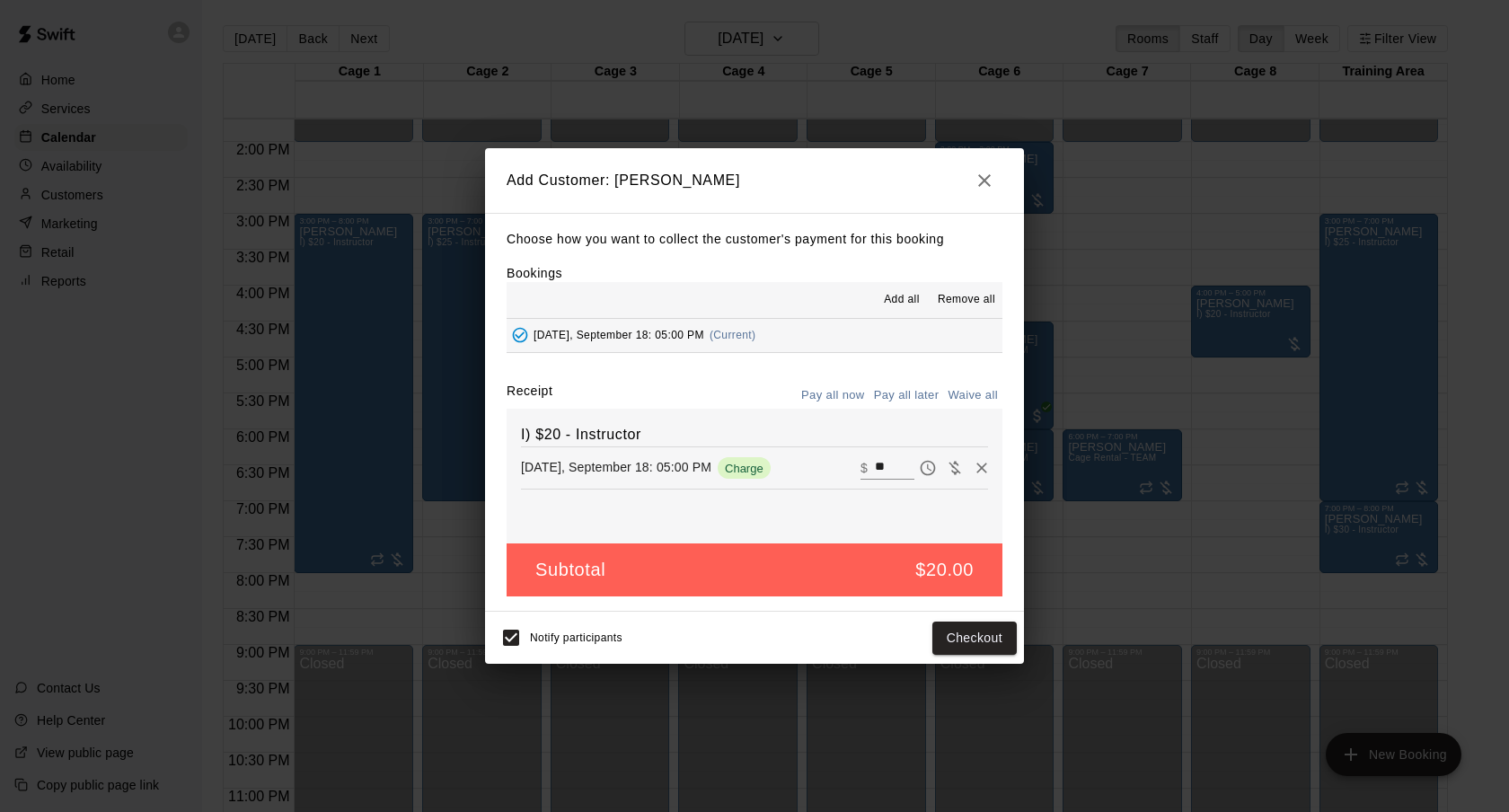
click at [875, 388] on button "Pay all later" at bounding box center [906, 396] width 75 height 28
click at [946, 635] on button "Add customer" at bounding box center [962, 638] width 111 height 33
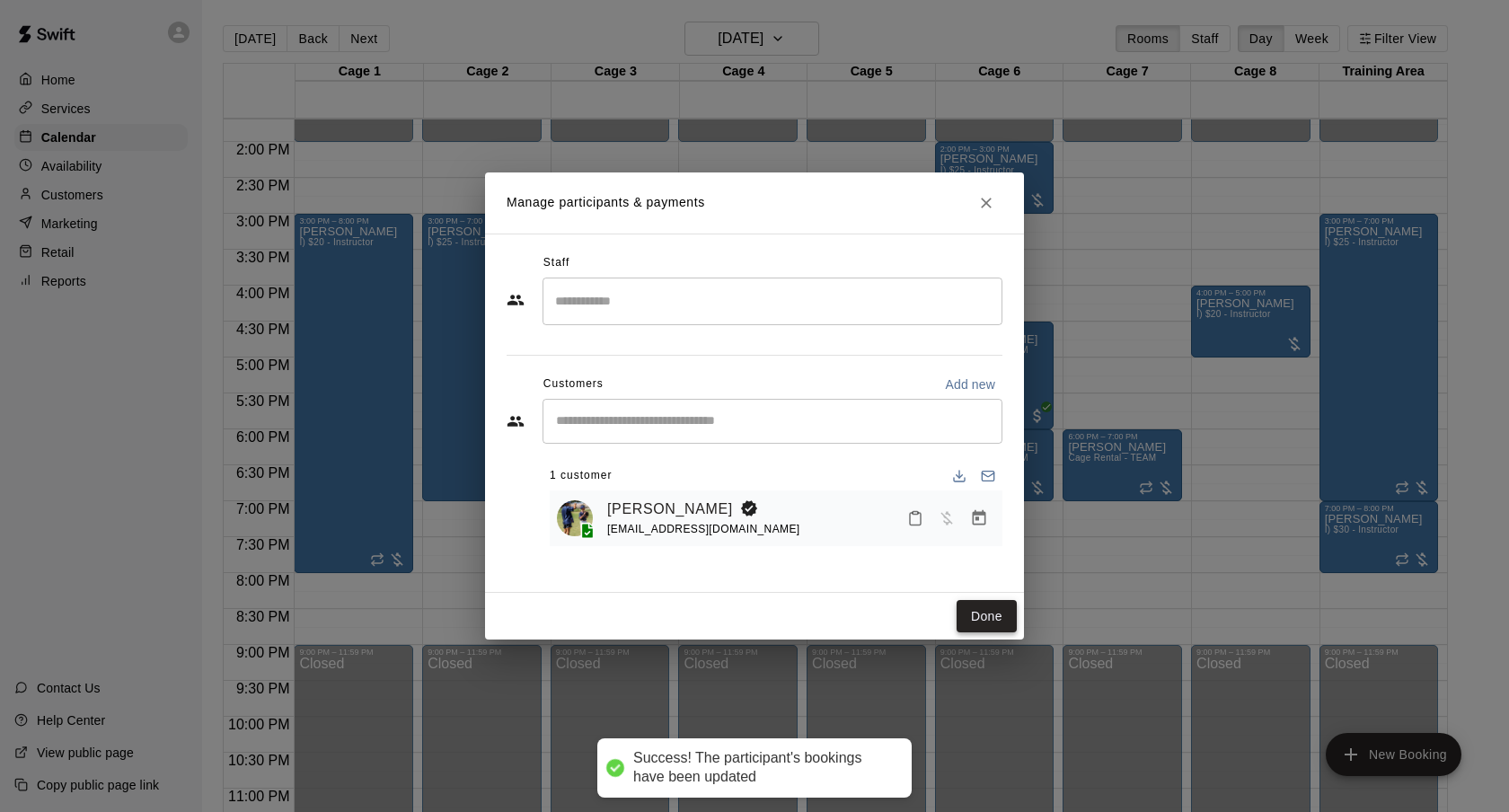
click at [998, 609] on button "Done" at bounding box center [986, 616] width 60 height 33
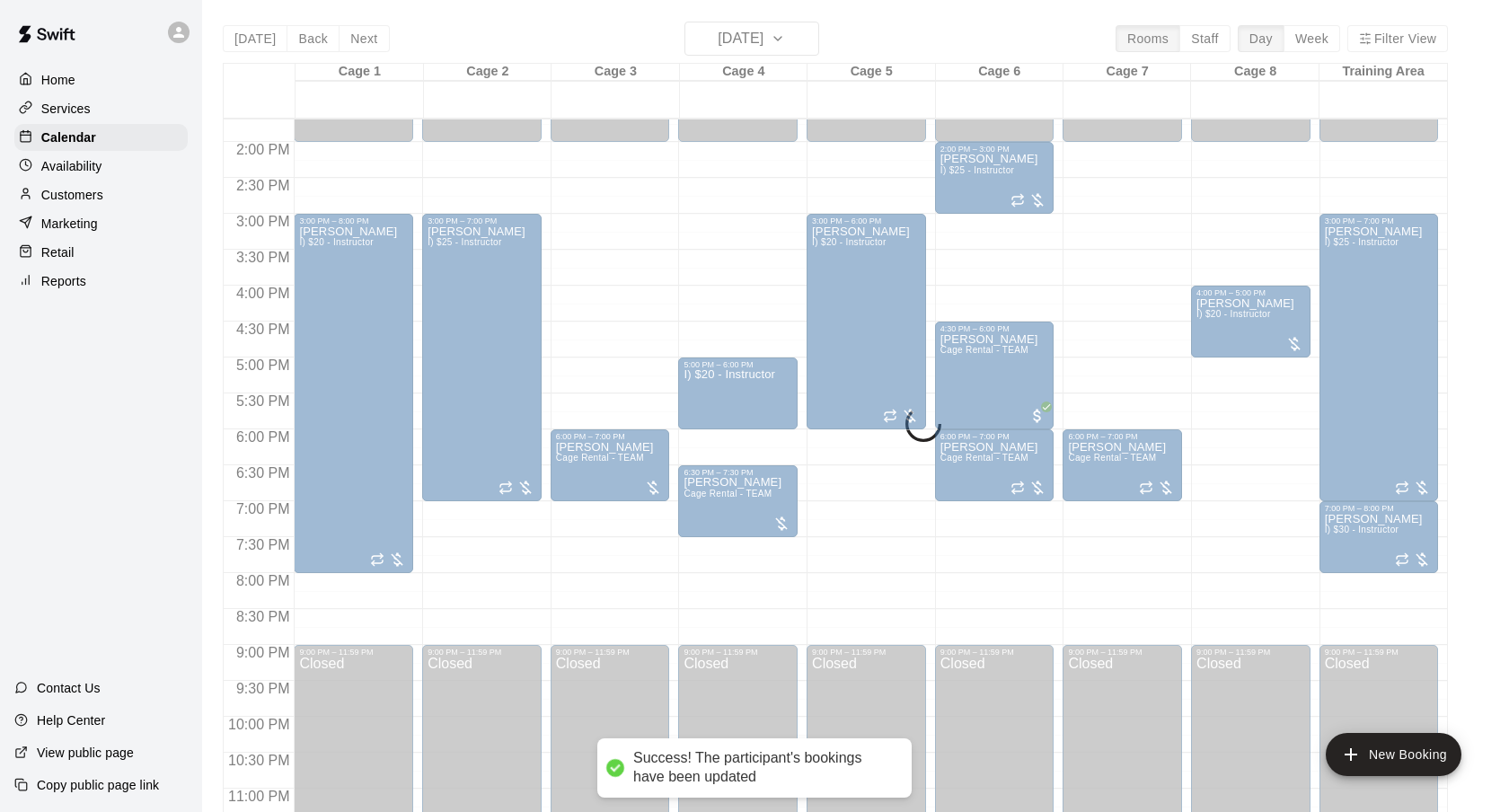
click at [776, 32] on div "[DATE] Back [DATE][DATE] Rooms Staff Day Week Filter View Cage 1 18 Thu Cage 2 …" at bounding box center [834, 427] width 1225 height 812
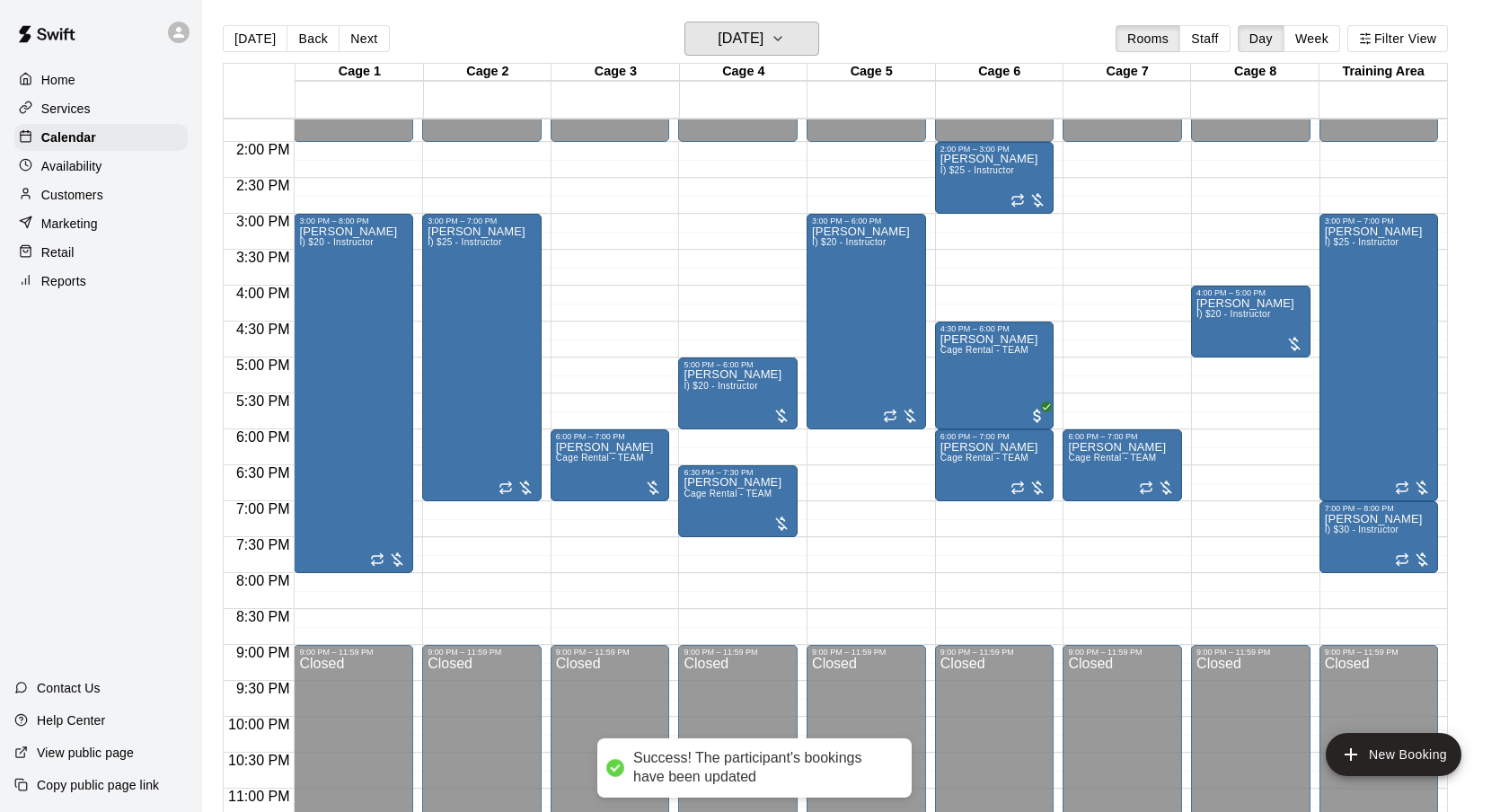
click at [763, 32] on h6 "[DATE]" at bounding box center [741, 38] width 46 height 25
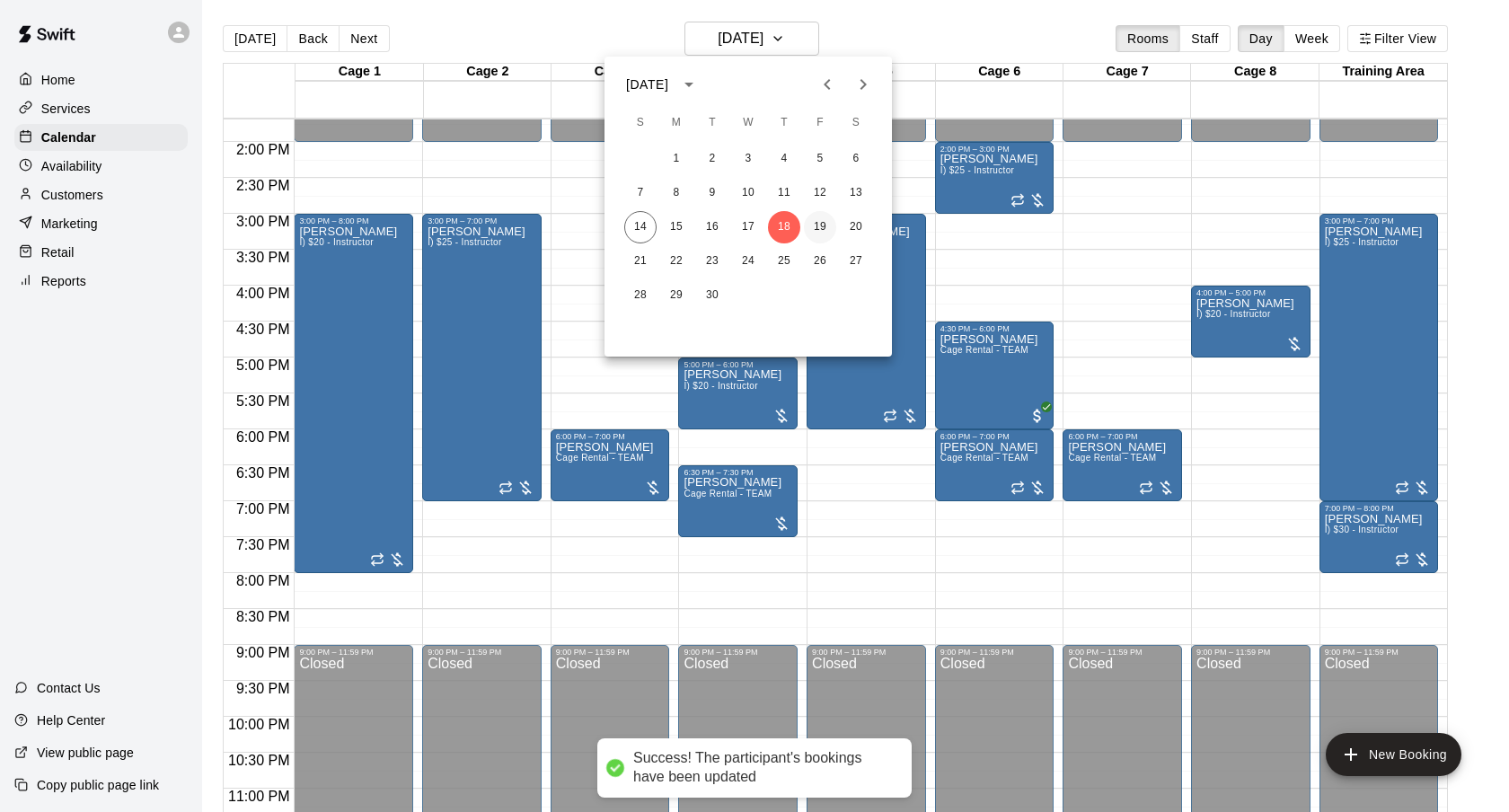
click at [814, 230] on button "19" at bounding box center [820, 227] width 32 height 32
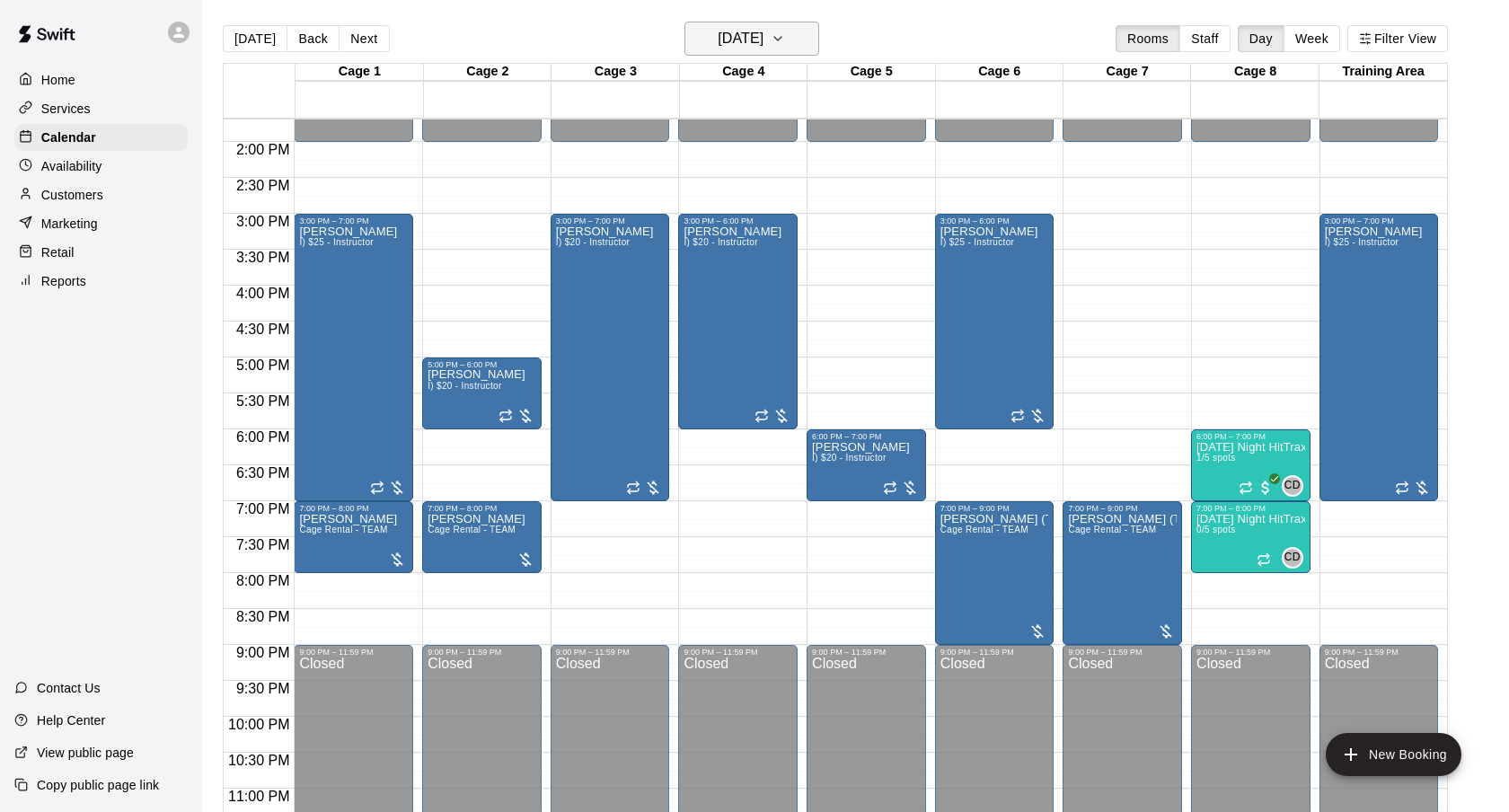
click at [718, 44] on h6 "[DATE]" at bounding box center [741, 38] width 46 height 25
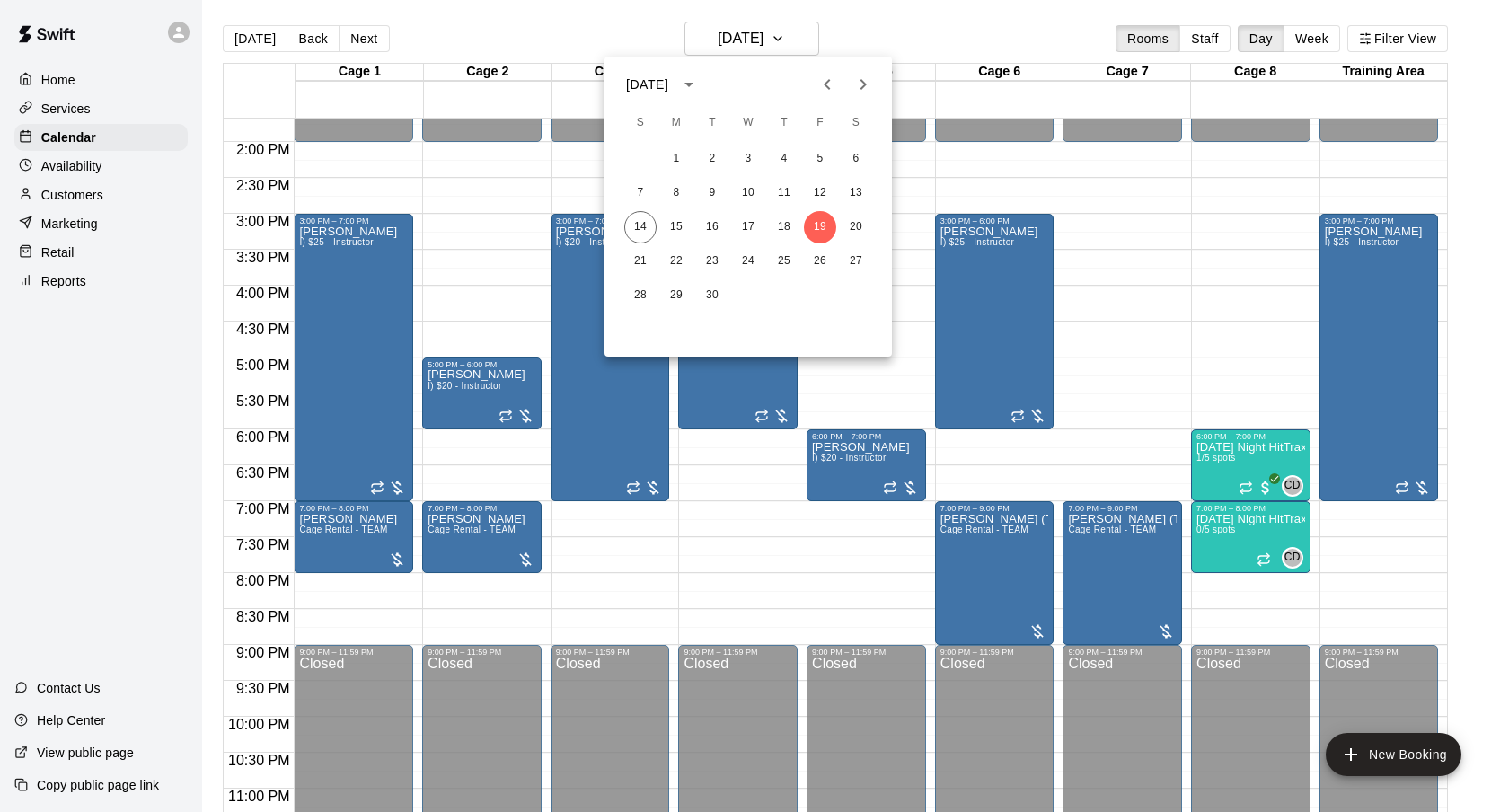
click at [854, 37] on div at bounding box center [754, 406] width 1509 height 812
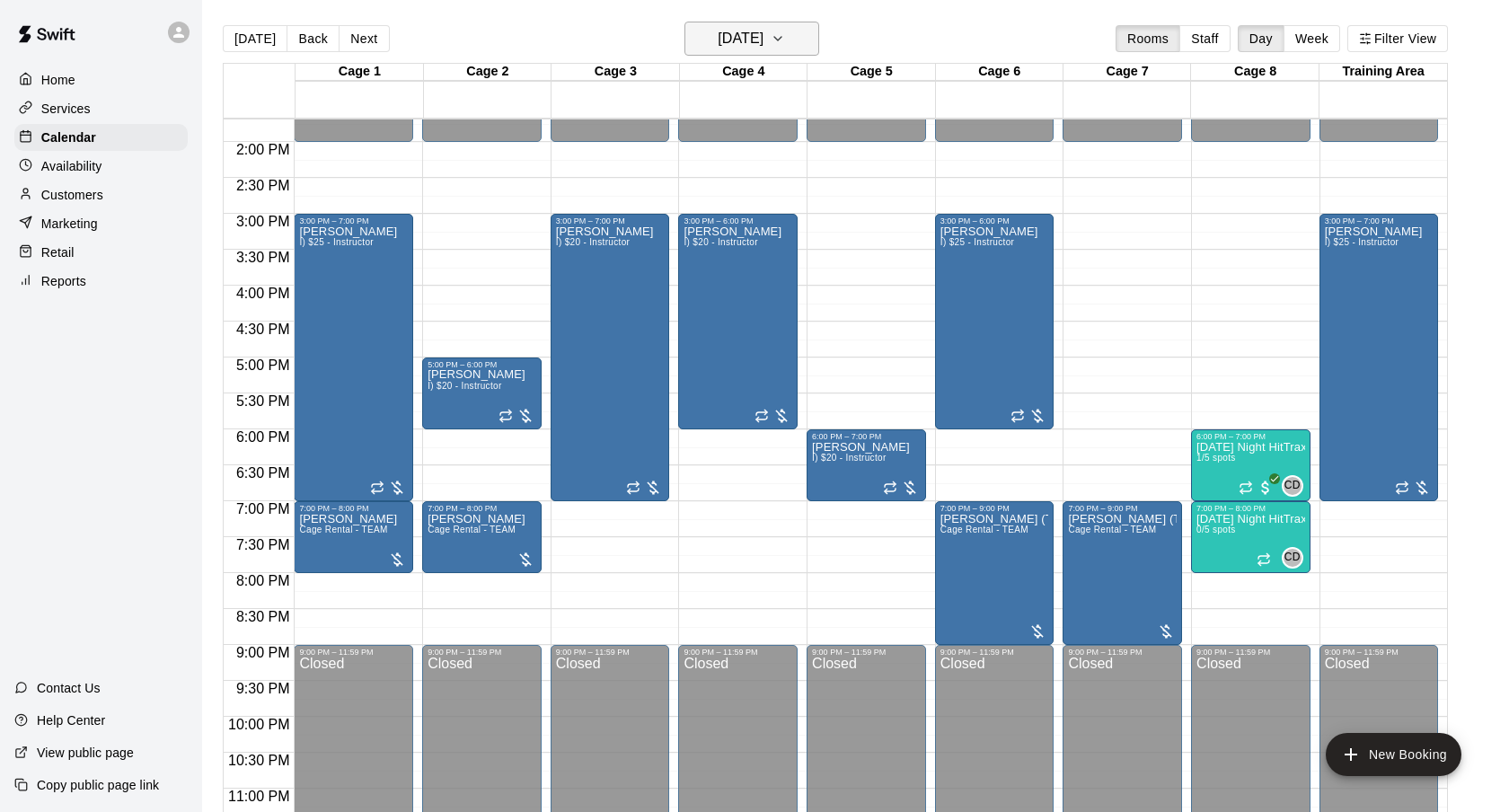
click at [763, 39] on h6 "[DATE]" at bounding box center [741, 38] width 46 height 25
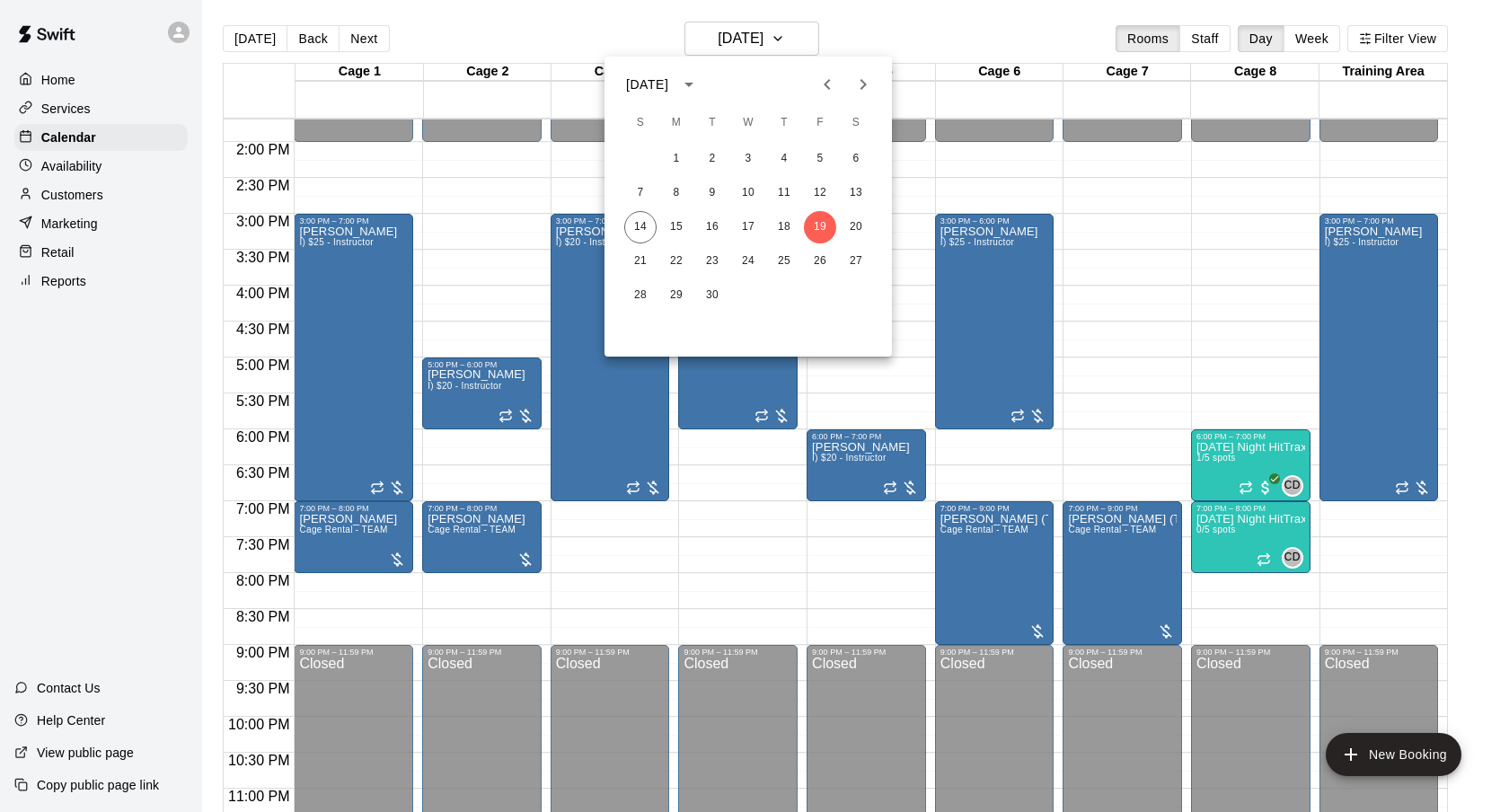
click at [932, 29] on div at bounding box center [754, 406] width 1509 height 812
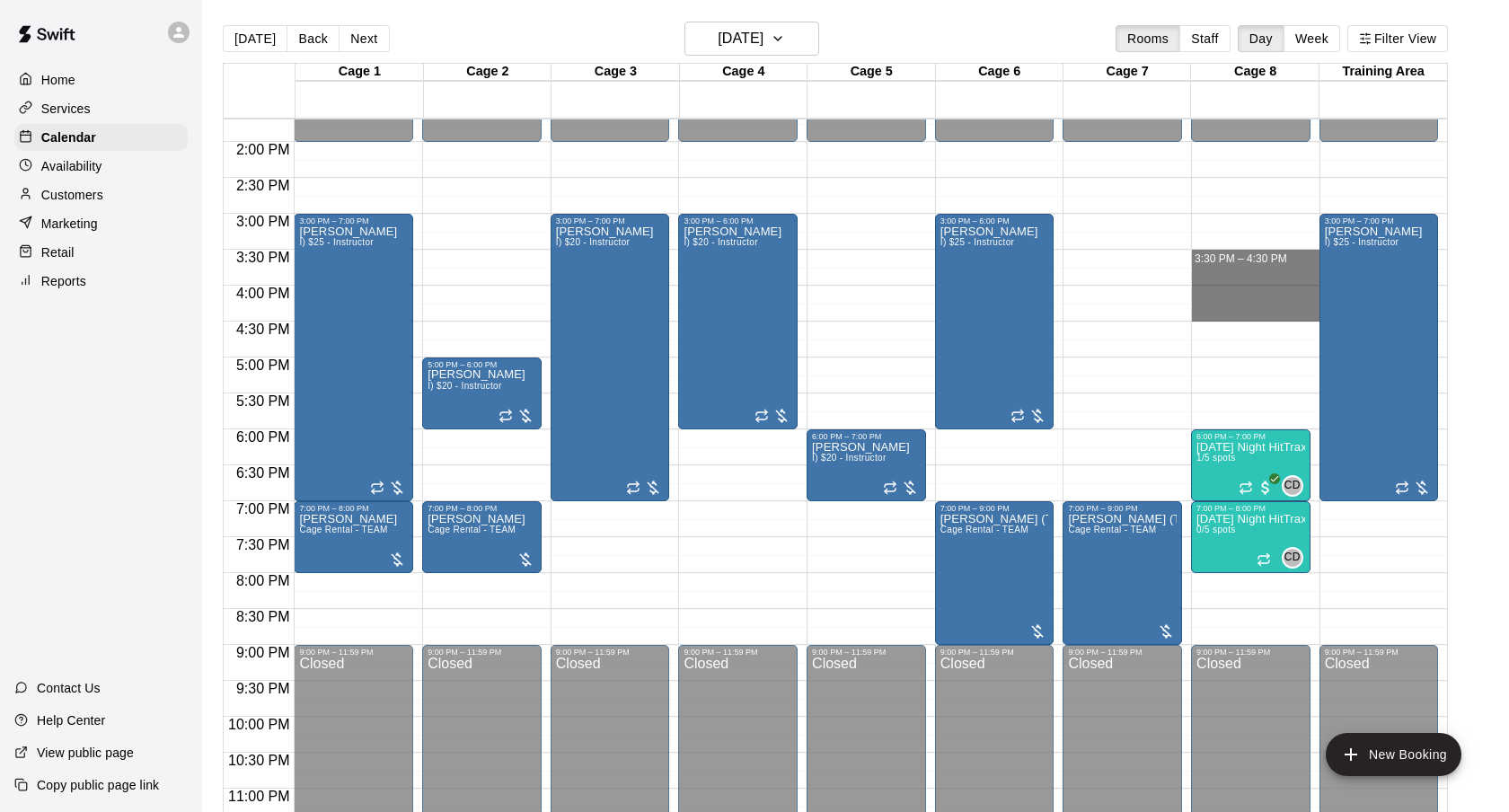
drag, startPoint x: 1221, startPoint y: 256, endPoint x: 1221, endPoint y: 308, distance: 52.0
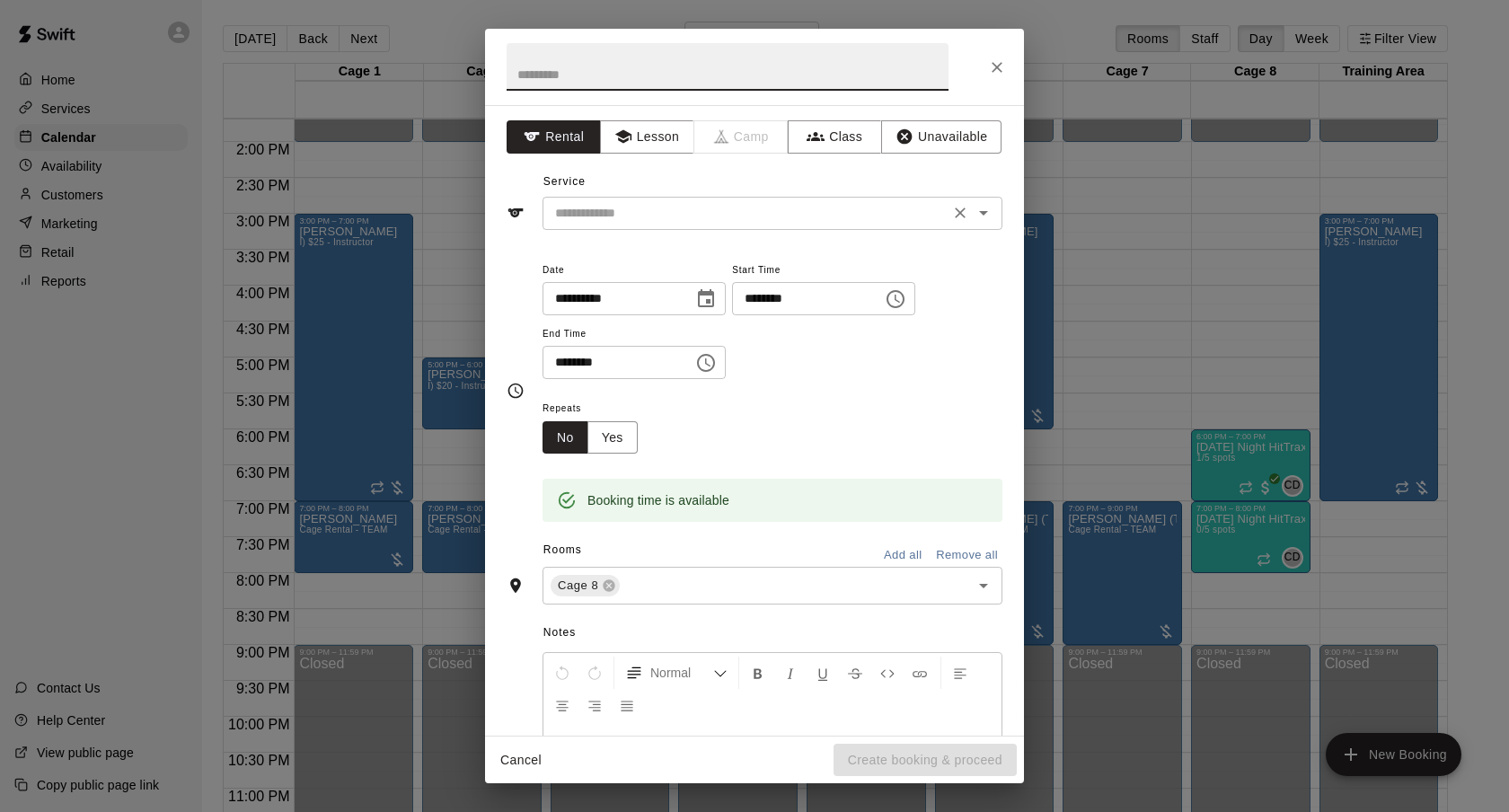
click at [698, 226] on div "​" at bounding box center [772, 213] width 460 height 33
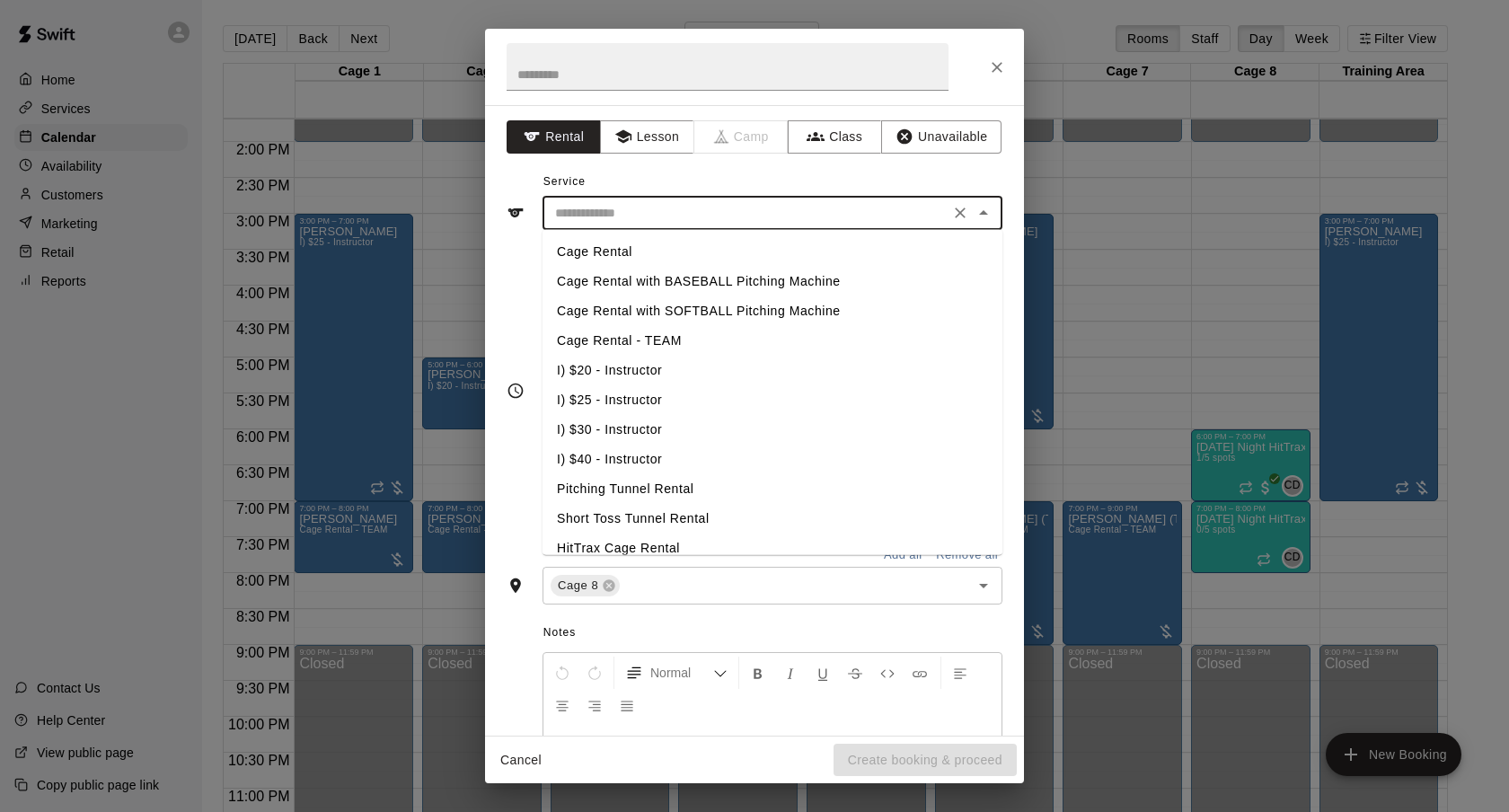
click at [619, 362] on li "I) $20 - Instructor" at bounding box center [772, 370] width 460 height 30
type input "**********"
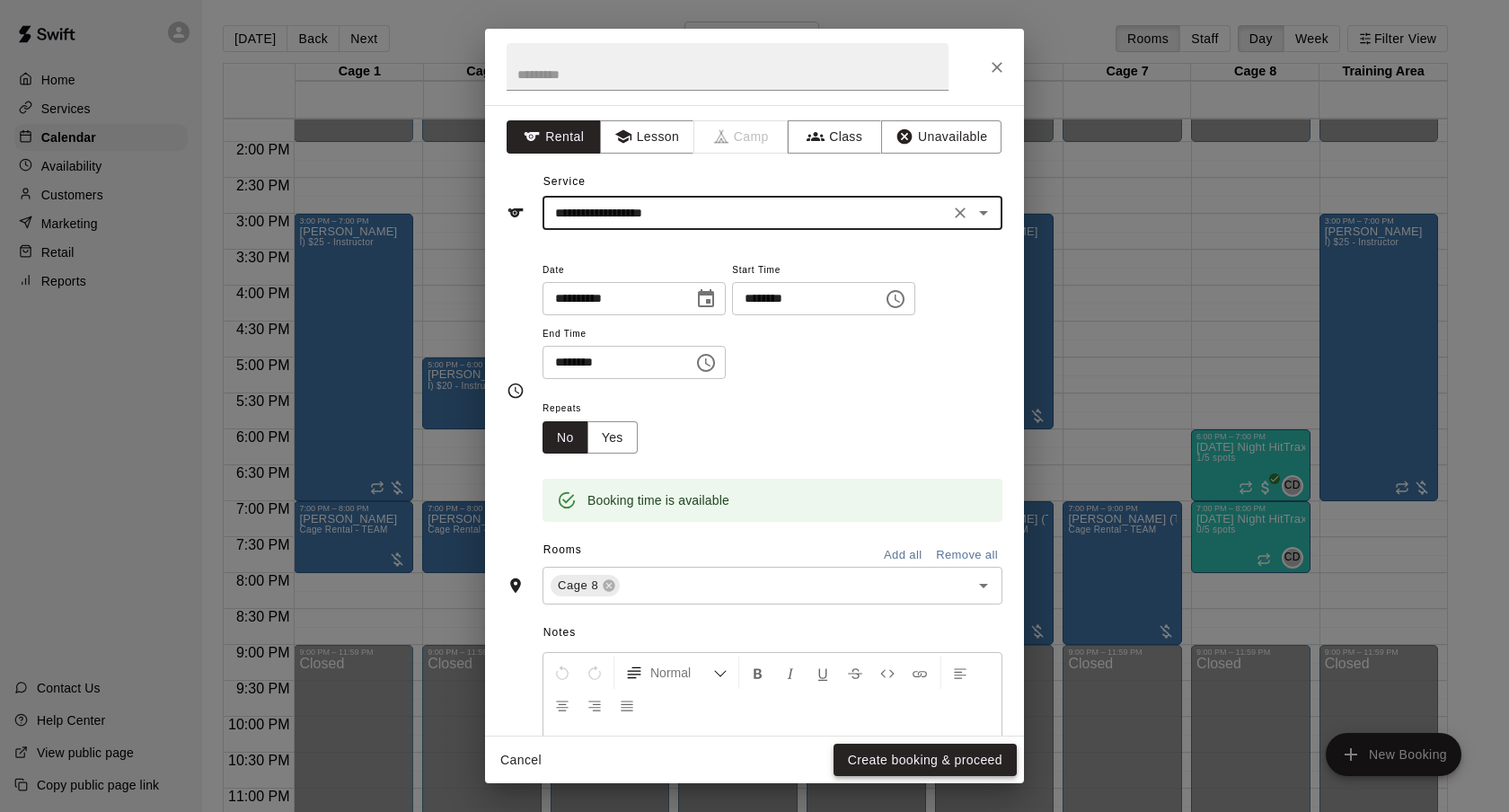
click at [905, 753] on button "Create booking & proceed" at bounding box center [925, 760] width 184 height 33
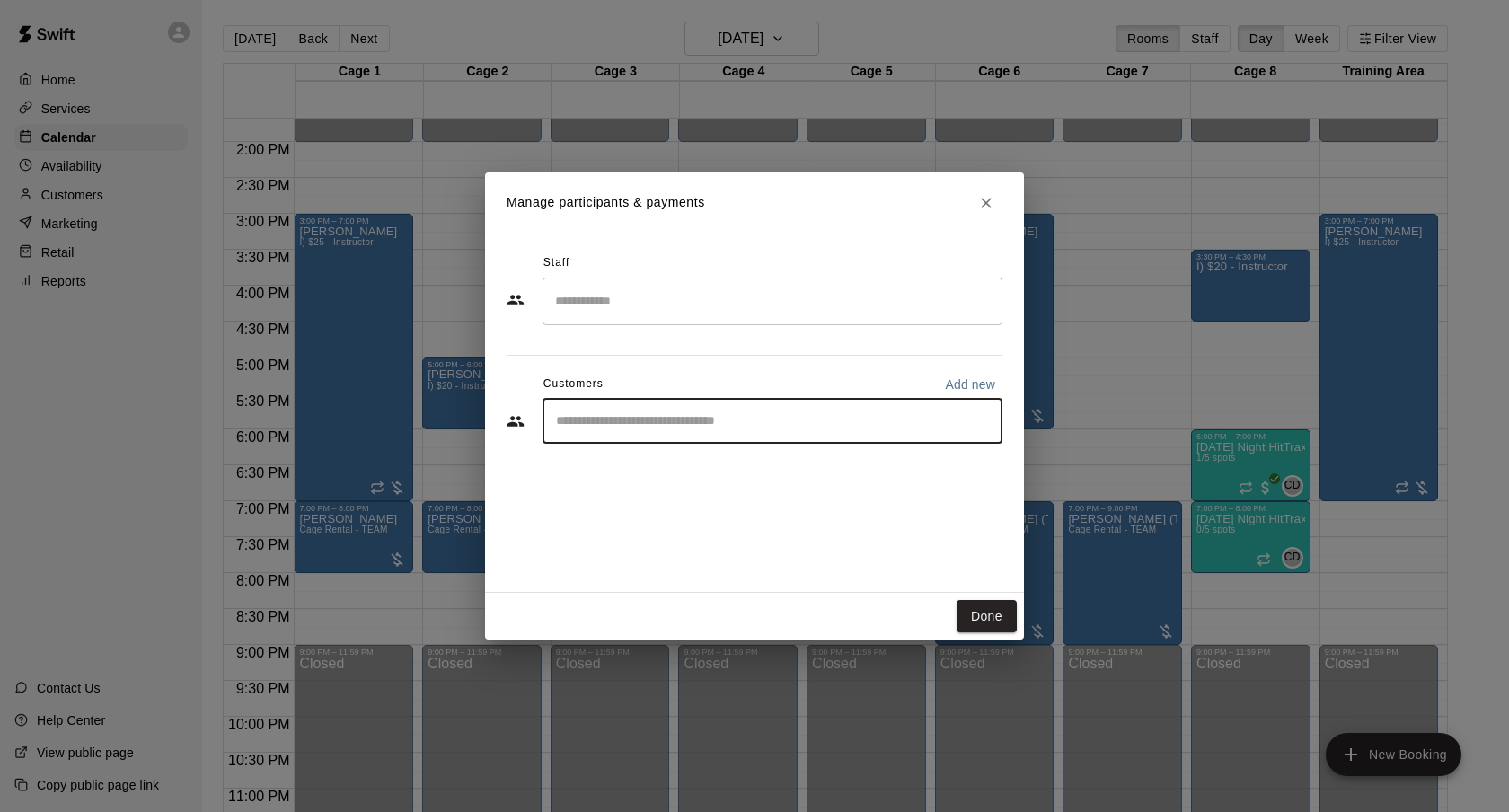
click at [690, 414] on input "Start typing to search customers..." at bounding box center [772, 421] width 444 height 18
type input "******"
click at [736, 482] on div "[PERSON_NAME] [EMAIL_ADDRESS][DOMAIN_NAME]" at bounding box center [790, 472] width 395 height 39
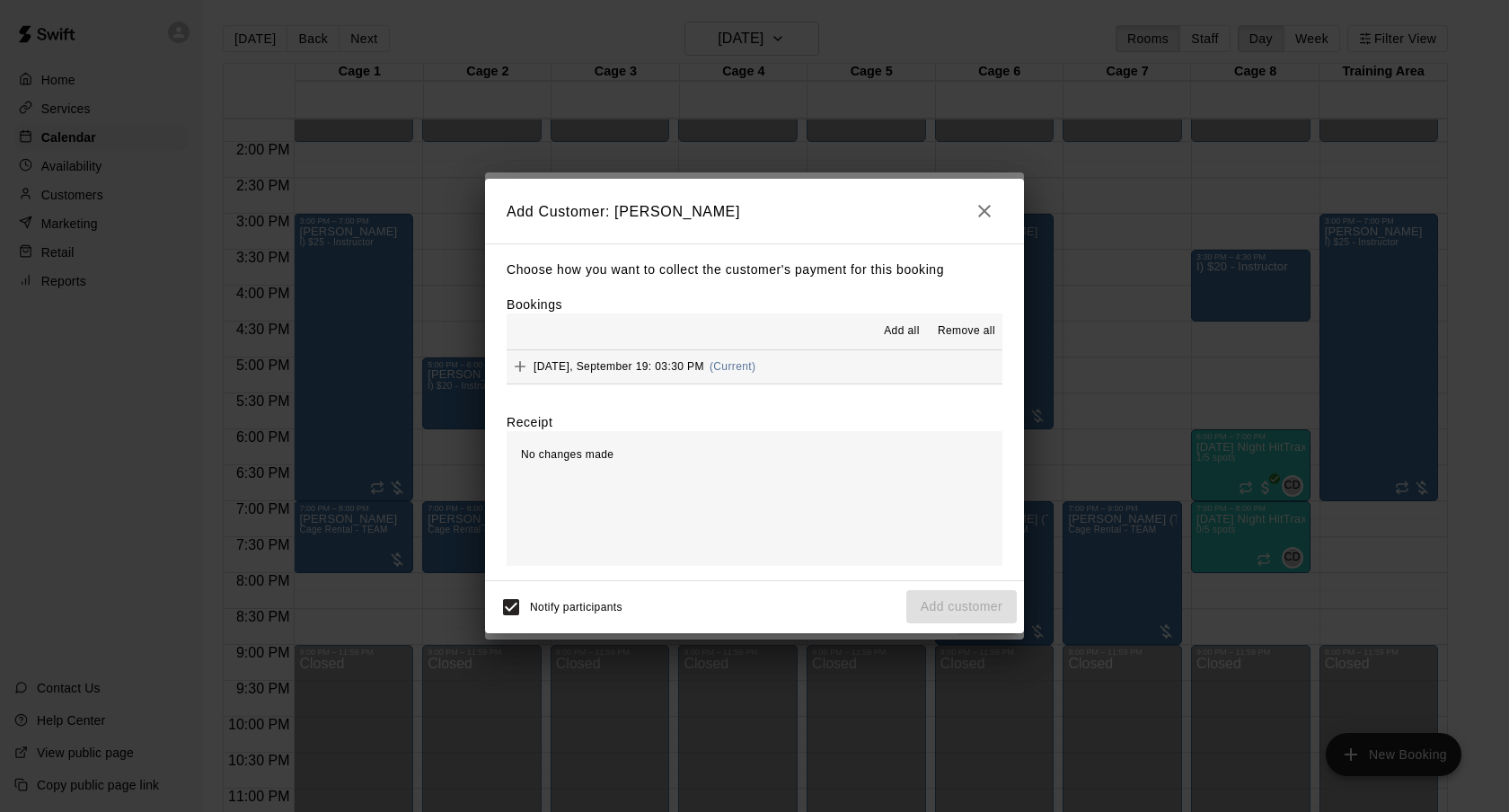
click at [773, 340] on div "Add all Remove all" at bounding box center [754, 331] width 496 height 36
click at [773, 379] on button "[DATE], September 19: 03:30 PM (Current)" at bounding box center [754, 367] width 496 height 33
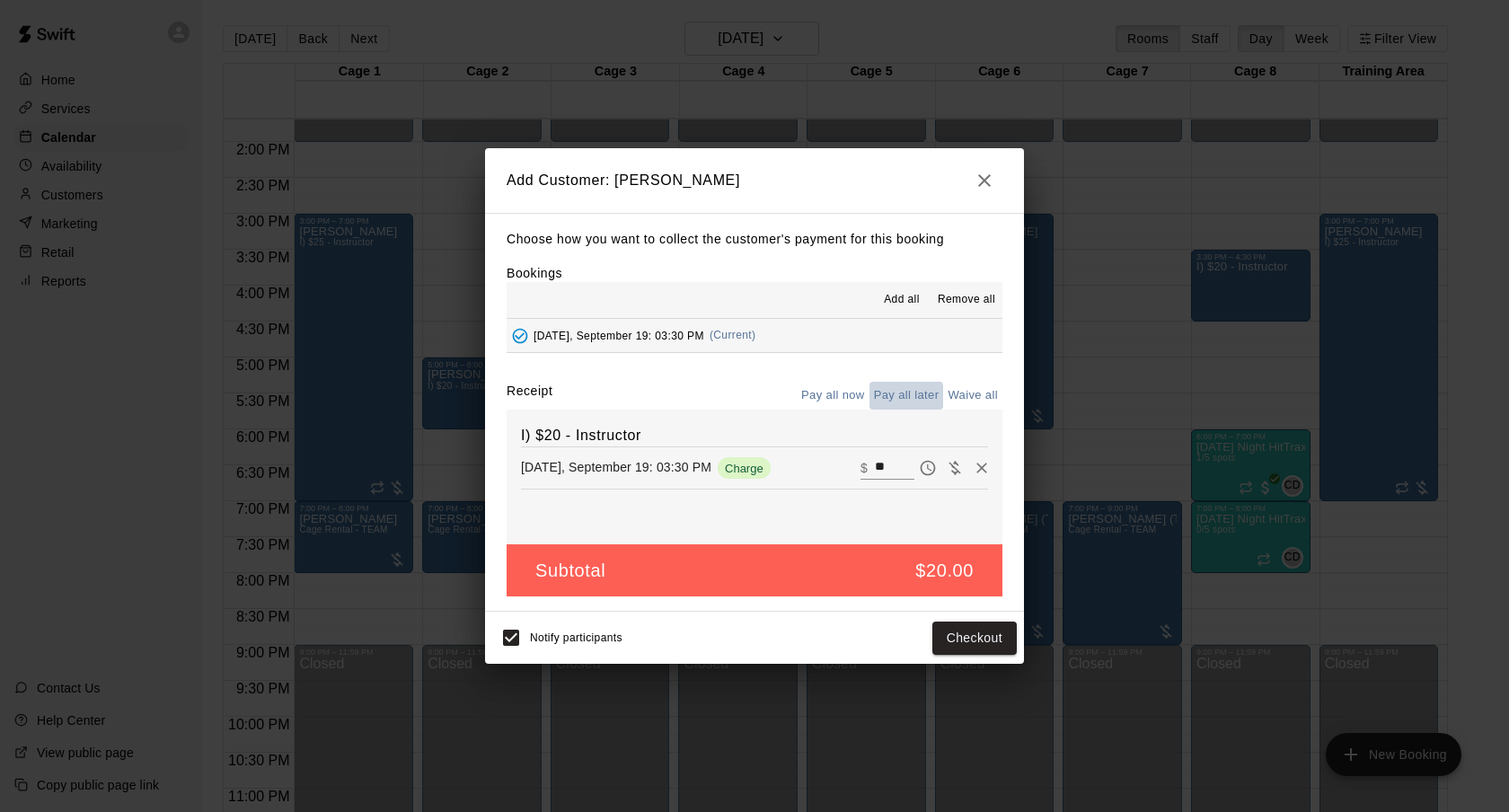
click at [919, 399] on button "Pay all later" at bounding box center [906, 396] width 75 height 28
click at [951, 636] on button "Add customer" at bounding box center [962, 638] width 111 height 33
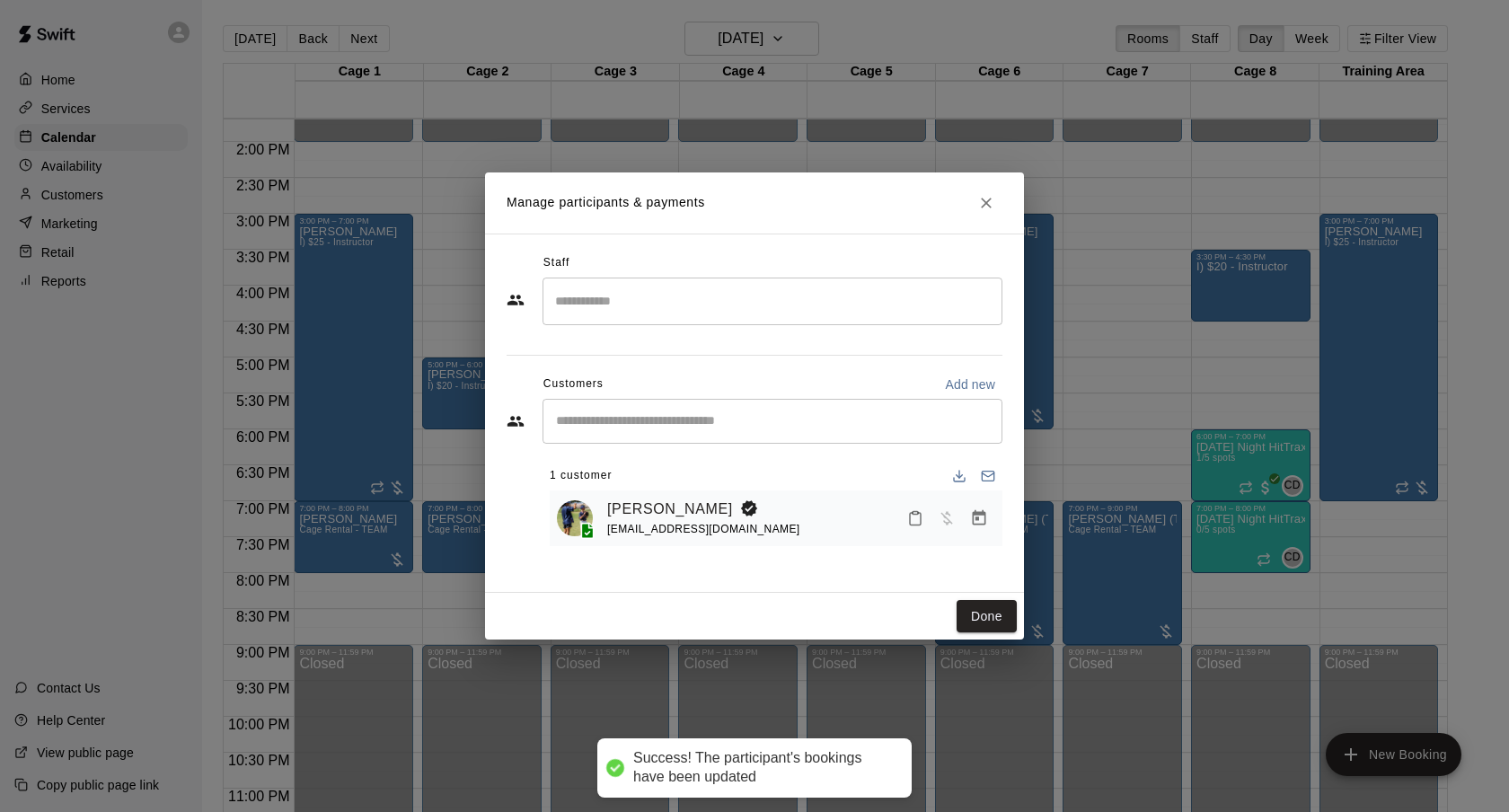
click at [1000, 597] on div "Done" at bounding box center [755, 616] width 539 height 48
click at [1000, 610] on button "Done" at bounding box center [986, 616] width 60 height 33
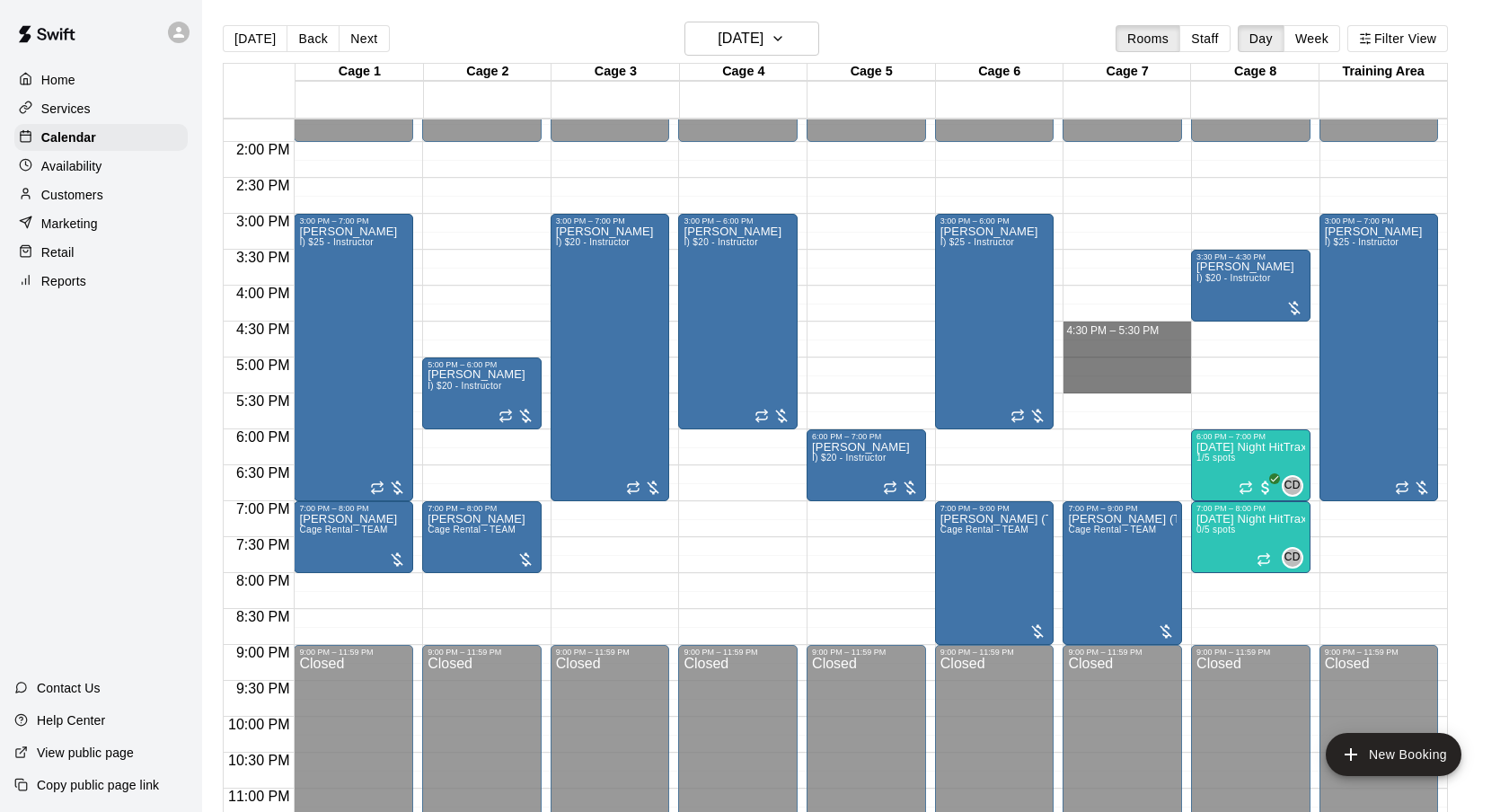
drag, startPoint x: 1097, startPoint y: 327, endPoint x: 1095, endPoint y: 387, distance: 60.0
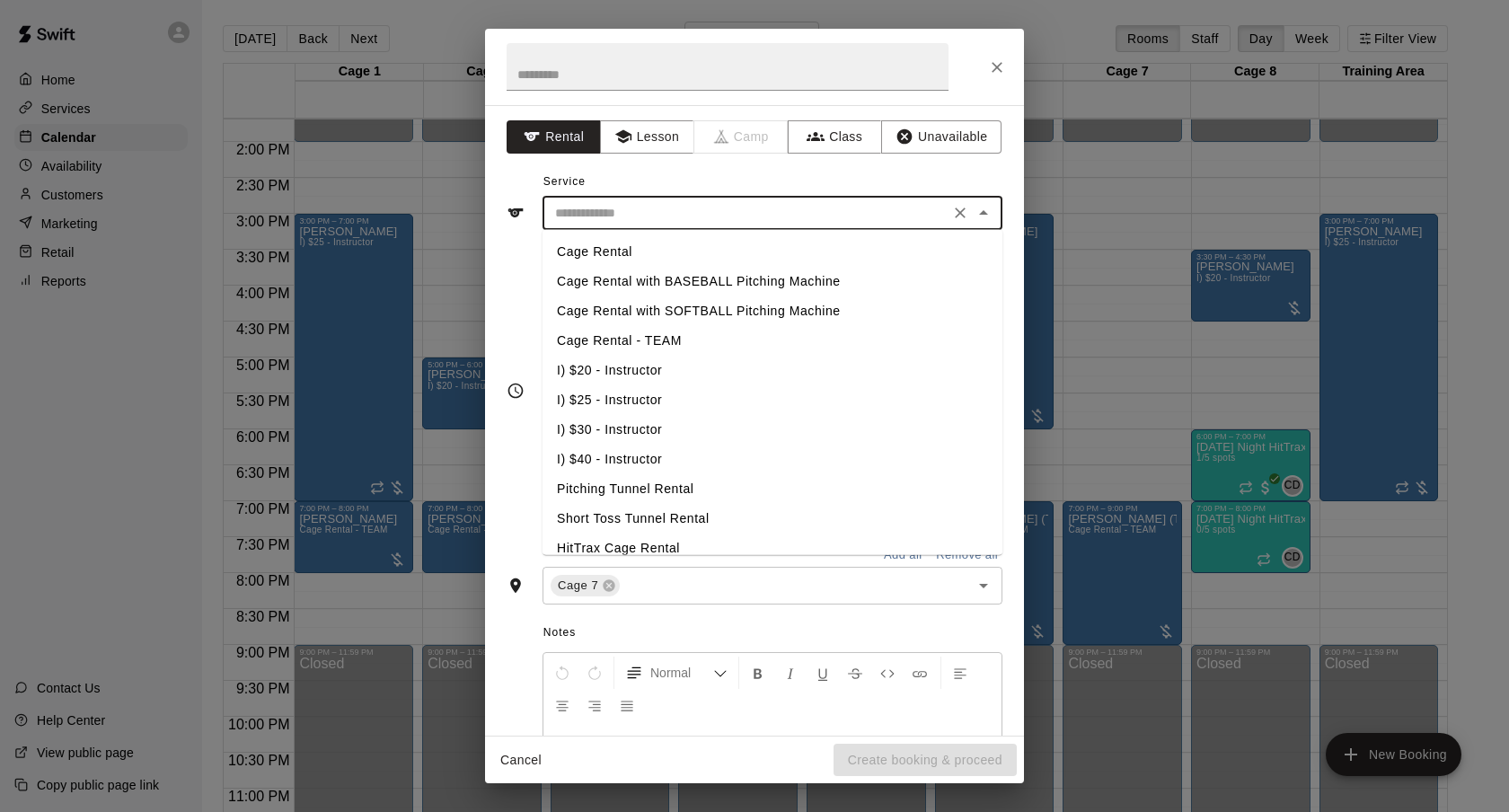
click at [726, 210] on input "text" at bounding box center [746, 213] width 396 height 22
click at [649, 378] on li "I) $20 - Instructor" at bounding box center [772, 370] width 460 height 30
type input "**********"
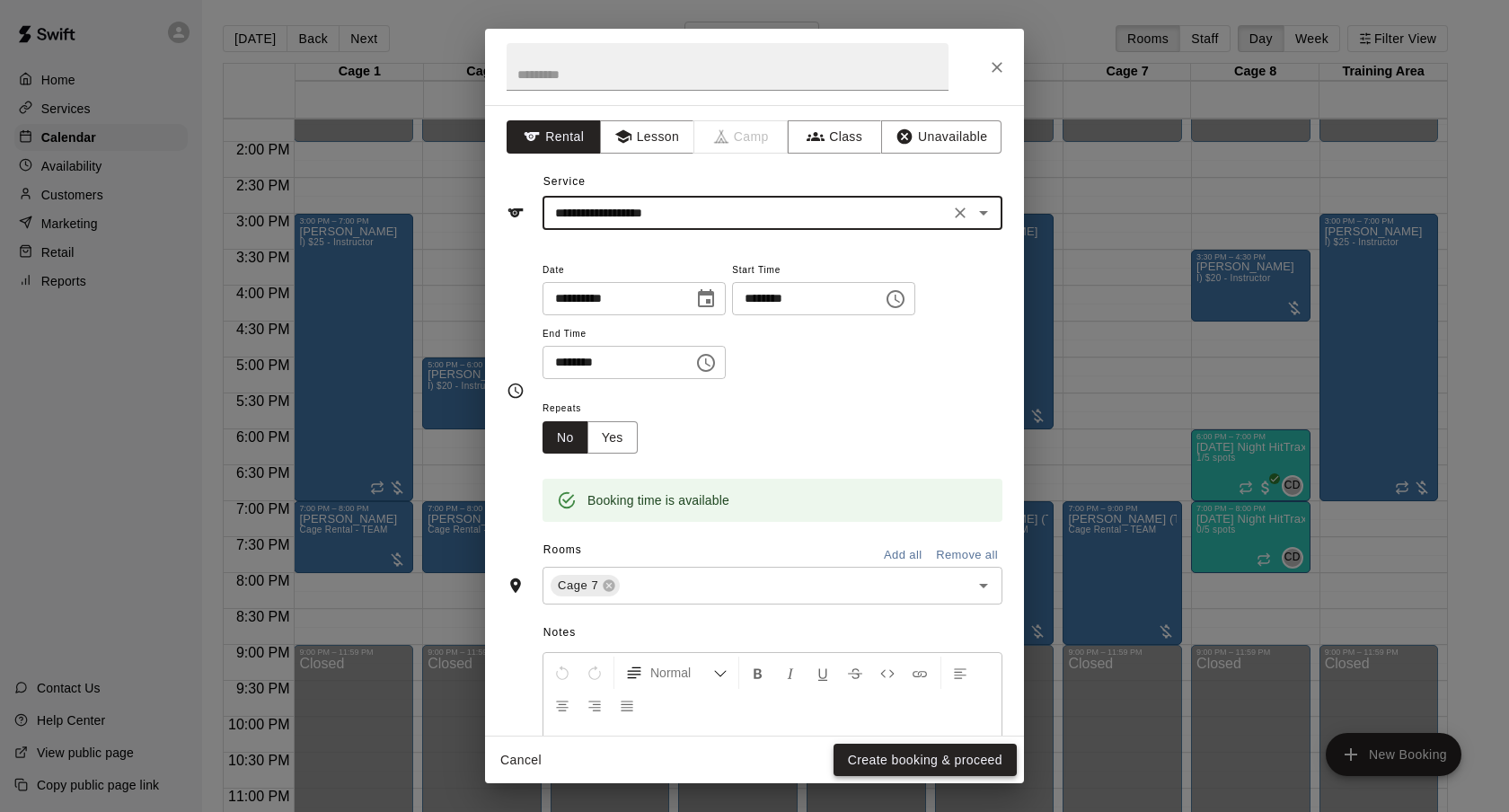
click at [953, 770] on button "Create booking & proceed" at bounding box center [925, 760] width 184 height 33
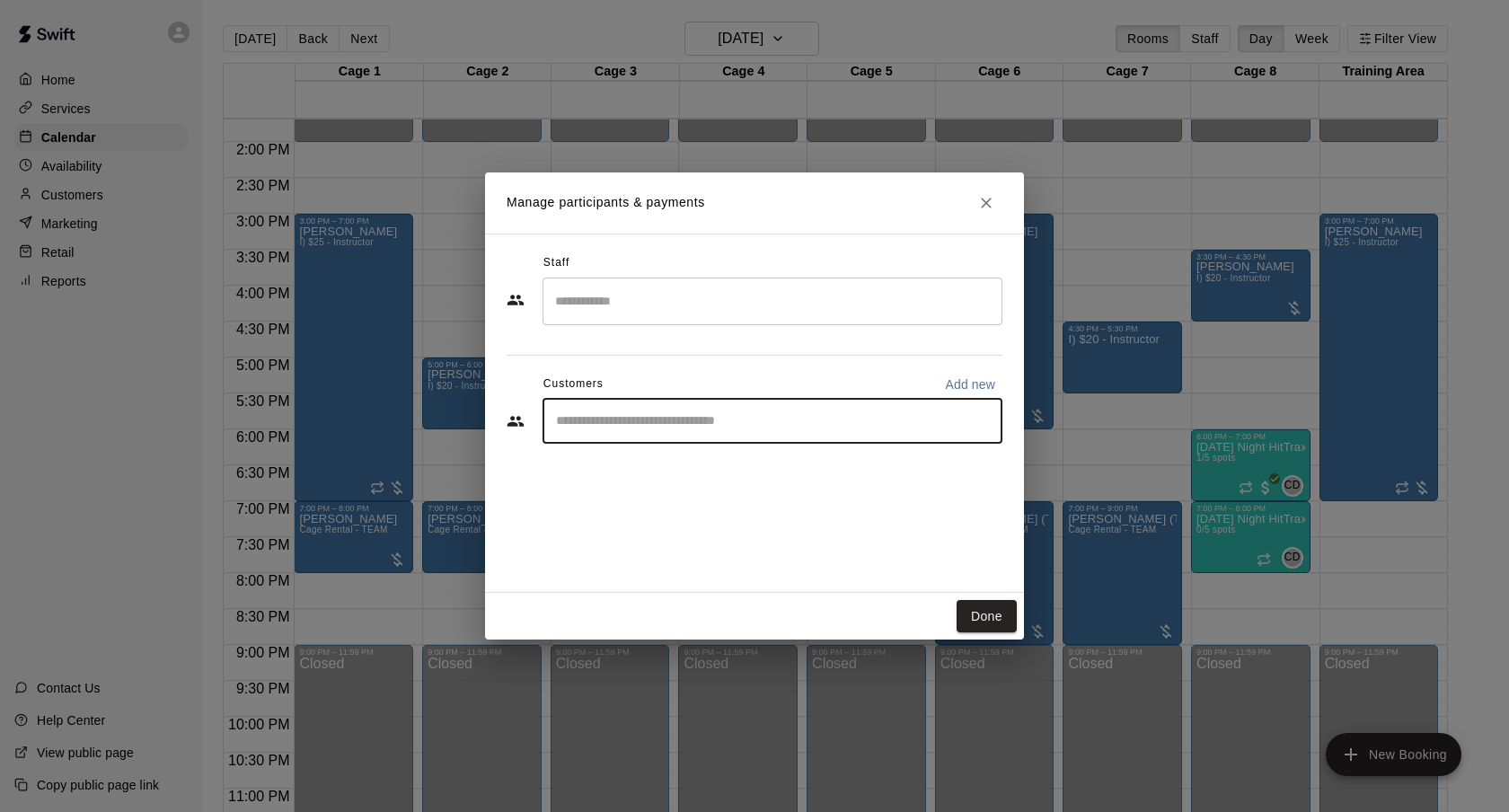
click at [662, 419] on input "Start typing to search customers..." at bounding box center [772, 421] width 444 height 18
type input "******"
click at [665, 477] on span "[EMAIL_ADDRESS][DOMAIN_NAME]" at bounding box center [689, 482] width 193 height 13
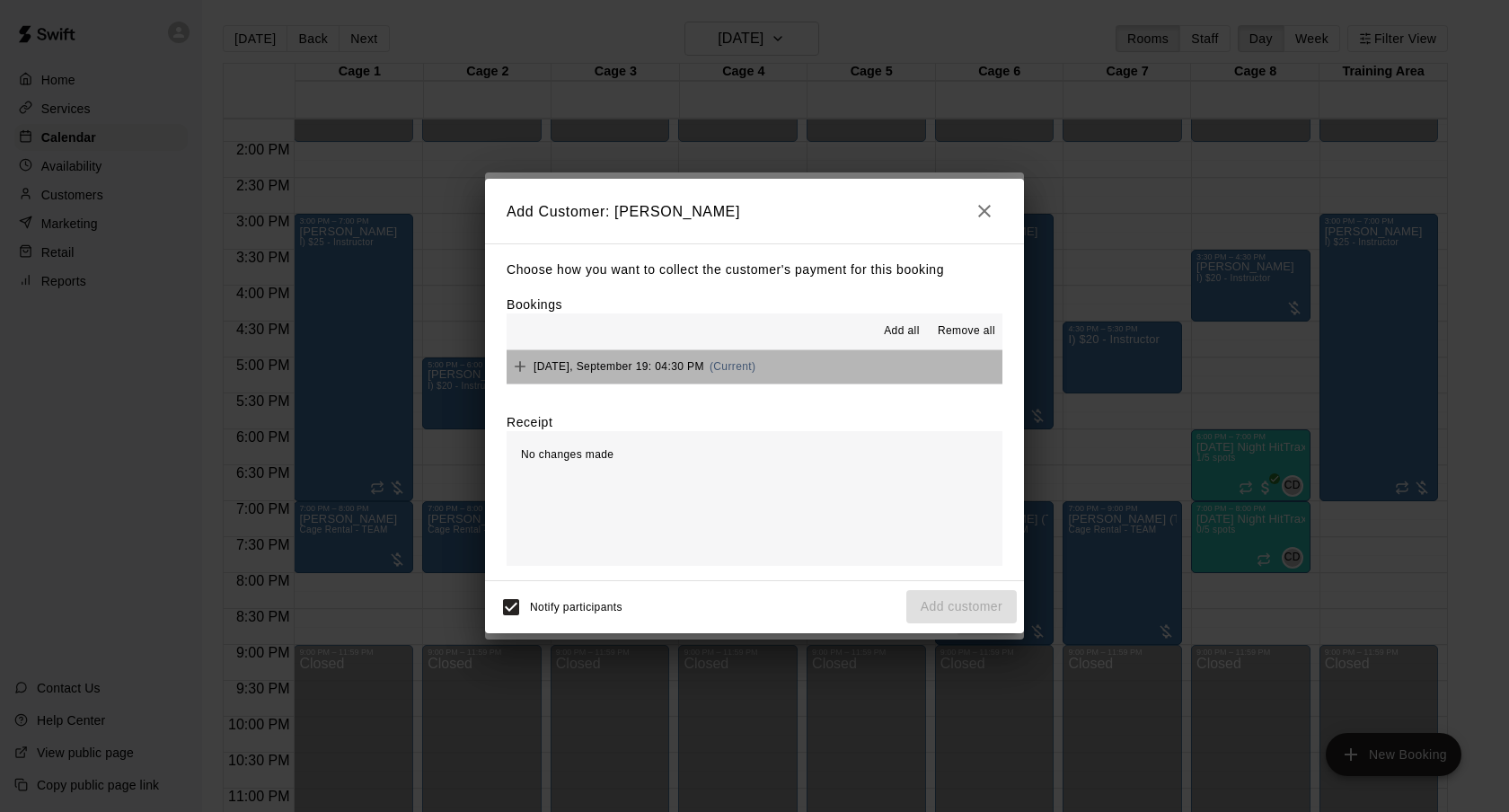
click at [739, 352] on button "[DATE], September 19: 04:30 PM (Current)" at bounding box center [754, 367] width 496 height 33
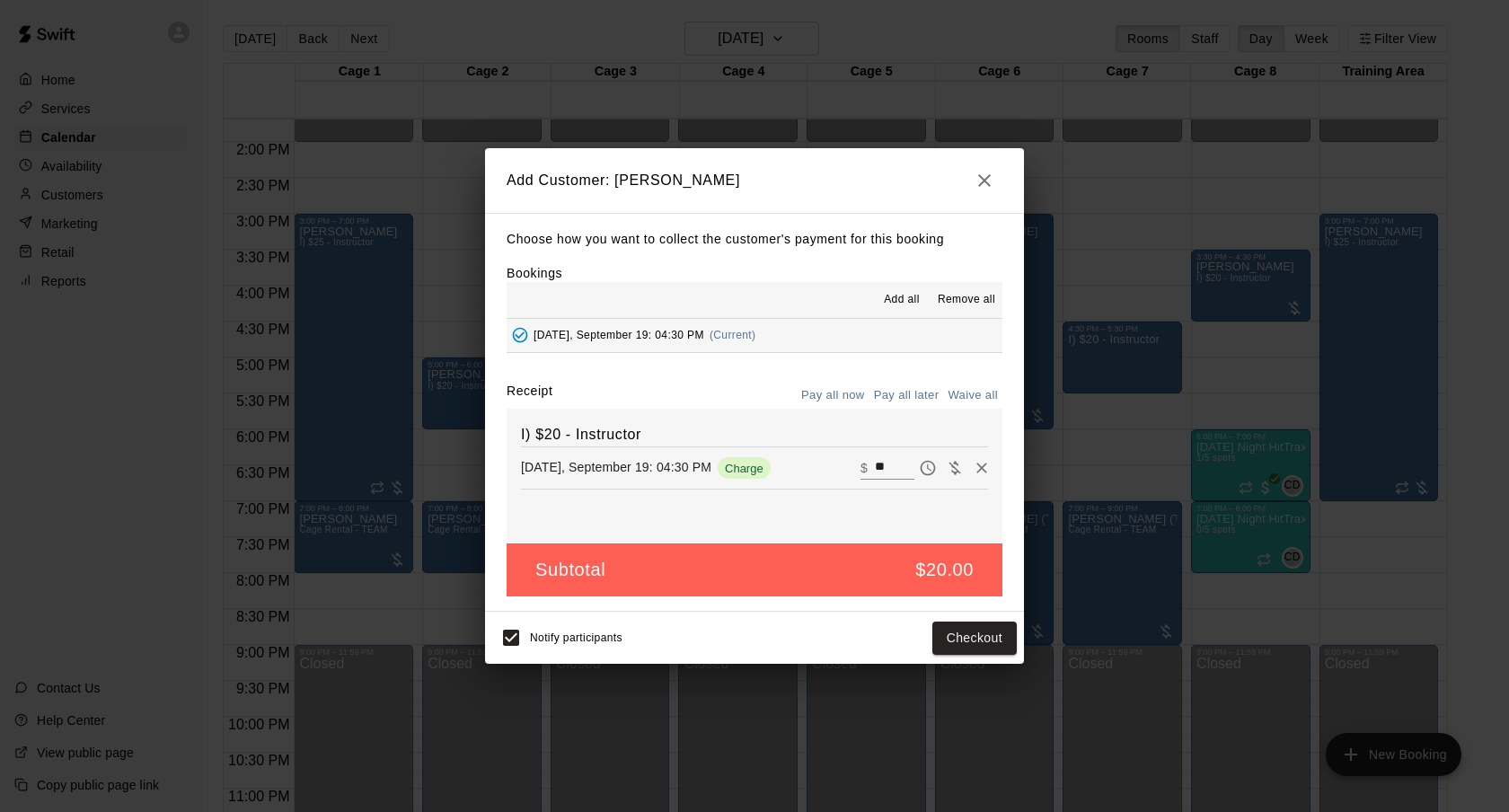
click at [909, 379] on div "Choose how you want to collect the customer's payment for this booking Bookings…" at bounding box center [755, 412] width 539 height 400
click at [909, 385] on button "Pay all later" at bounding box center [906, 396] width 75 height 28
click at [932, 634] on button "Add customer" at bounding box center [962, 638] width 111 height 33
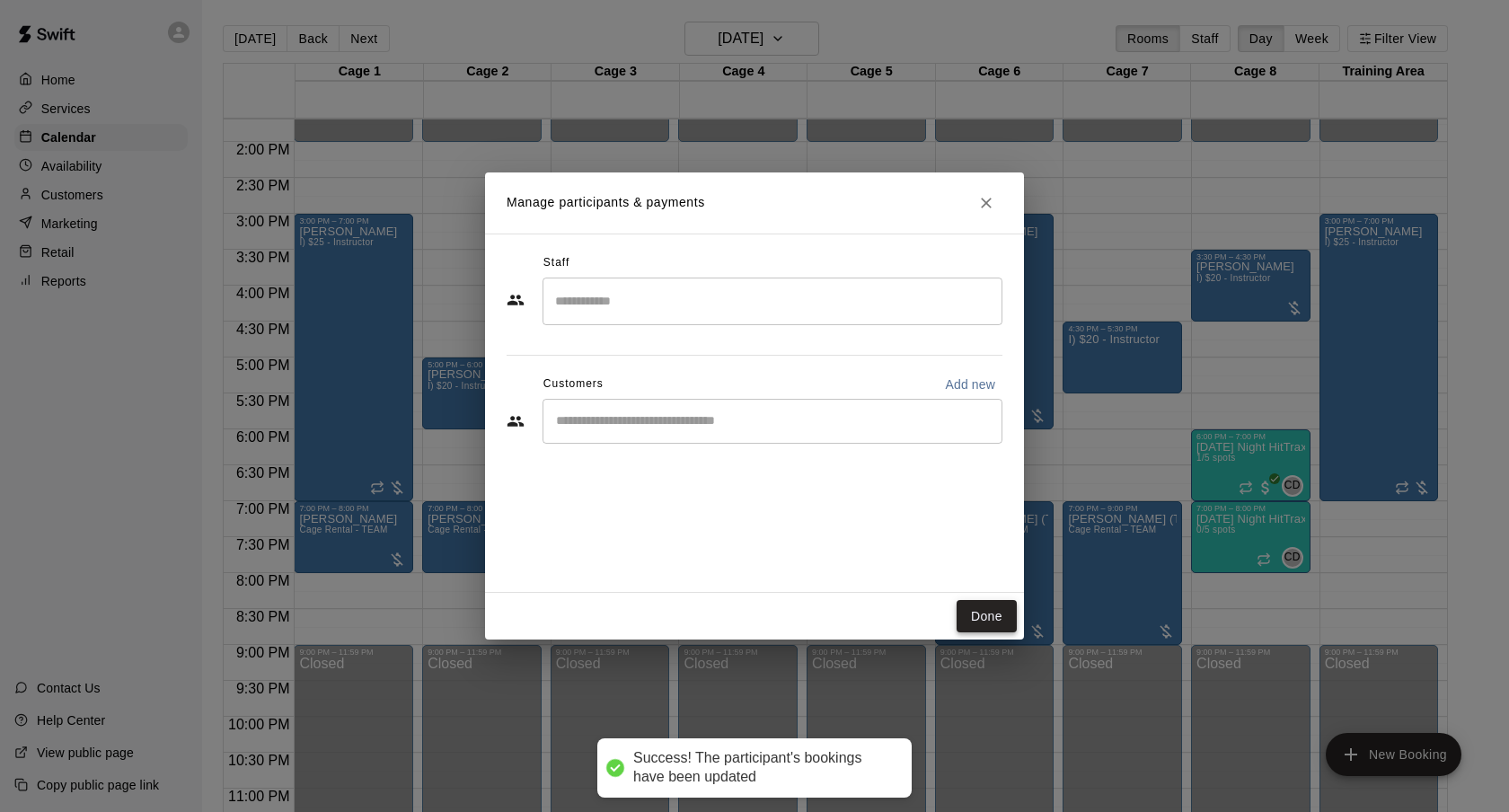
click at [987, 609] on button "Done" at bounding box center [986, 616] width 60 height 33
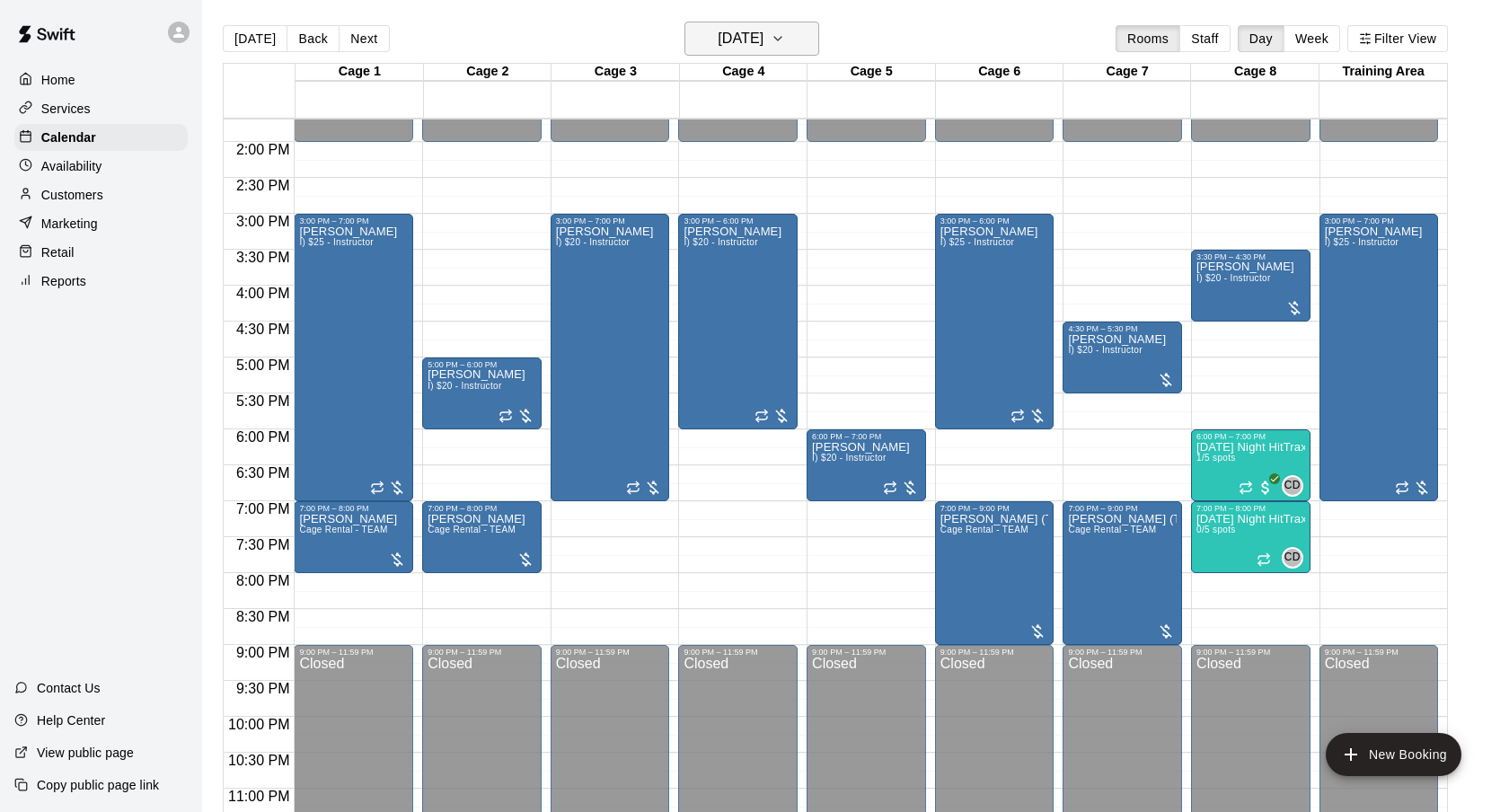
click at [787, 29] on button "[DATE]" at bounding box center [752, 38] width 135 height 34
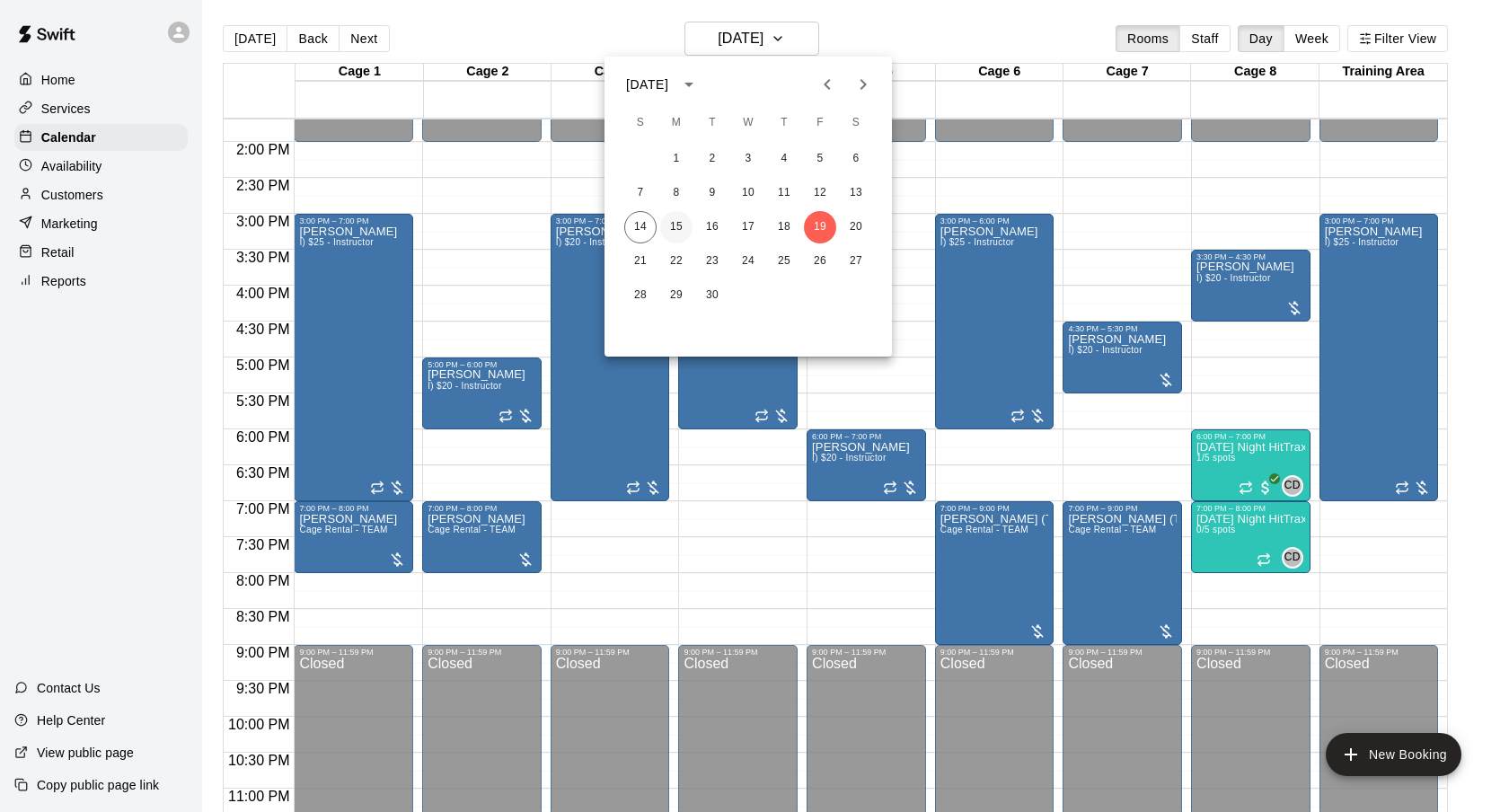
click at [676, 227] on button "15" at bounding box center [676, 227] width 32 height 32
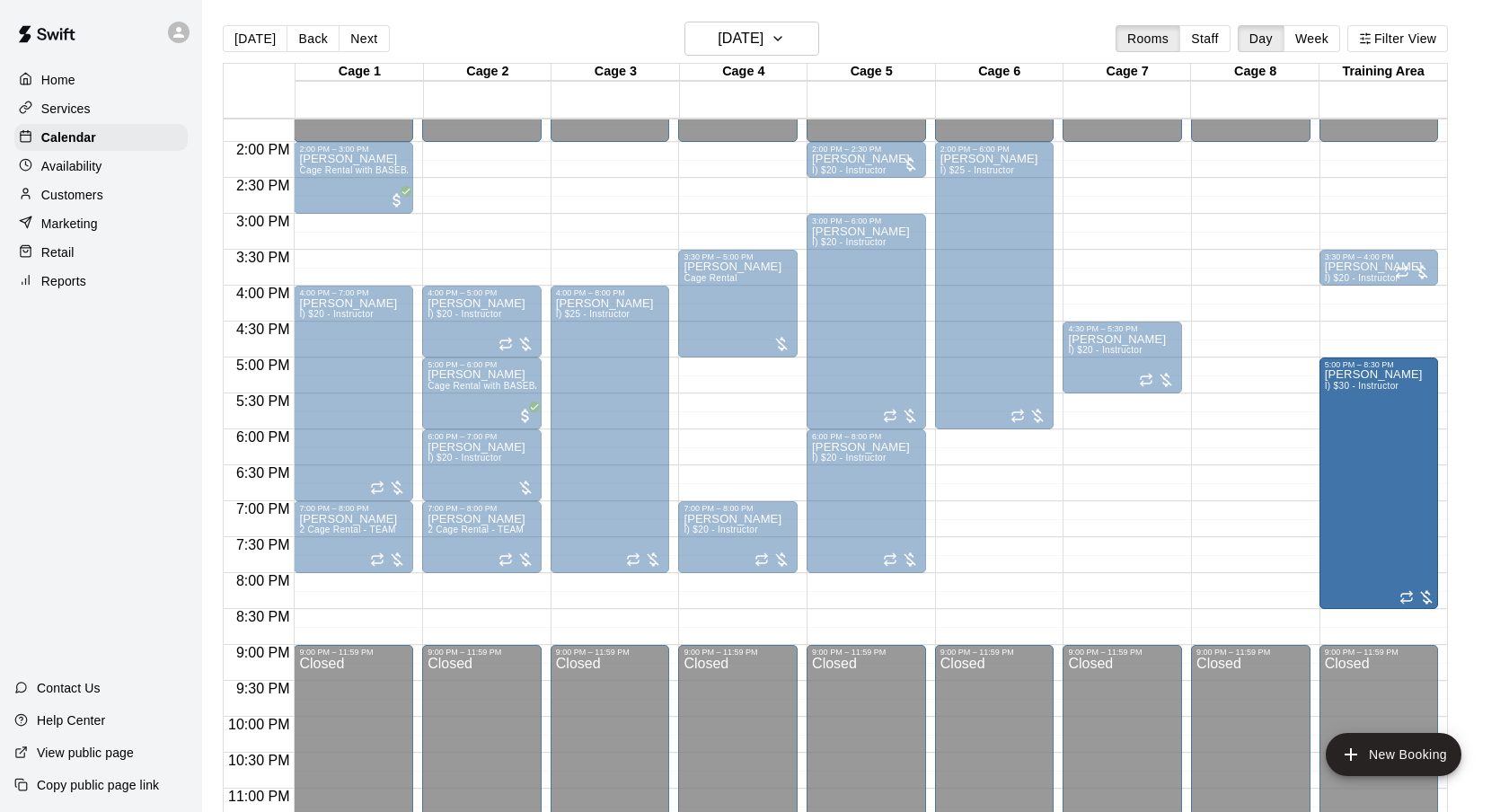
drag, startPoint x: 1380, startPoint y: 364, endPoint x: 1381, endPoint y: 373, distance: 9.1
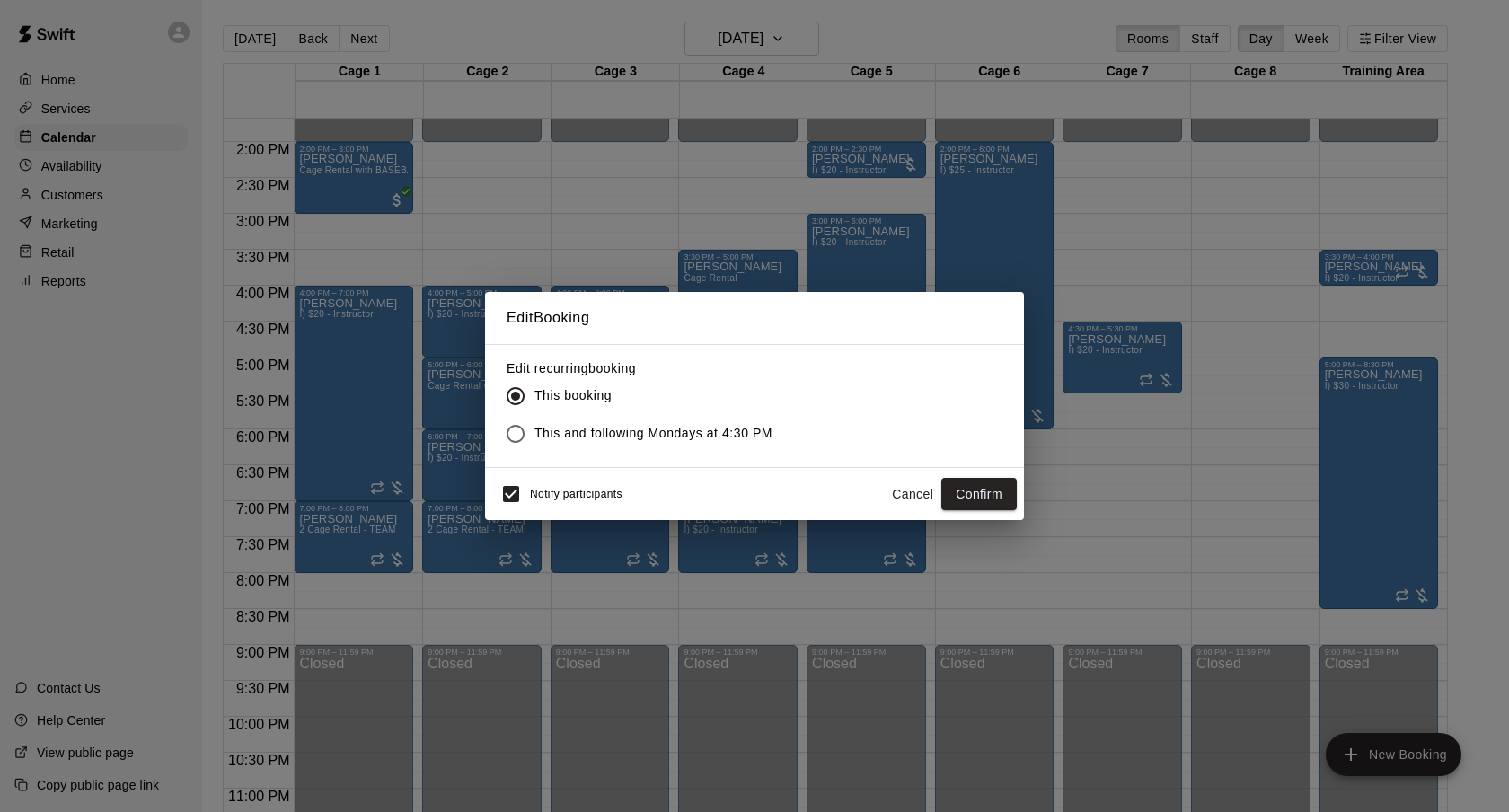
click at [894, 490] on button "Cancel" at bounding box center [913, 495] width 57 height 33
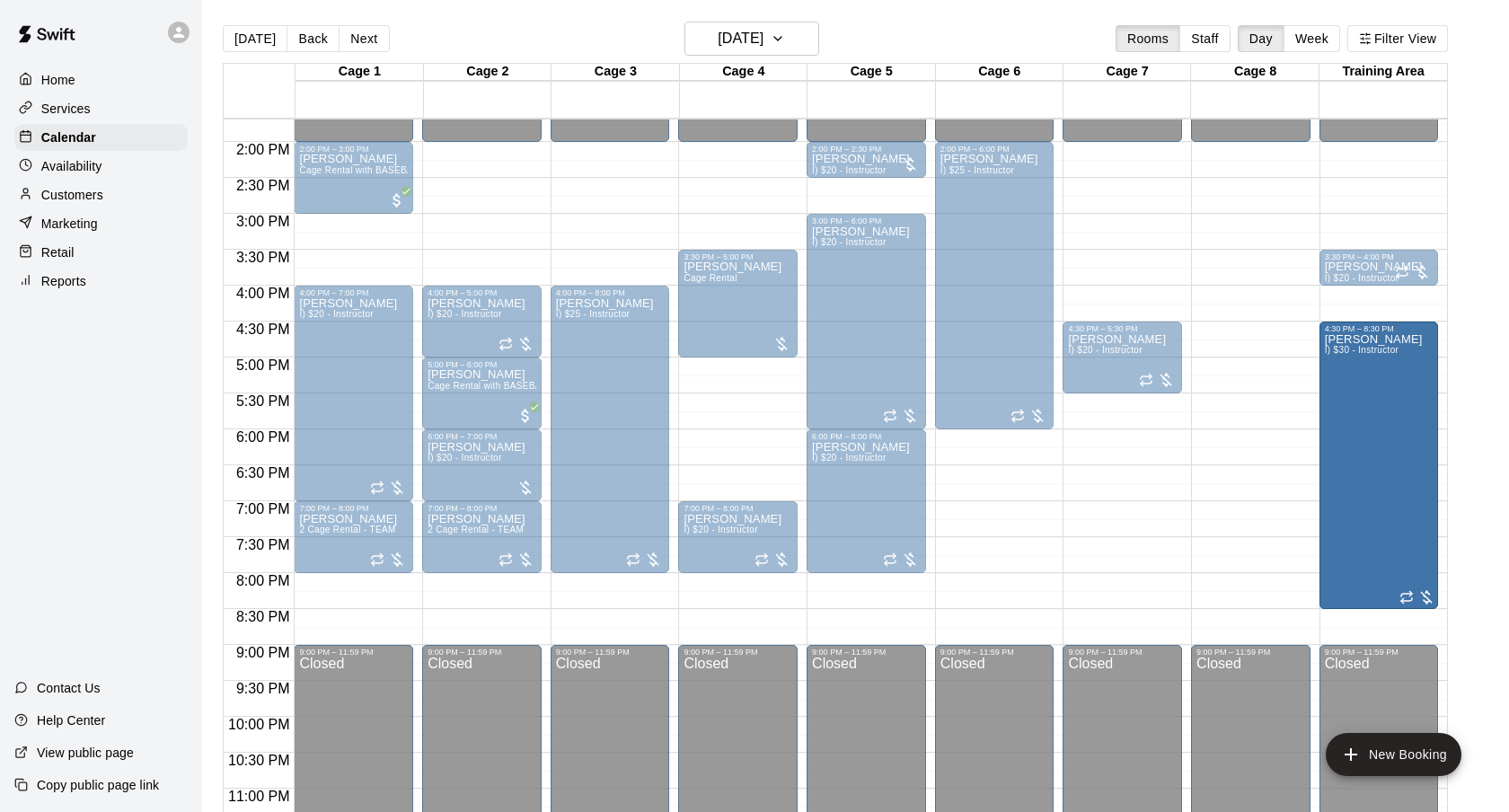
drag, startPoint x: 1375, startPoint y: 361, endPoint x: 1372, endPoint y: 328, distance: 33.1
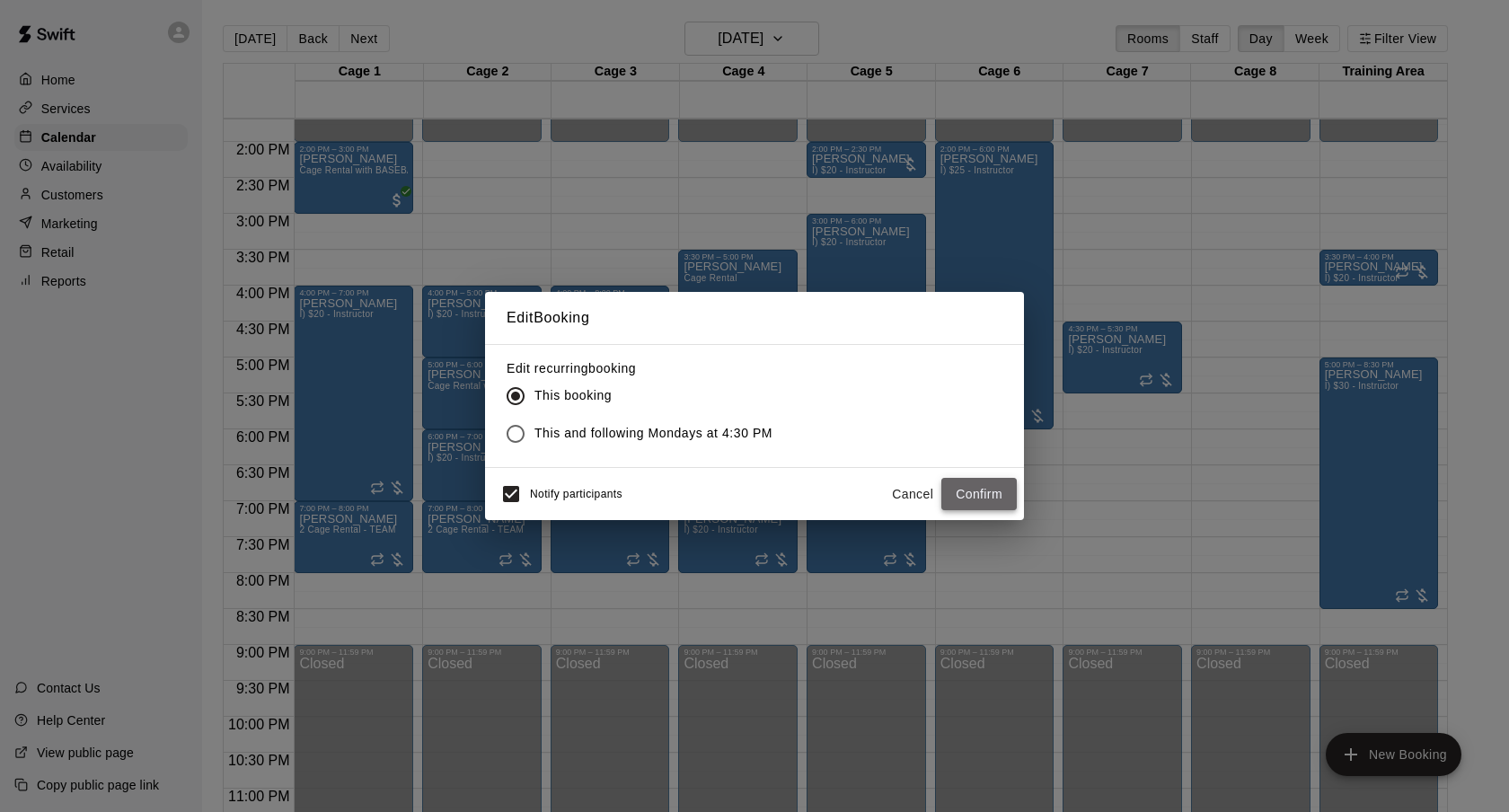
click at [973, 492] on button "Confirm" at bounding box center [979, 495] width 76 height 33
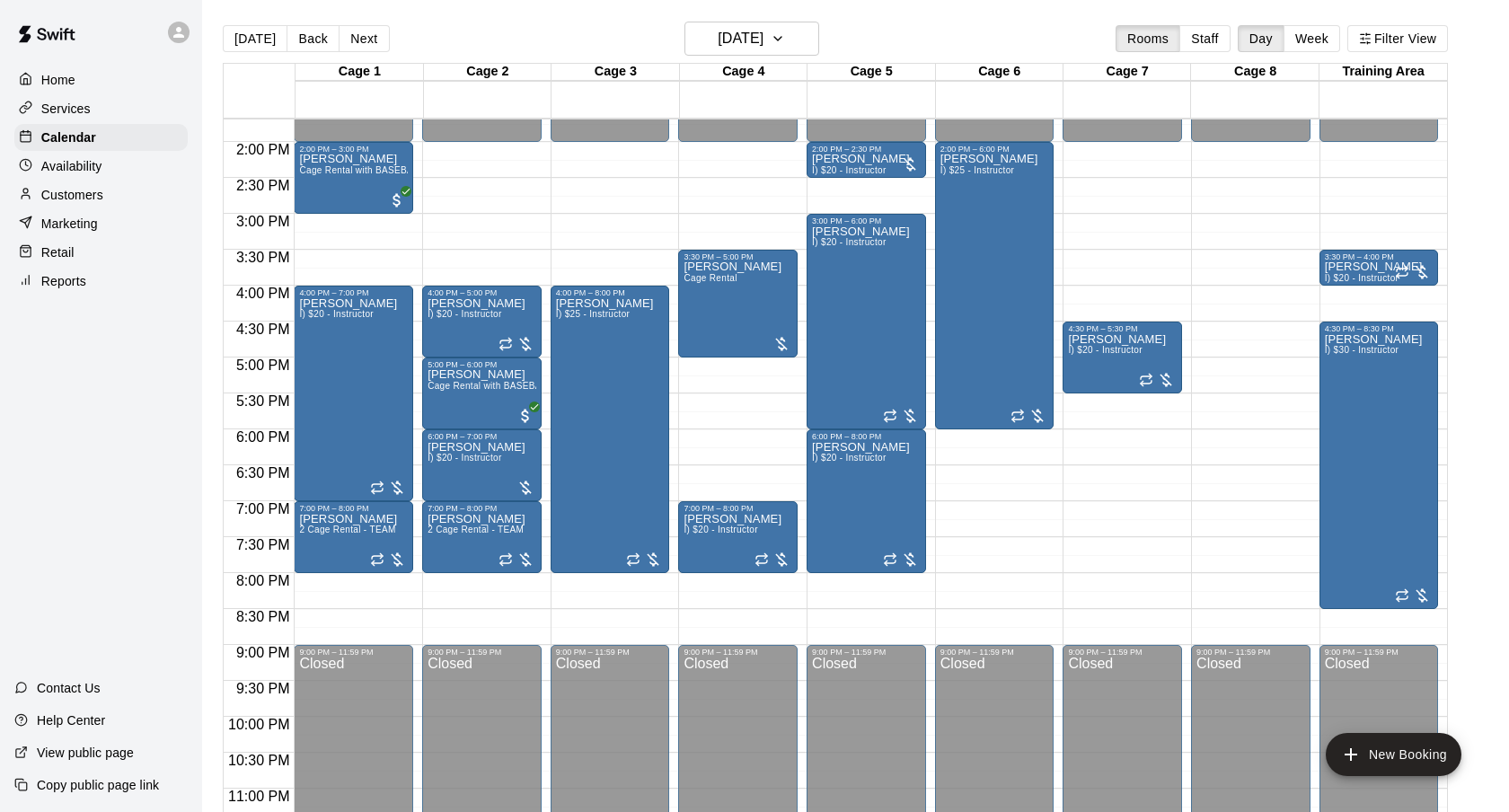
click at [1478, 298] on main "[DATE] Back [DATE][DATE] Rooms Staff Day Week Filter View Cage 1 15 Mon Cage 2 …" at bounding box center [856, 427] width 1292 height 812
click at [936, 42] on div "[DATE] Back [DATE][DATE] Rooms Staff Day Week Filter View" at bounding box center [834, 42] width 1225 height 42
click at [794, 39] on button "[DATE]" at bounding box center [752, 38] width 135 height 34
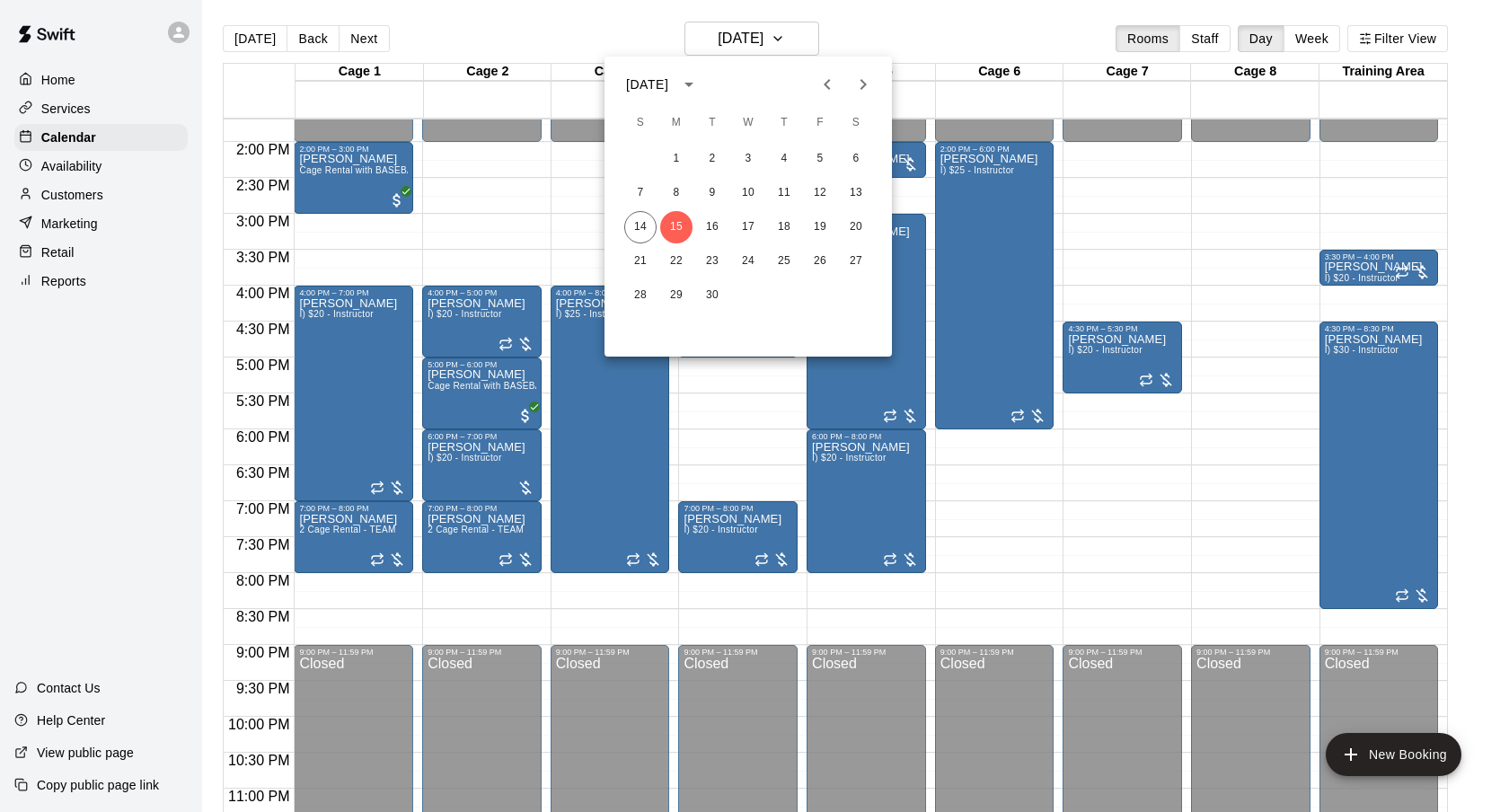
click at [930, 34] on div at bounding box center [754, 406] width 1509 height 812
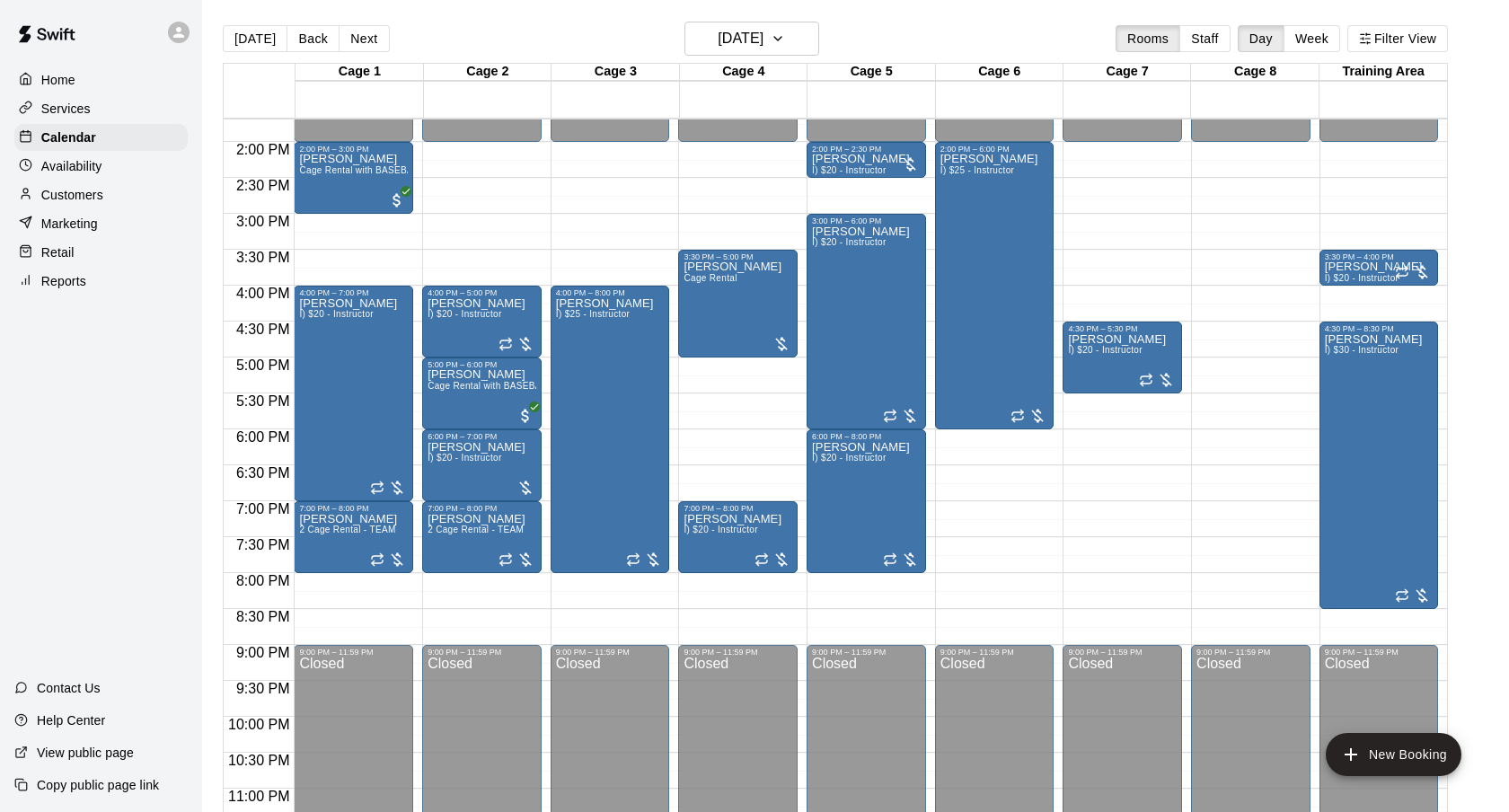
click at [930, 34] on div "[DATE] Back [DATE][DATE] Rooms Staff Day Week Filter View" at bounding box center [834, 42] width 1225 height 42
click at [758, 36] on h6 "[DATE]" at bounding box center [741, 38] width 46 height 25
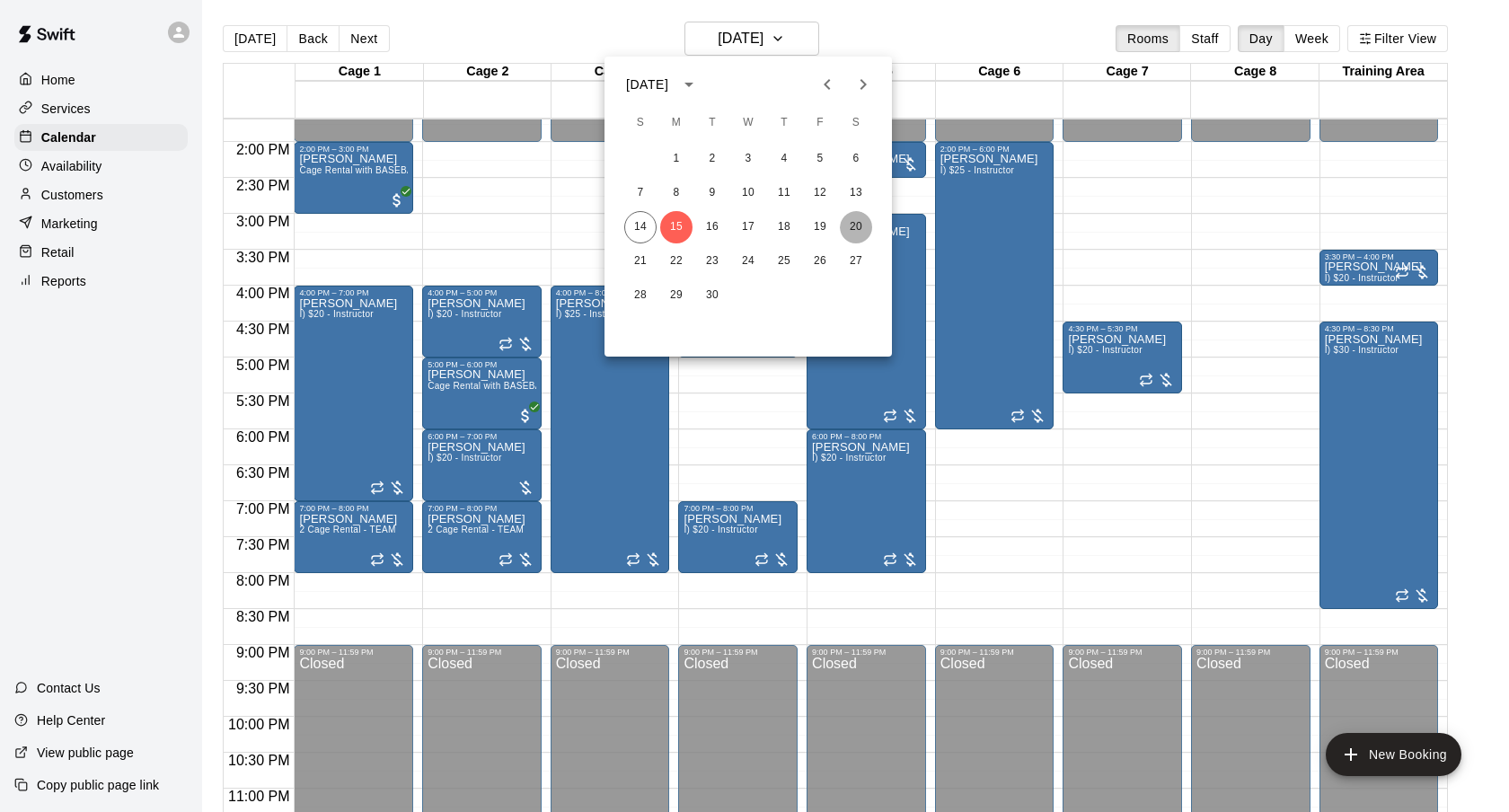
click at [847, 220] on button "20" at bounding box center [856, 227] width 32 height 32
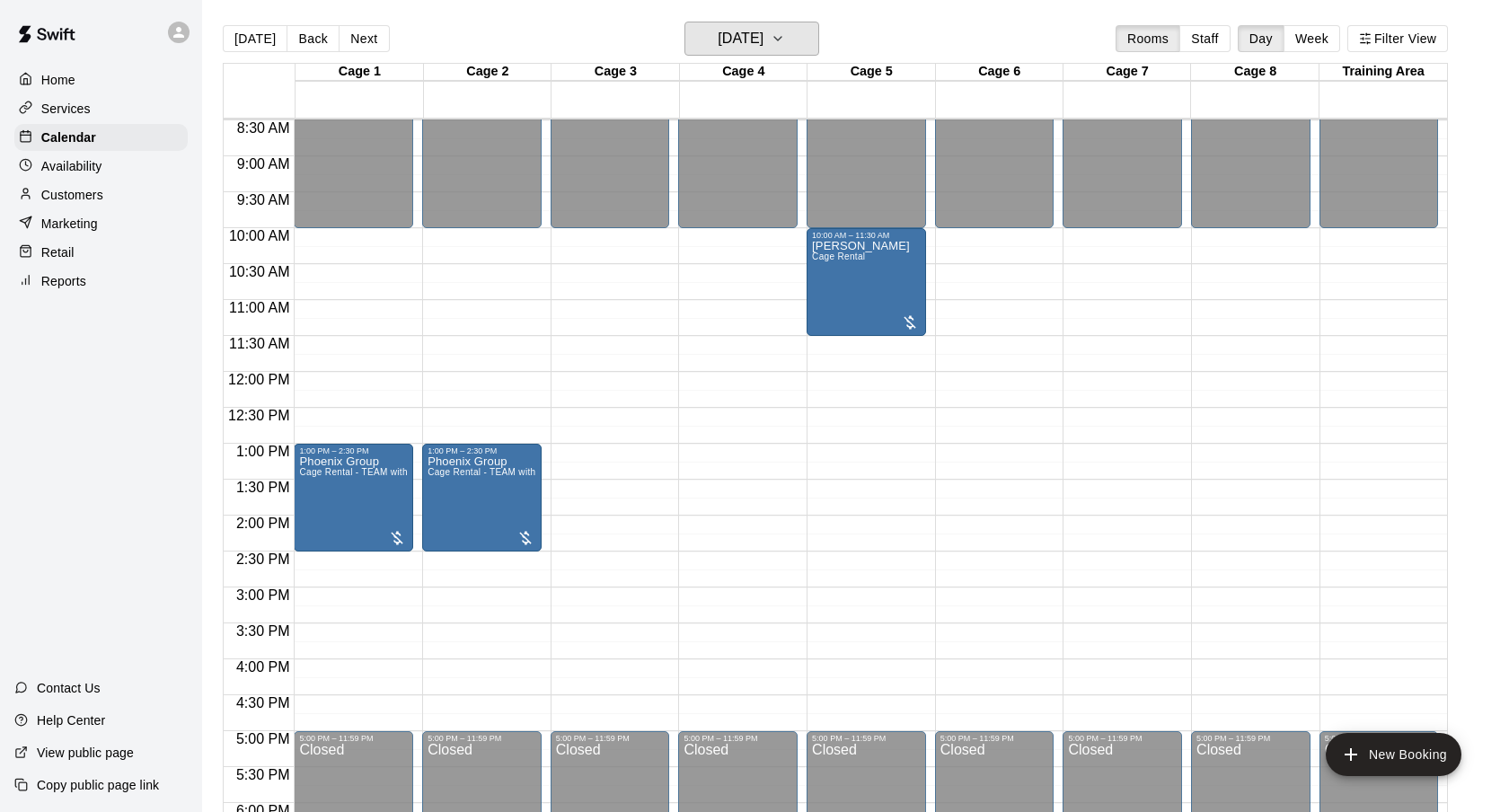
scroll to position [611, 0]
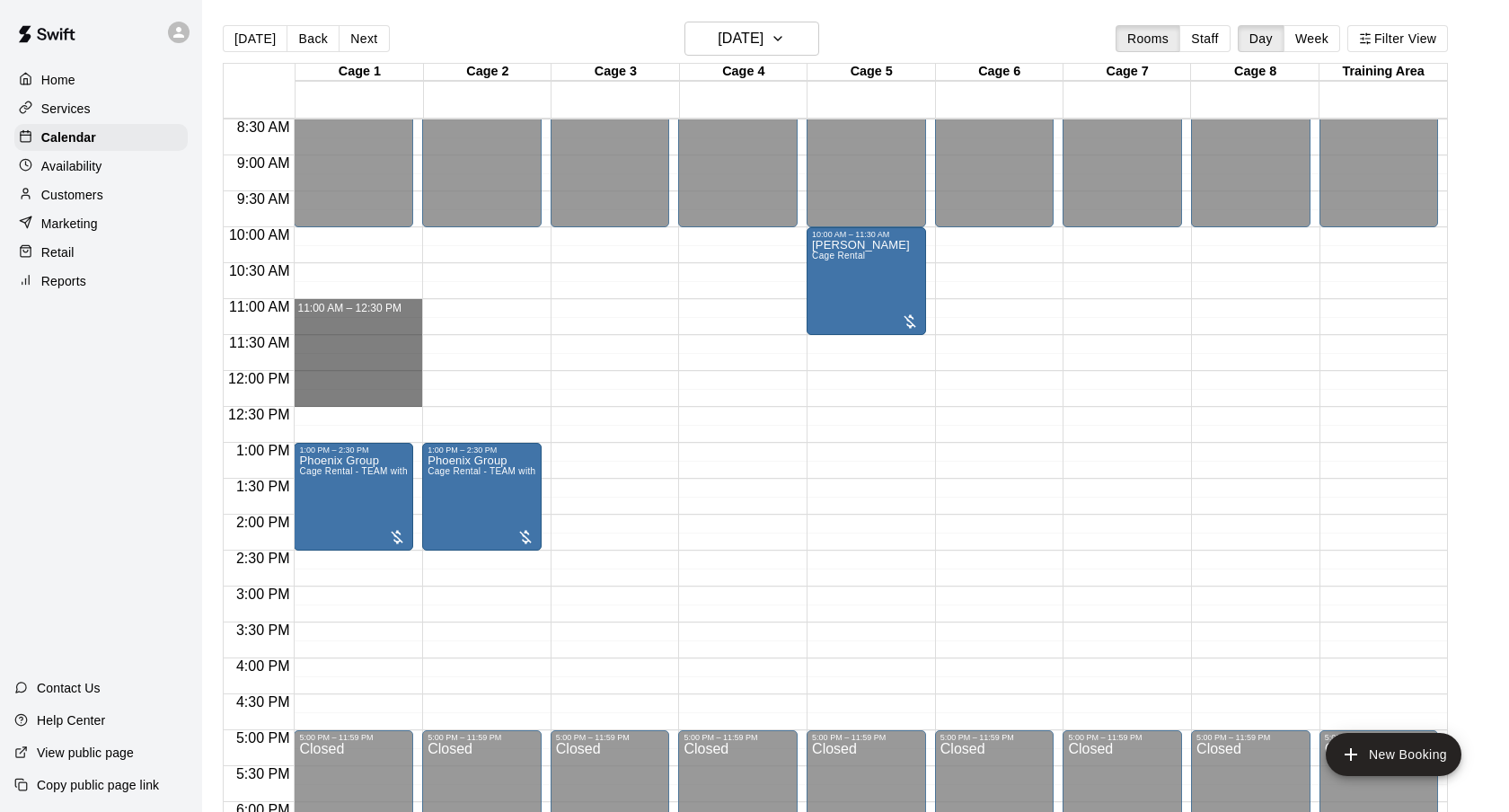
drag, startPoint x: 310, startPoint y: 309, endPoint x: 318, endPoint y: 407, distance: 98.3
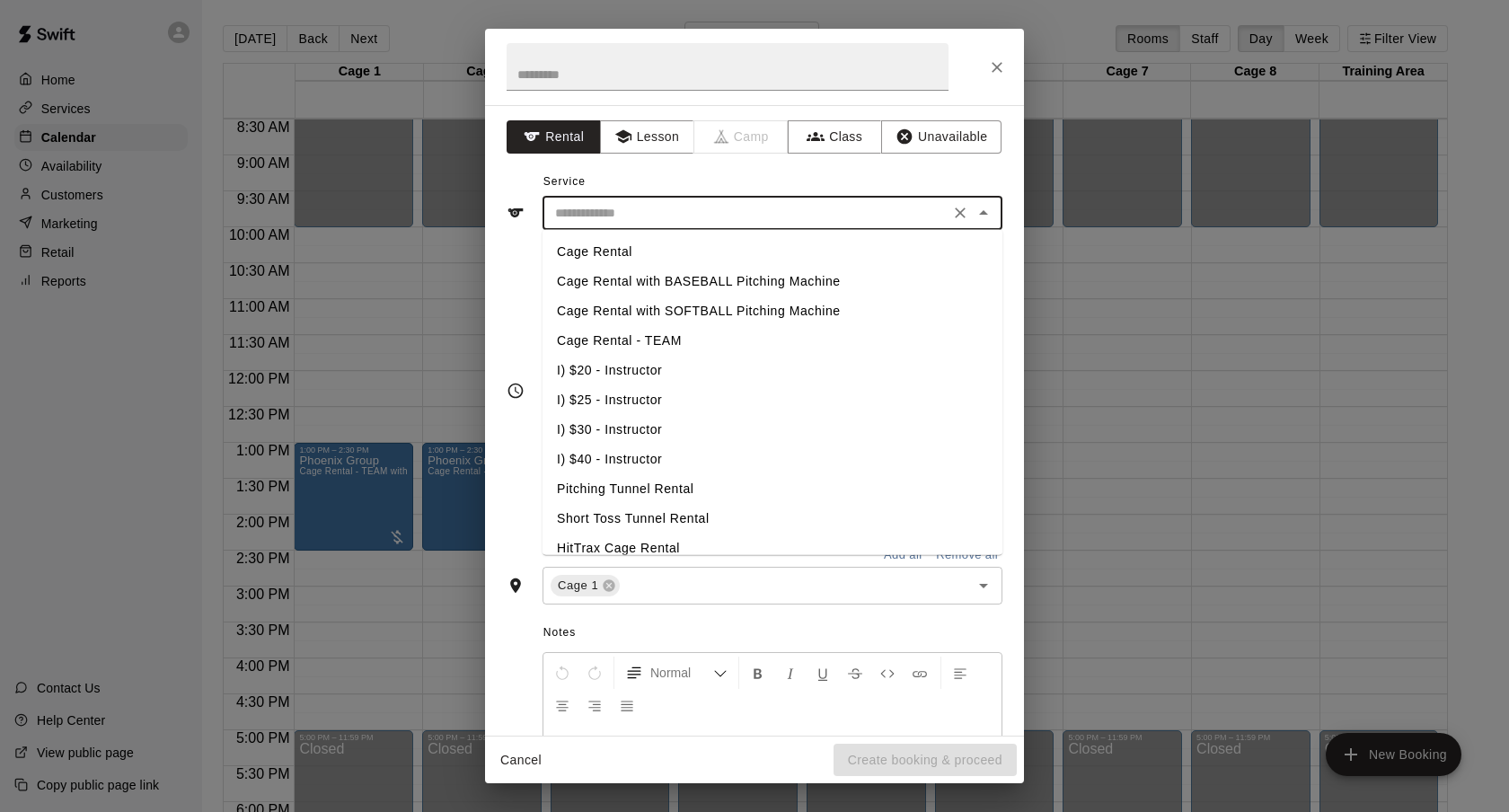
click at [663, 209] on input "text" at bounding box center [746, 213] width 396 height 22
click at [648, 369] on li "I) $20 - Instructor" at bounding box center [772, 370] width 460 height 30
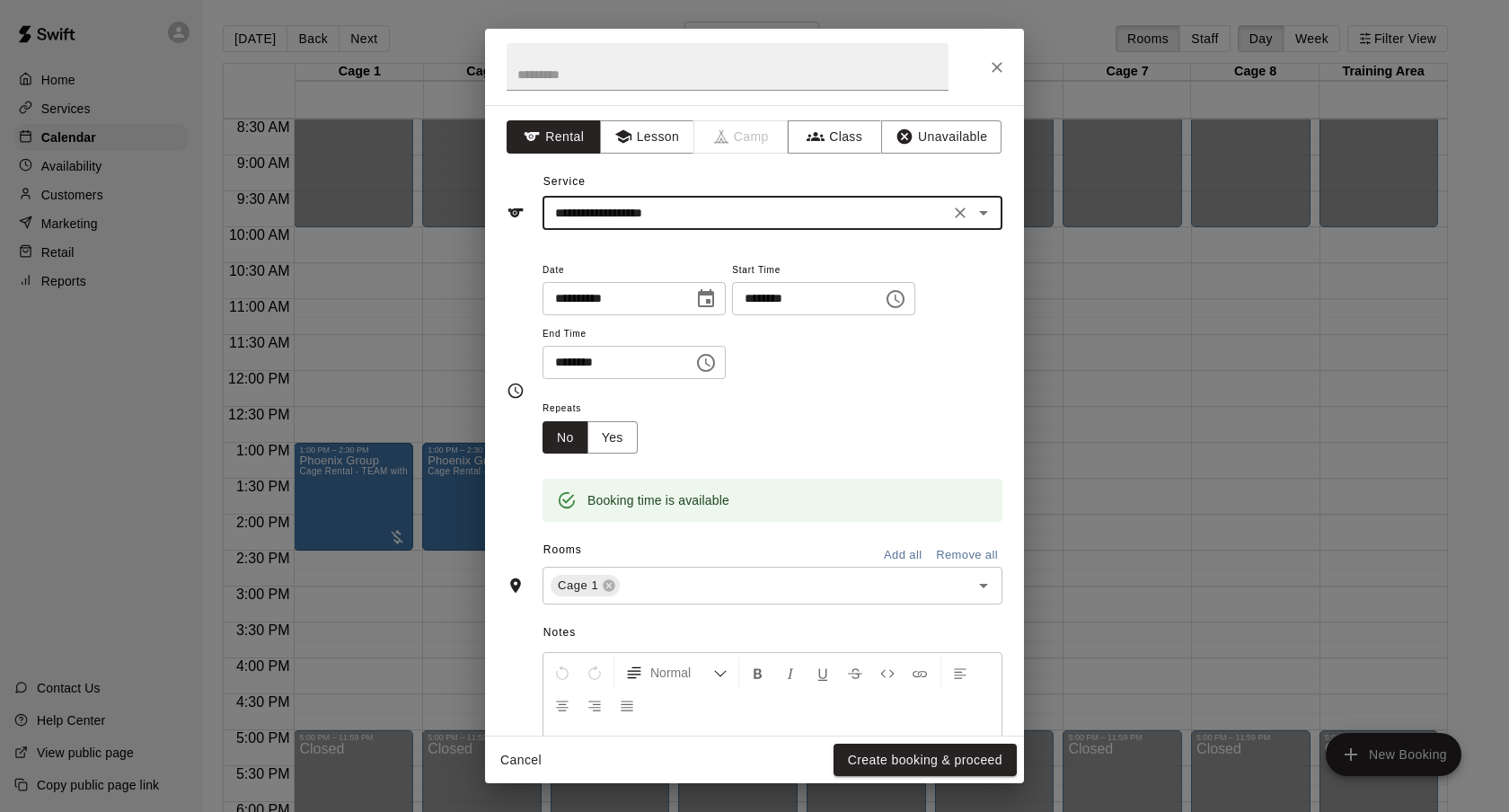
click at [699, 199] on div "**********" at bounding box center [772, 213] width 460 height 33
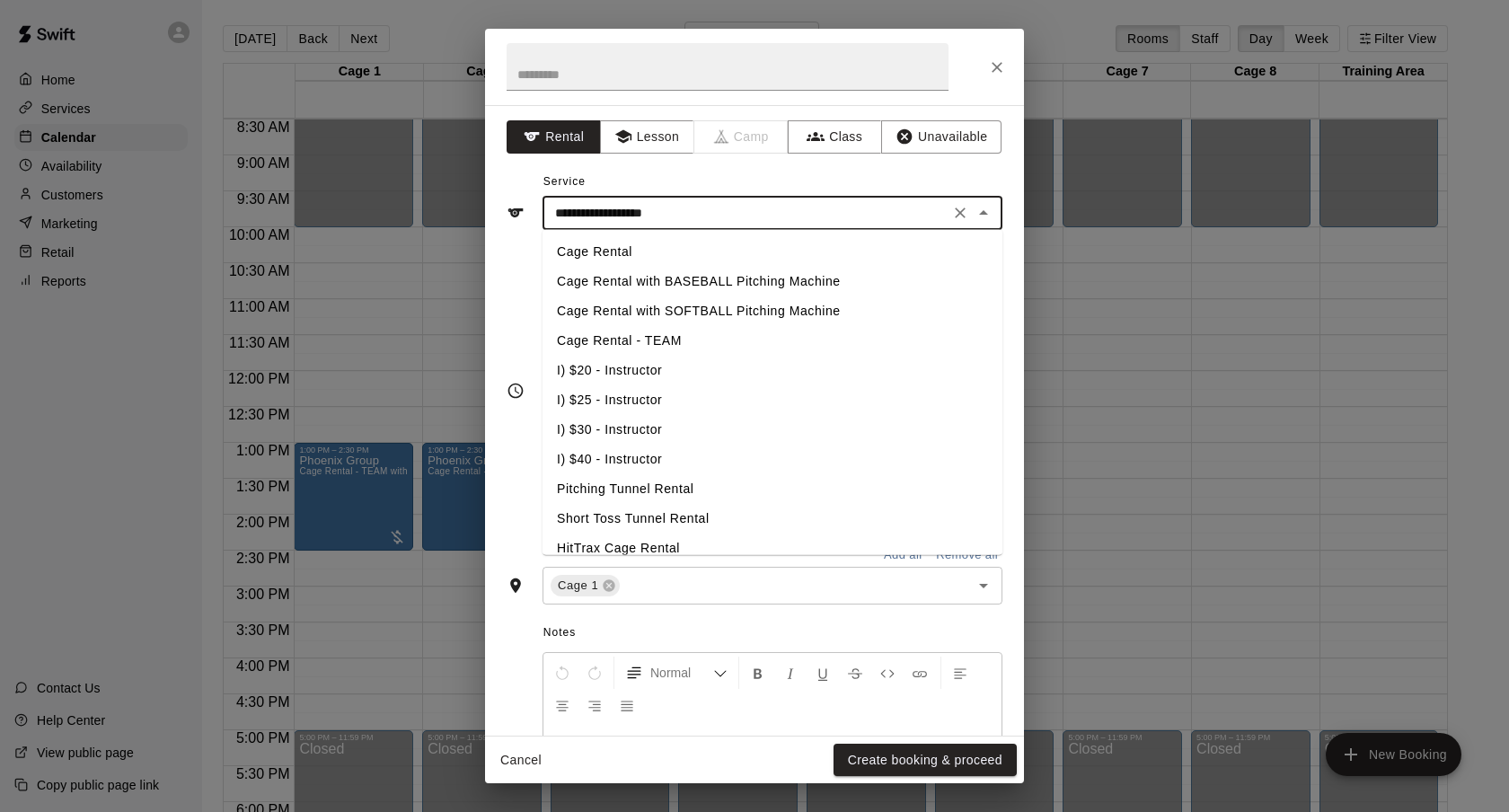
click at [646, 417] on li "I) $30 - Instructor" at bounding box center [772, 430] width 460 height 30
click at [710, 214] on input "**********" at bounding box center [746, 213] width 396 height 22
click at [687, 395] on li "I) $25 - Instructor" at bounding box center [772, 400] width 460 height 30
type input "**********"
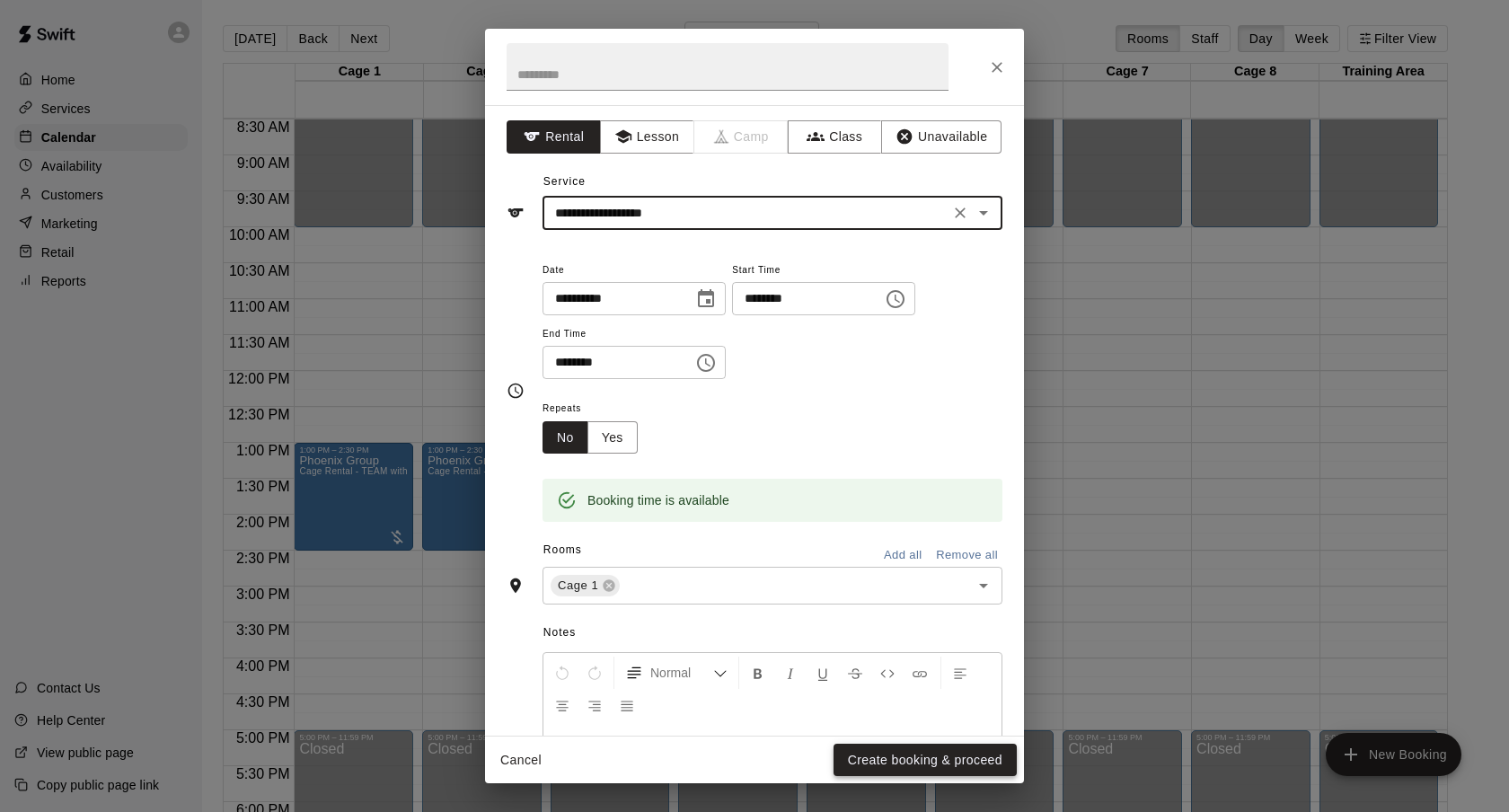
click at [871, 754] on button "Create booking & proceed" at bounding box center [925, 760] width 184 height 33
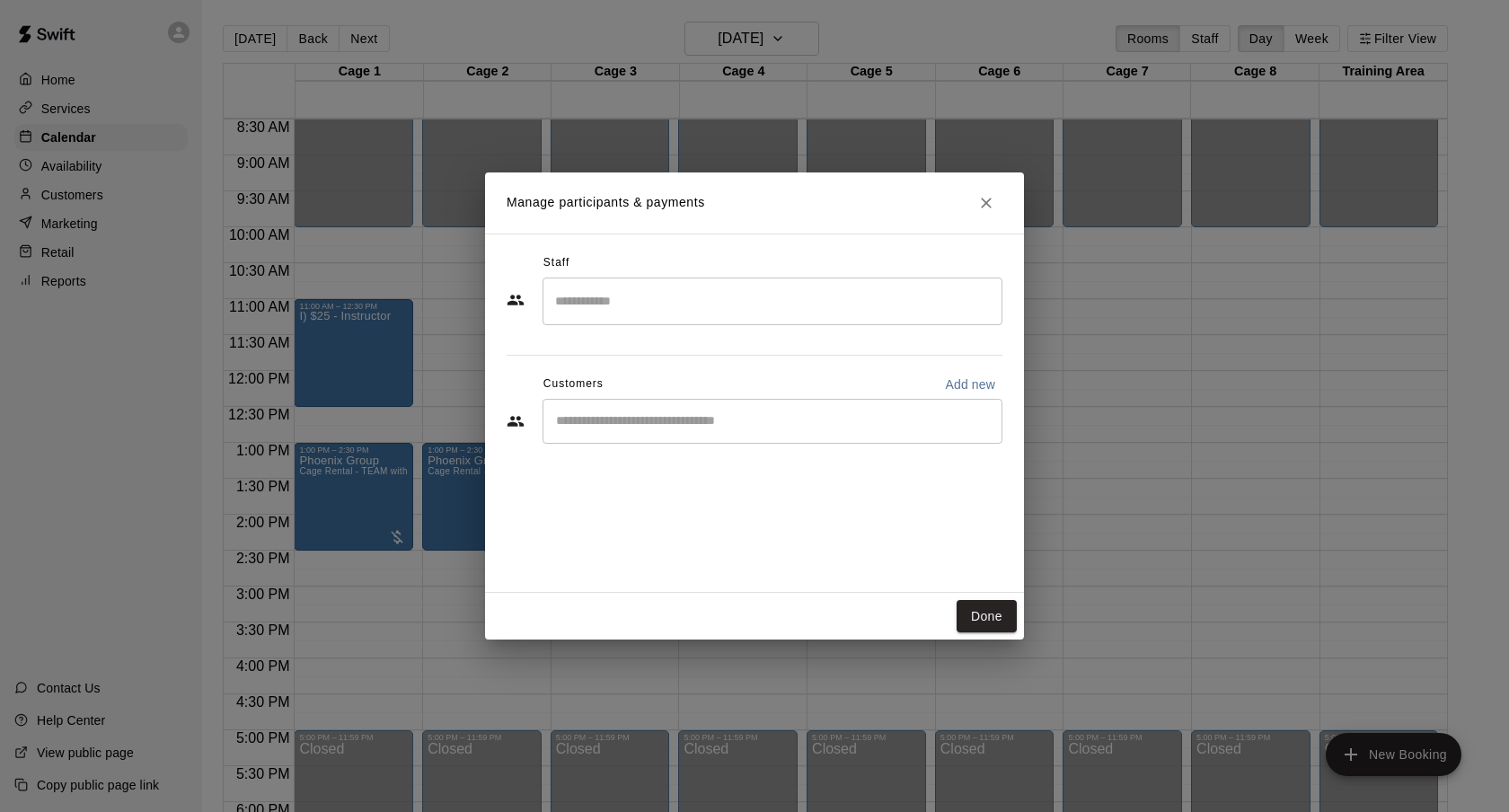
click at [684, 402] on div "​" at bounding box center [772, 421] width 460 height 45
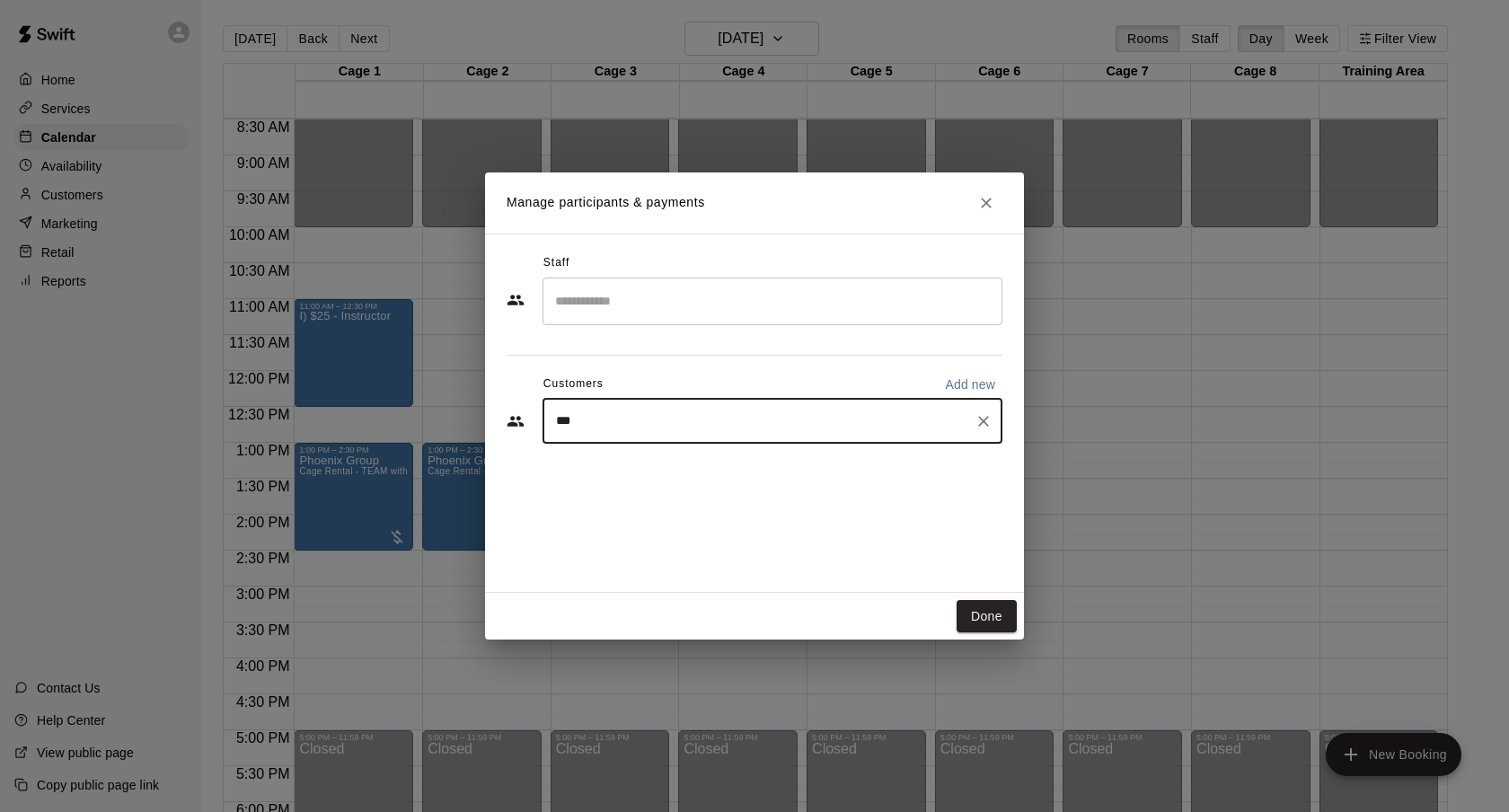
type input "****"
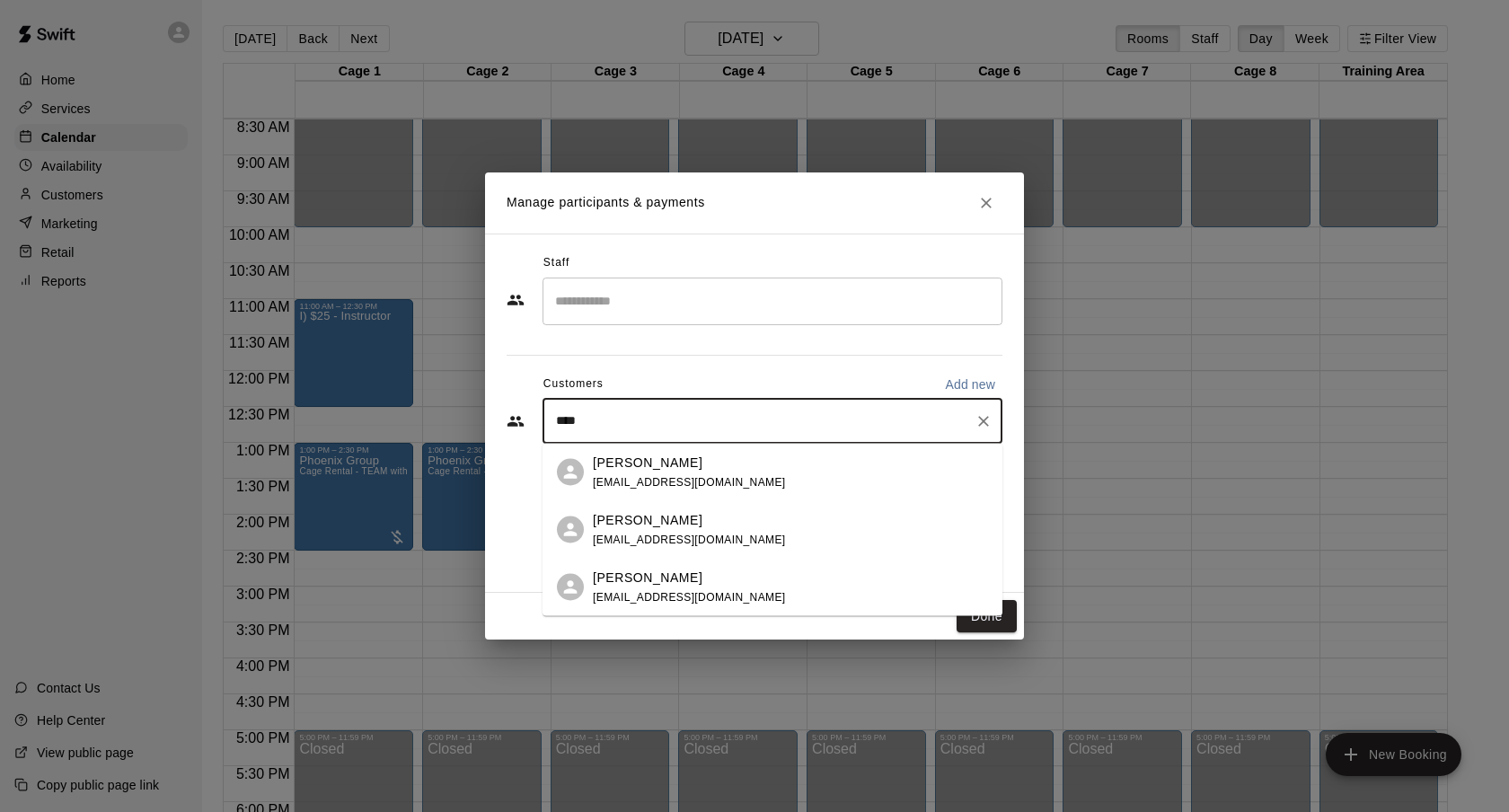
click at [653, 477] on span "[EMAIL_ADDRESS][DOMAIN_NAME]" at bounding box center [689, 482] width 193 height 13
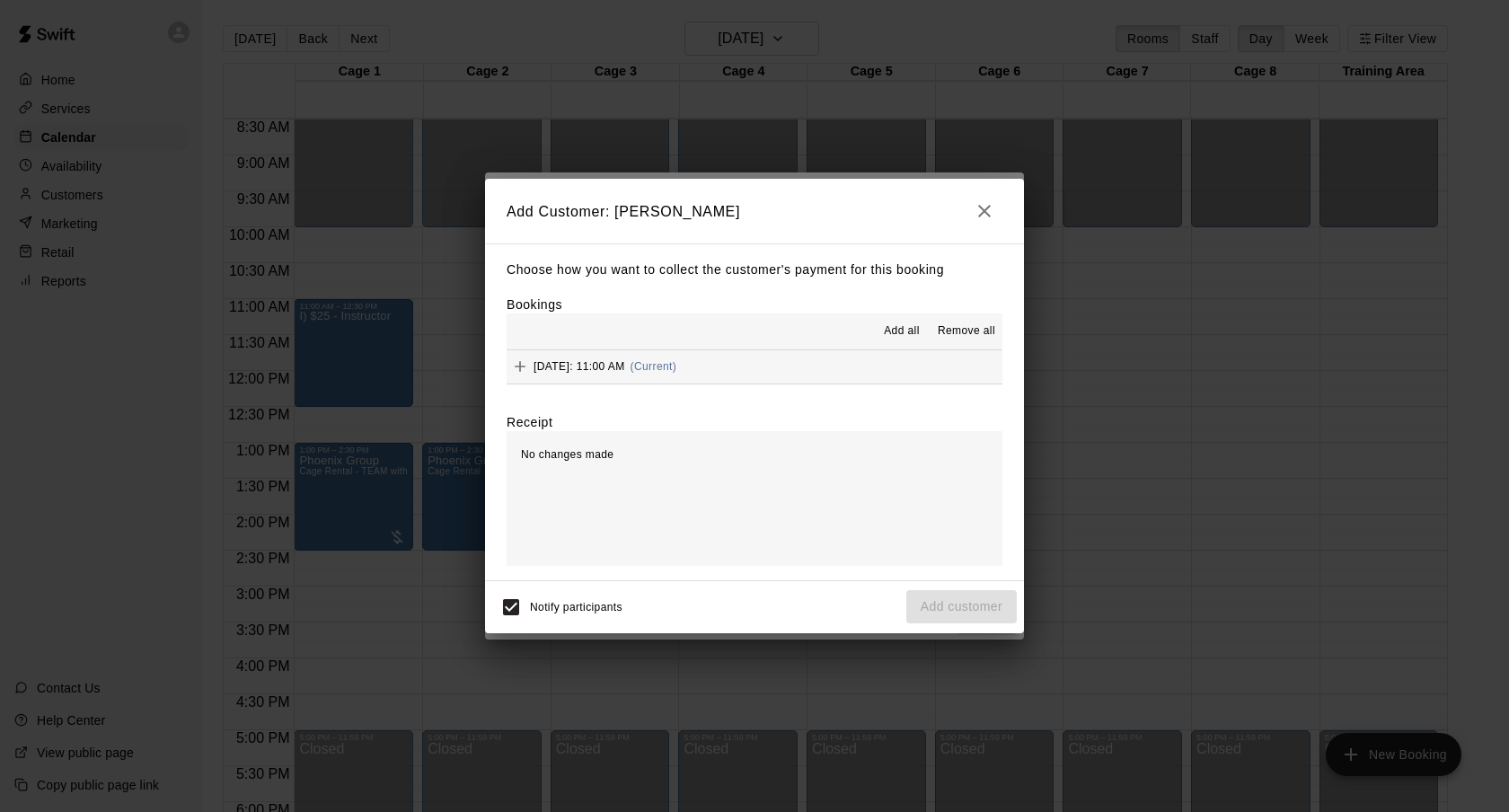
click at [746, 350] on hr at bounding box center [754, 350] width 496 height 1
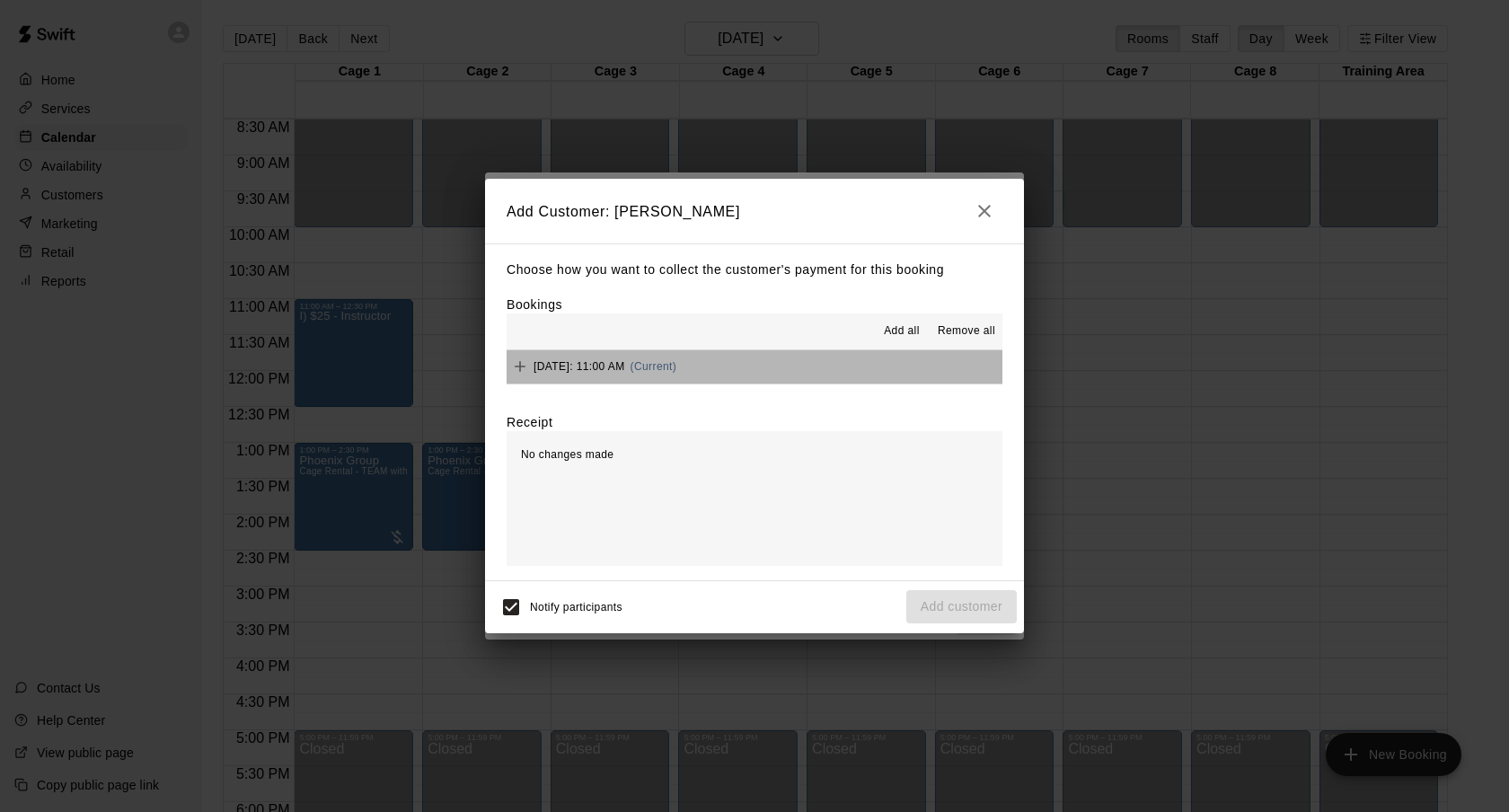
click at [677, 361] on span "(Current)" at bounding box center [653, 366] width 47 height 13
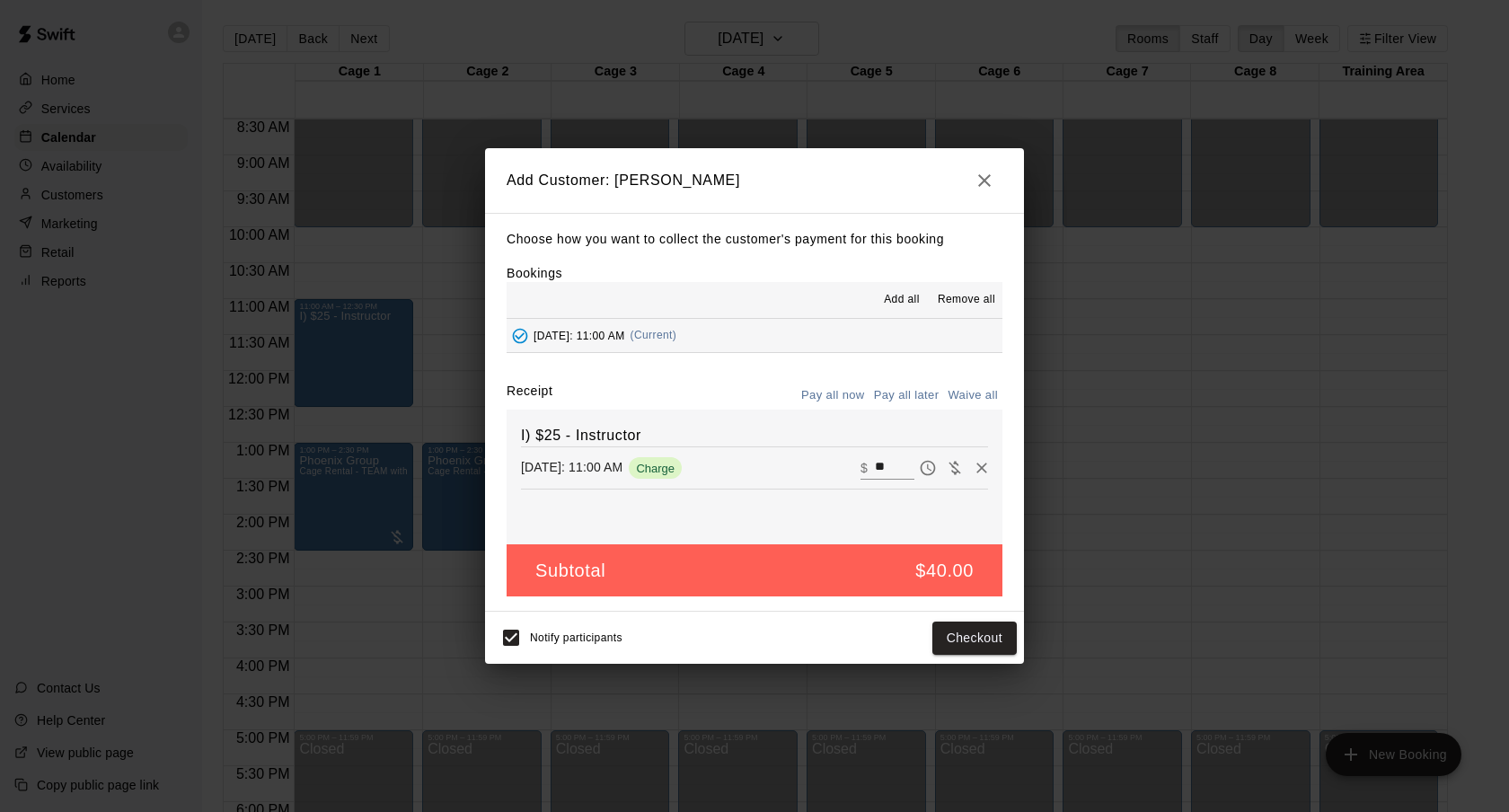
click at [893, 385] on button "Pay all later" at bounding box center [906, 396] width 75 height 28
click at [932, 647] on button "Add customer" at bounding box center [962, 638] width 111 height 33
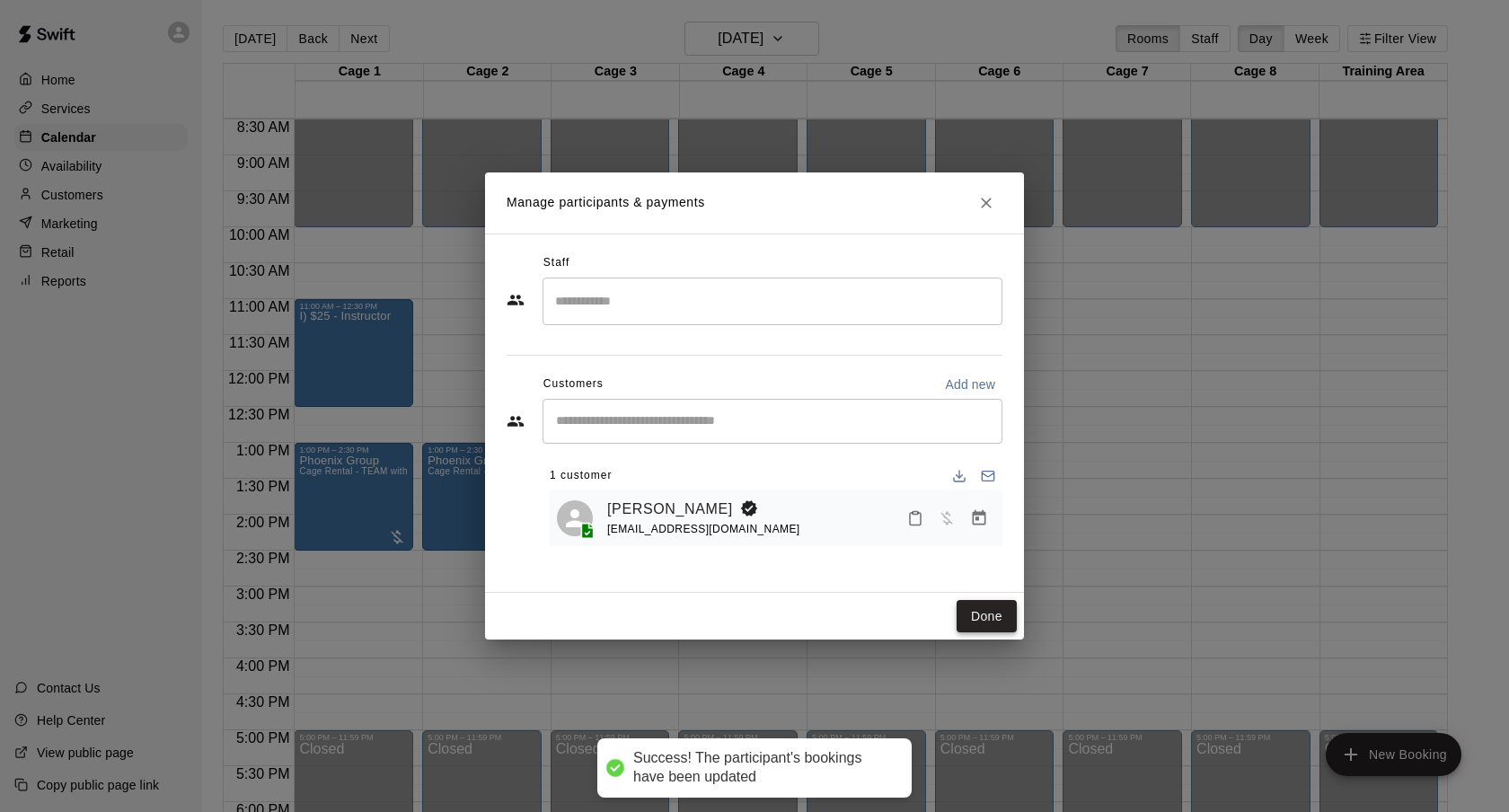
click at [997, 609] on button "Done" at bounding box center [986, 616] width 60 height 33
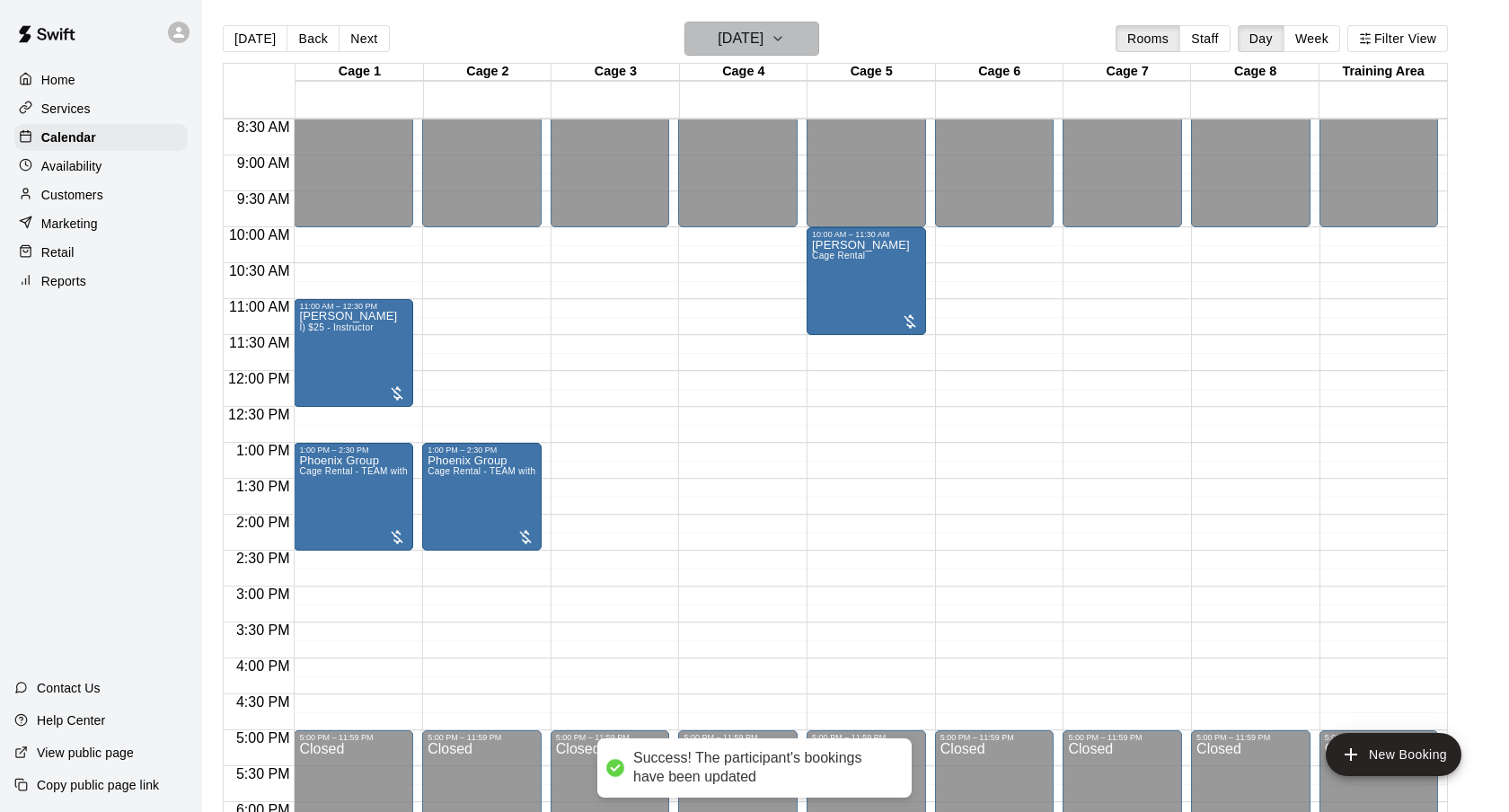
click at [763, 26] on h6 "[DATE]" at bounding box center [741, 38] width 46 height 25
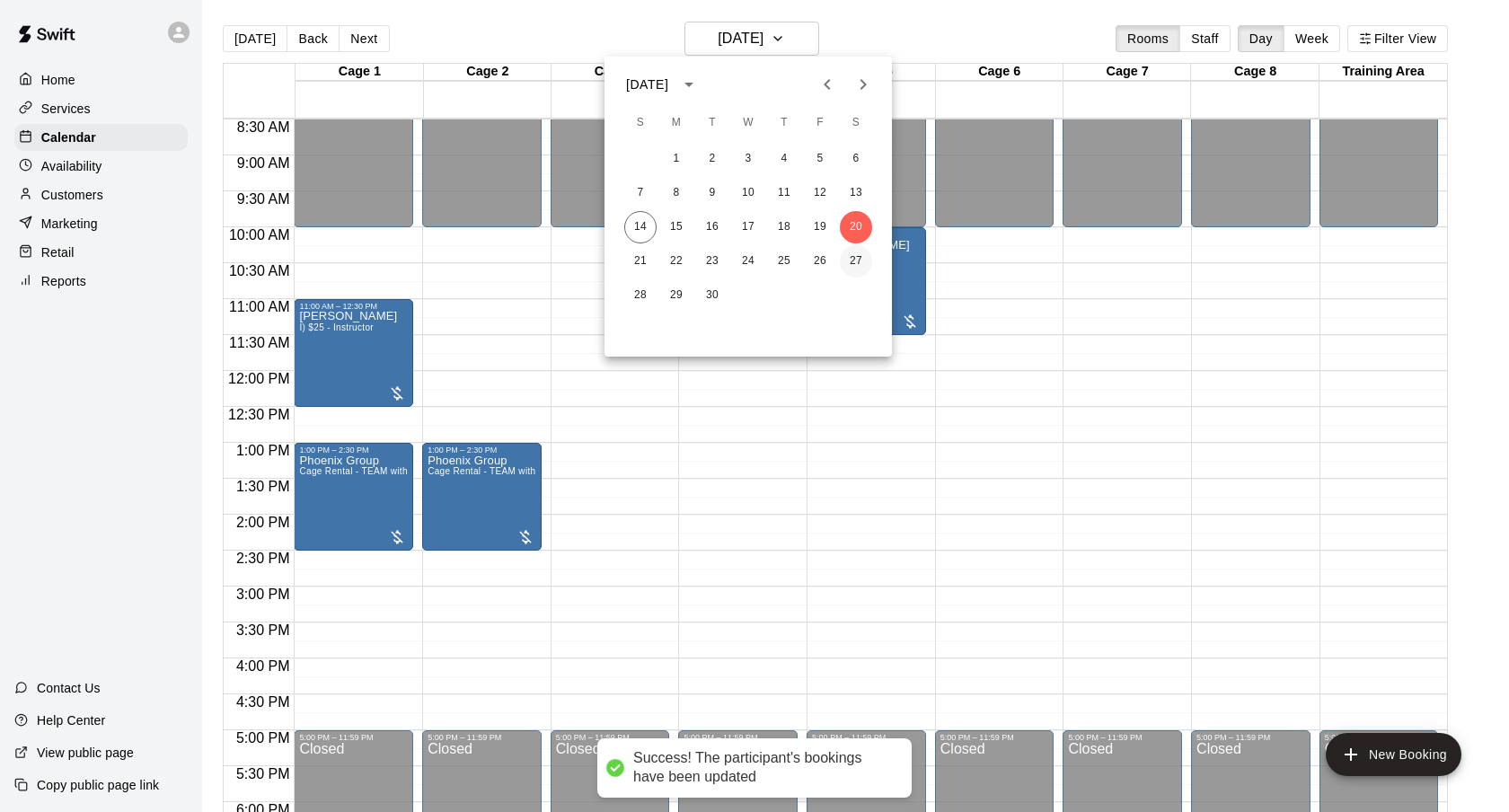
click at [866, 264] on button "27" at bounding box center [856, 261] width 32 height 32
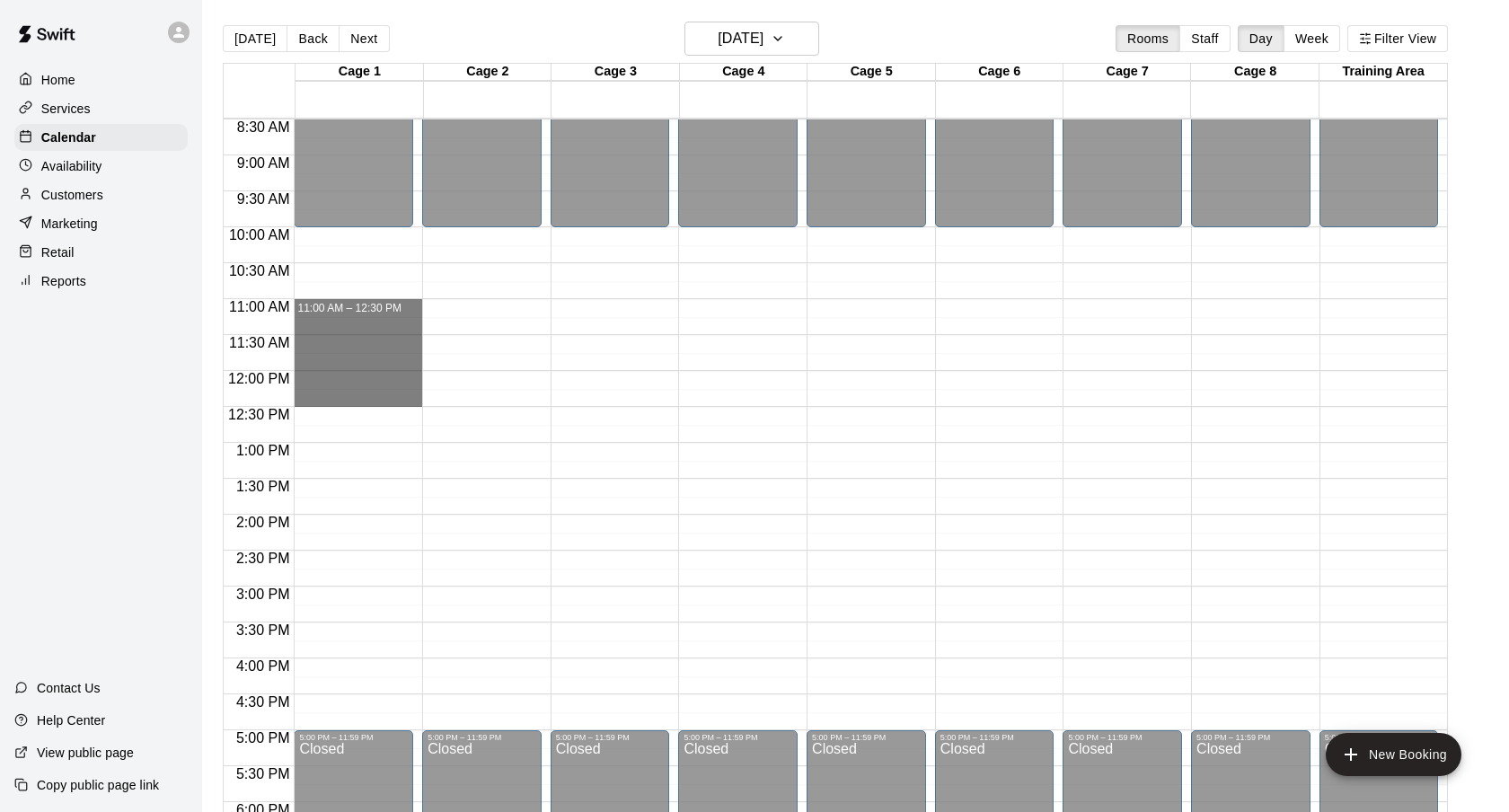
drag, startPoint x: 360, startPoint y: 308, endPoint x: 353, endPoint y: 406, distance: 98.2
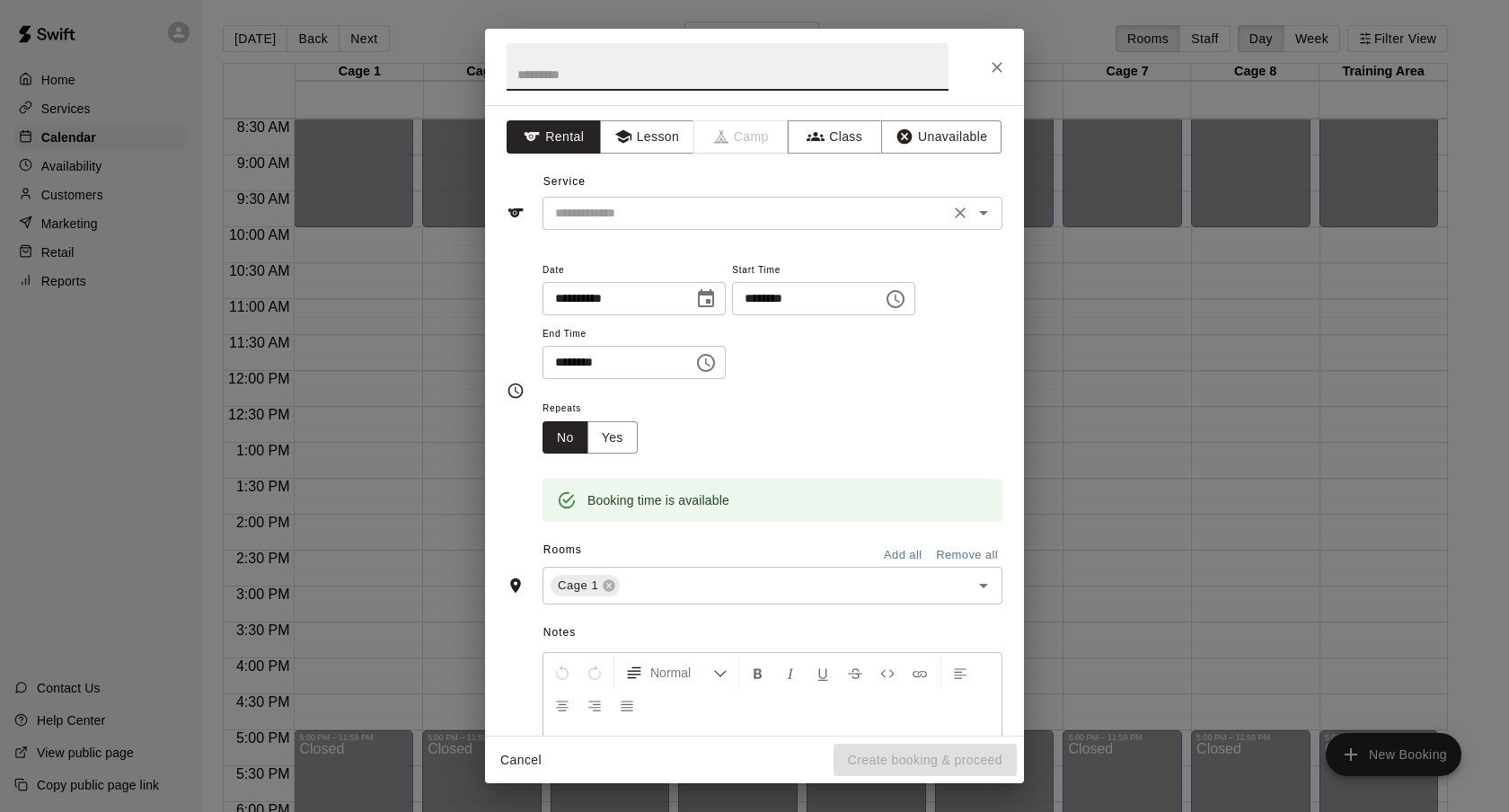
click at [750, 221] on input "text" at bounding box center [746, 213] width 396 height 22
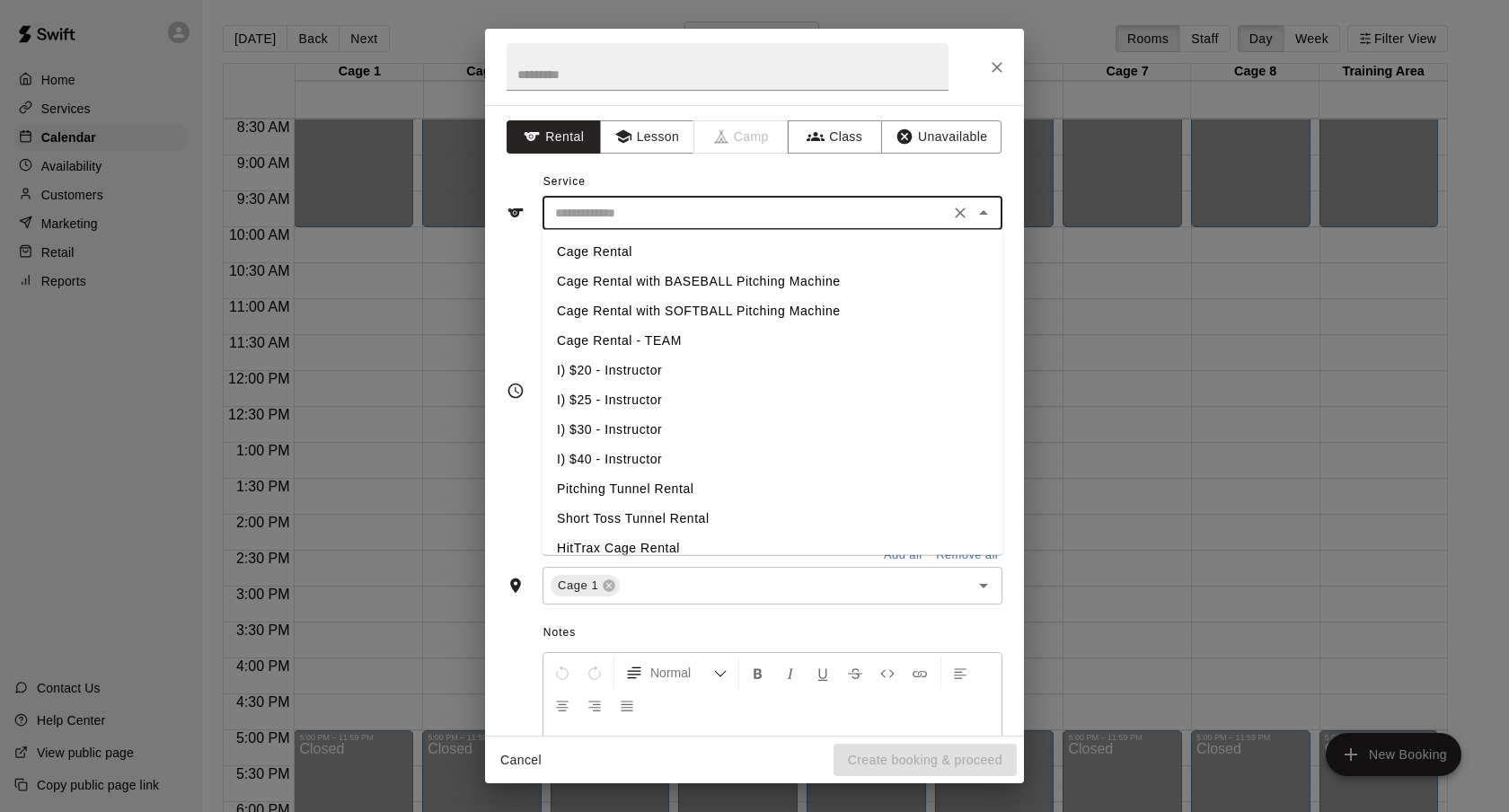
click at [654, 369] on li "I) $20 - Instructor" at bounding box center [772, 370] width 460 height 30
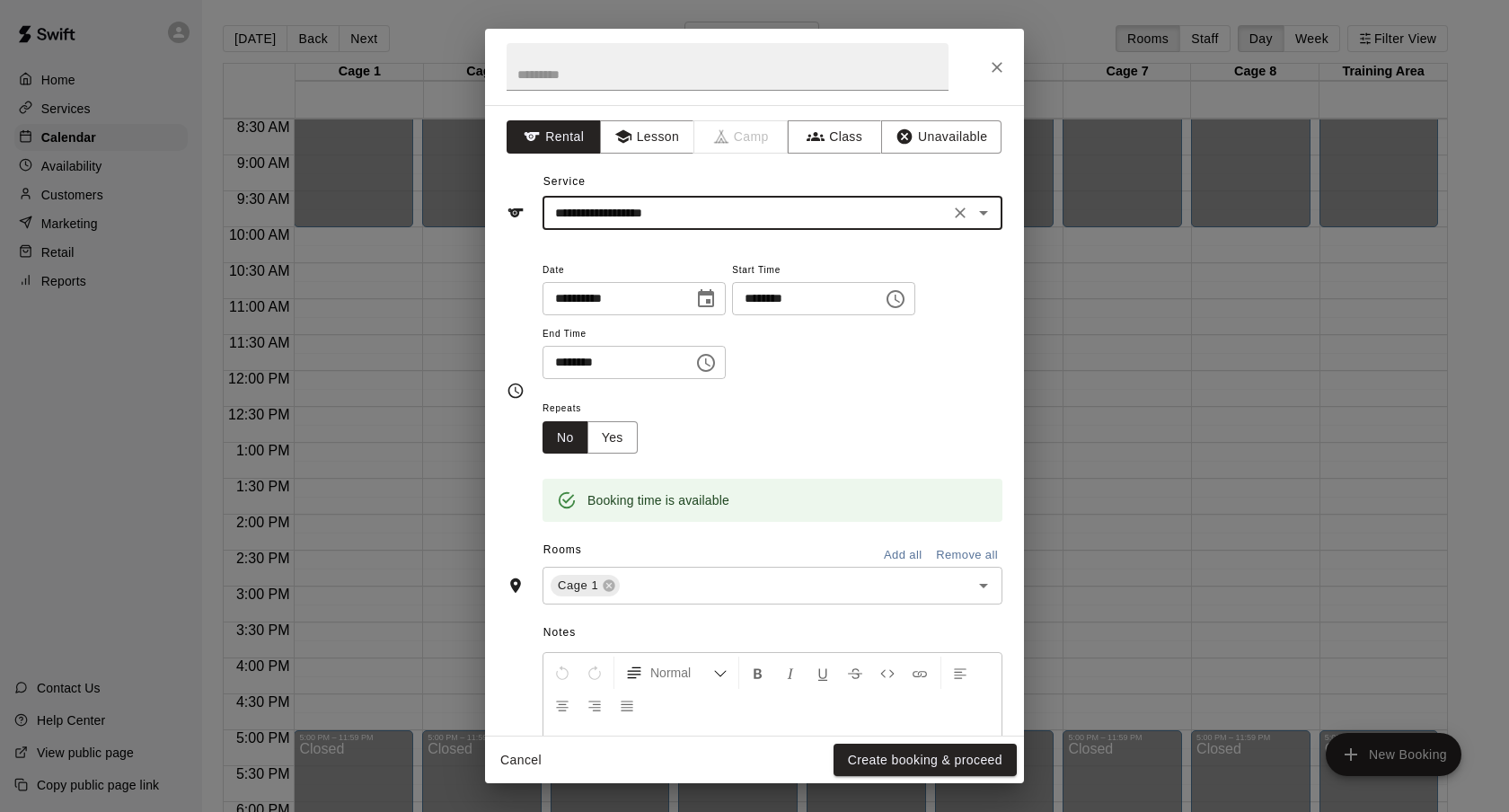
click at [735, 226] on div "**********" at bounding box center [772, 213] width 460 height 33
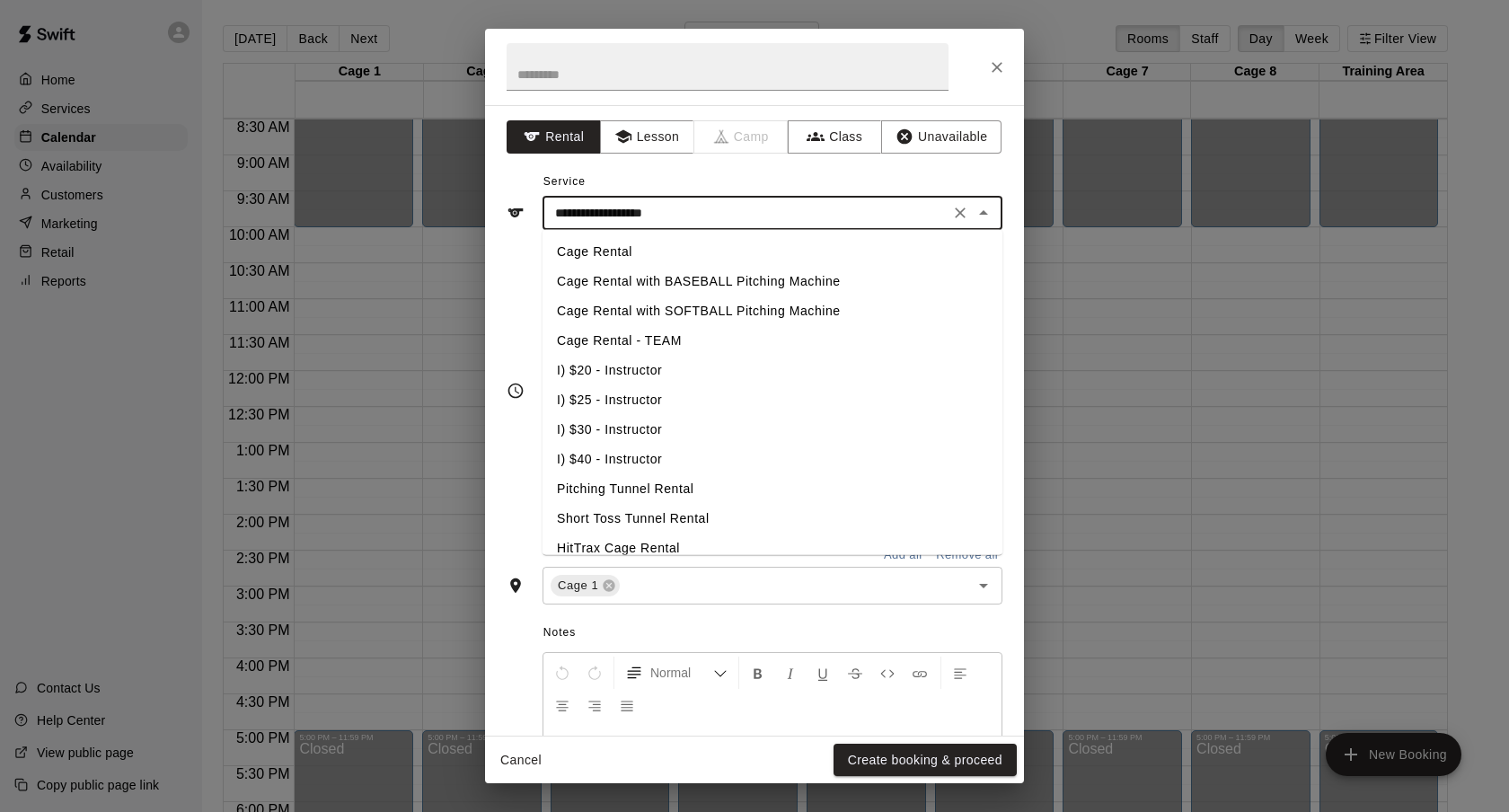
click at [641, 403] on li "I) $25 - Instructor" at bounding box center [772, 400] width 460 height 30
type input "**********"
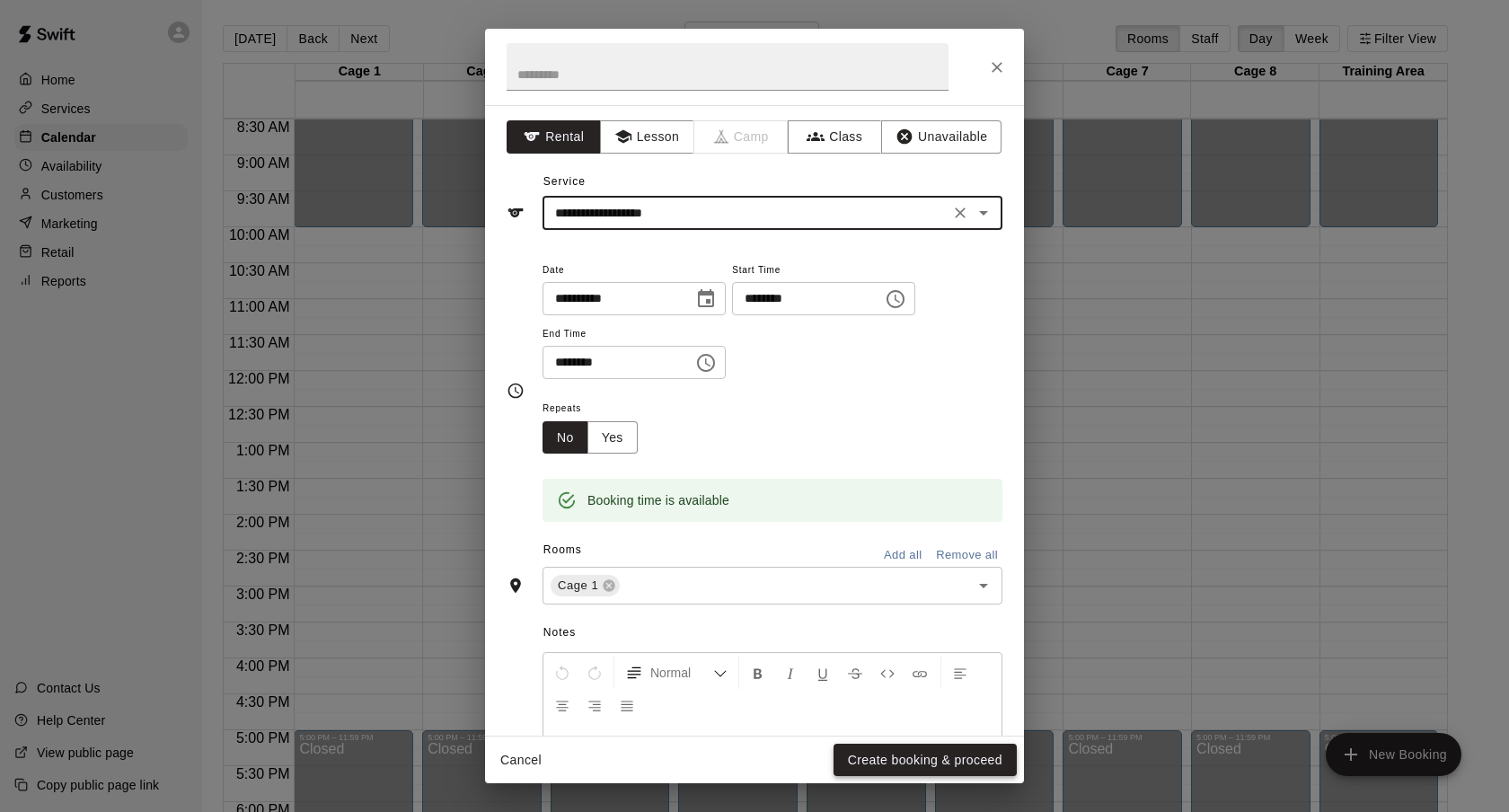
click at [912, 758] on button "Create booking & proceed" at bounding box center [925, 760] width 184 height 33
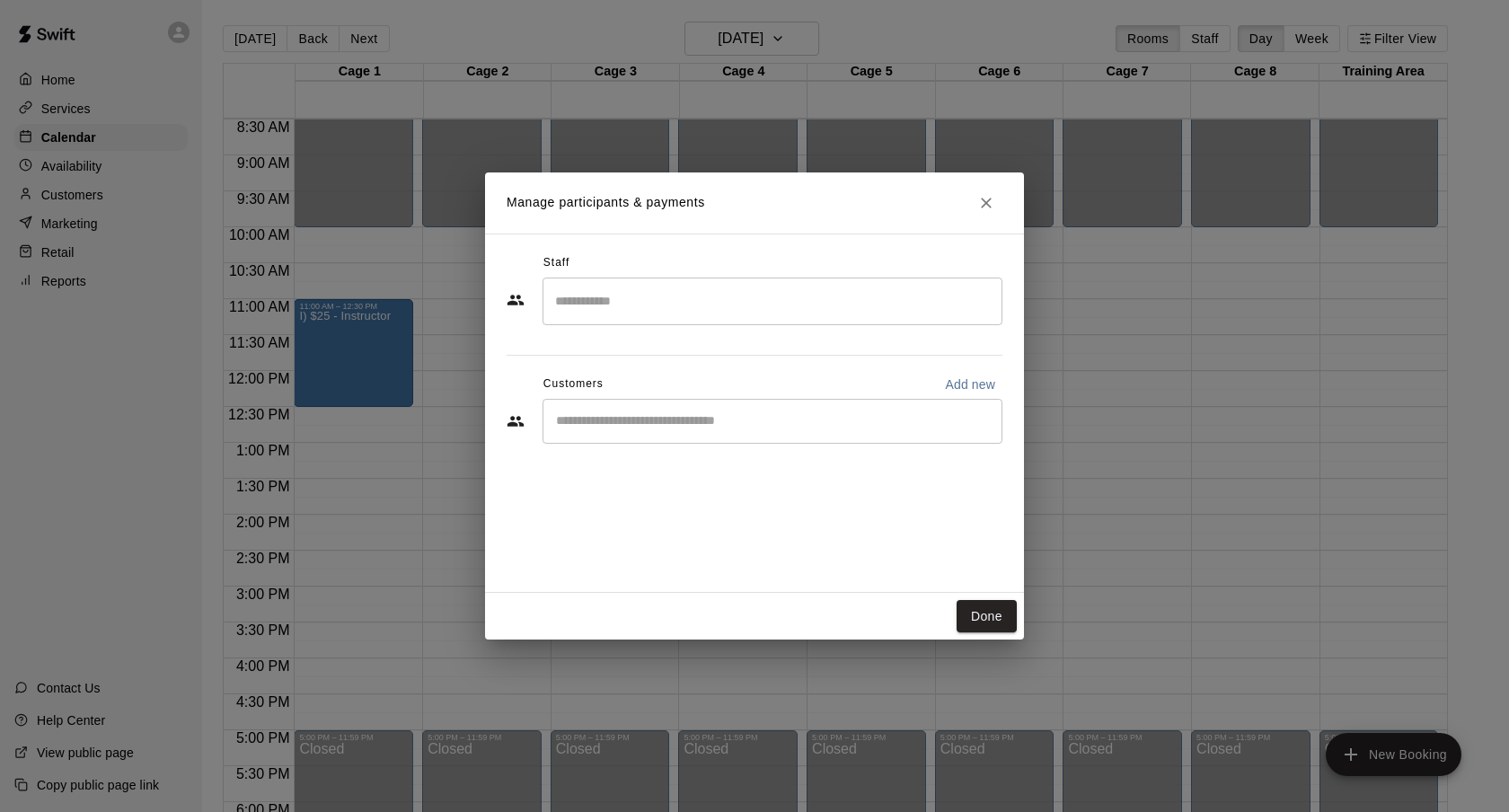
click at [658, 414] on input "Start typing to search customers..." at bounding box center [772, 421] width 444 height 18
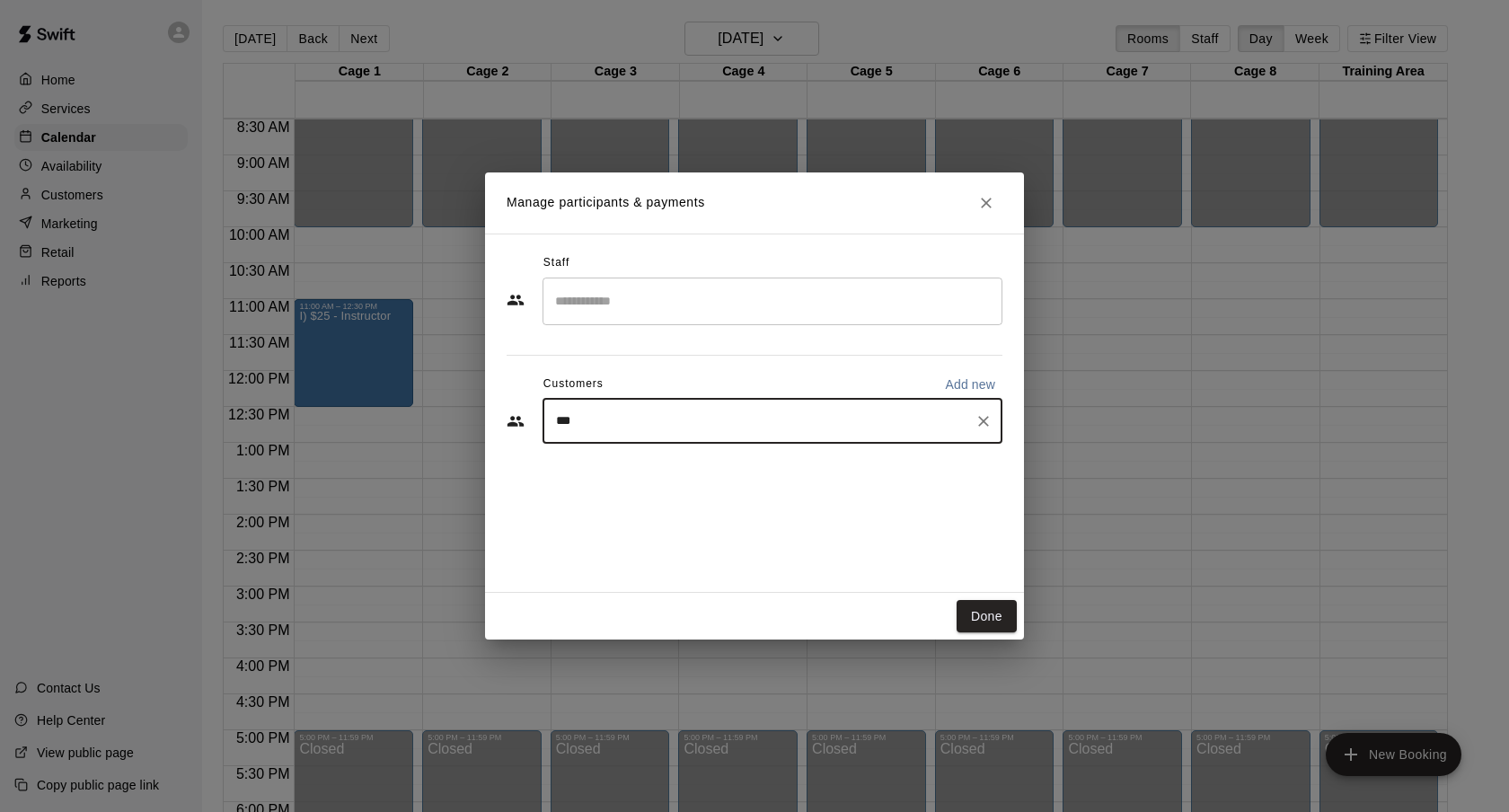
type input "****"
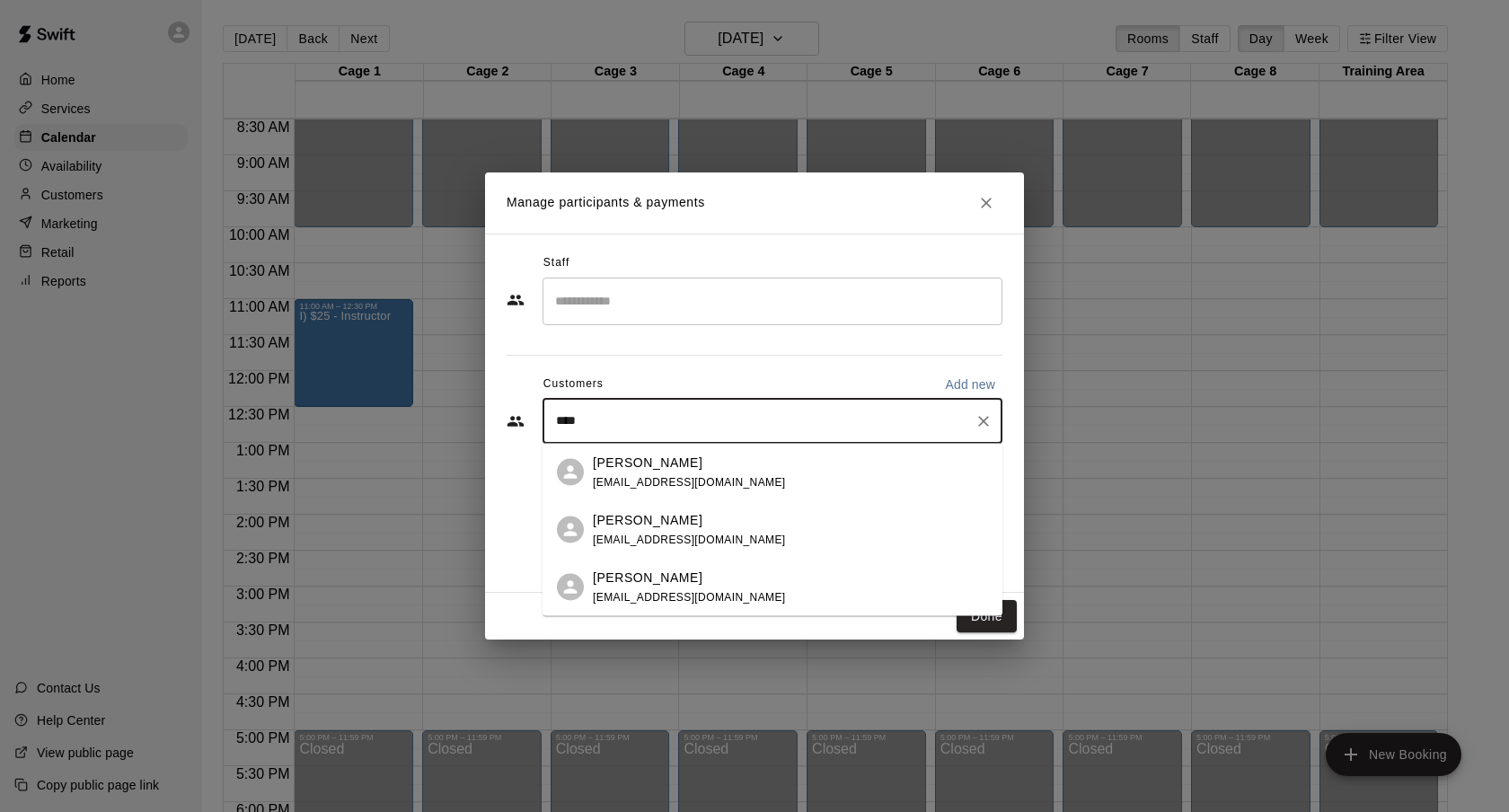
click at [677, 478] on span "[EMAIL_ADDRESS][DOMAIN_NAME]" at bounding box center [689, 482] width 193 height 13
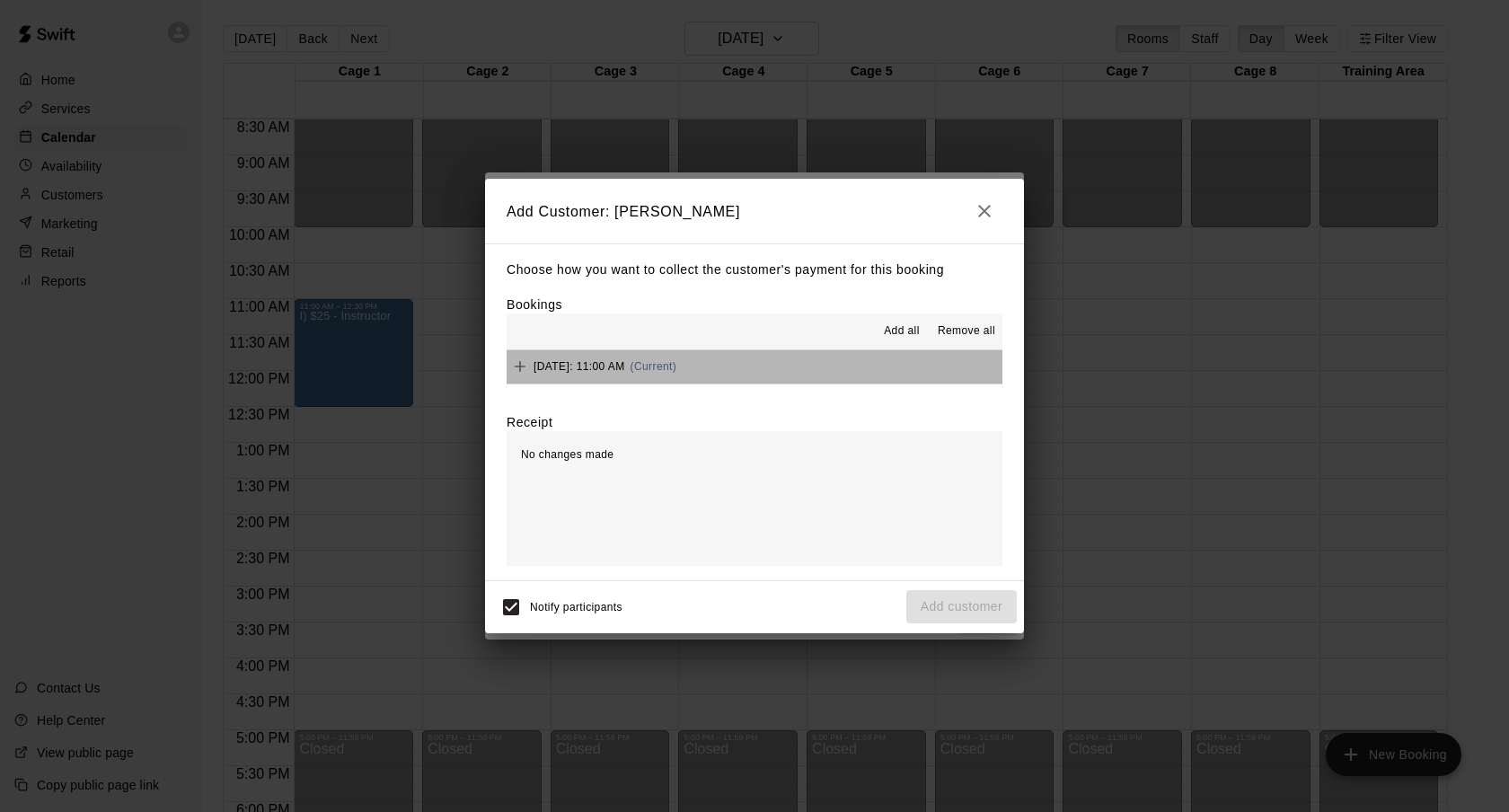
click at [677, 356] on div "[DATE]: 11:00 AM (Current)" at bounding box center [592, 365] width 170 height 27
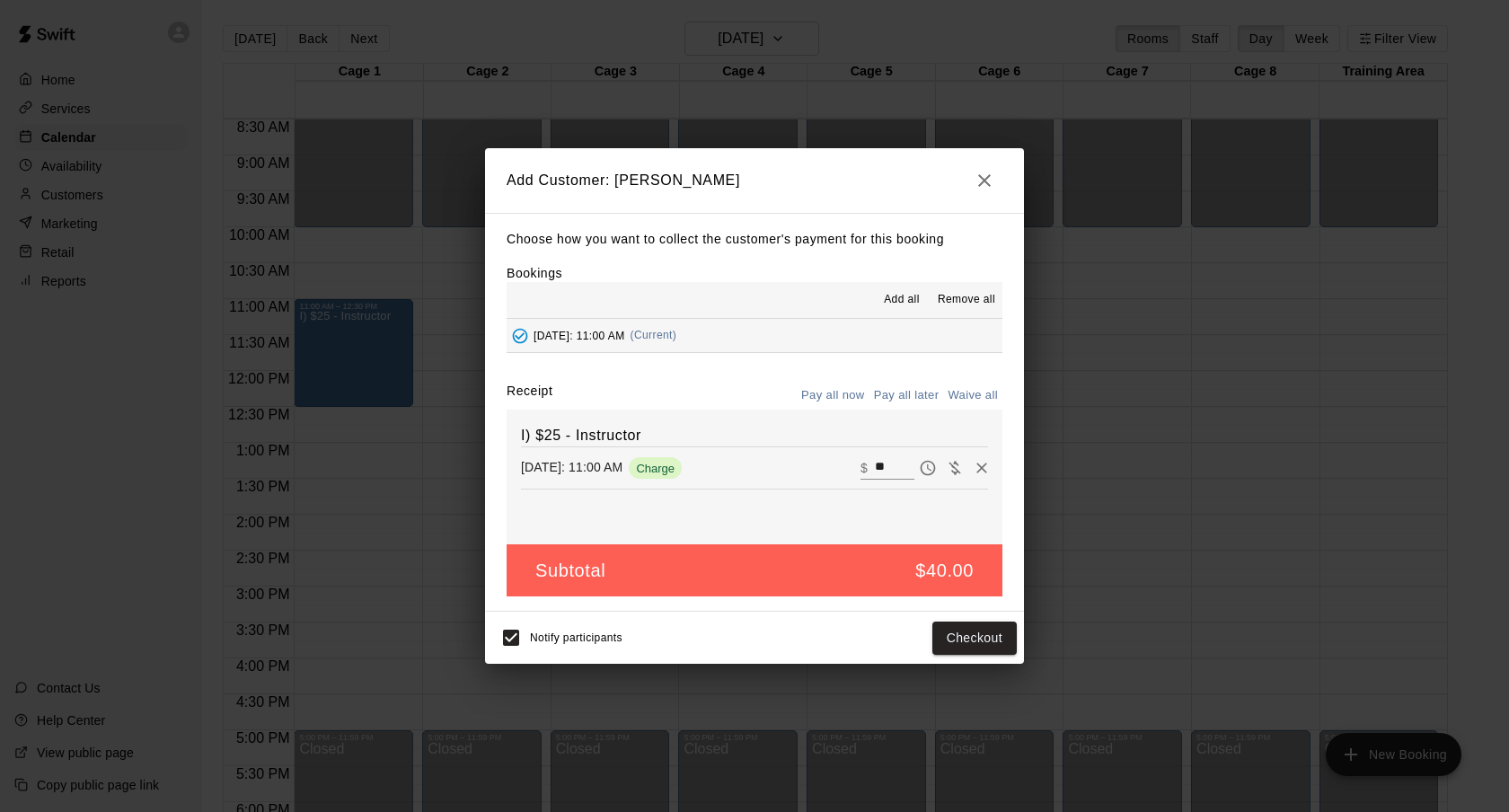
click at [939, 419] on div "I) $25 - Instructor [DATE]: 11:00 AM Charge ​ $ **" at bounding box center [754, 477] width 496 height 135
click at [922, 396] on button "Pay all later" at bounding box center [906, 396] width 75 height 28
click at [947, 651] on button "Add customer" at bounding box center [962, 638] width 111 height 33
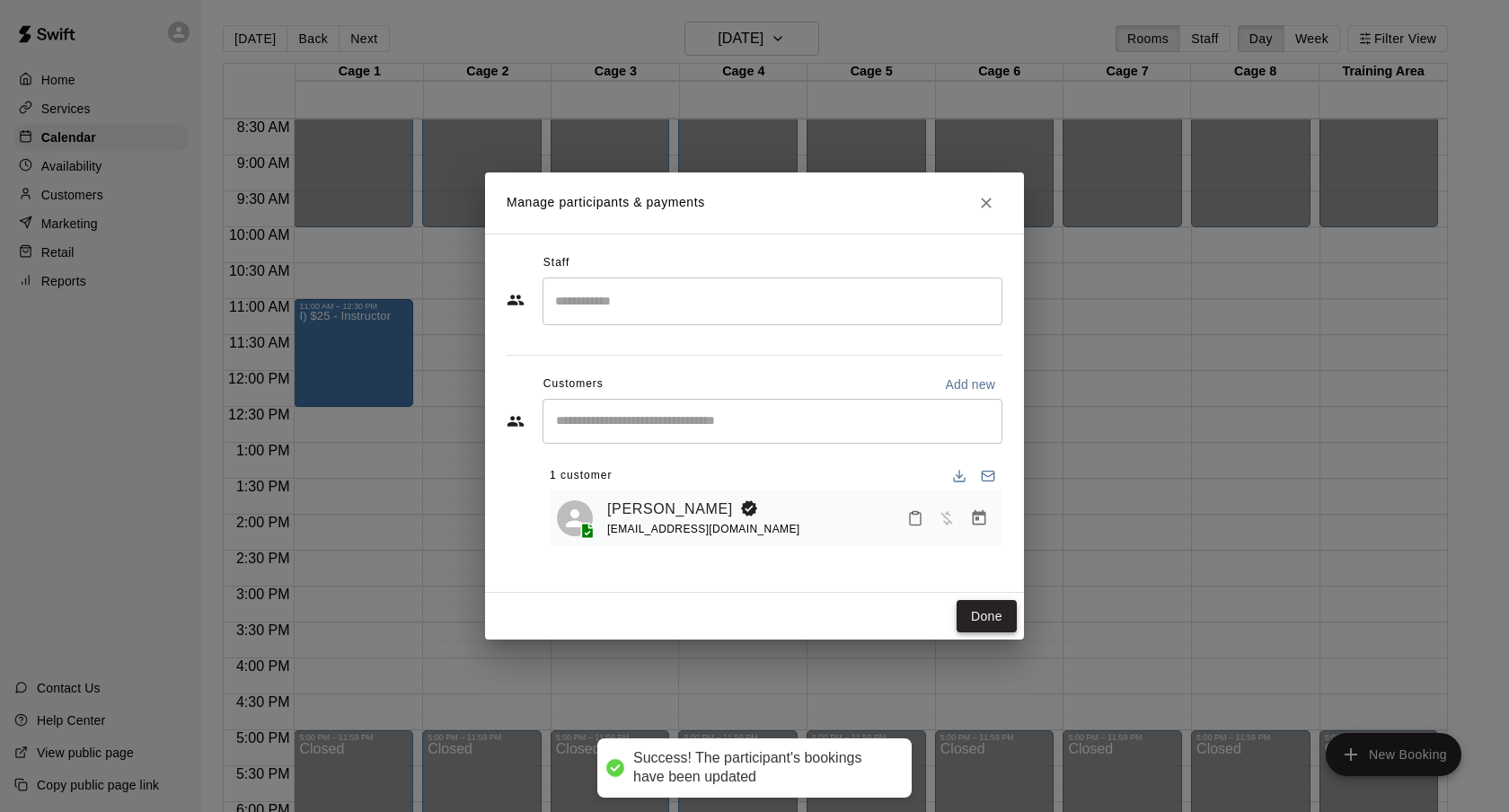
click at [1001, 612] on button "Done" at bounding box center [986, 616] width 60 height 33
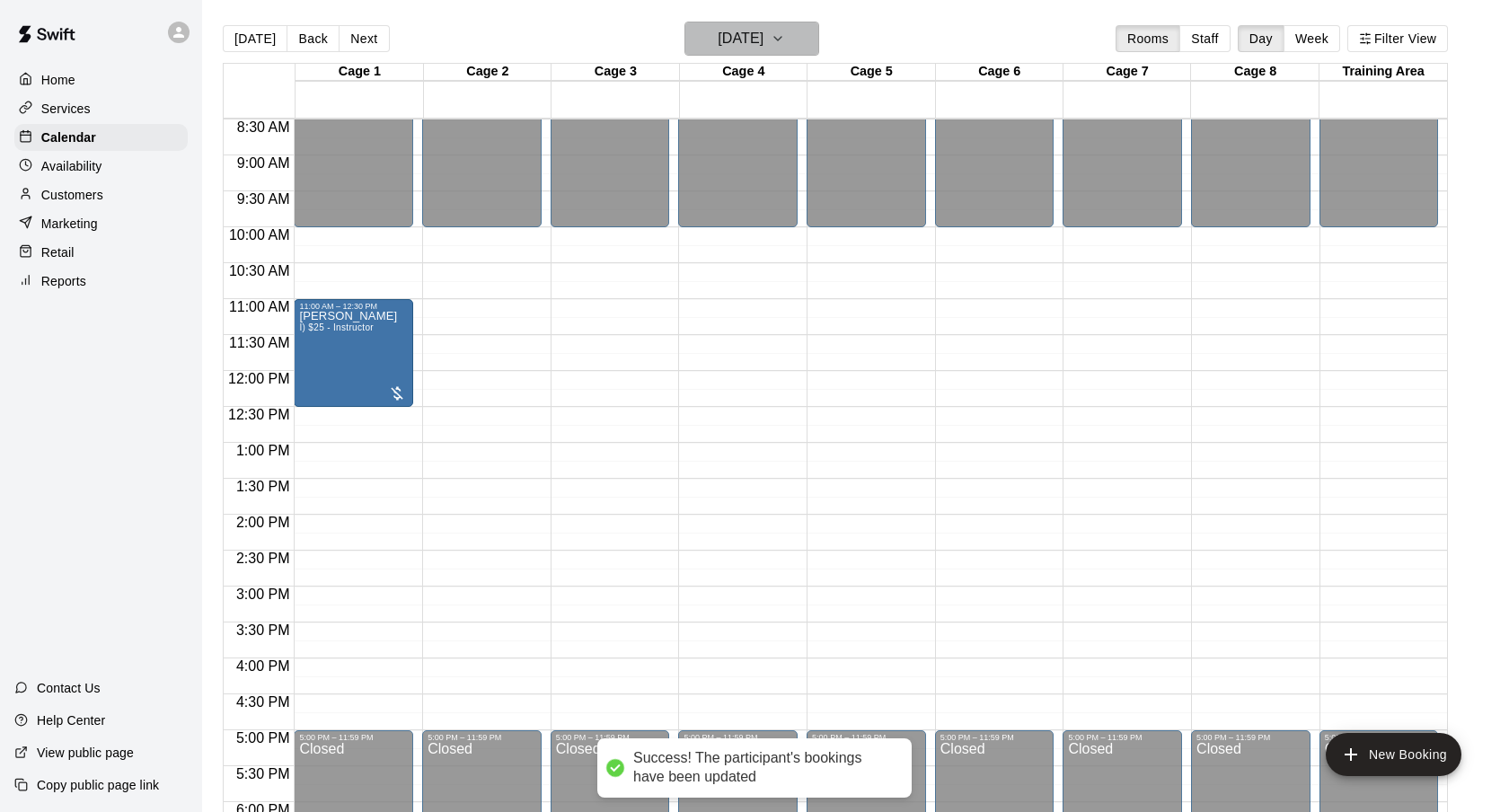
click at [763, 37] on h6 "[DATE]" at bounding box center [741, 38] width 46 height 25
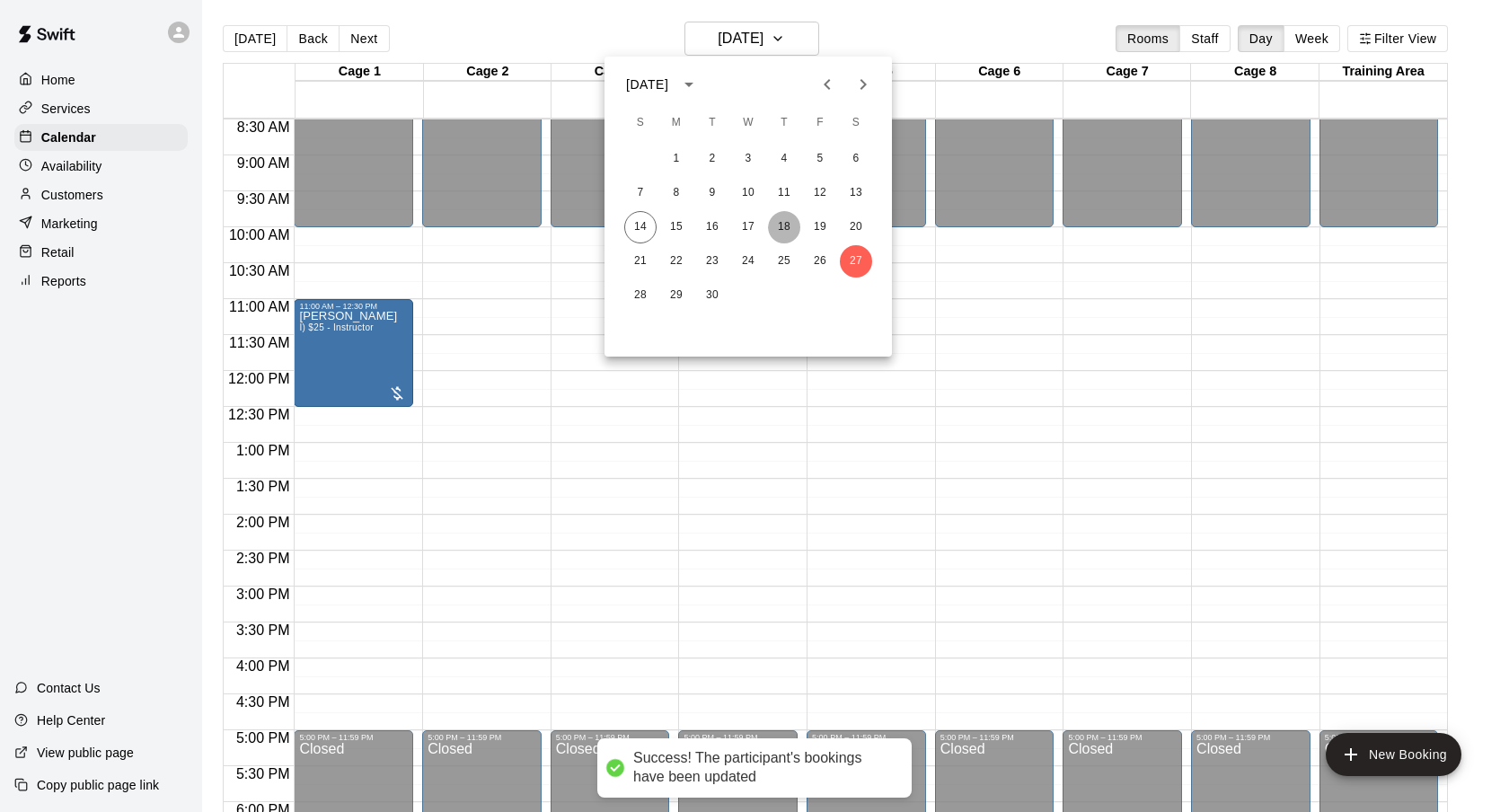
click at [775, 233] on button "18" at bounding box center [784, 227] width 32 height 32
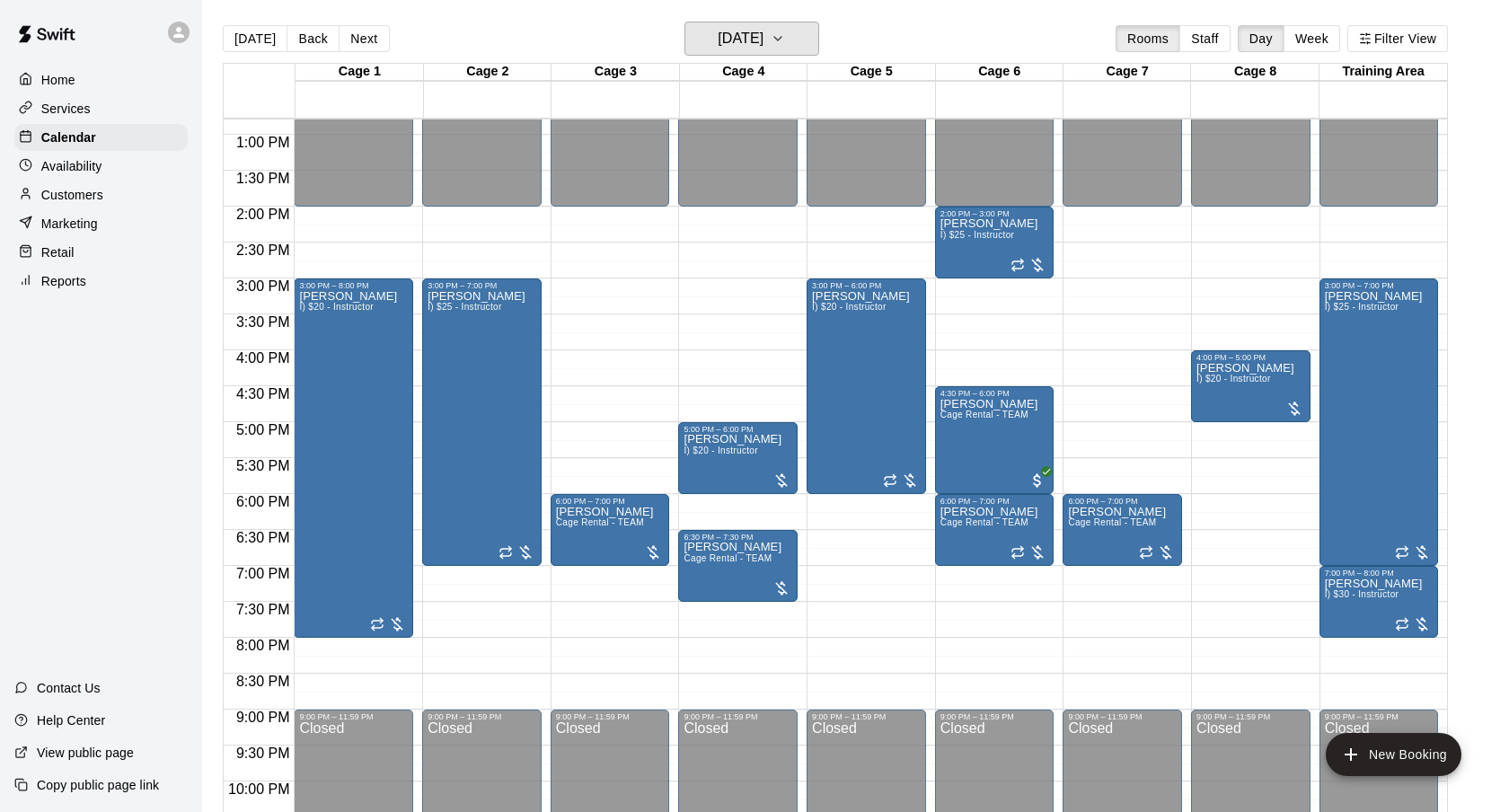
scroll to position [993, 0]
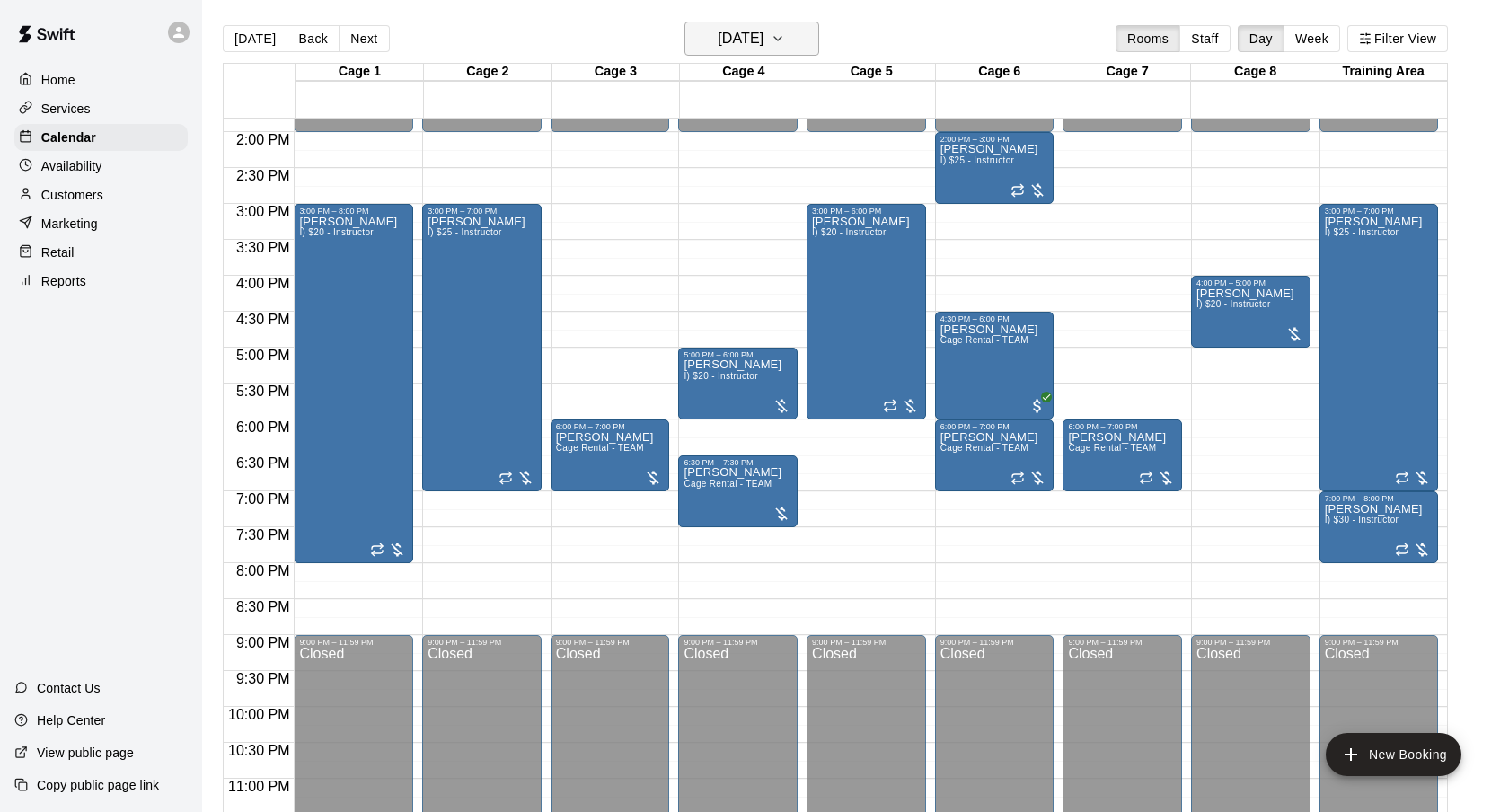
click at [785, 41] on icon "button" at bounding box center [778, 38] width 15 height 21
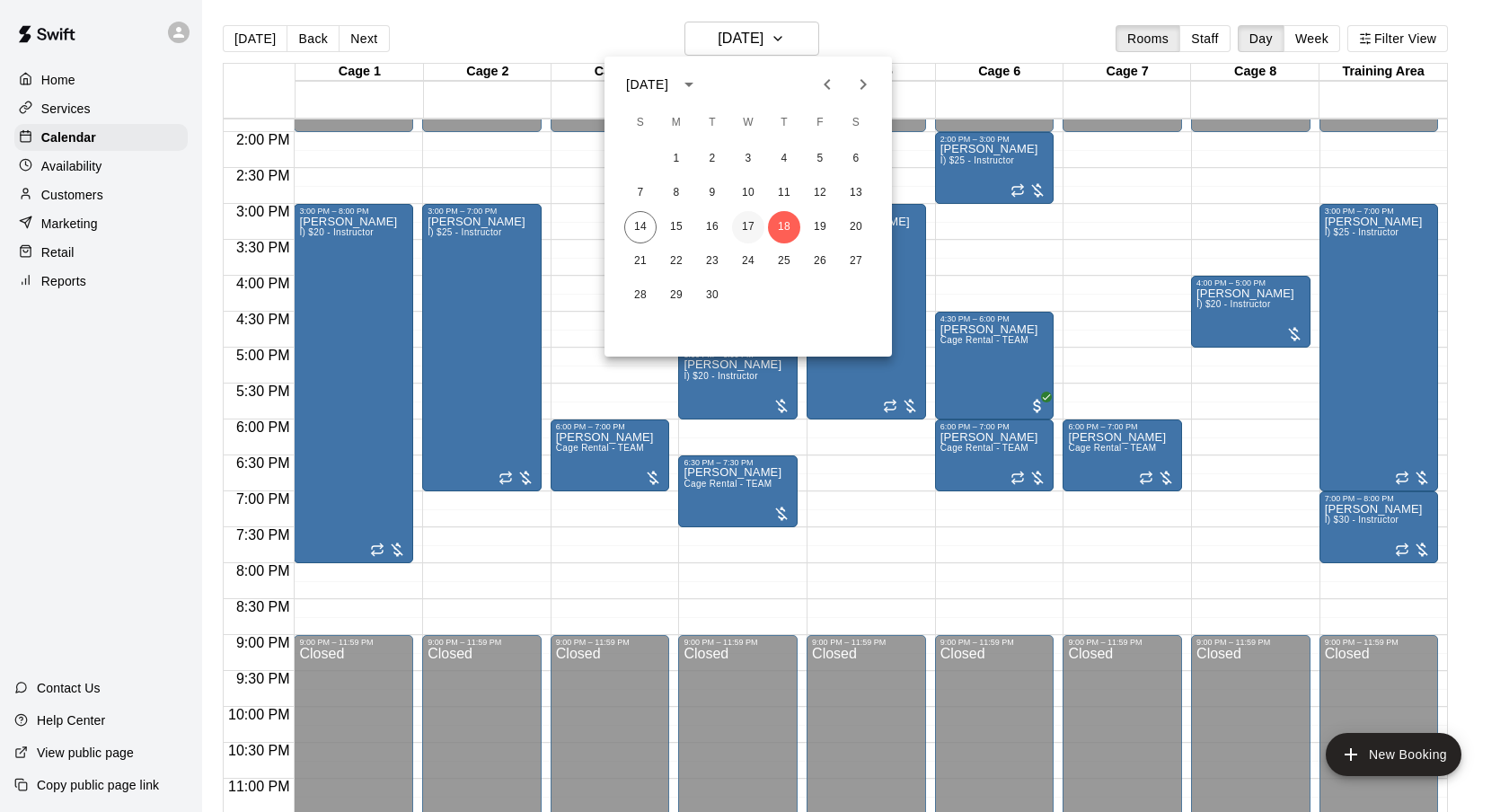
click at [755, 222] on button "17" at bounding box center [748, 227] width 32 height 32
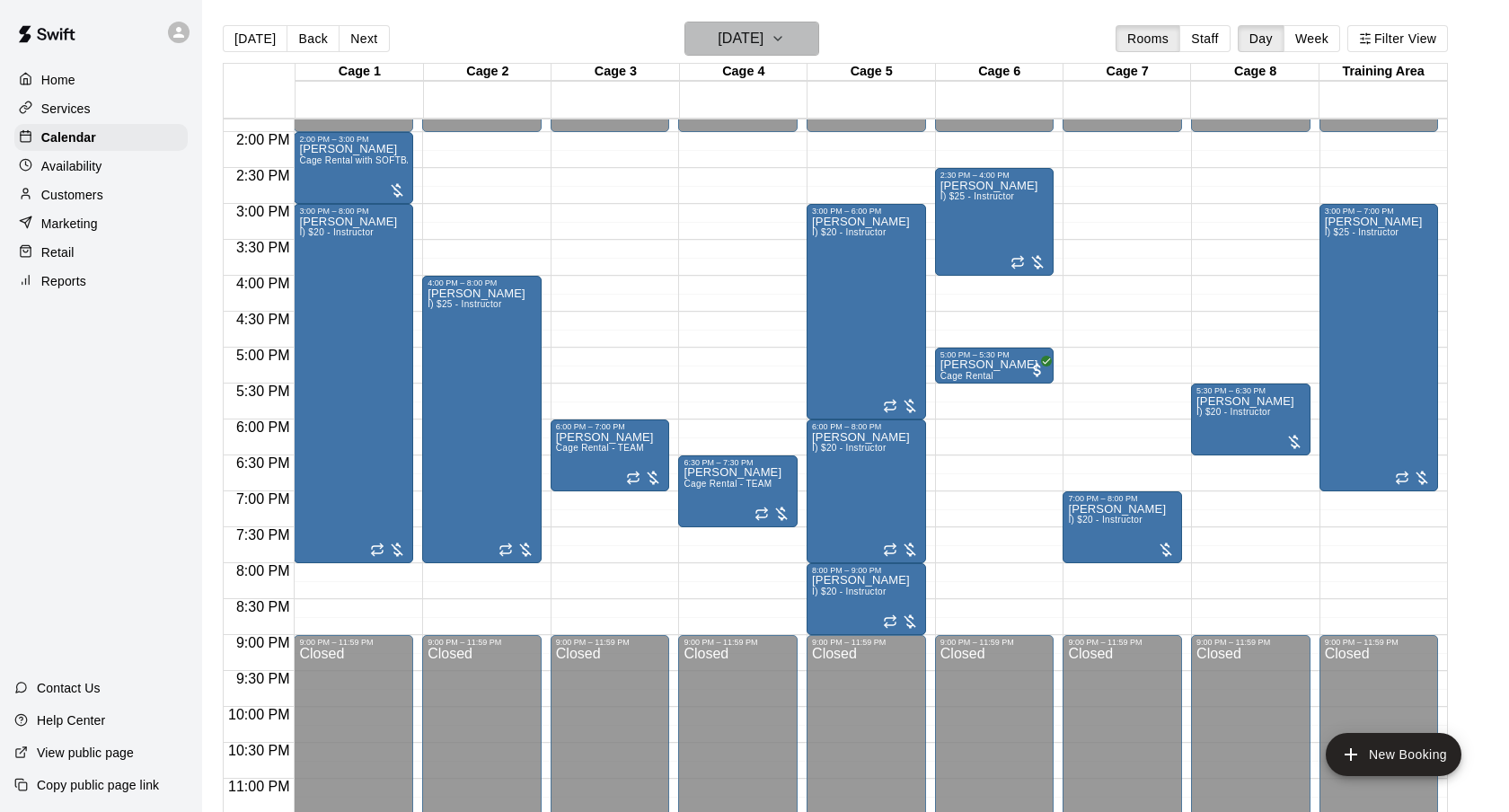
click at [794, 54] on button "[DATE]" at bounding box center [752, 38] width 135 height 34
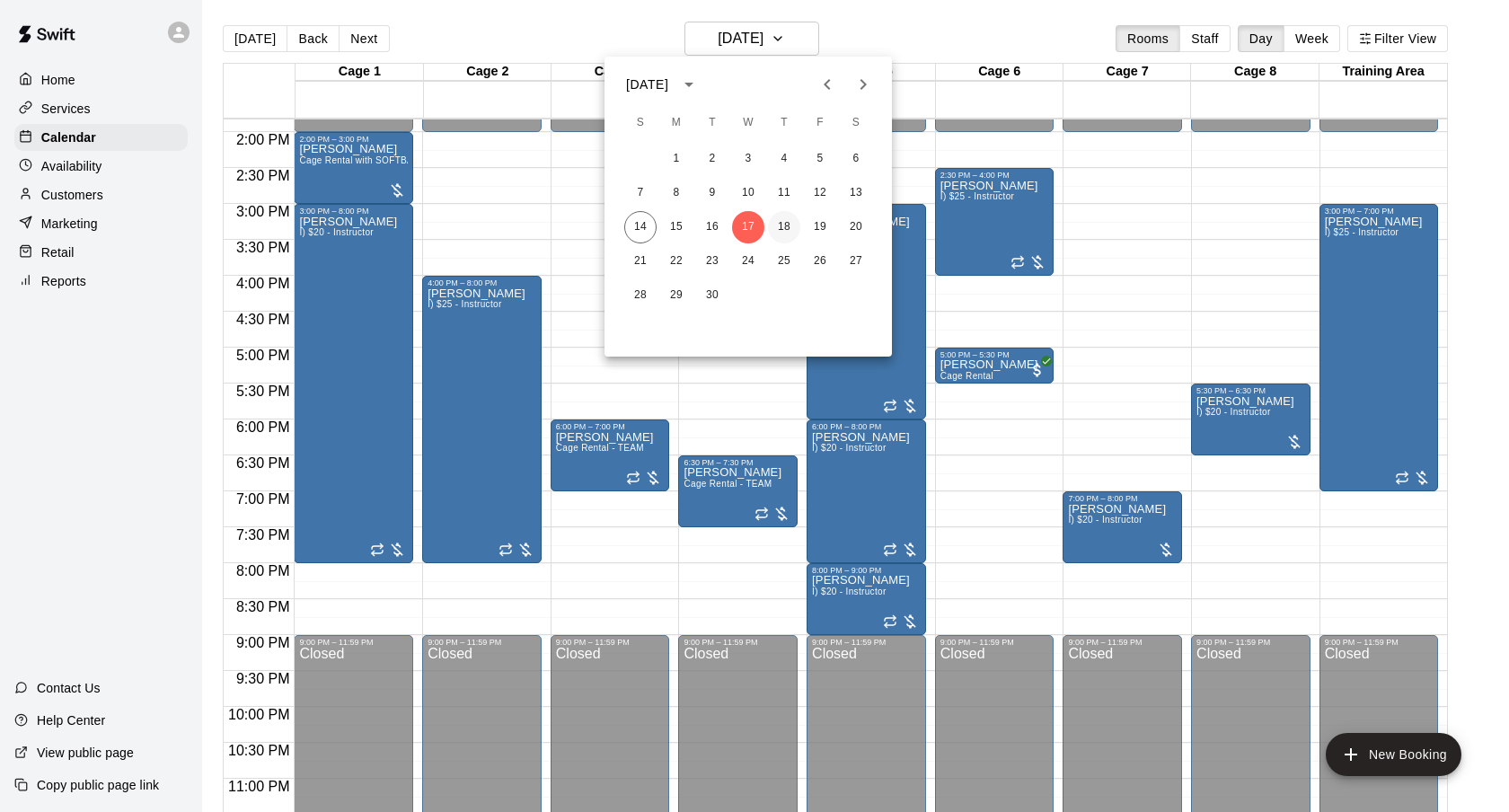
click at [782, 233] on button "18" at bounding box center [784, 227] width 32 height 32
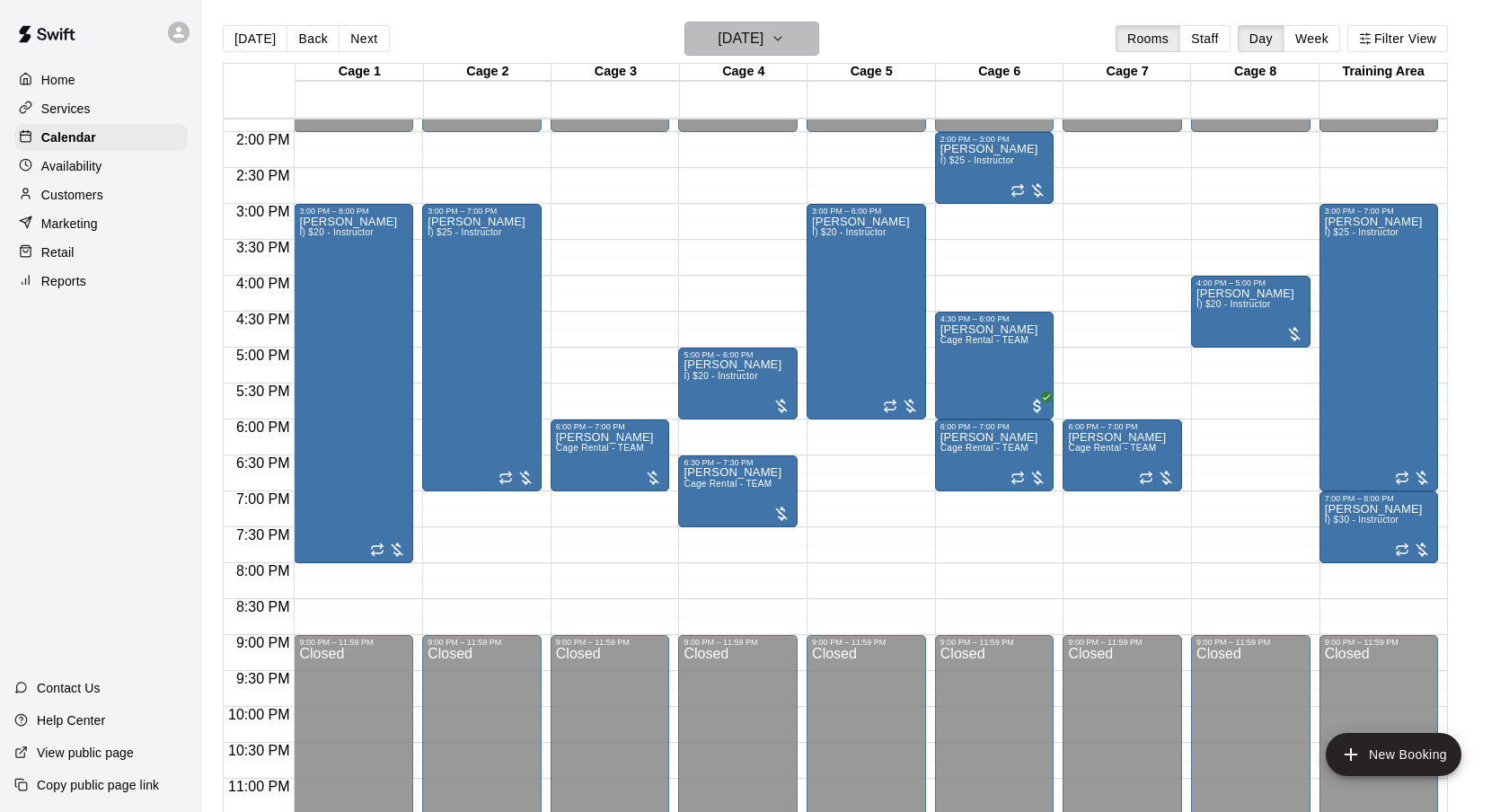
click at [763, 51] on h6 "[DATE]" at bounding box center [741, 38] width 46 height 25
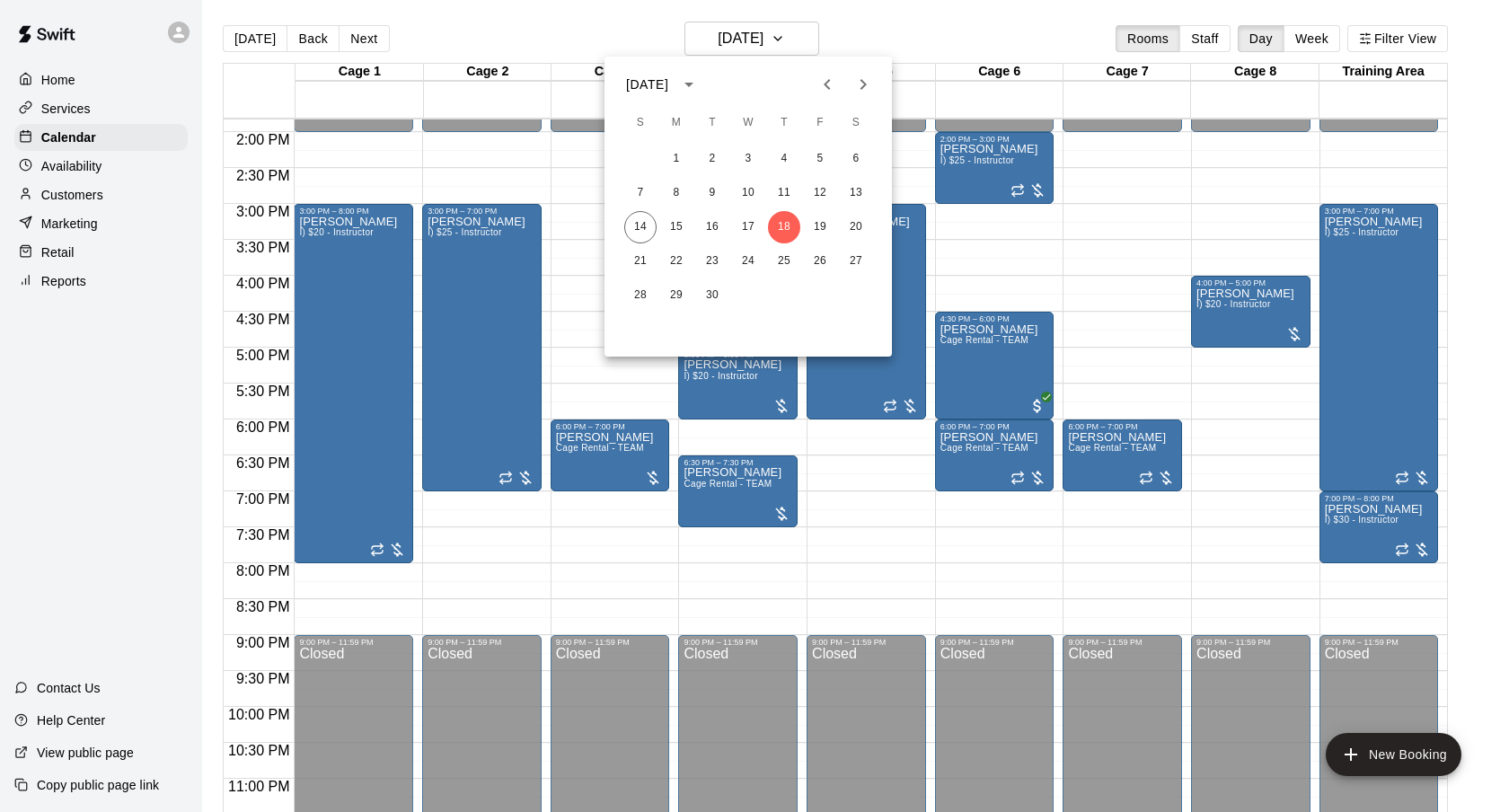
click at [886, 45] on div at bounding box center [754, 406] width 1509 height 812
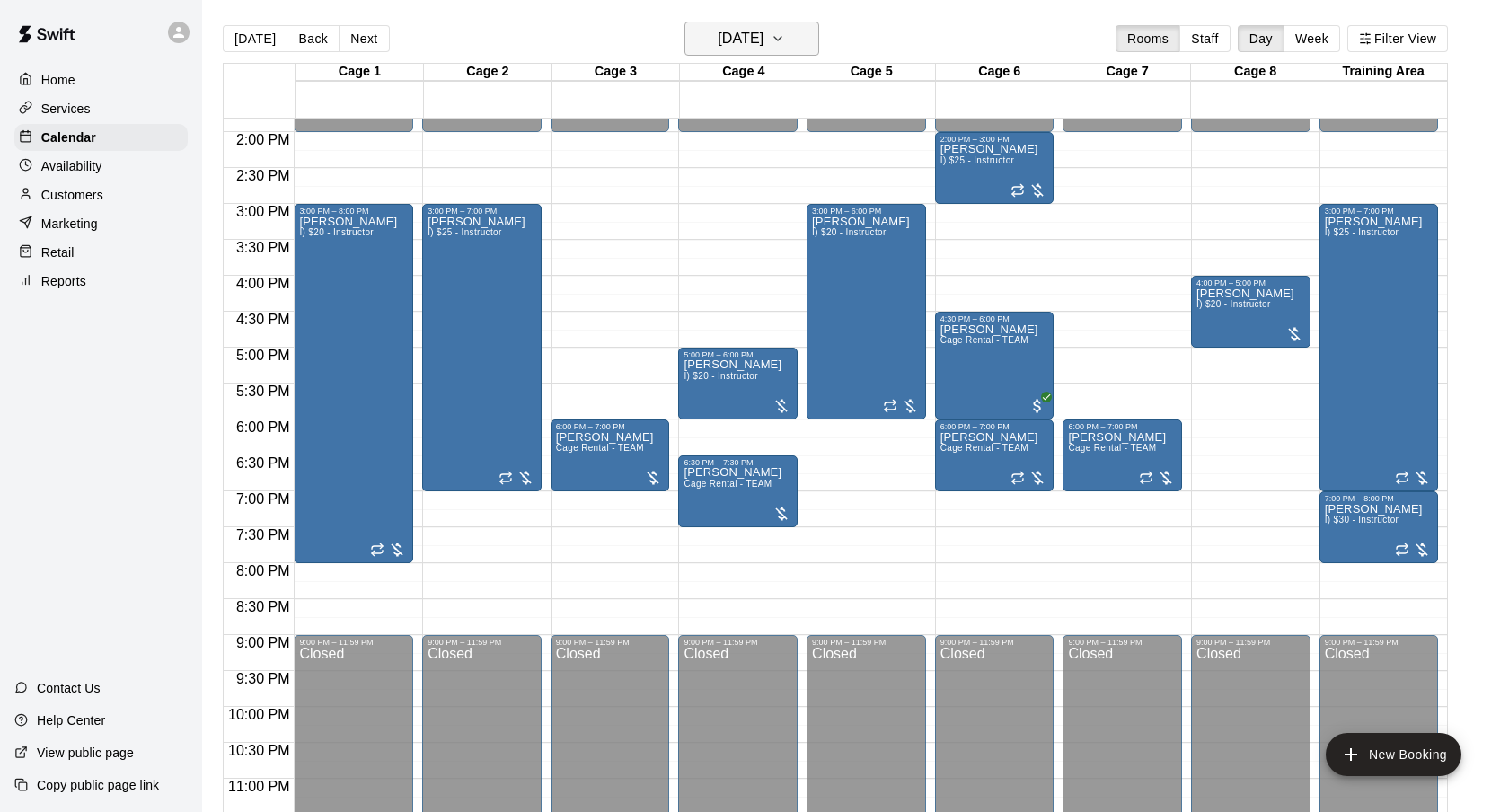
click at [763, 43] on h6 "[DATE]" at bounding box center [741, 38] width 46 height 25
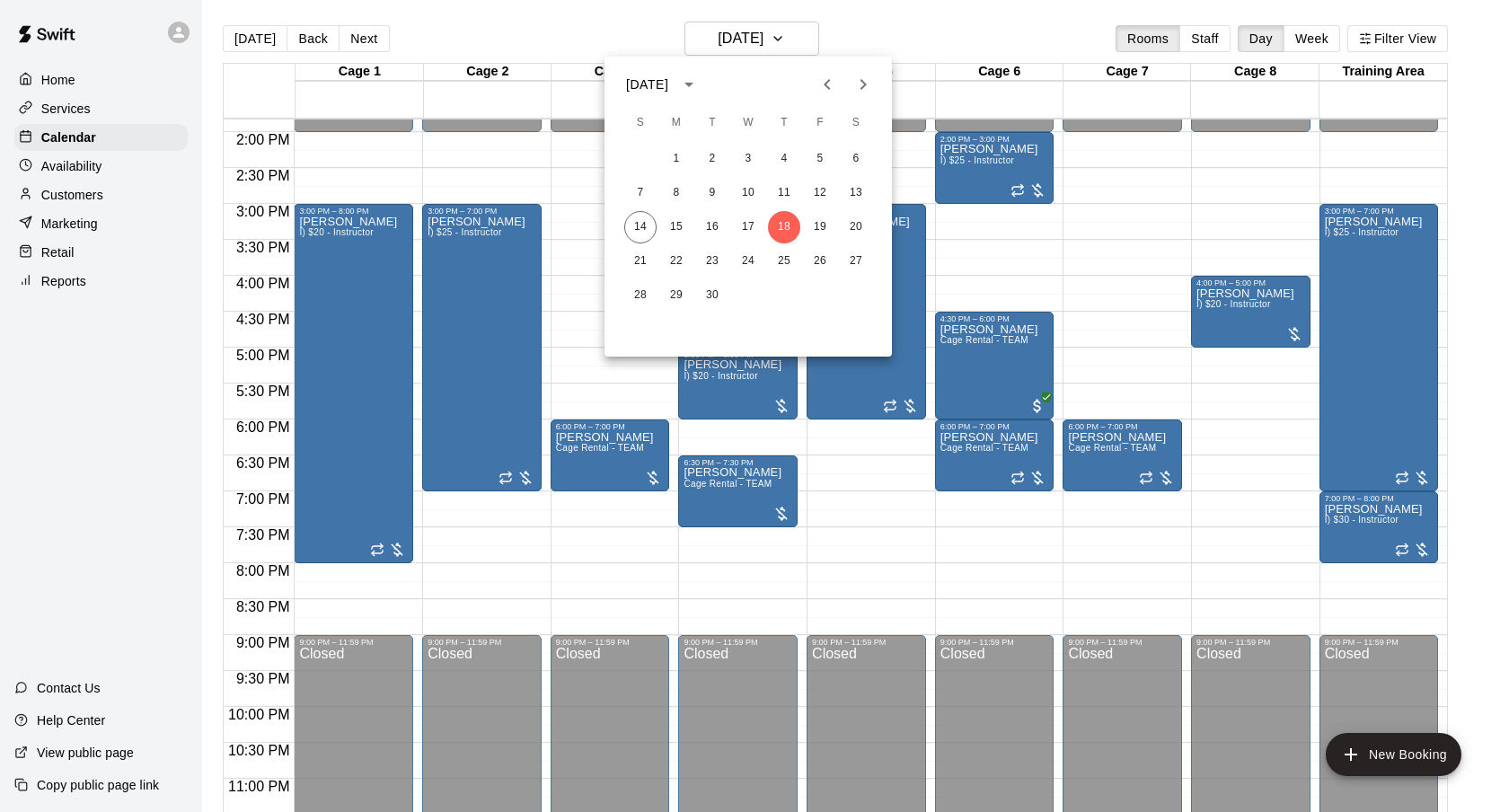
click at [643, 470] on div at bounding box center [754, 406] width 1509 height 812
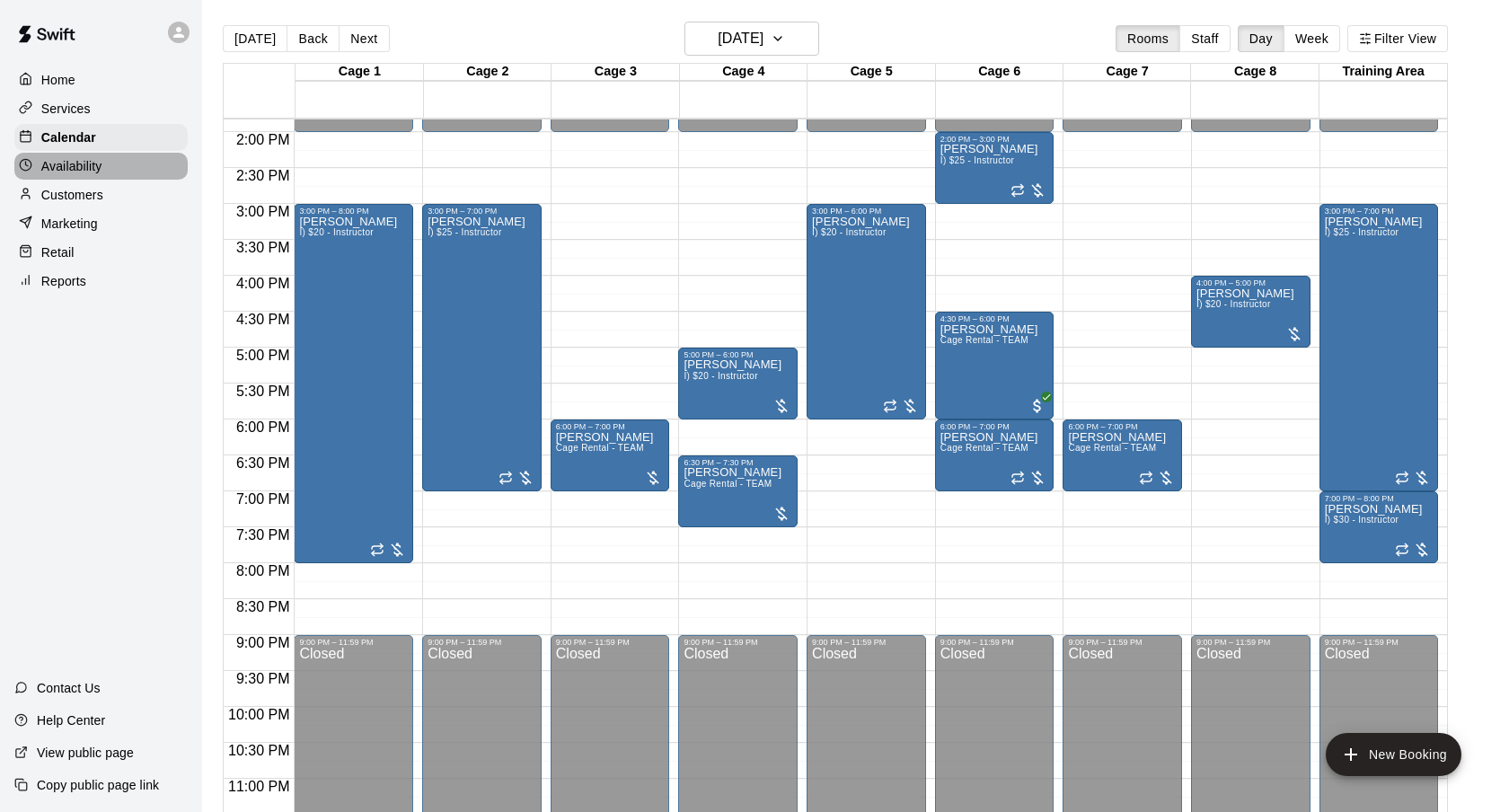
click at [126, 168] on div "Availability" at bounding box center [102, 165] width 174 height 27
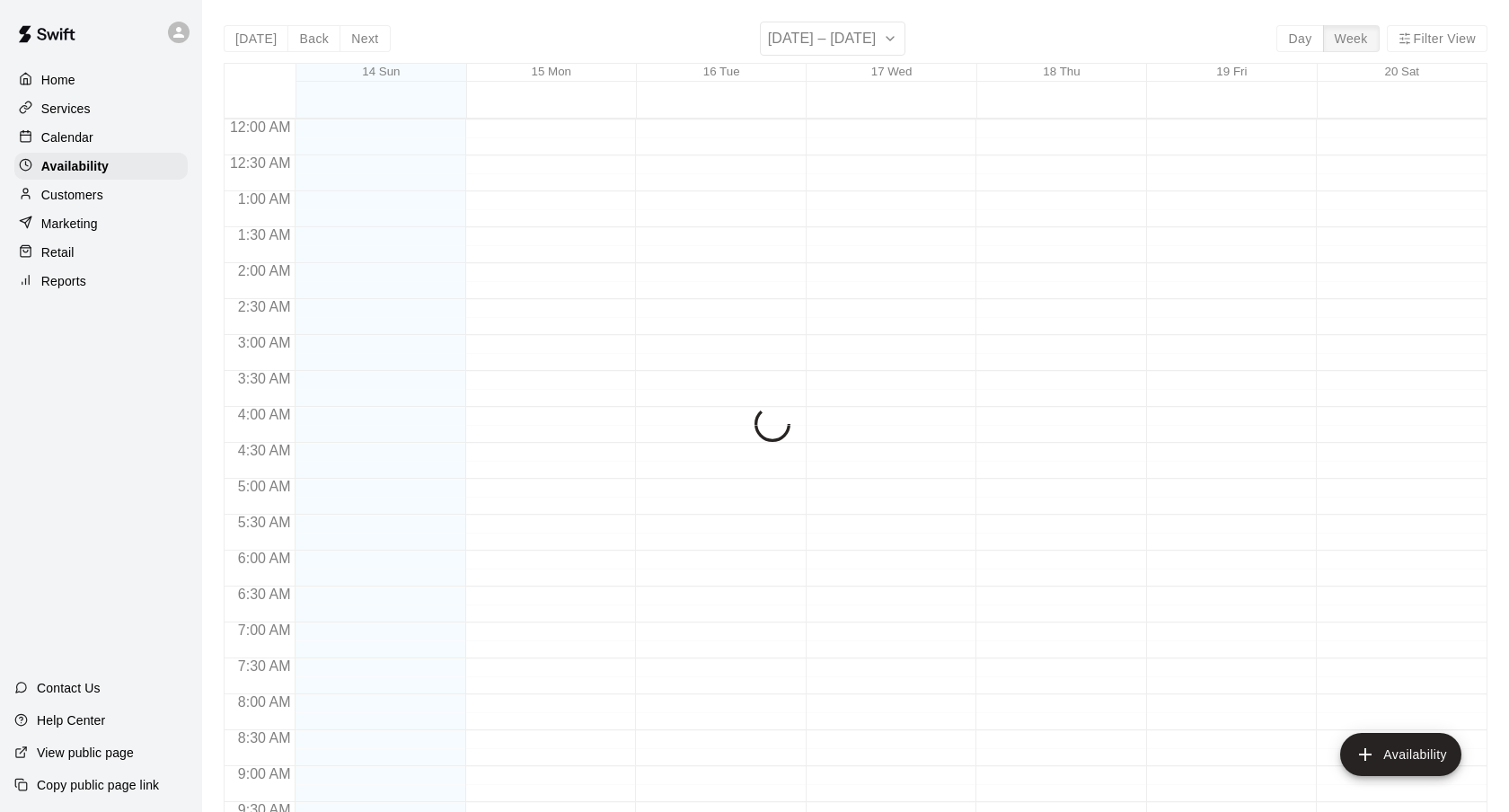
scroll to position [1012, 0]
click at [126, 205] on div "Customers" at bounding box center [102, 195] width 174 height 27
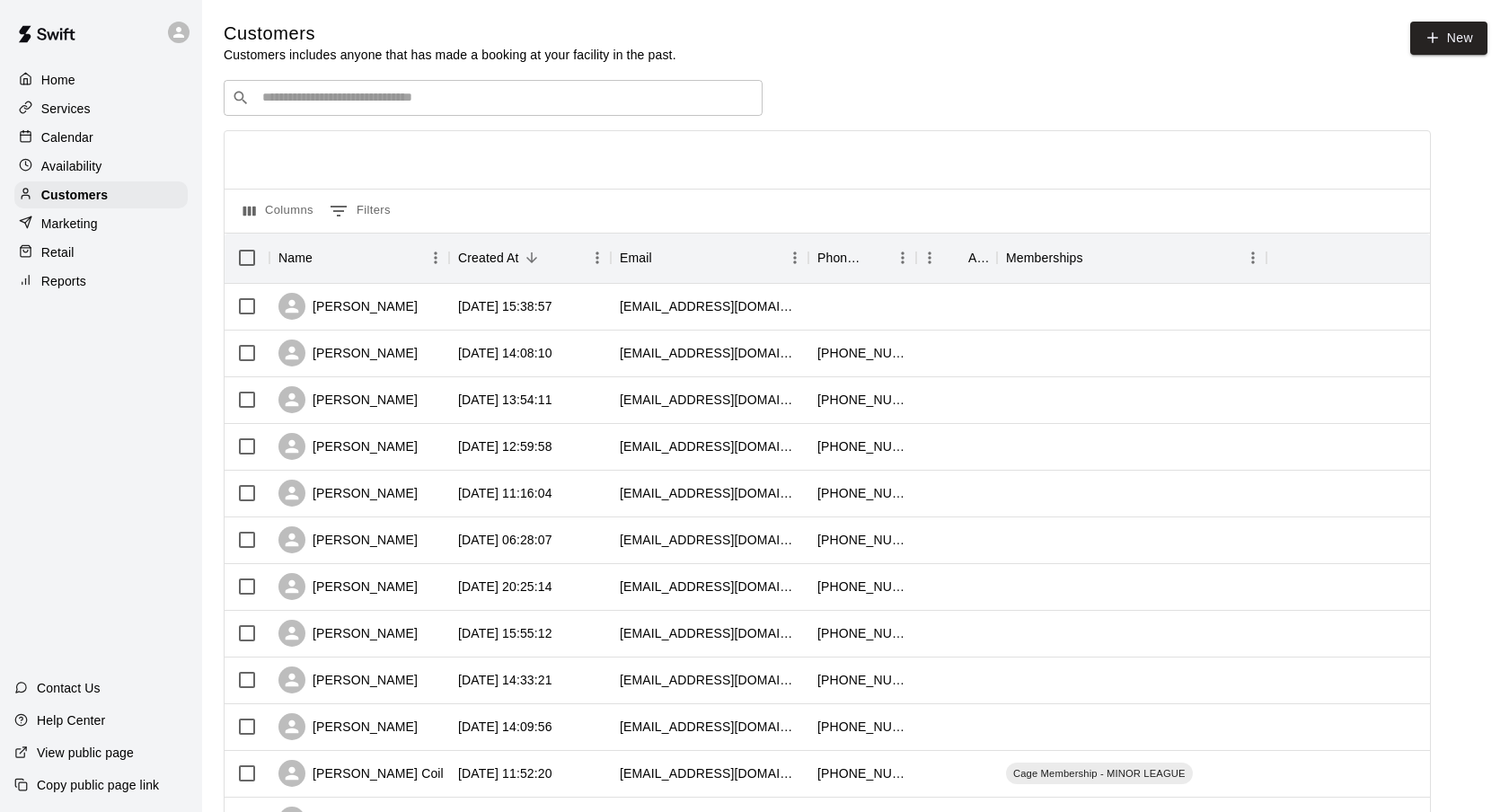
click at [385, 113] on div "​ ​" at bounding box center [493, 98] width 539 height 36
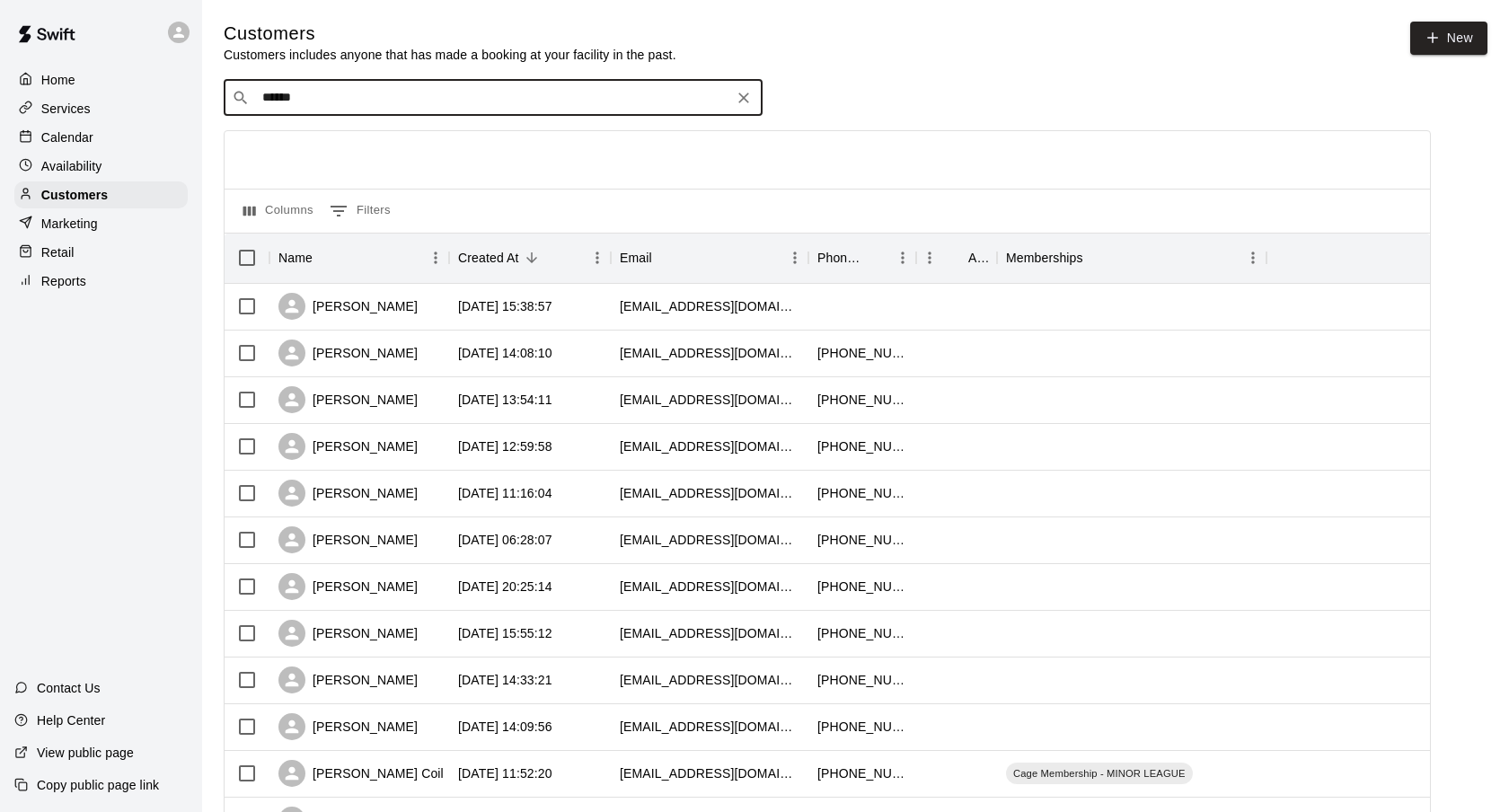
type input "*******"
click at [384, 137] on div "[PERSON_NAME]" at bounding box center [370, 135] width 193 height 18
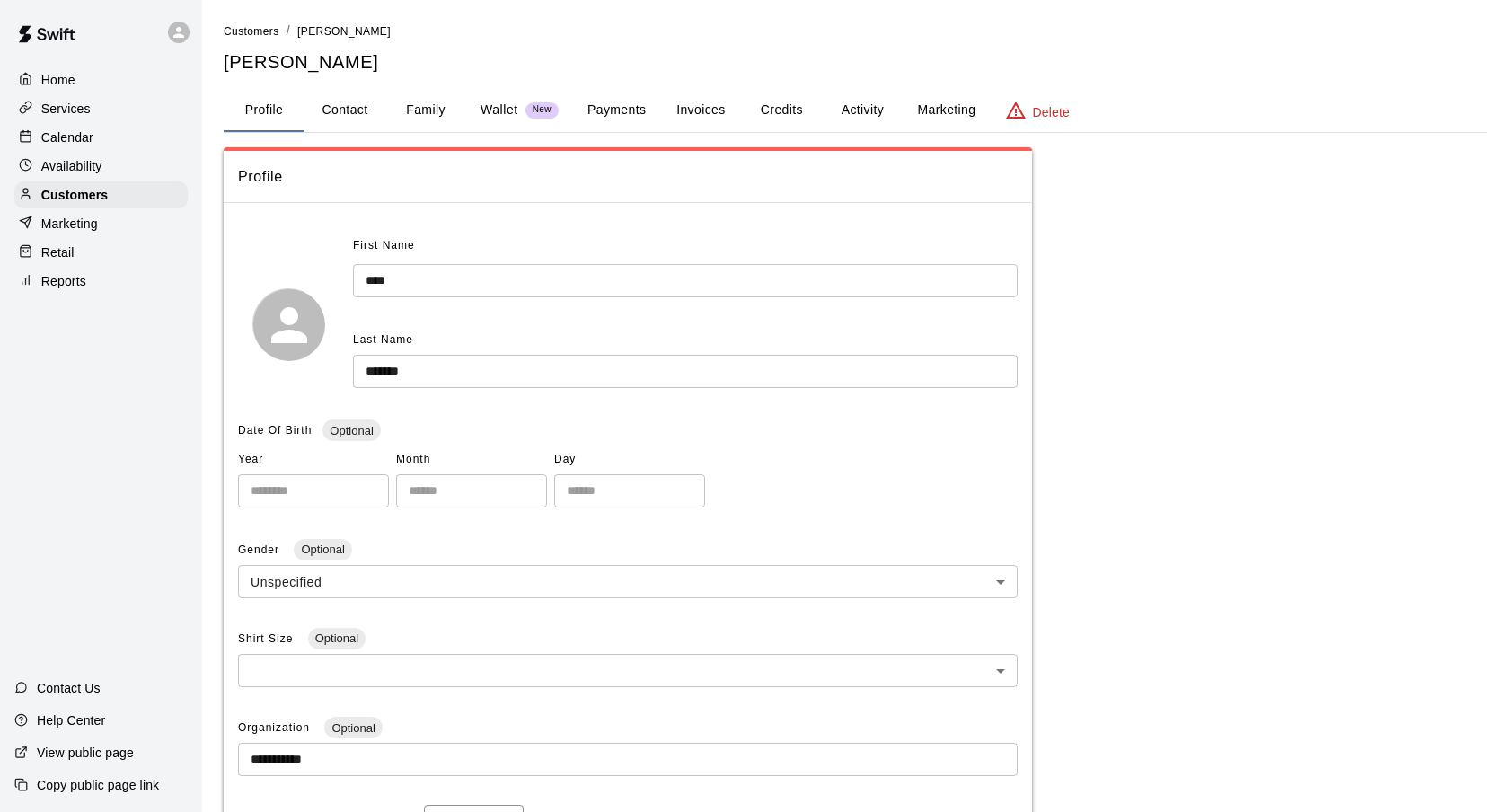
click at [597, 113] on button "Payments" at bounding box center [617, 110] width 87 height 43
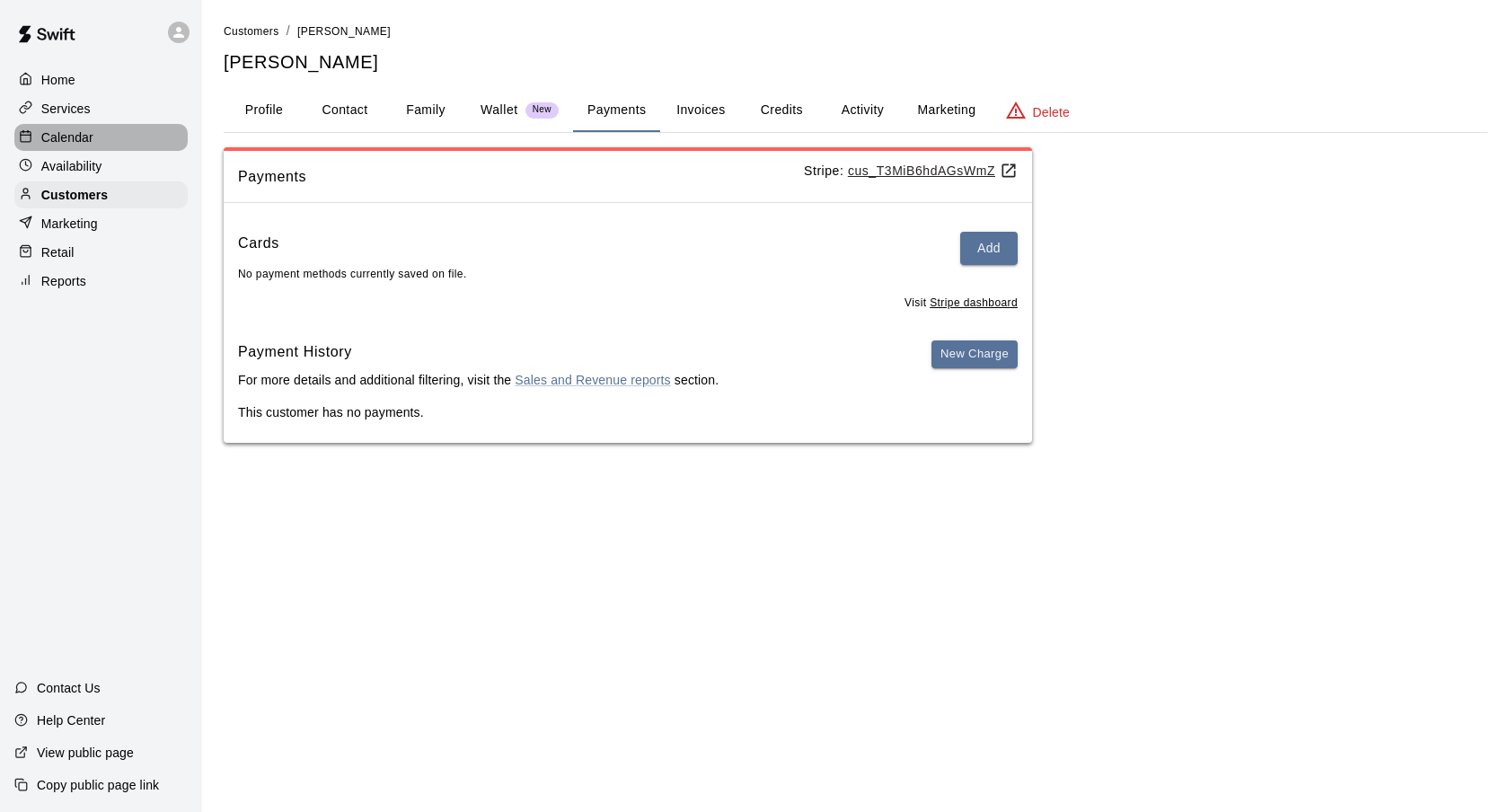
click at [123, 125] on div "Calendar" at bounding box center [102, 137] width 174 height 27
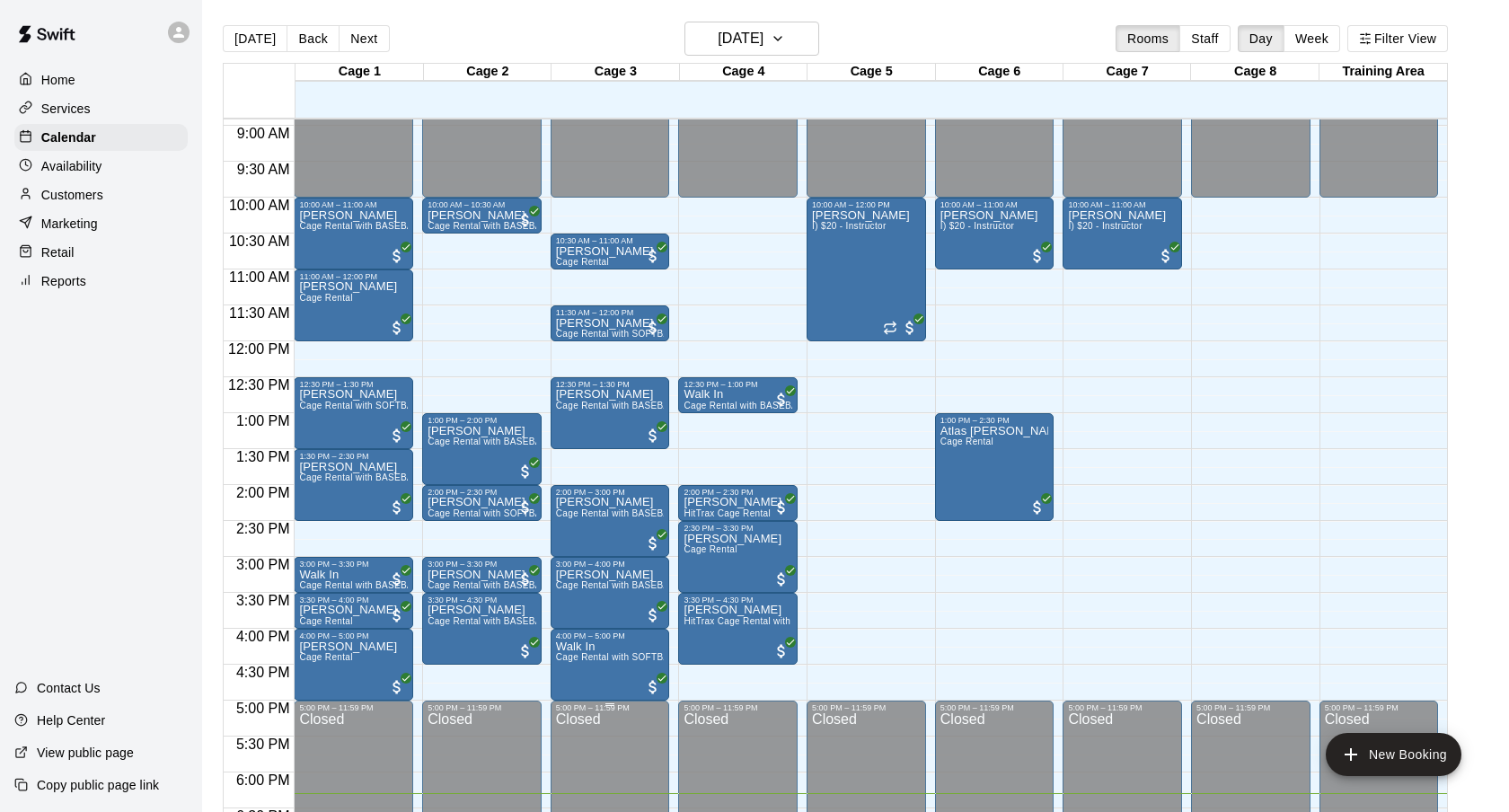
scroll to position [637, 0]
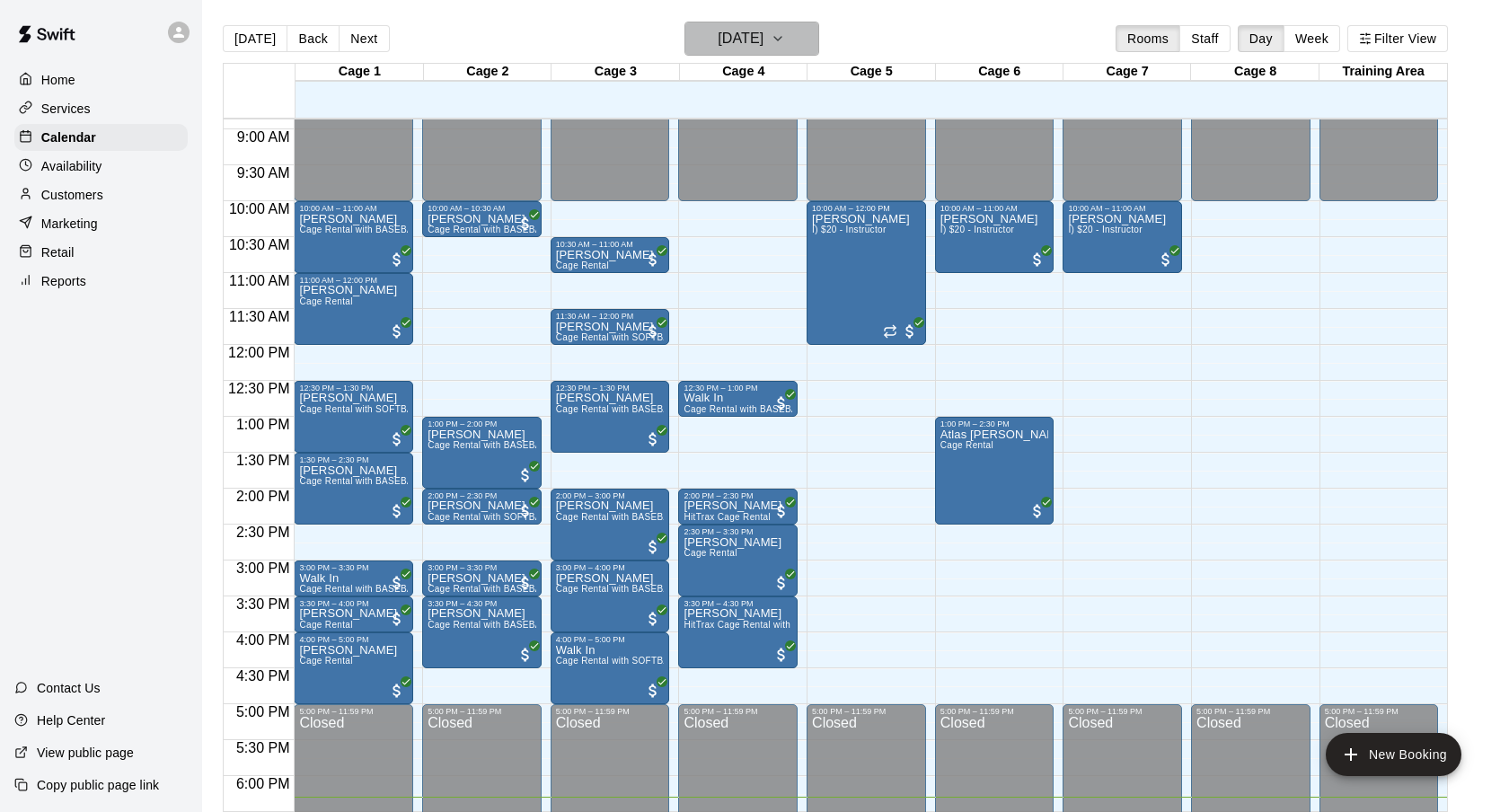
click at [744, 32] on h6 "[DATE]" at bounding box center [741, 38] width 46 height 25
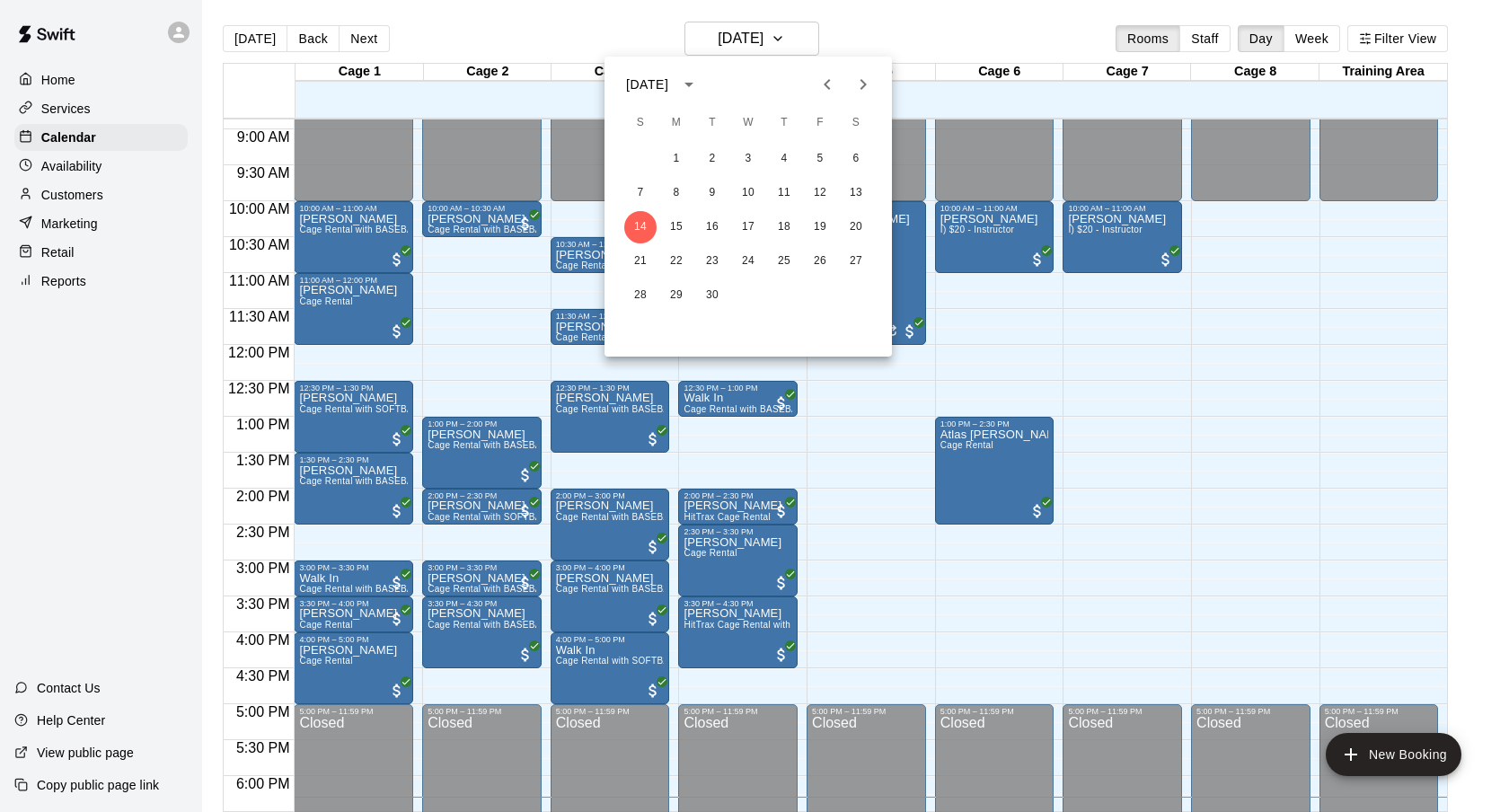
click at [929, 27] on div at bounding box center [754, 406] width 1509 height 812
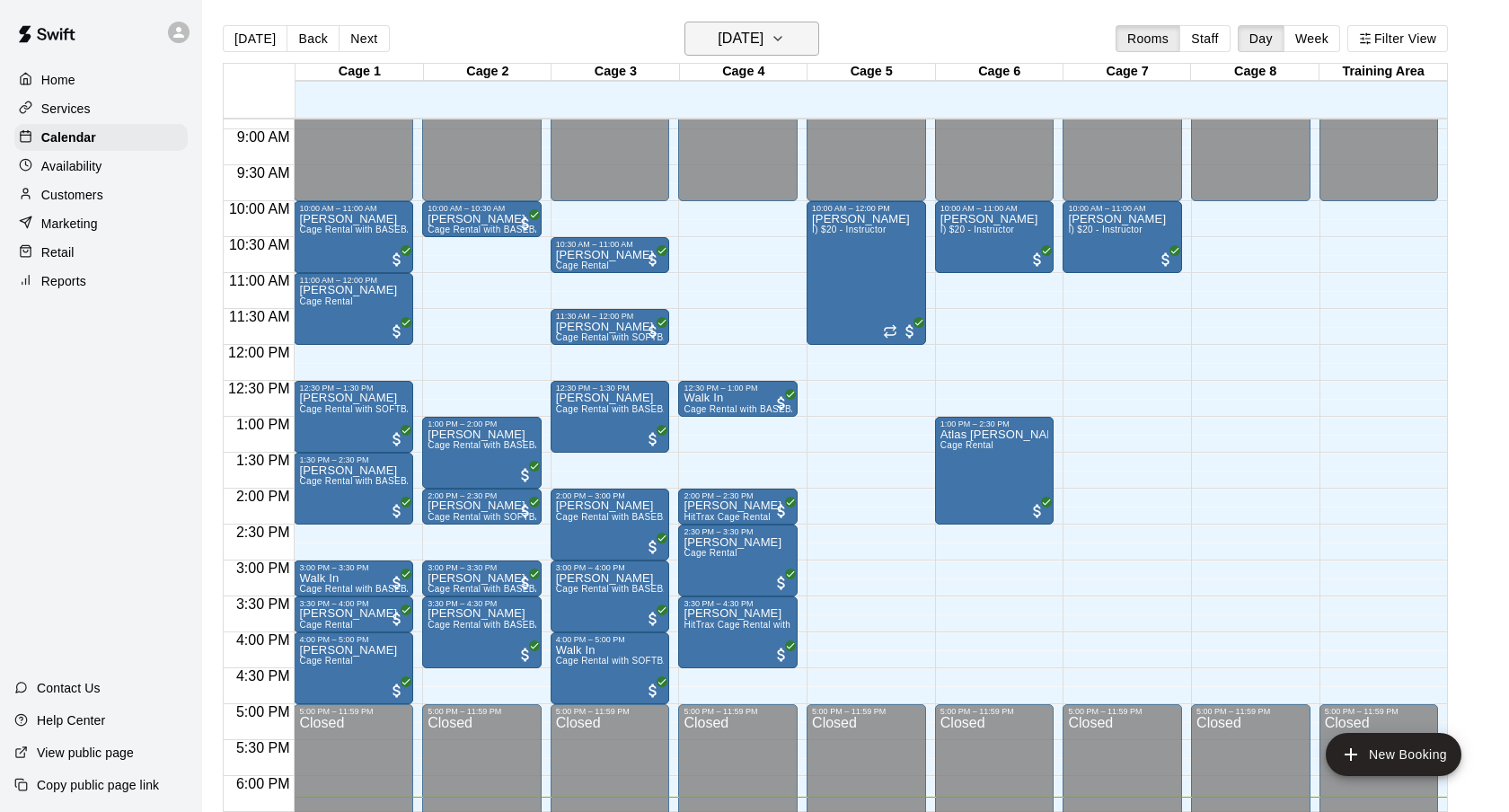
click at [718, 30] on h6 "[DATE]" at bounding box center [741, 38] width 46 height 25
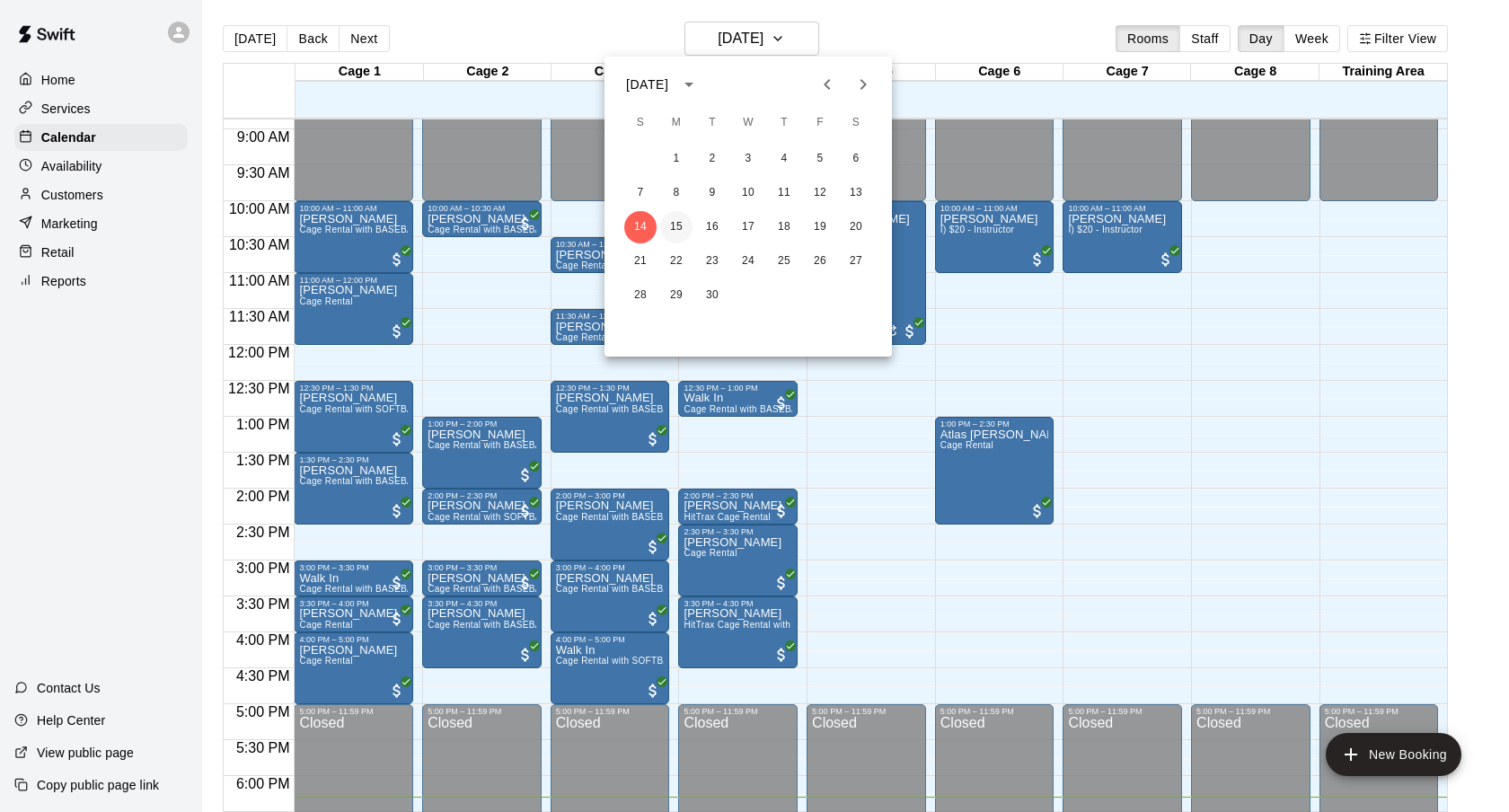
click at [677, 217] on button "15" at bounding box center [676, 227] width 32 height 32
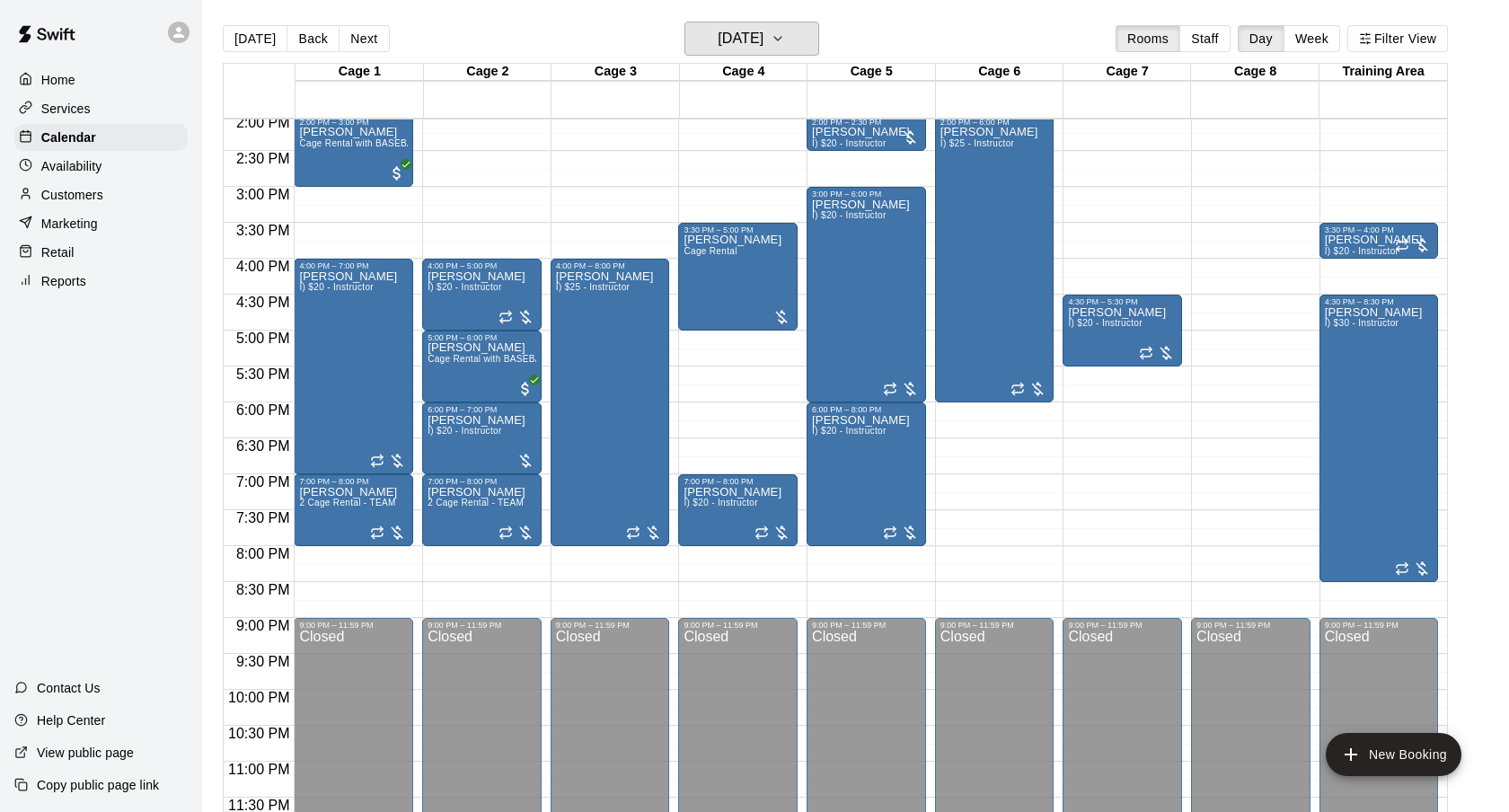
scroll to position [1012, 0]
click at [756, 54] on button "[DATE]" at bounding box center [752, 38] width 135 height 34
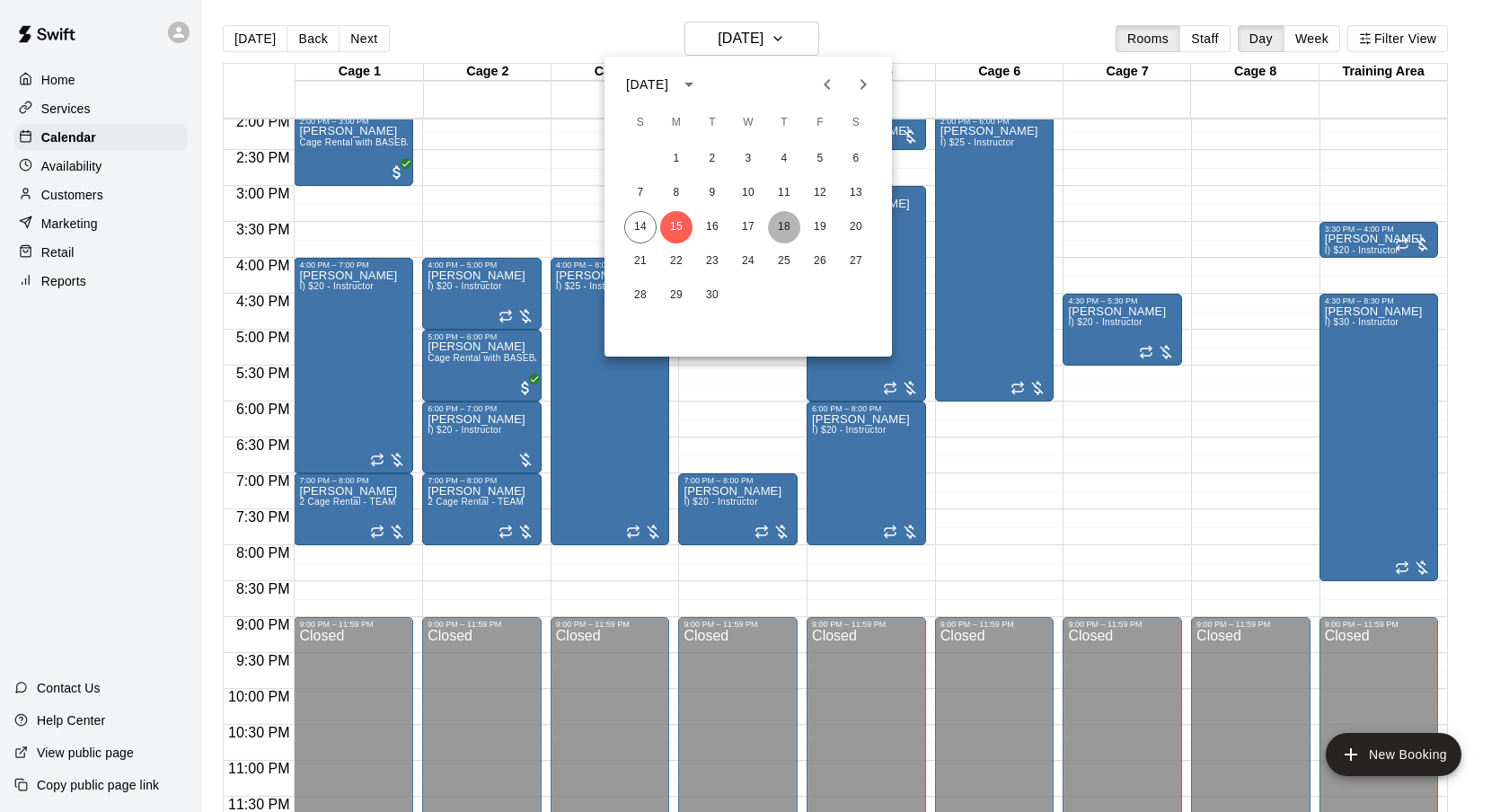
click at [780, 224] on button "18" at bounding box center [784, 227] width 32 height 32
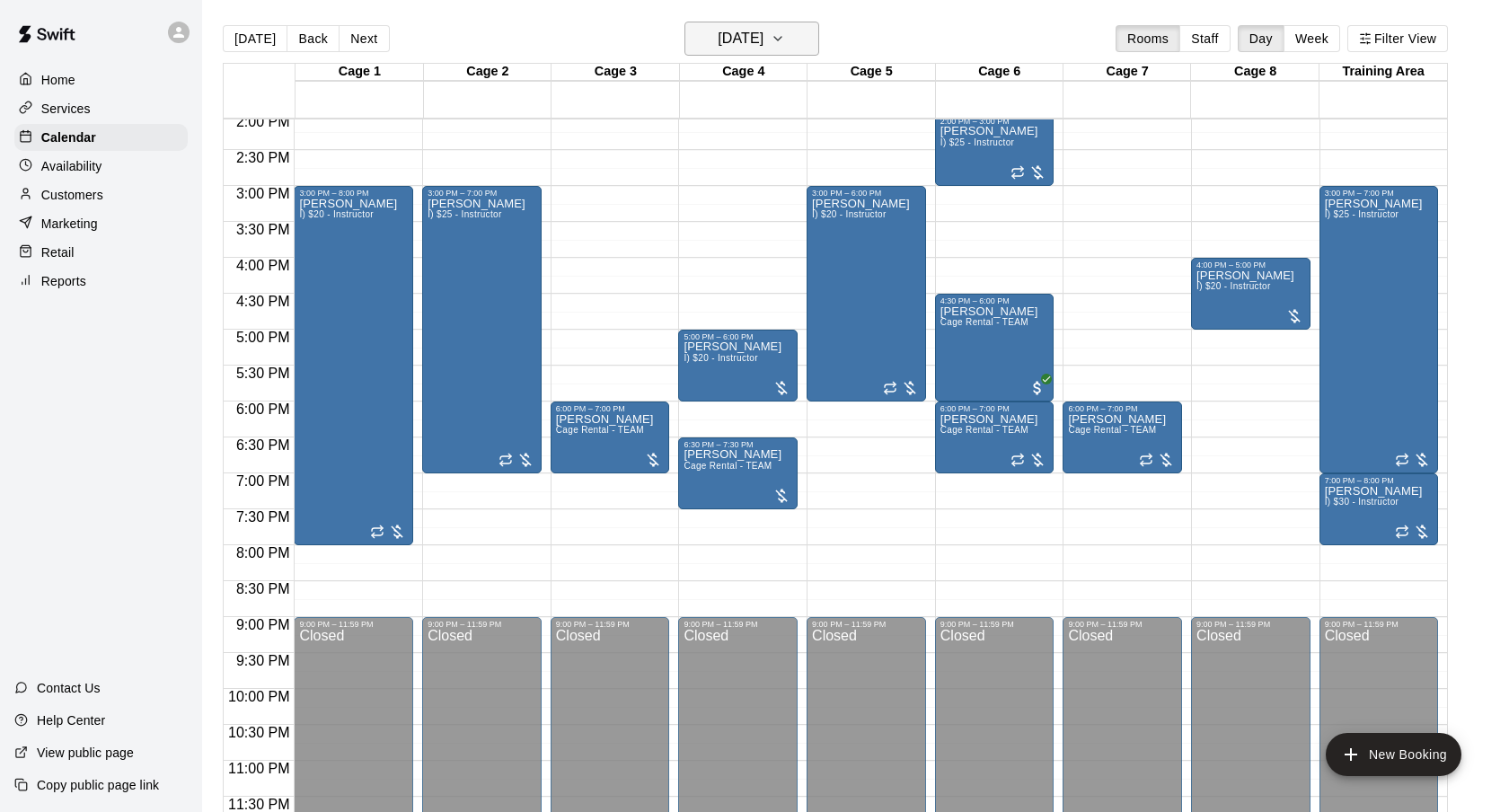
click at [763, 40] on h6 "[DATE]" at bounding box center [741, 38] width 46 height 25
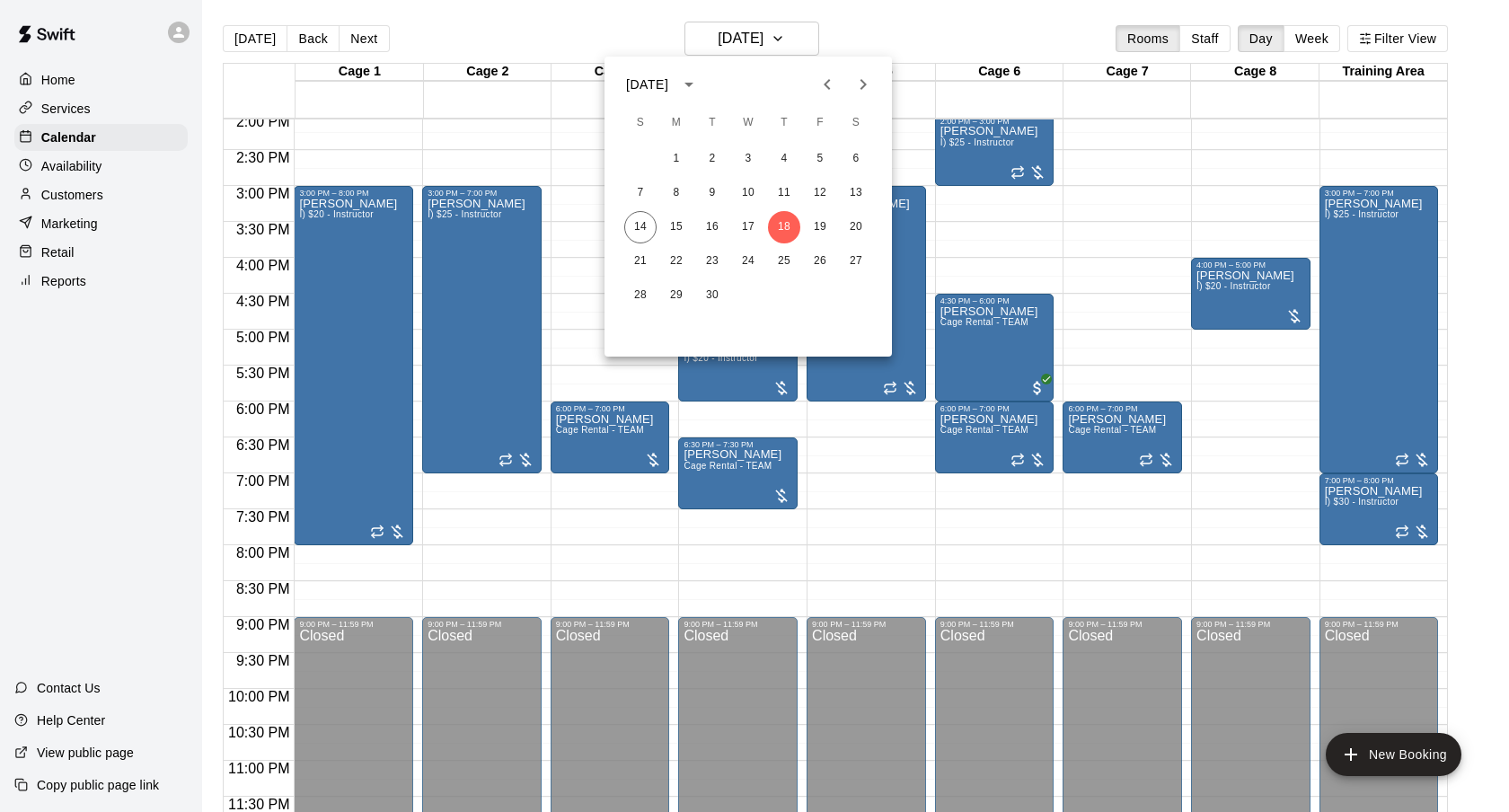
click at [889, 37] on div at bounding box center [754, 406] width 1509 height 812
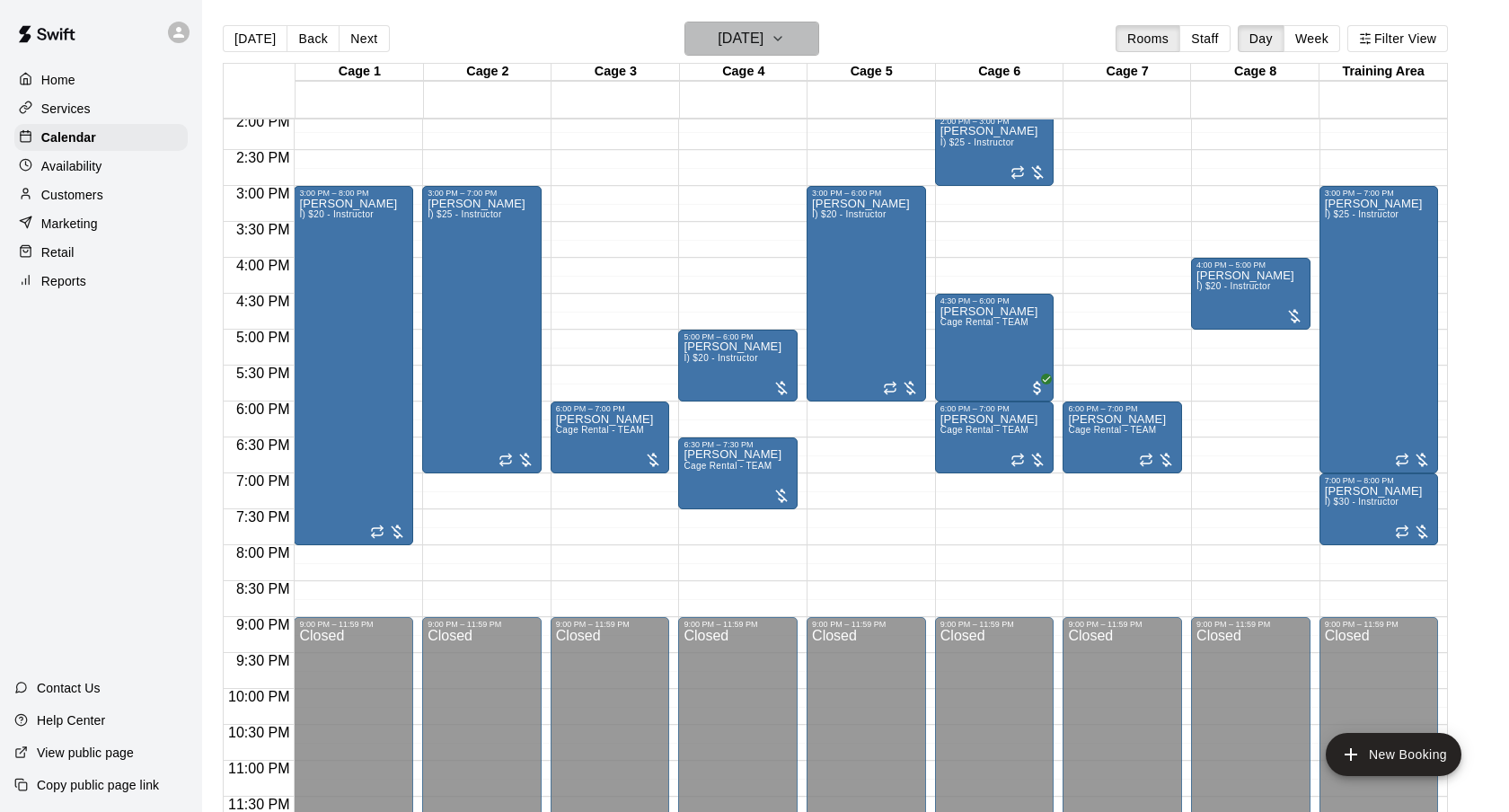
click at [763, 34] on h6 "[DATE]" at bounding box center [741, 38] width 46 height 25
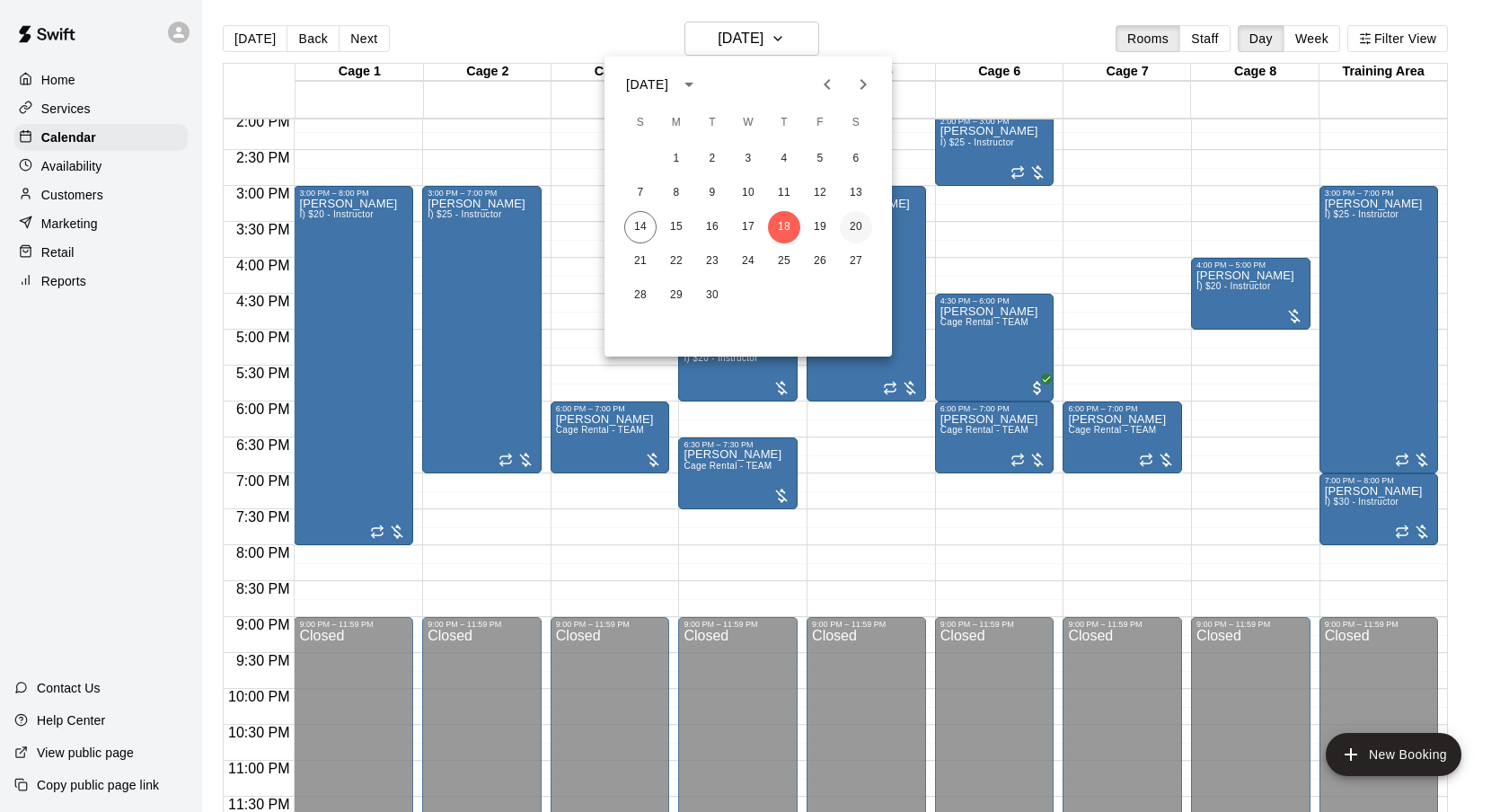
click at [849, 219] on button "20" at bounding box center [856, 227] width 32 height 32
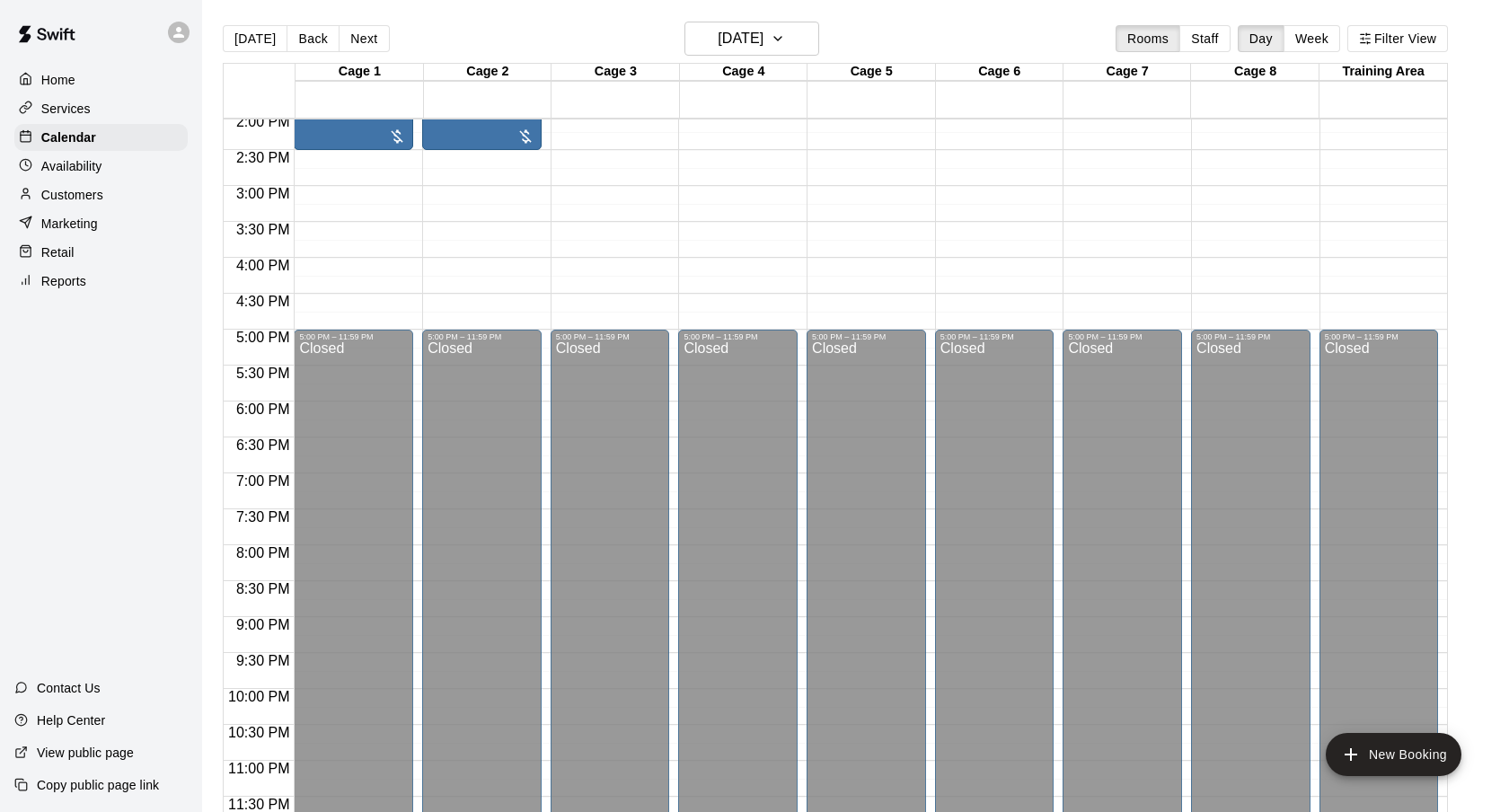
click at [156, 203] on div "Customers" at bounding box center [102, 195] width 174 height 27
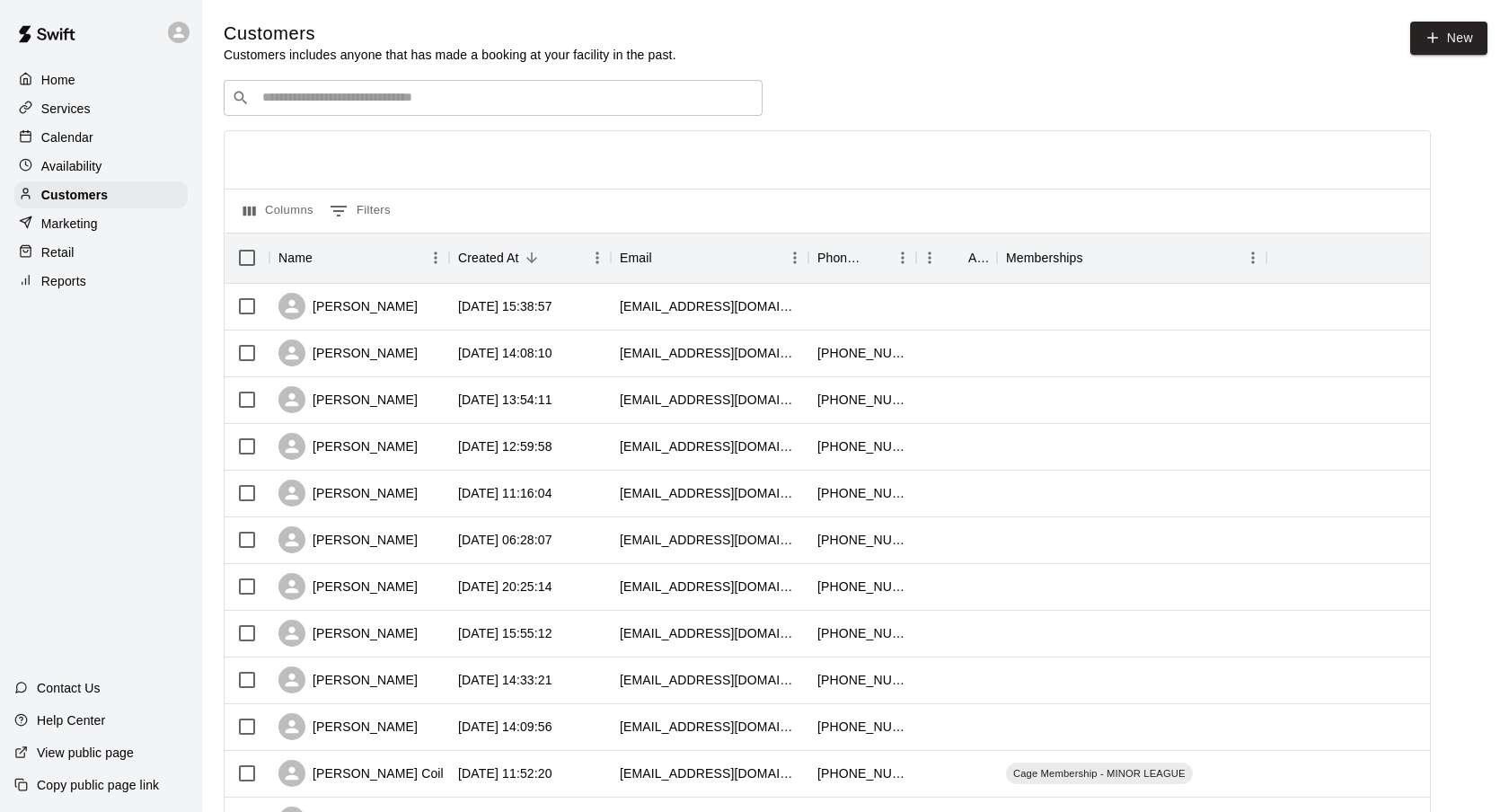
click at [430, 97] on input "Search customers by name or email" at bounding box center [505, 97] width 497 height 18
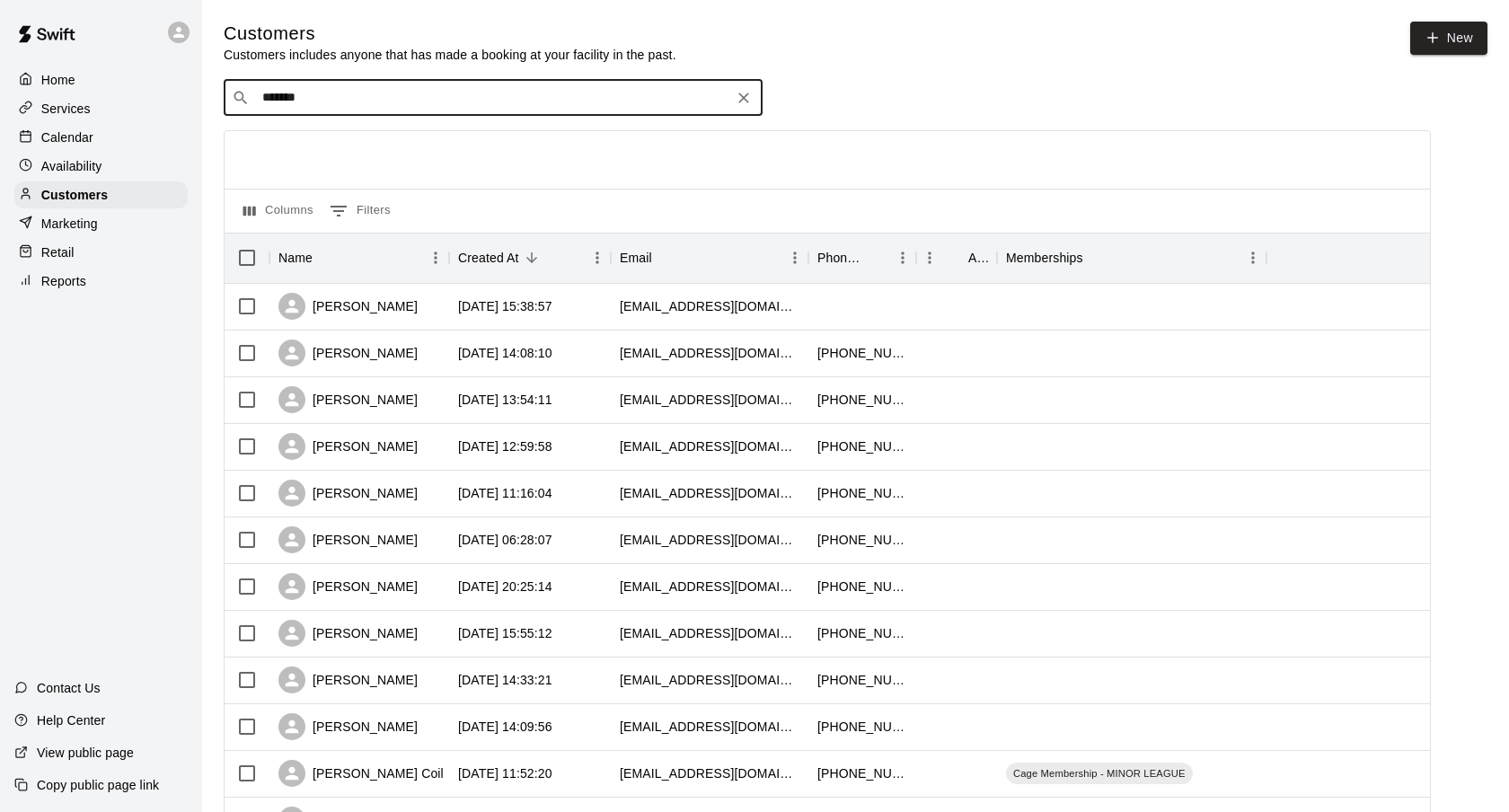
type input "*******"
click at [152, 131] on div "Calendar" at bounding box center [102, 137] width 174 height 27
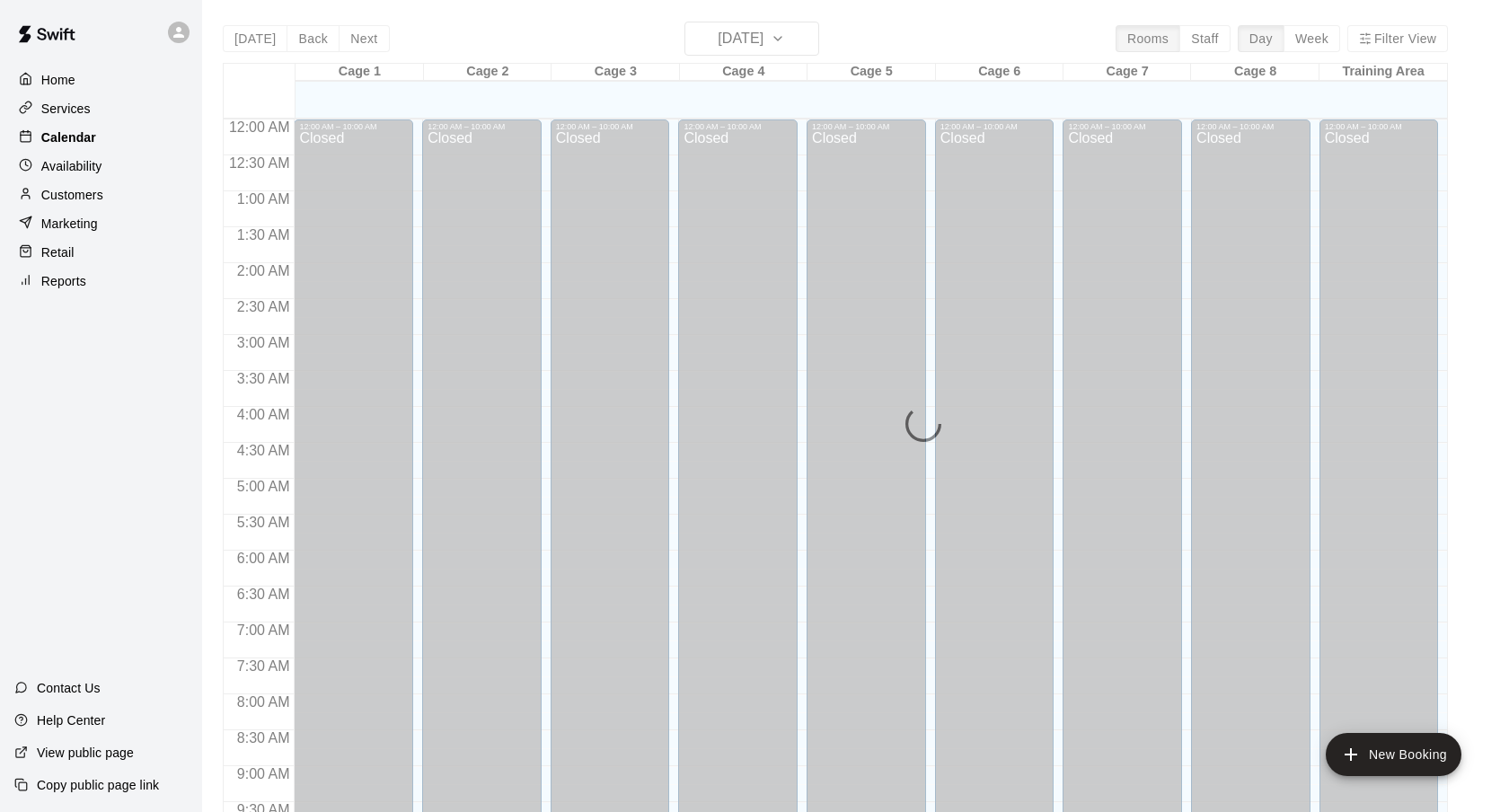
scroll to position [958, 0]
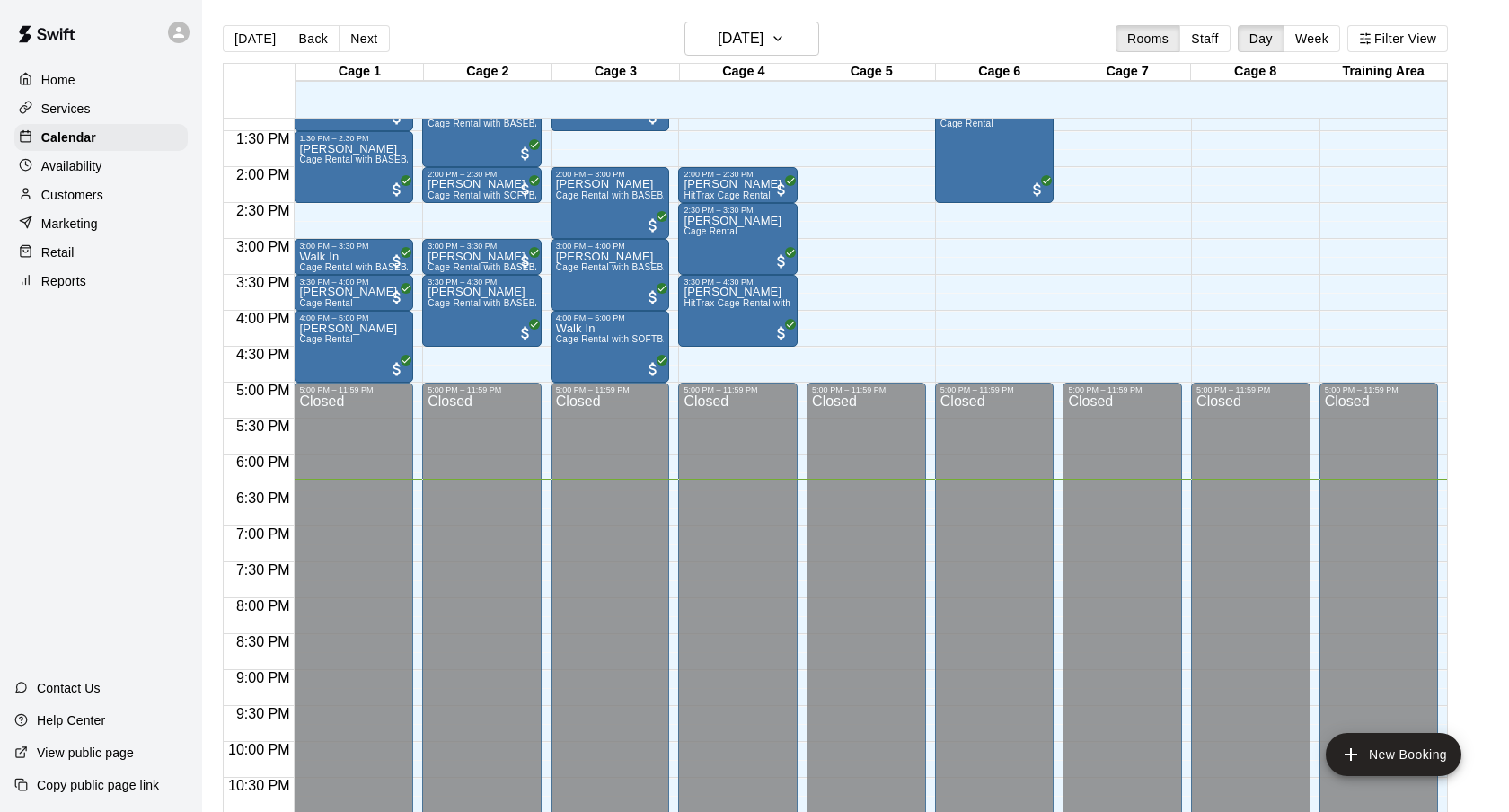
click at [741, 65] on div "Cage 4" at bounding box center [744, 72] width 127 height 17
click at [728, 49] on h6 "[DATE]" at bounding box center [741, 38] width 46 height 25
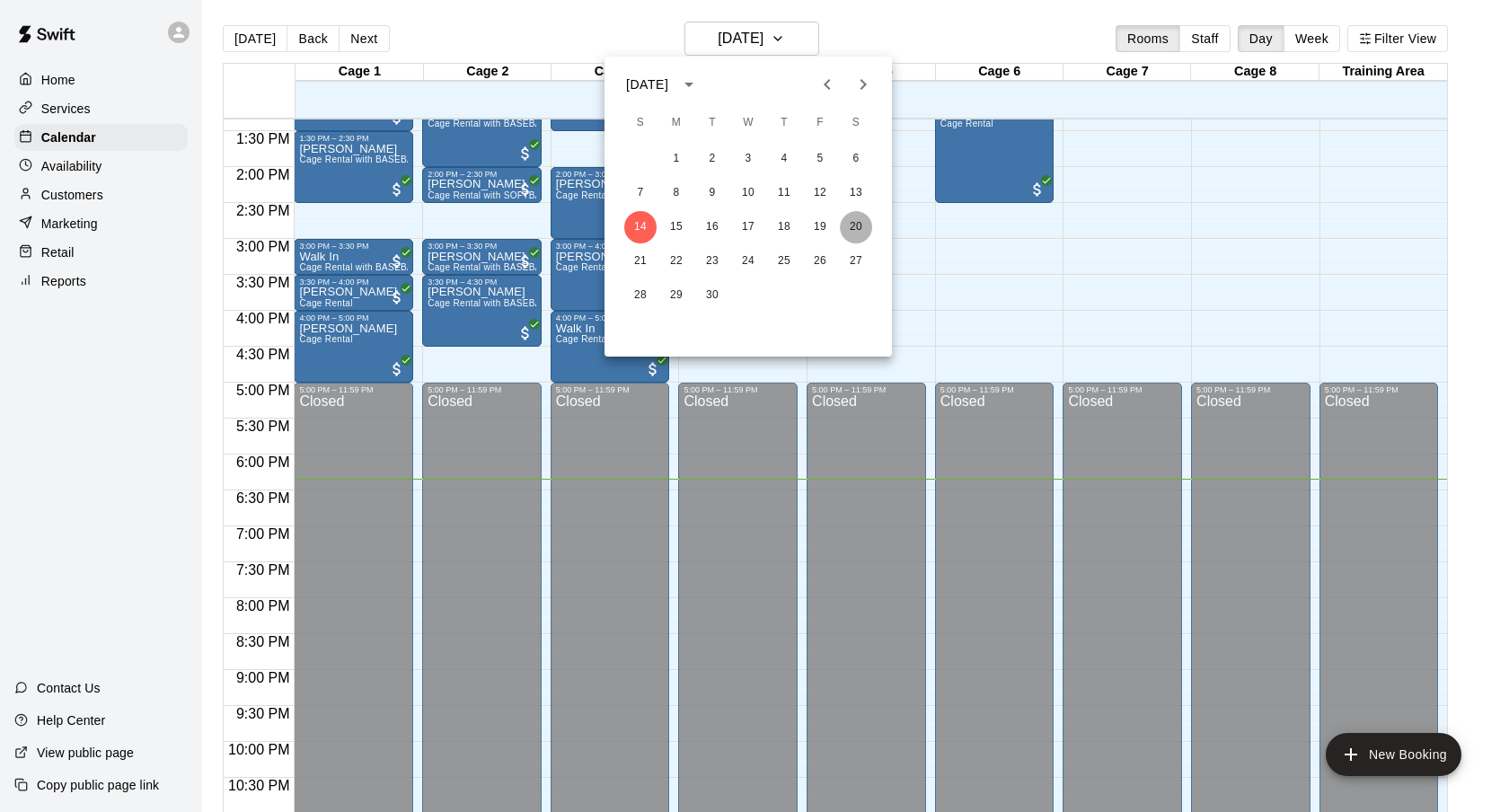
click at [851, 227] on button "20" at bounding box center [856, 227] width 32 height 32
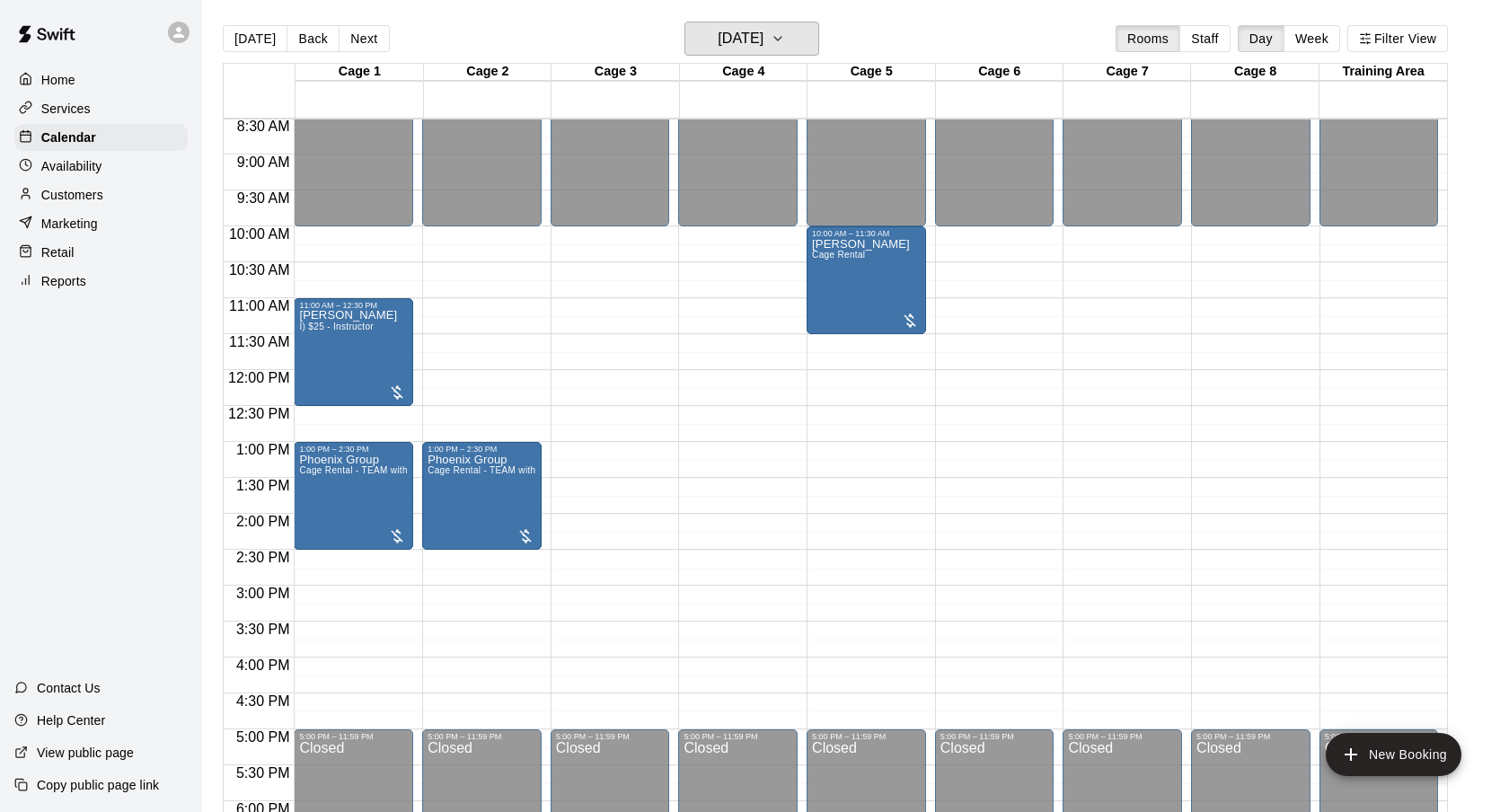
scroll to position [614, 0]
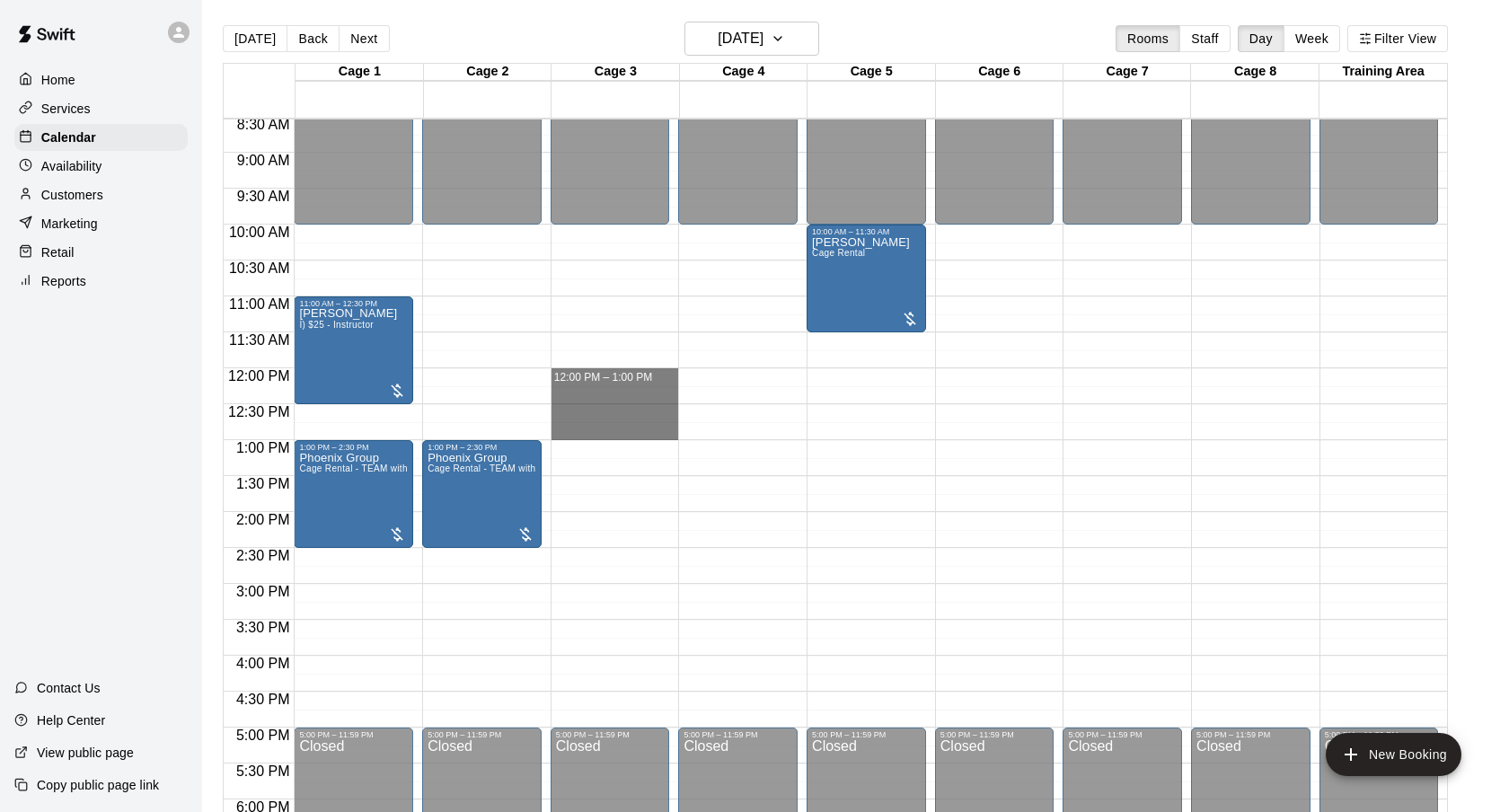
drag, startPoint x: 588, startPoint y: 375, endPoint x: 592, endPoint y: 430, distance: 55.1
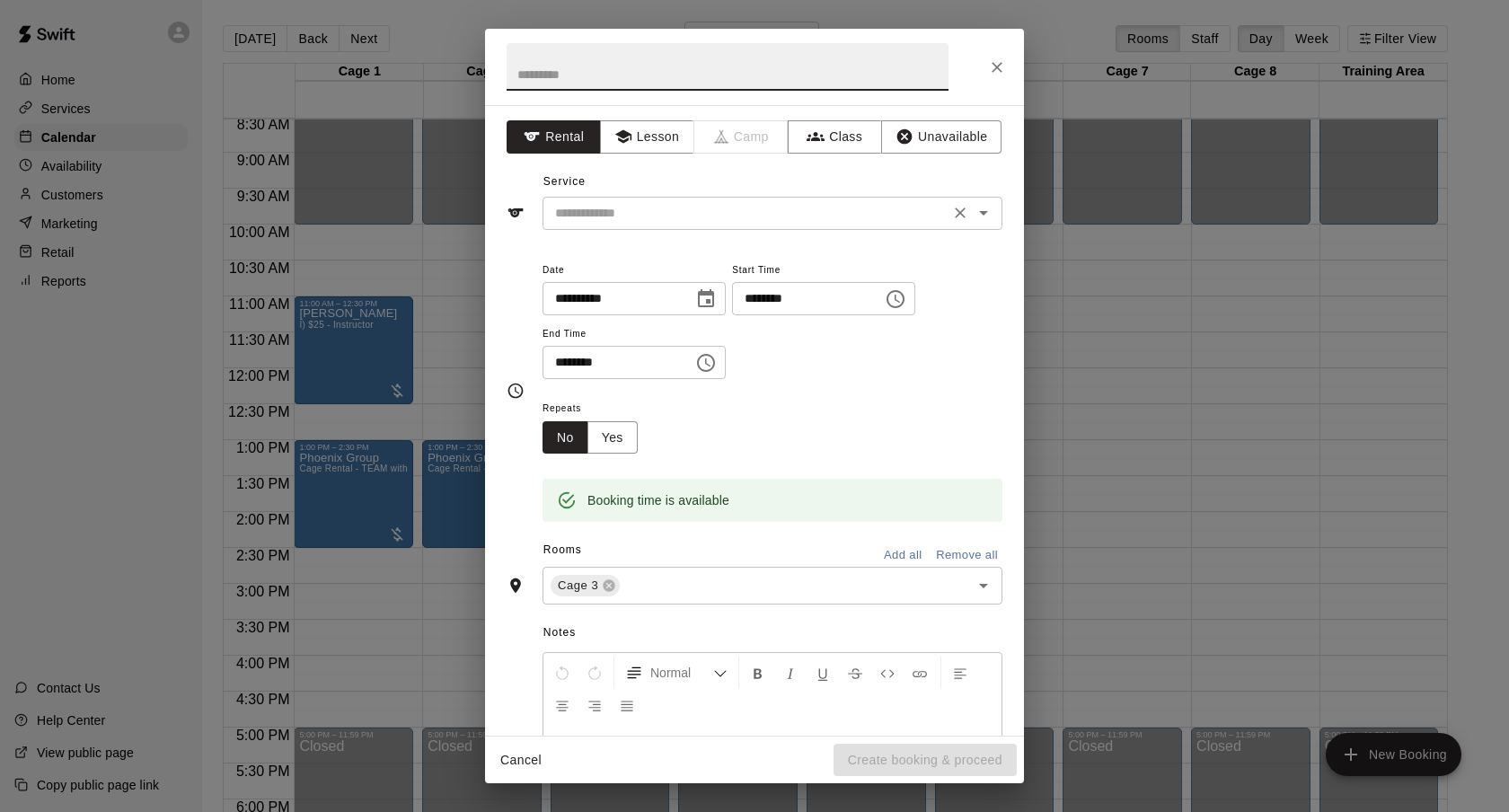
click at [671, 210] on input "text" at bounding box center [746, 213] width 396 height 22
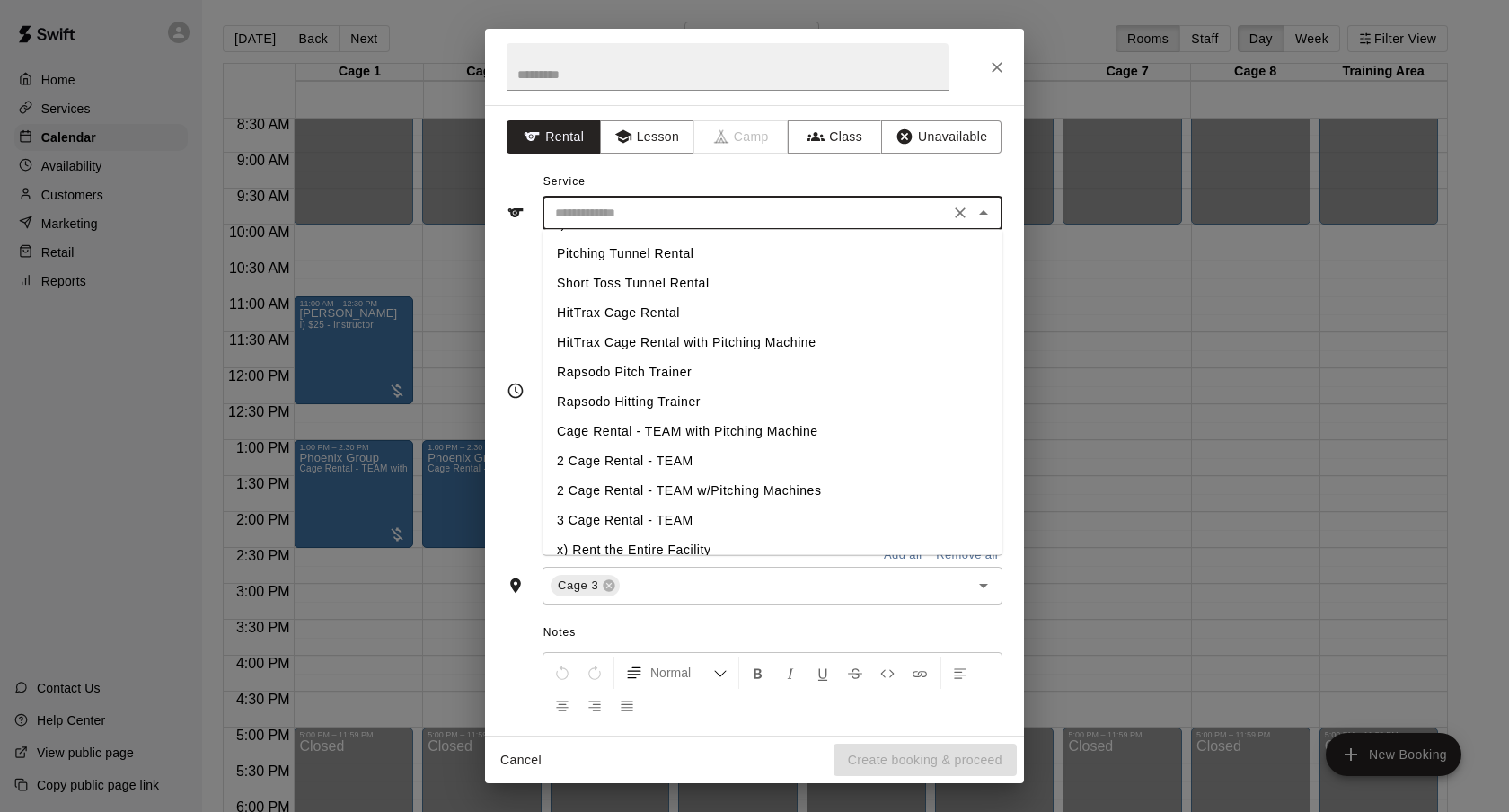
scroll to position [252, 0]
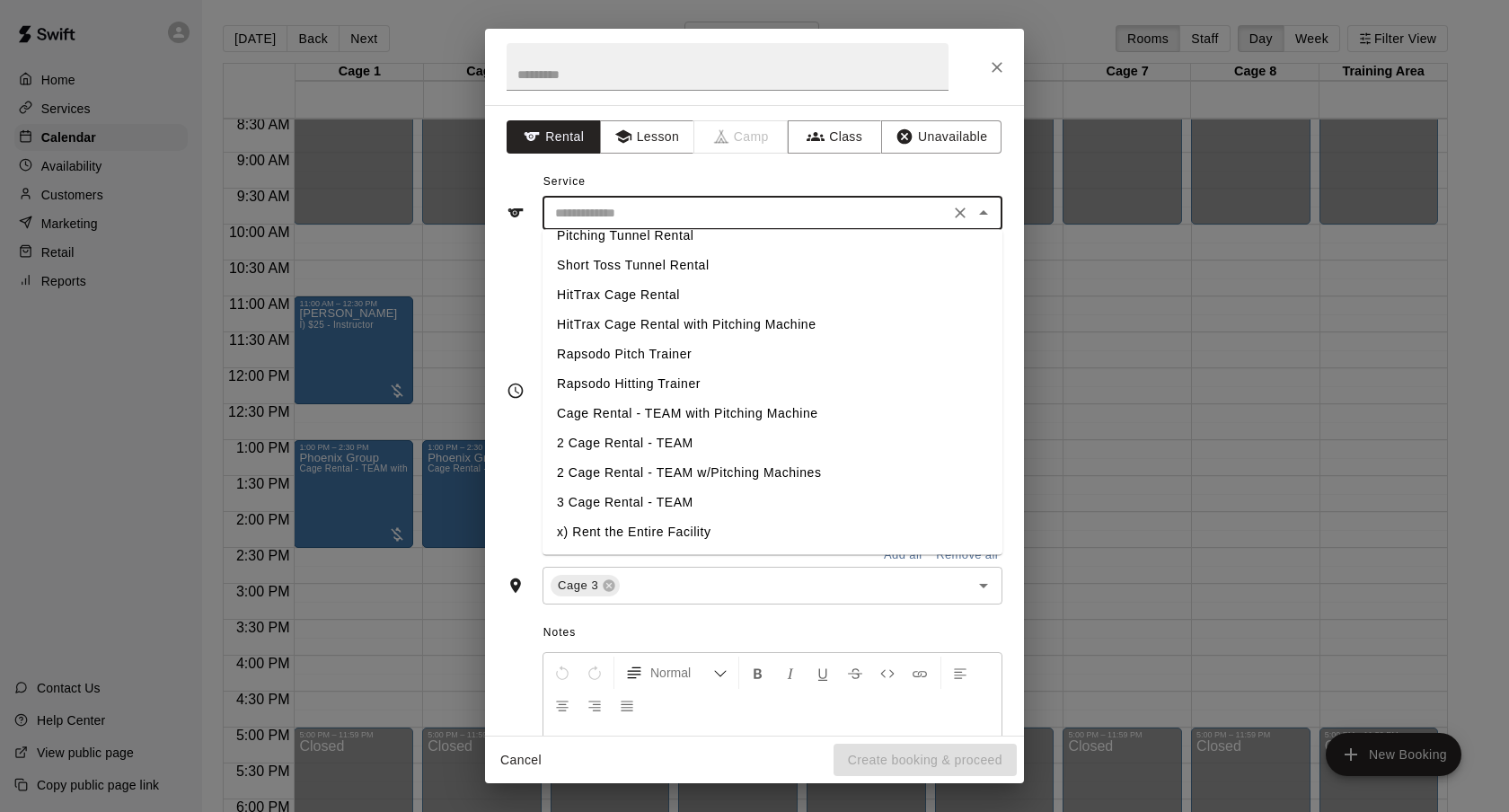
click at [705, 418] on li "Cage Rental - TEAM with Pitching Machine" at bounding box center [772, 414] width 460 height 30
type input "**********"
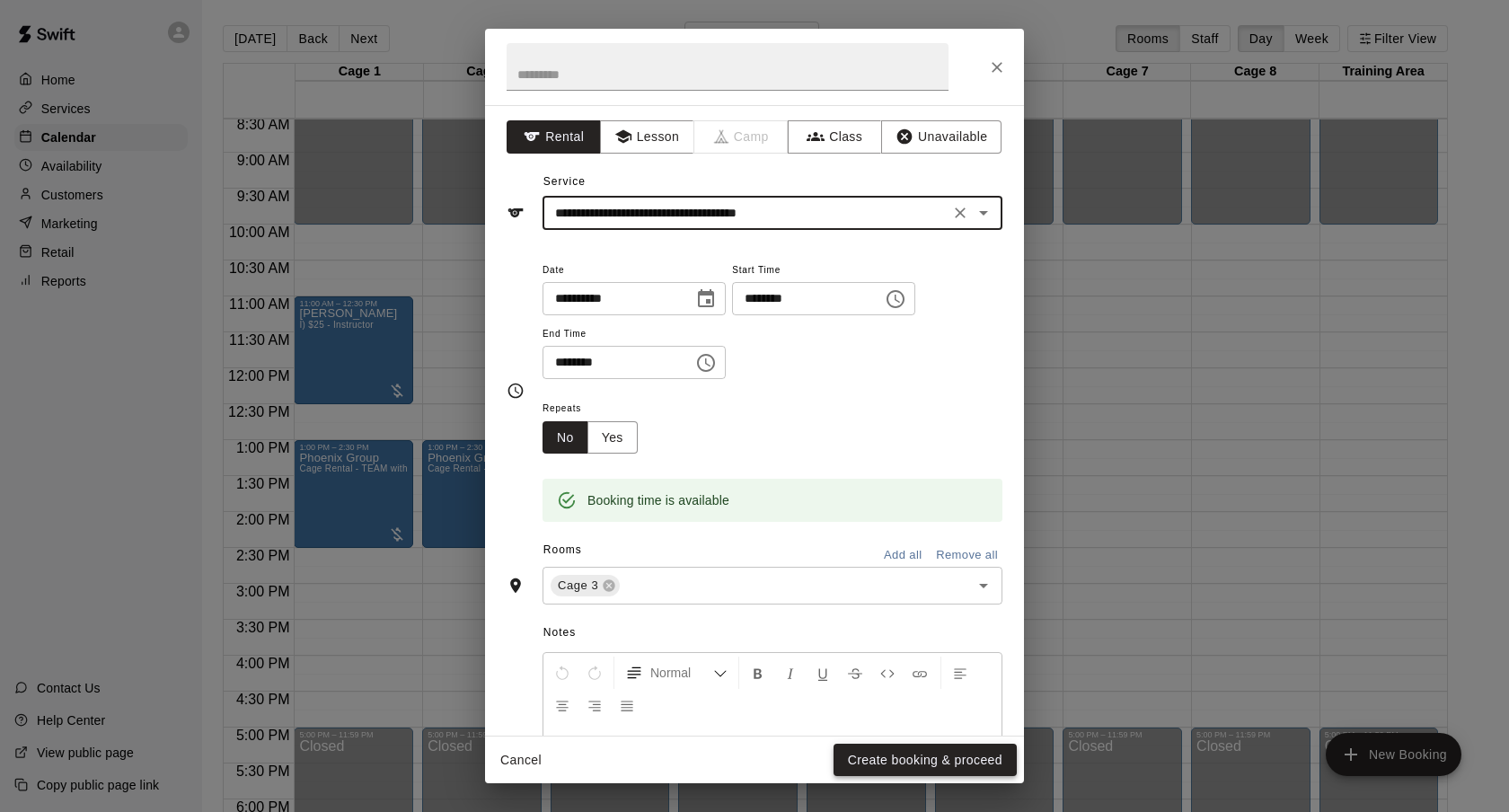
click at [899, 761] on button "Create booking & proceed" at bounding box center [925, 760] width 184 height 33
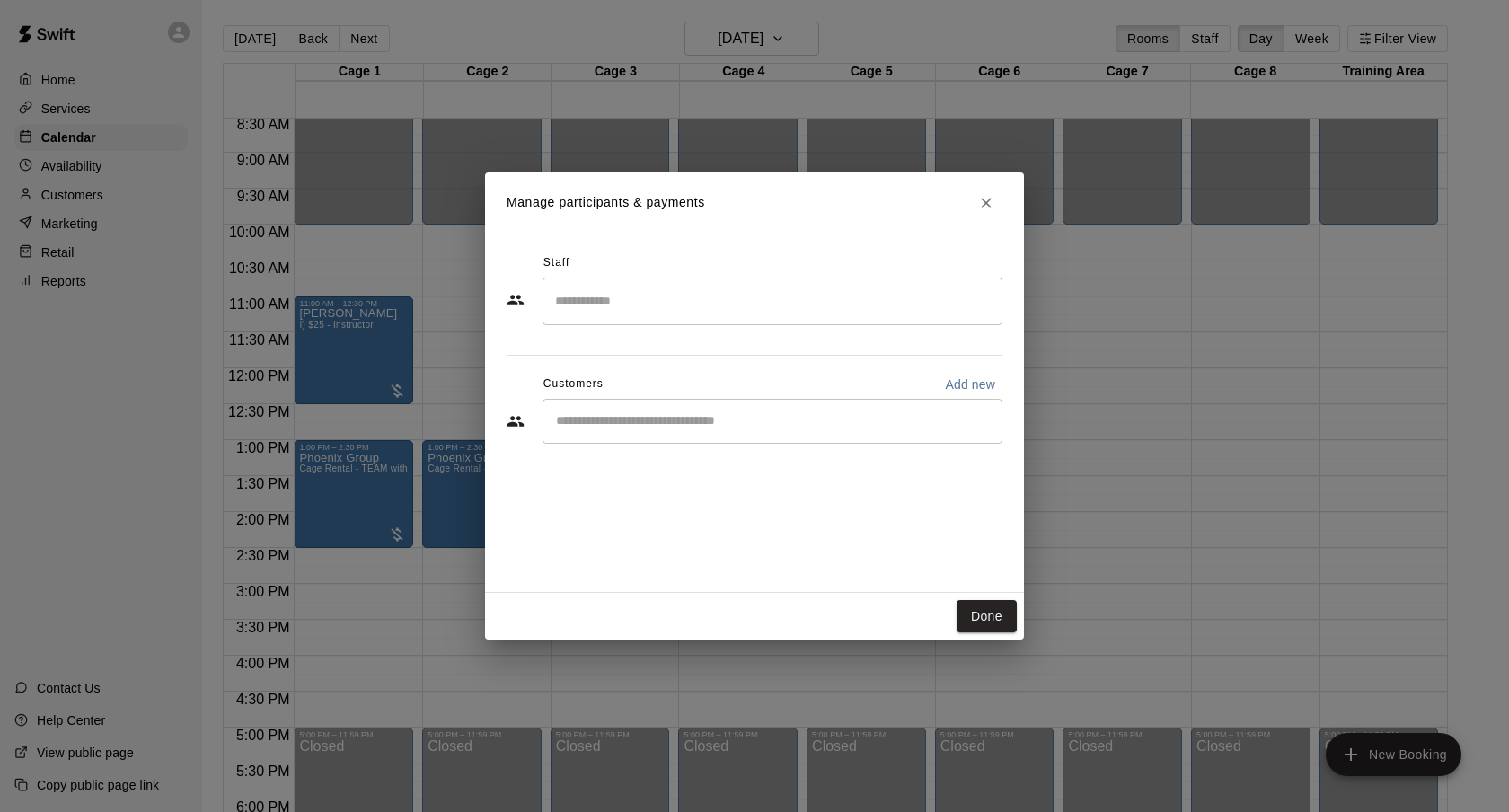
click at [681, 402] on div "​" at bounding box center [772, 421] width 460 height 45
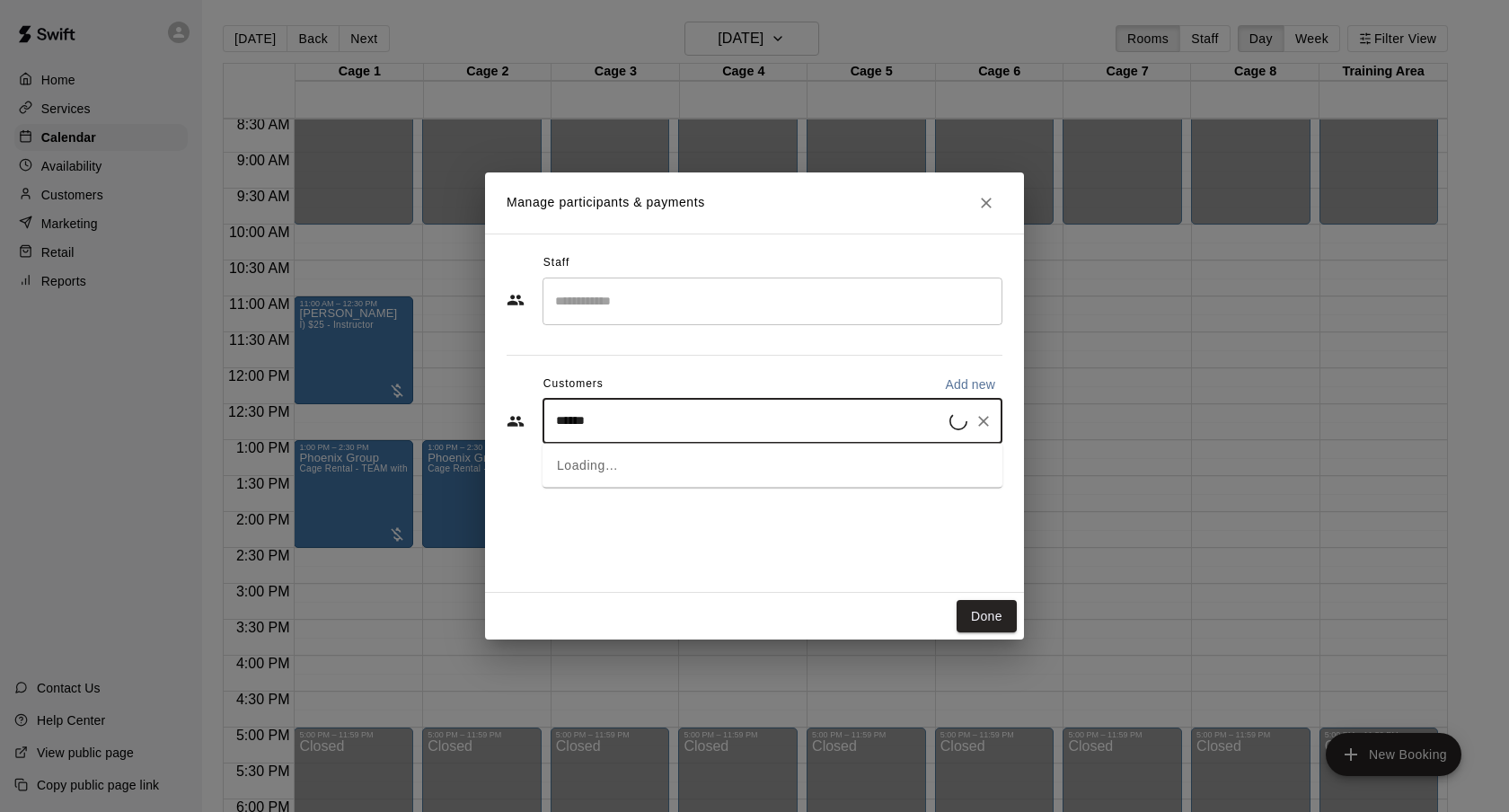
type input "******"
click at [661, 435] on div "****** ​" at bounding box center [772, 421] width 460 height 45
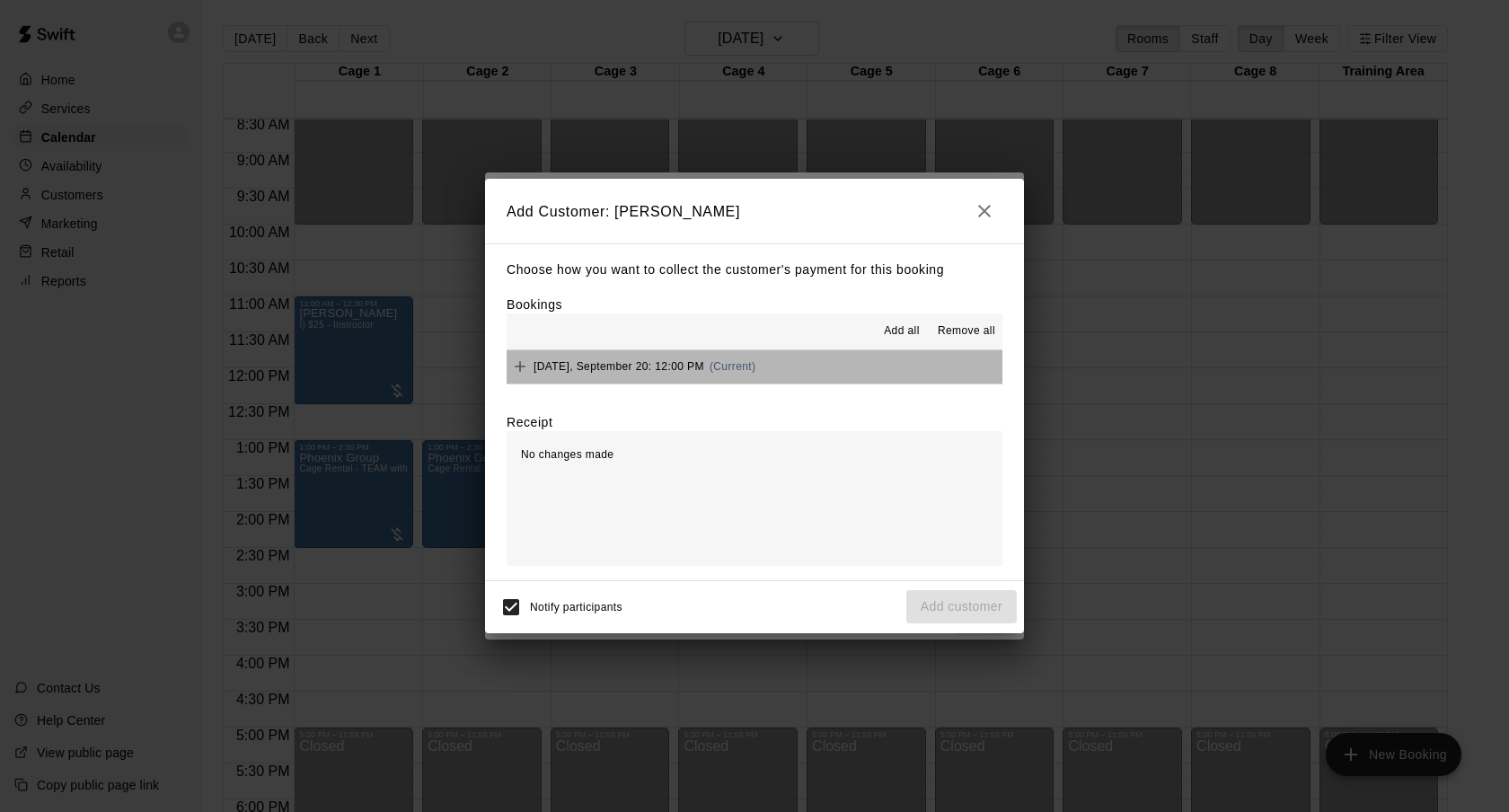
click at [749, 369] on span "(Current)" at bounding box center [733, 366] width 47 height 13
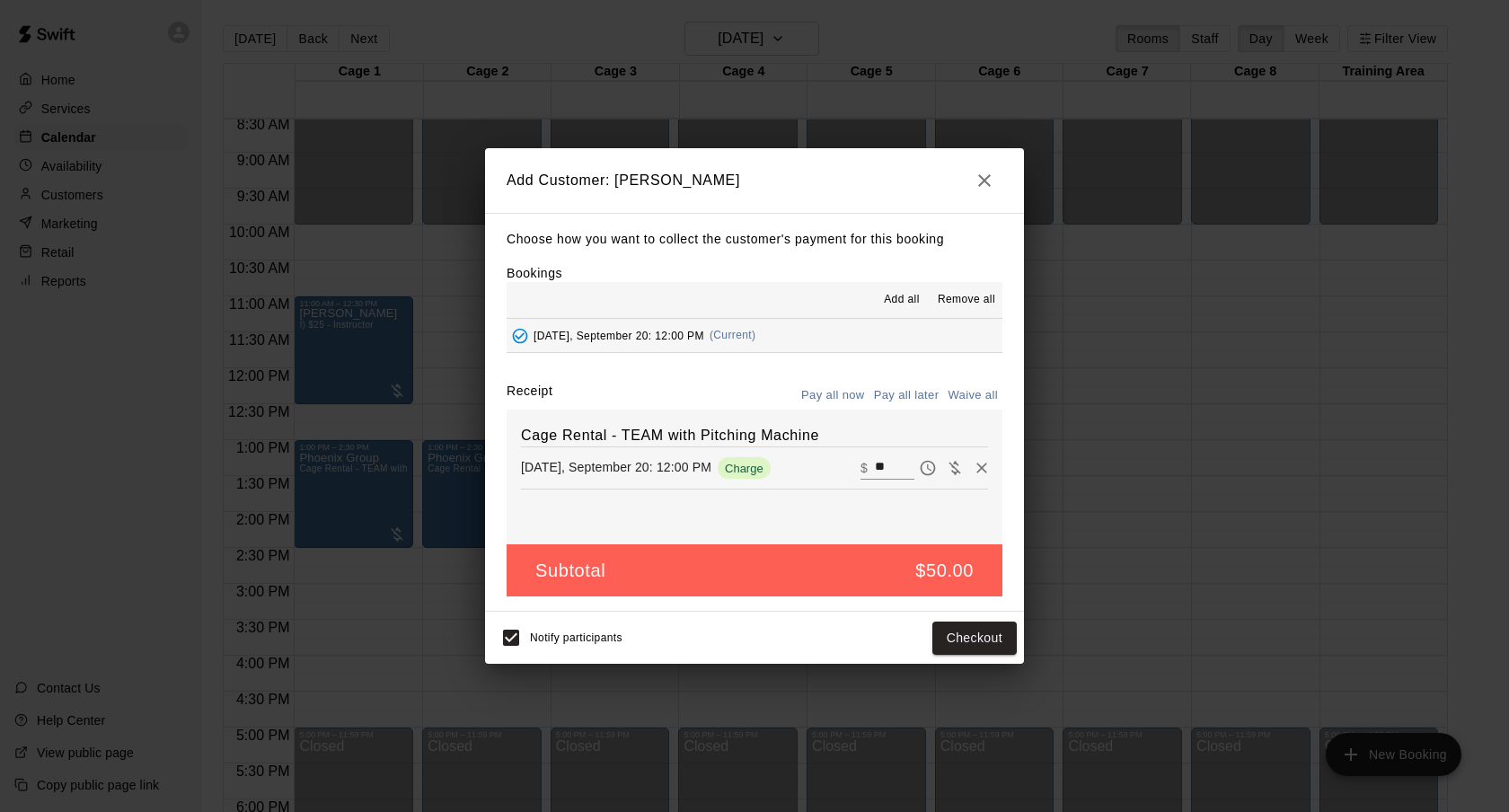
click at [997, 172] on button "button" at bounding box center [984, 180] width 36 height 36
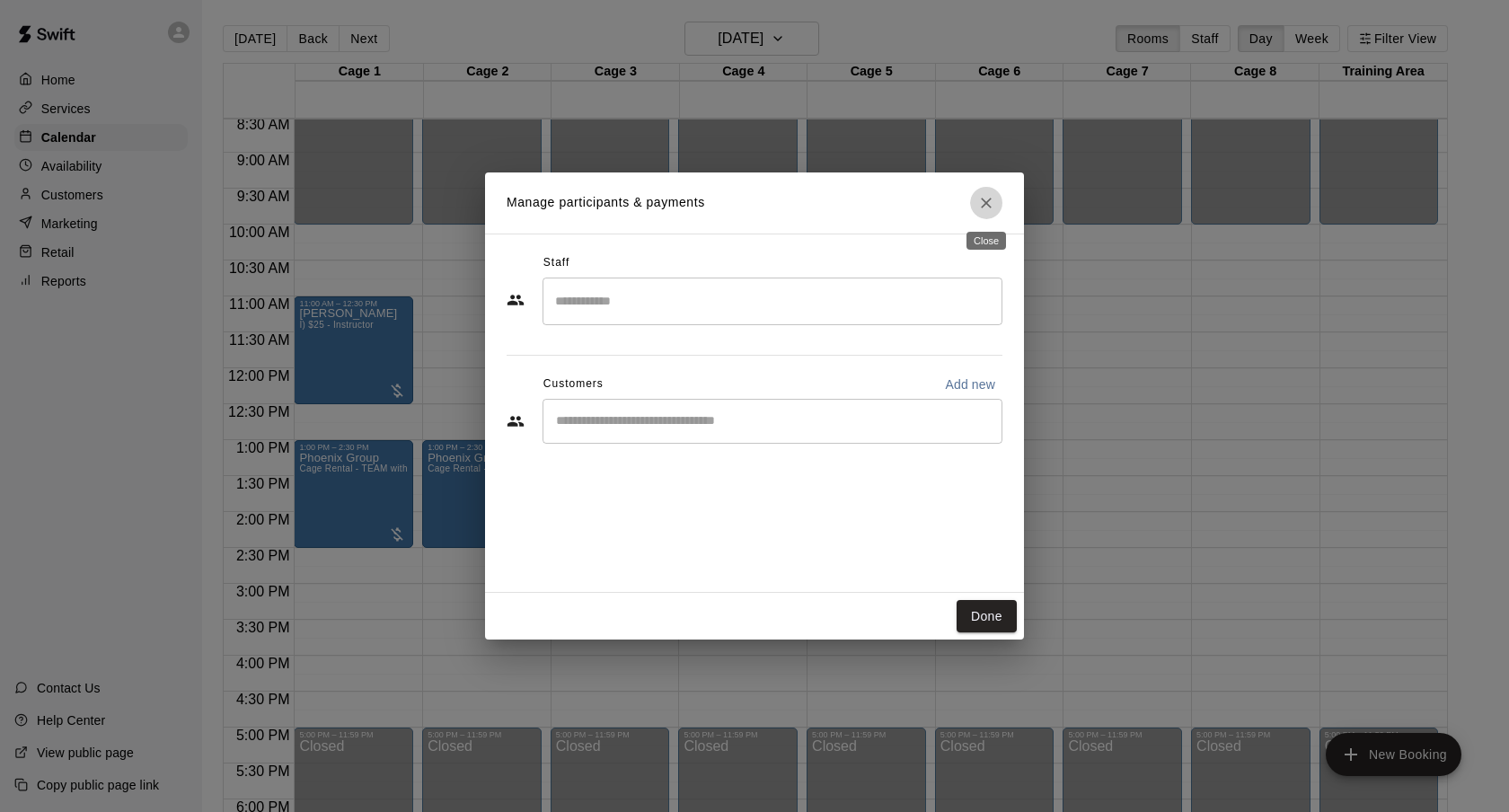
click at [984, 187] on button "Close" at bounding box center [986, 202] width 32 height 32
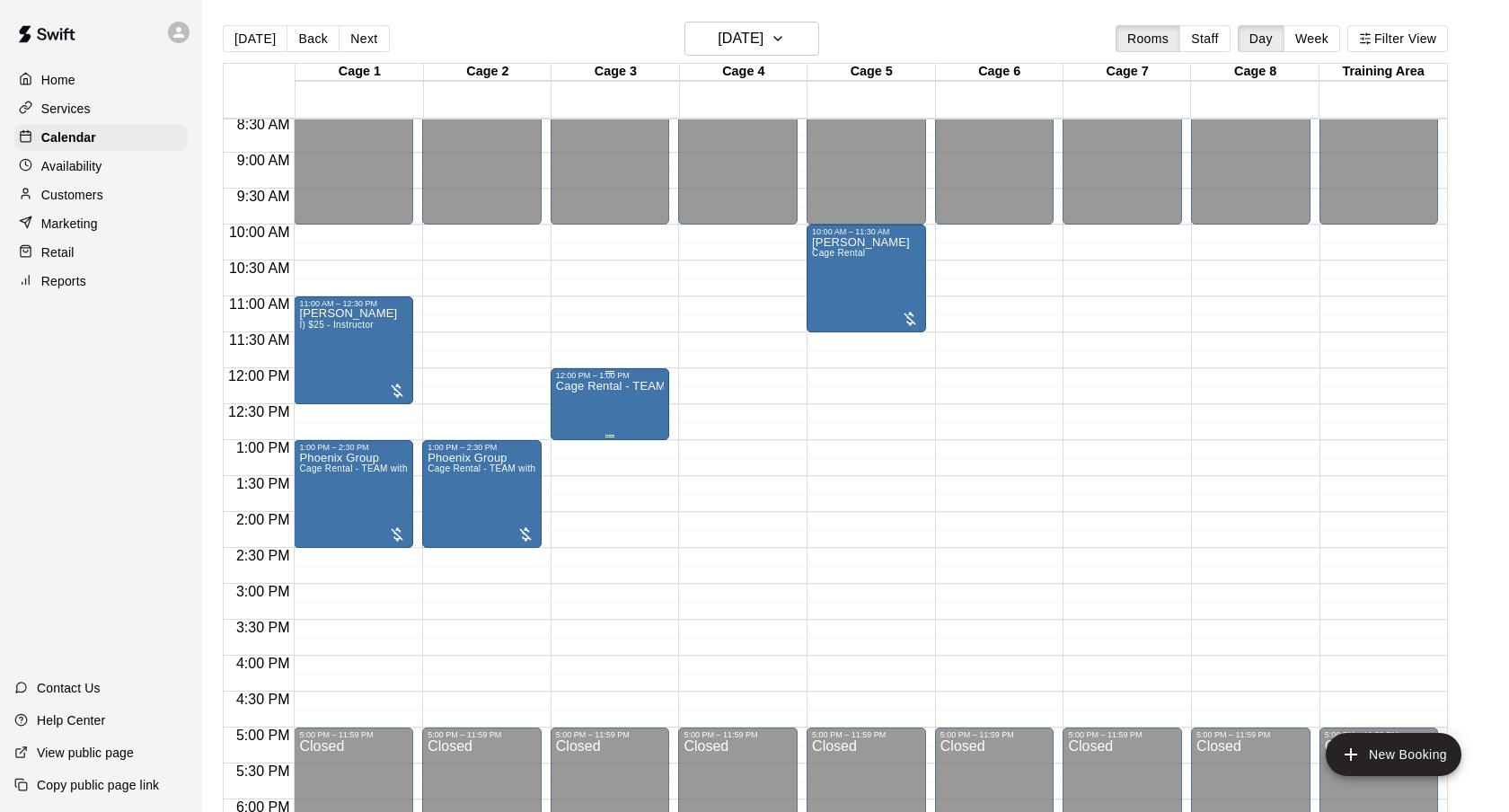
click at [600, 395] on div "Cage Rental - TEAM with Pitching Machine" at bounding box center [610, 786] width 109 height 812
click at [571, 479] on icon "delete" at bounding box center [574, 485] width 13 height 17
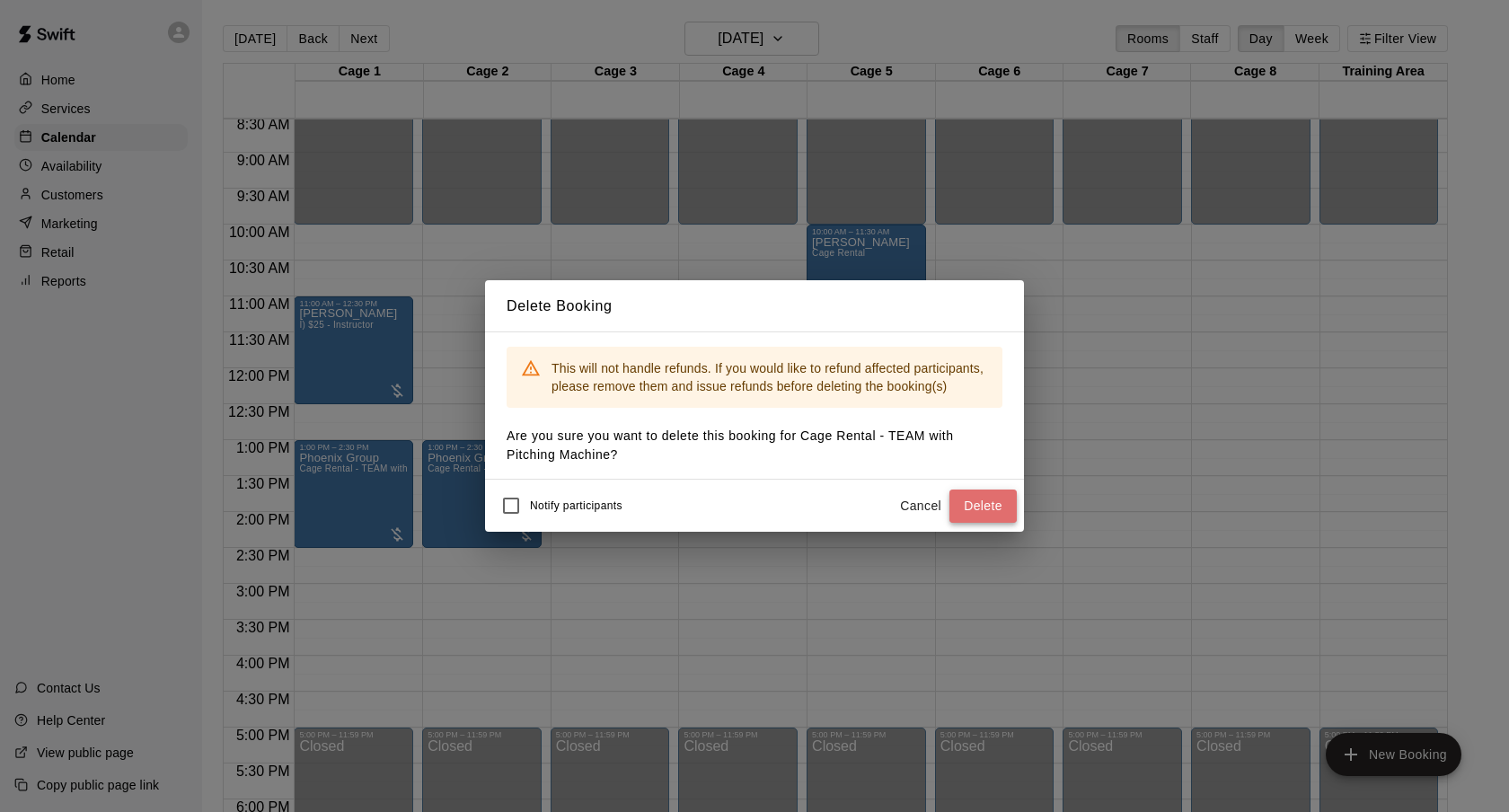
click at [973, 495] on button "Delete" at bounding box center [983, 506] width 67 height 33
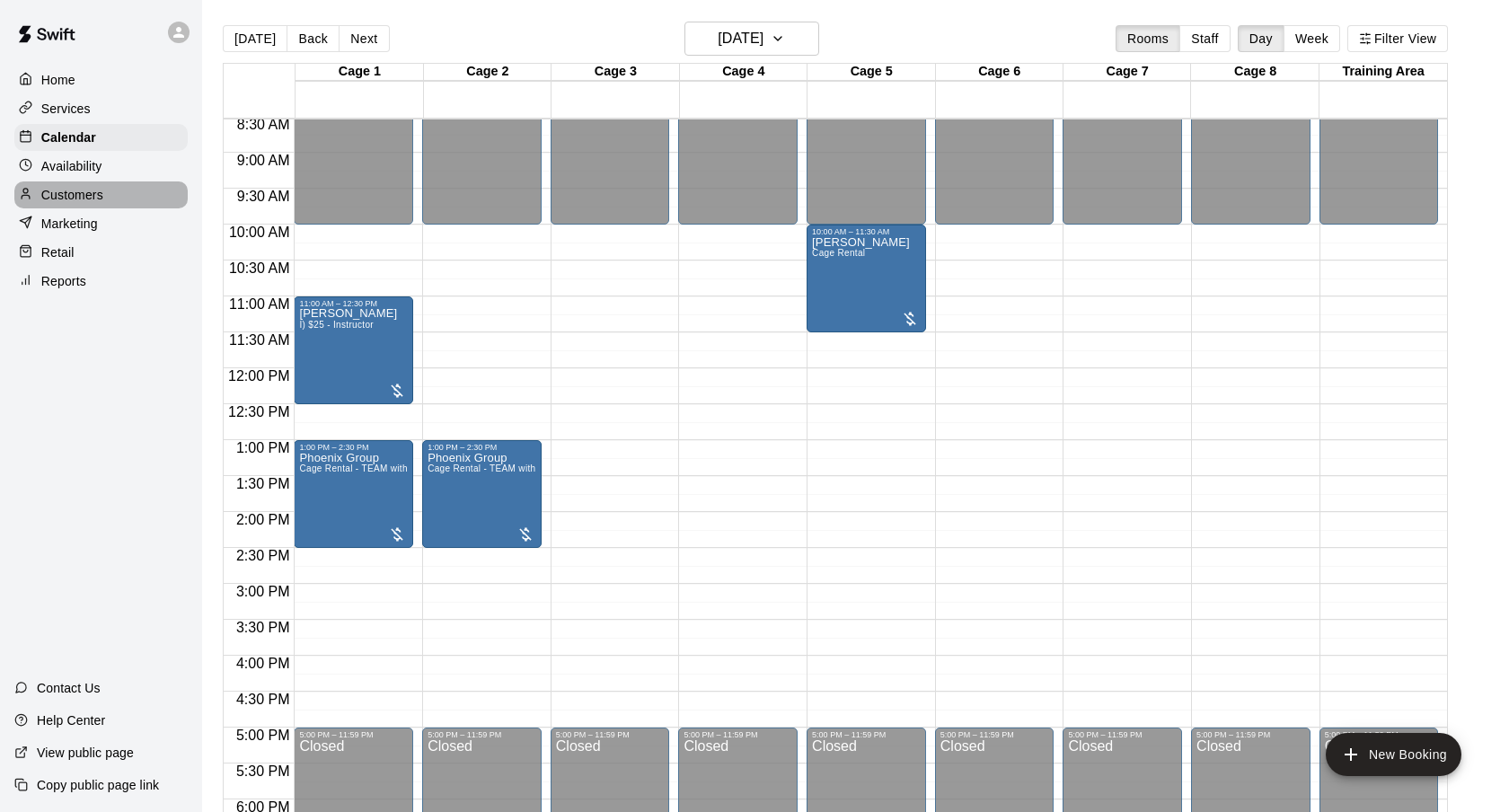
click at [65, 193] on p "Customers" at bounding box center [72, 194] width 62 height 18
